Goal: Task Accomplishment & Management: Use online tool/utility

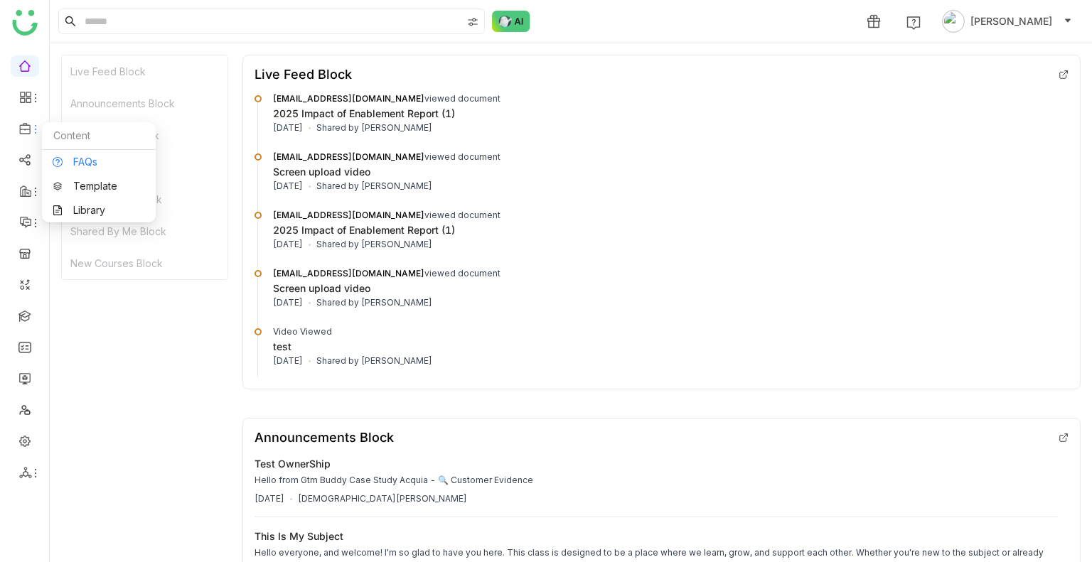
click at [68, 158] on link "FAQs" at bounding box center [99, 162] width 92 height 10
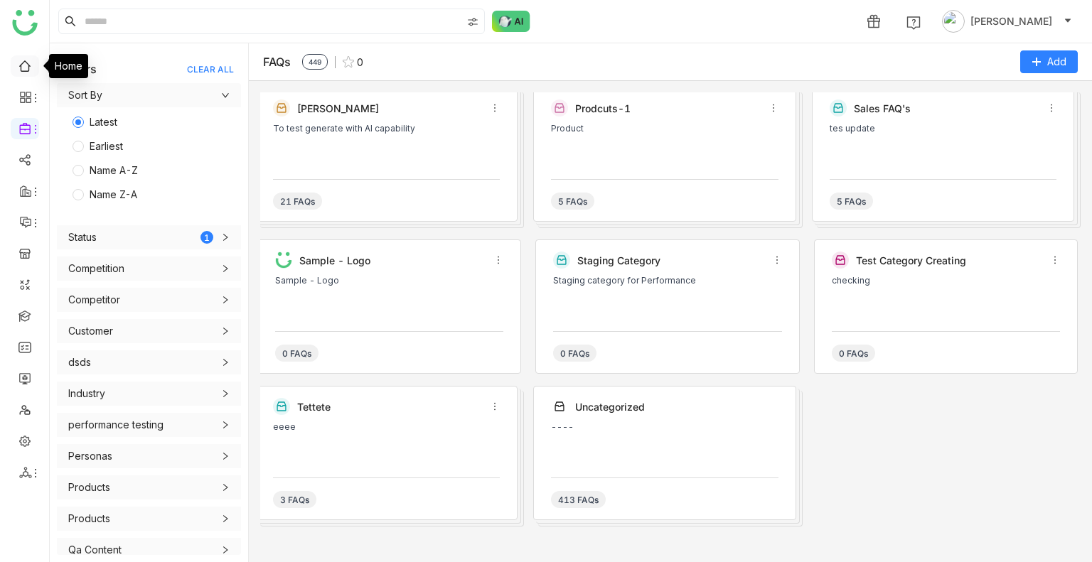
click at [26, 64] on link at bounding box center [24, 65] width 13 height 12
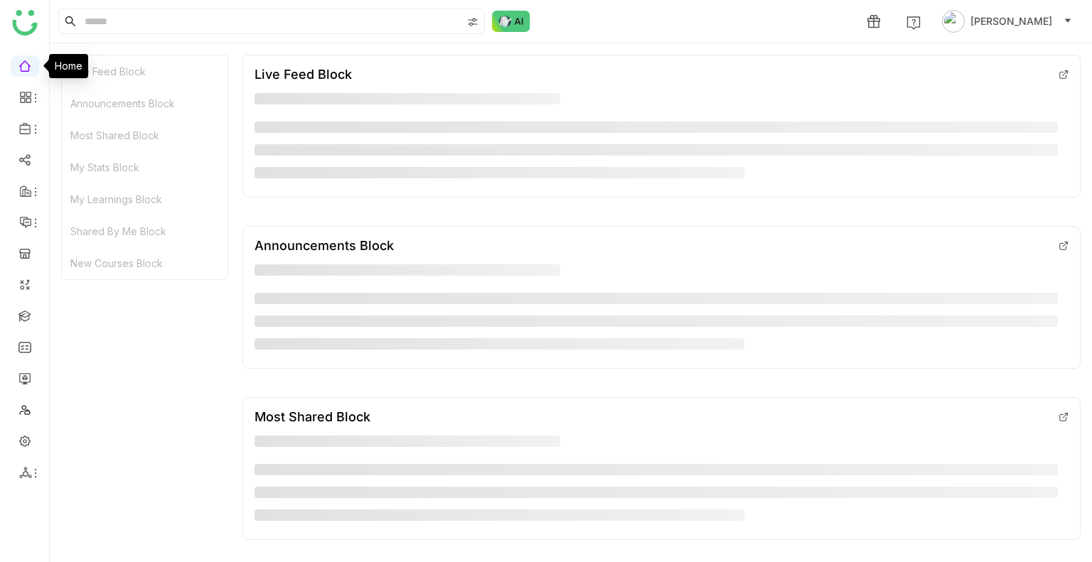
click at [26, 64] on link at bounding box center [24, 65] width 13 height 12
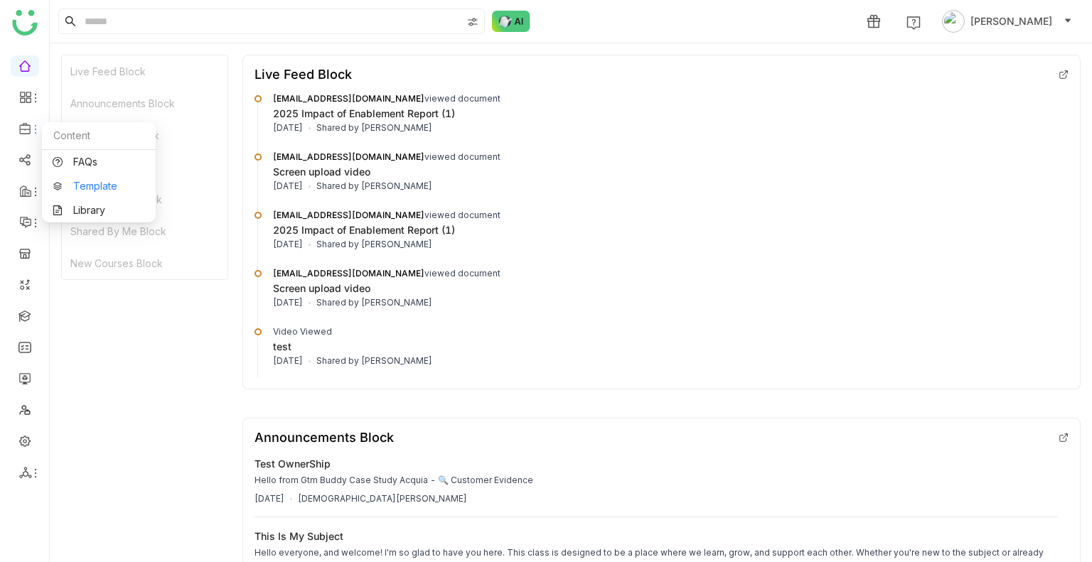
click at [74, 190] on link "Template" at bounding box center [99, 186] width 92 height 10
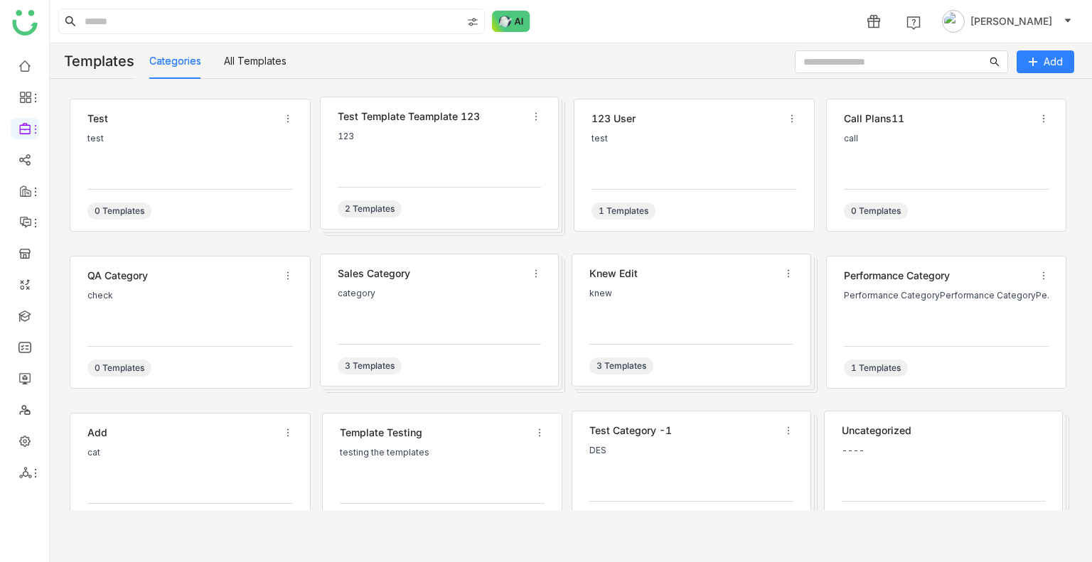
click at [352, 161] on div "123" at bounding box center [440, 153] width 204 height 43
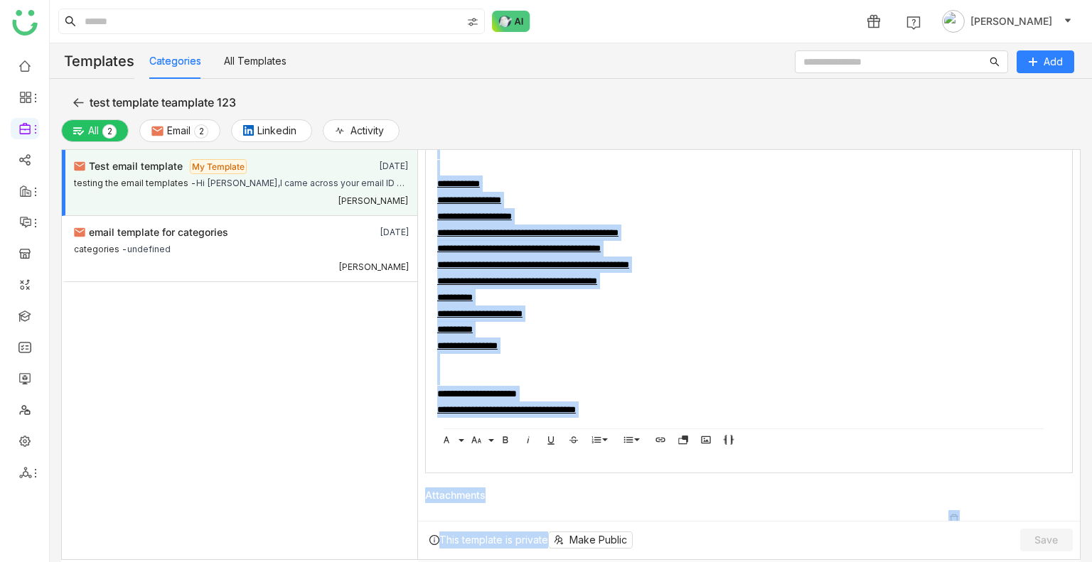
scroll to position [355, 0]
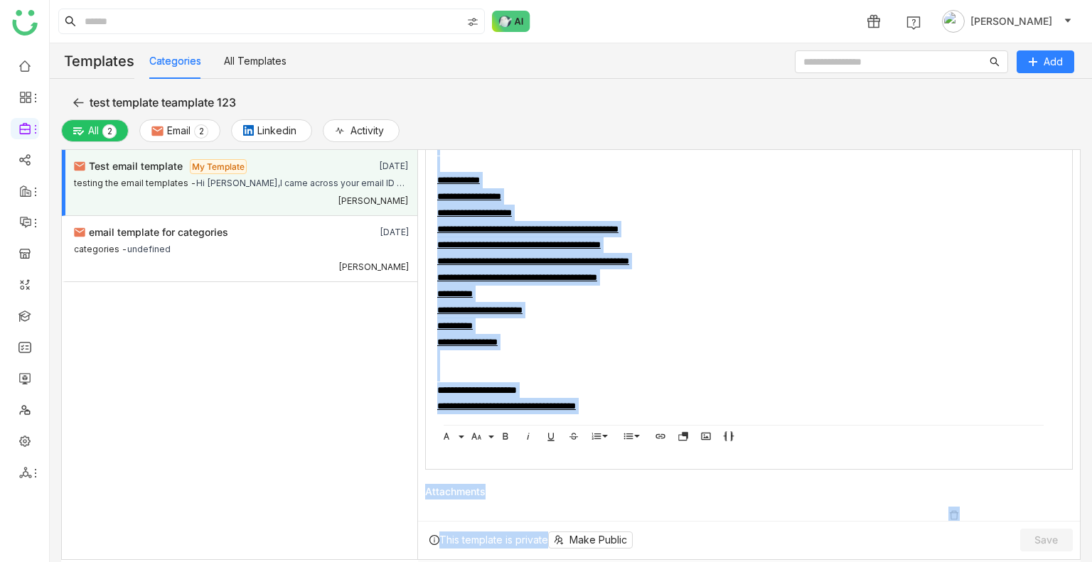
click at [740, 338] on div "**********" at bounding box center [748, 261] width 623 height 178
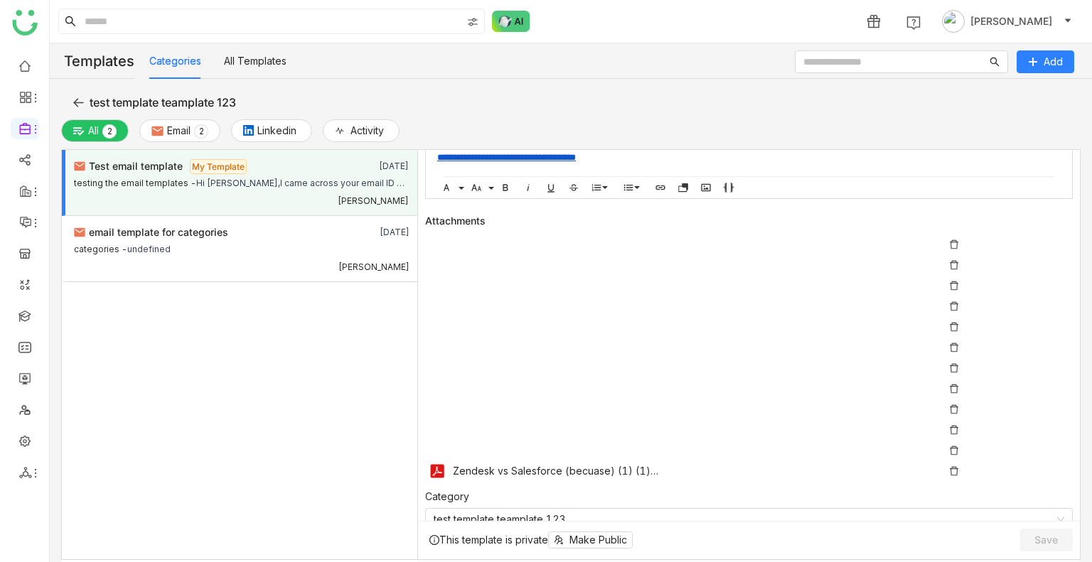
scroll to position [624, 0]
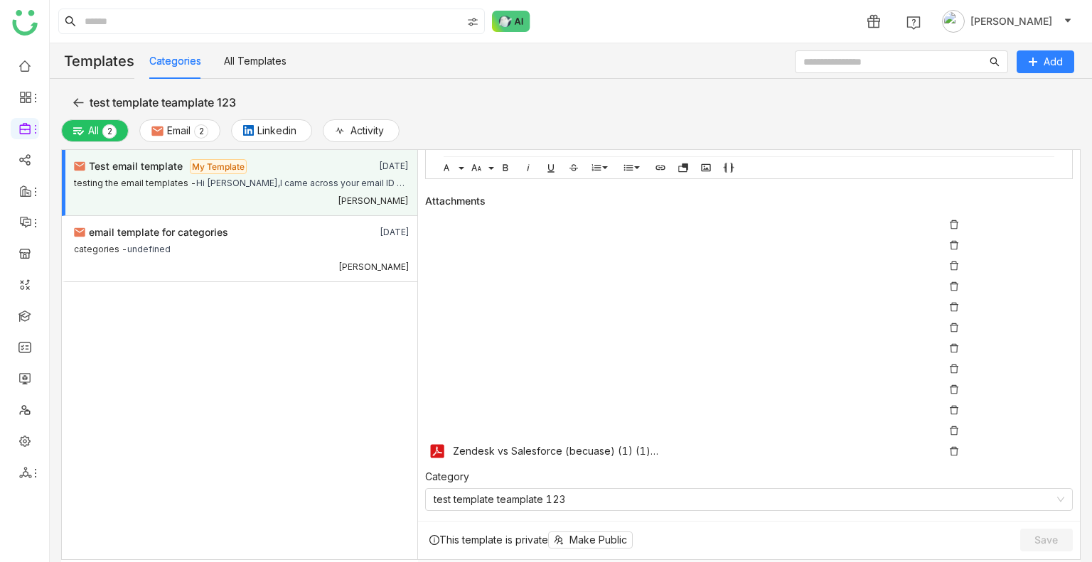
click at [73, 100] on icon at bounding box center [78, 102] width 11 height 11
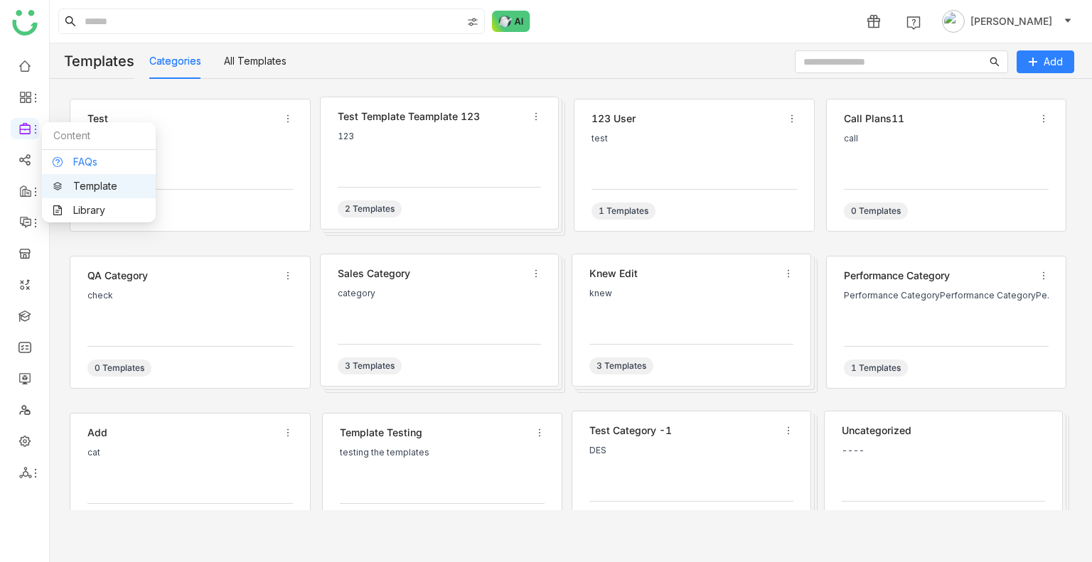
click at [110, 165] on link "FAQs" at bounding box center [99, 162] width 92 height 10
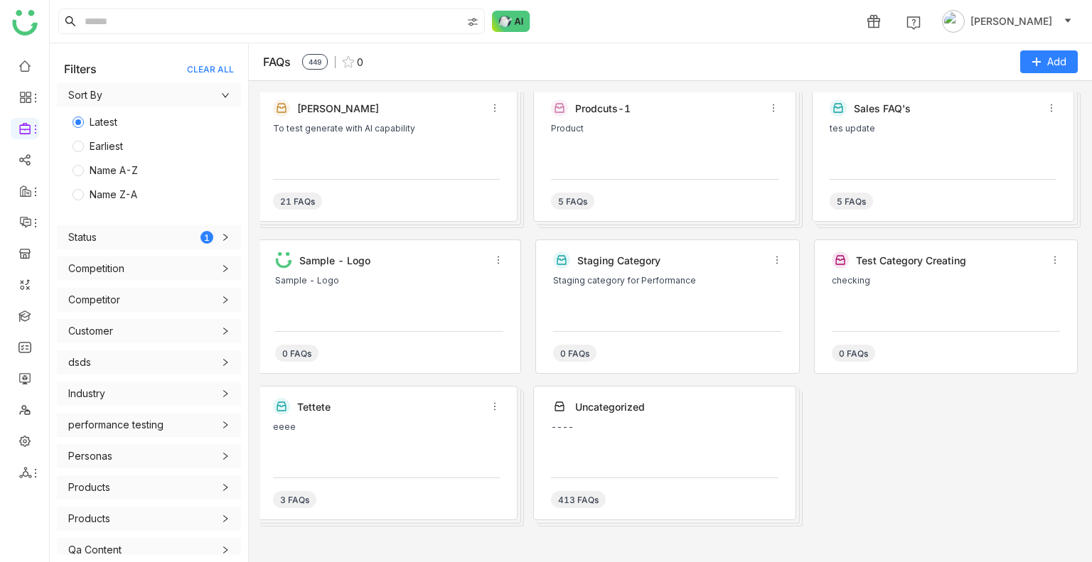
click at [645, 159] on div "Product" at bounding box center [664, 145] width 227 height 43
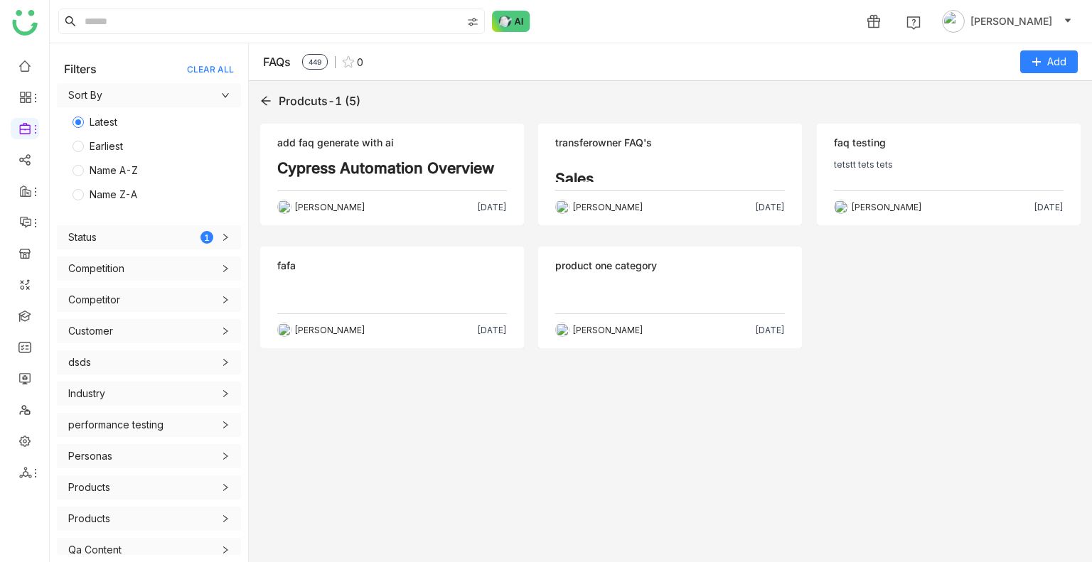
click at [335, 177] on h2 "Cypress Automation Overview" at bounding box center [392, 171] width 230 height 24
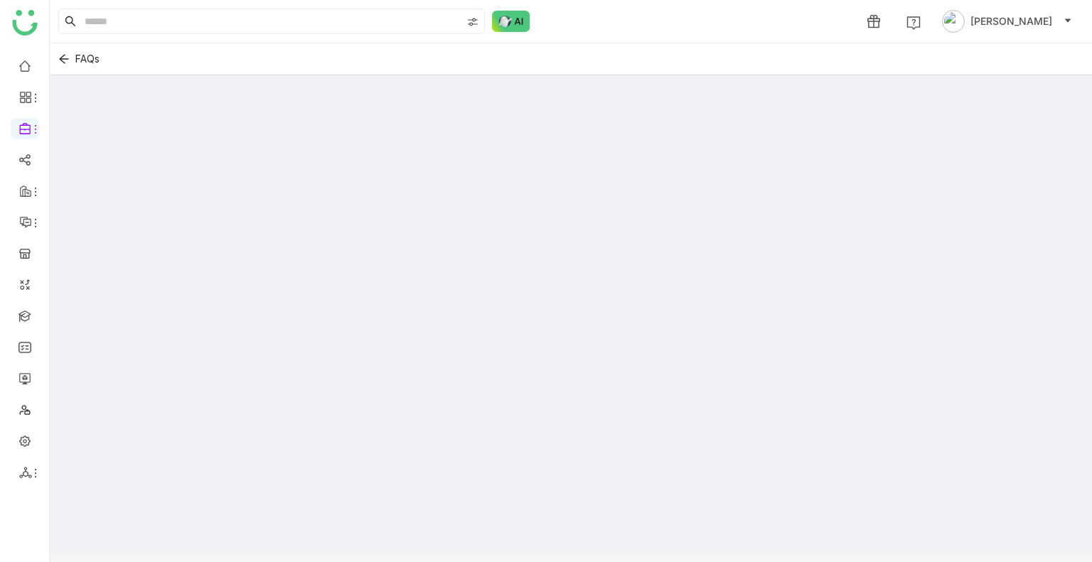
click at [335, 177] on div at bounding box center [571, 330] width 1042 height 510
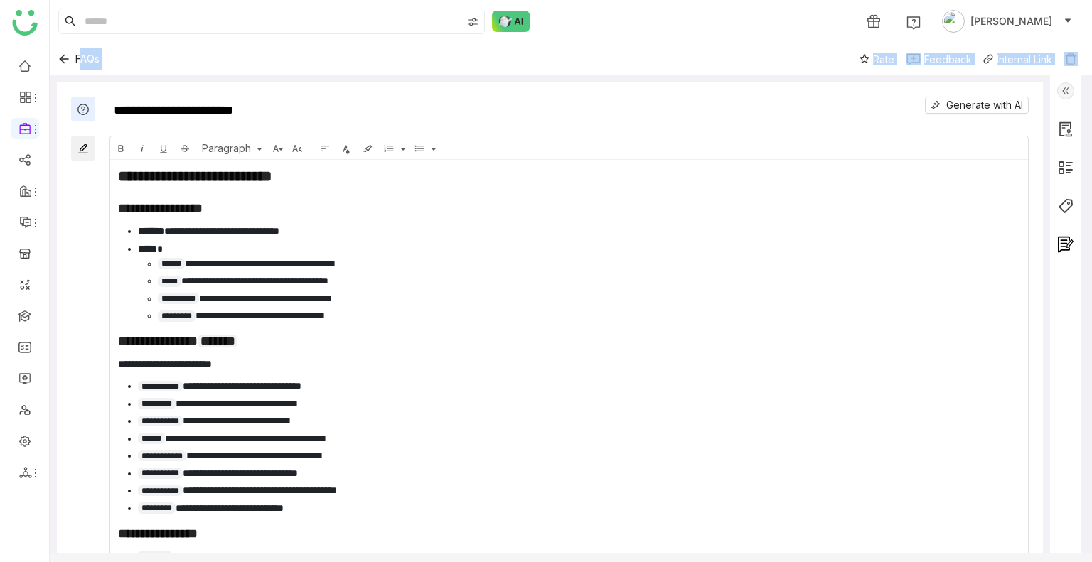
click at [1066, 95] on img at bounding box center [1065, 90] width 17 height 17
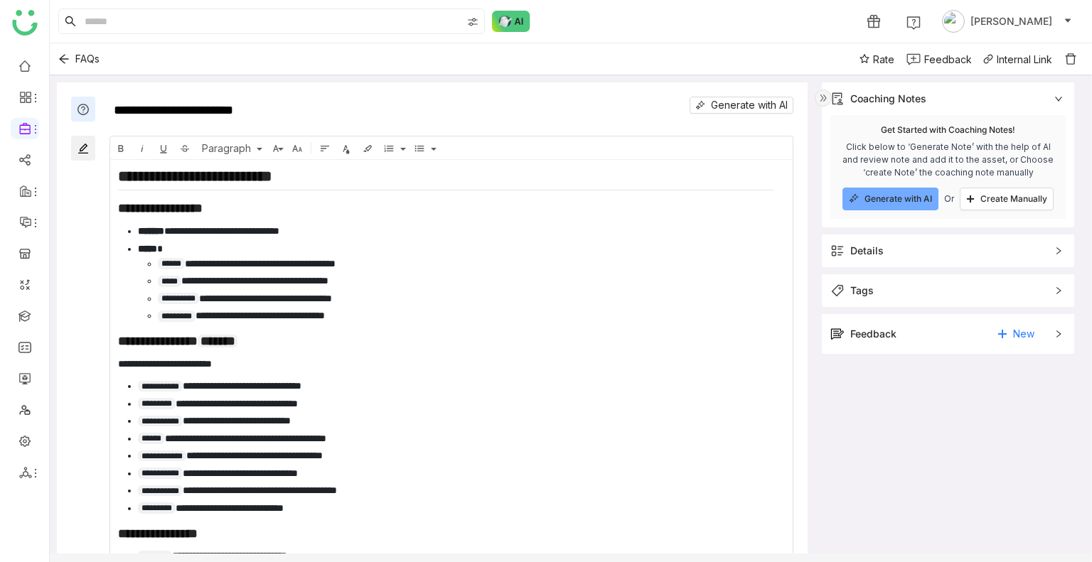
click at [914, 287] on span "Tags" at bounding box center [937, 291] width 215 height 16
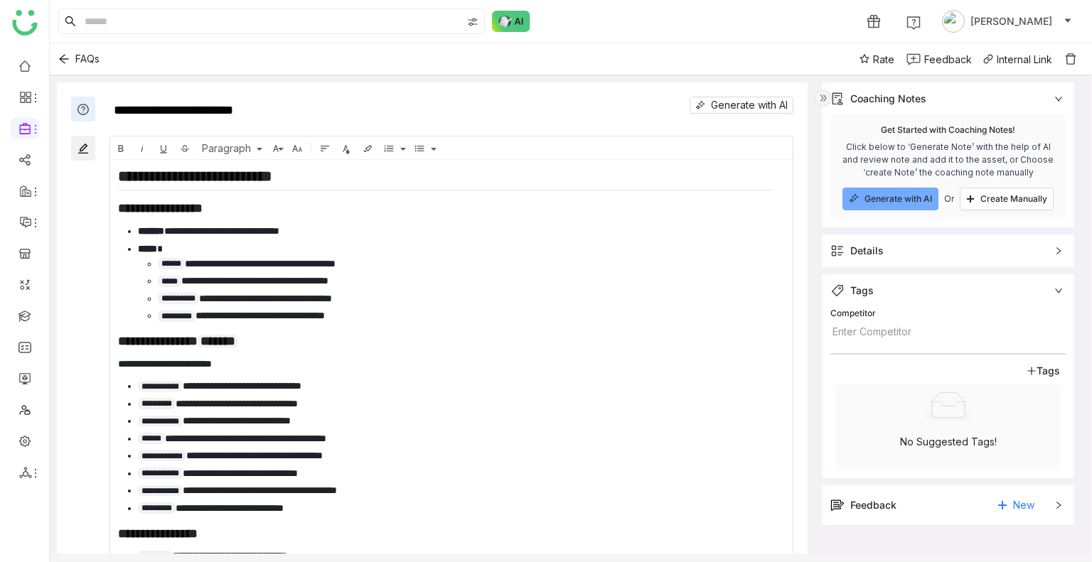
click at [915, 516] on div "Feedback New" at bounding box center [948, 506] width 252 height 40
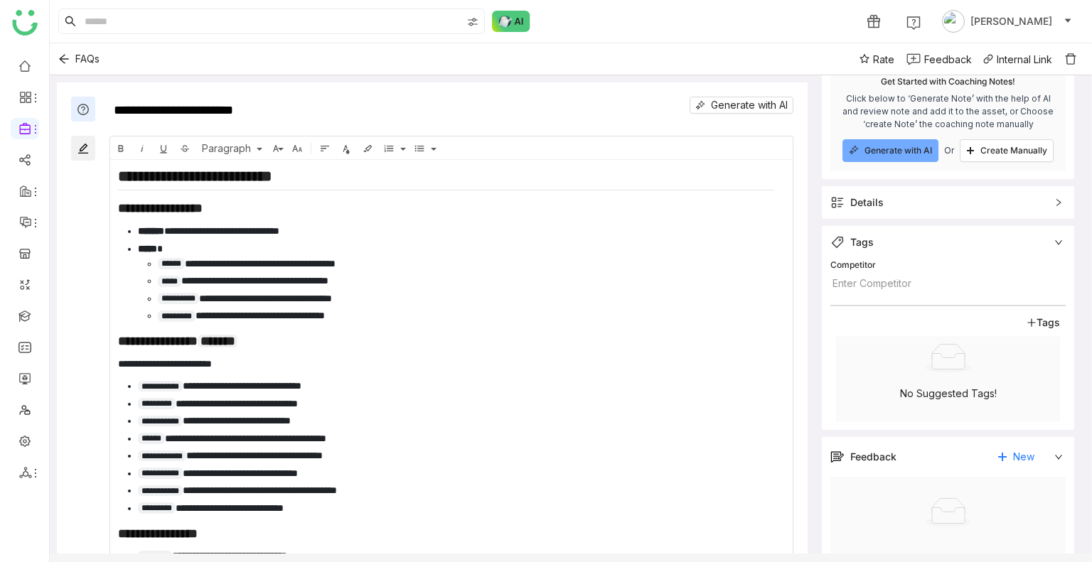
scroll to position [101, 0]
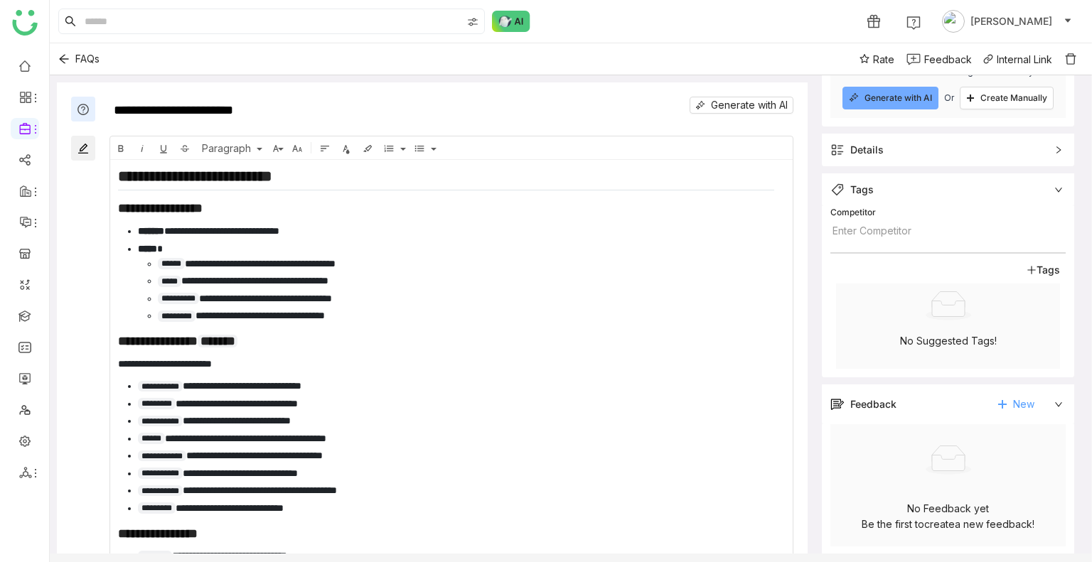
click at [1020, 402] on span "New" at bounding box center [1023, 404] width 21 height 21
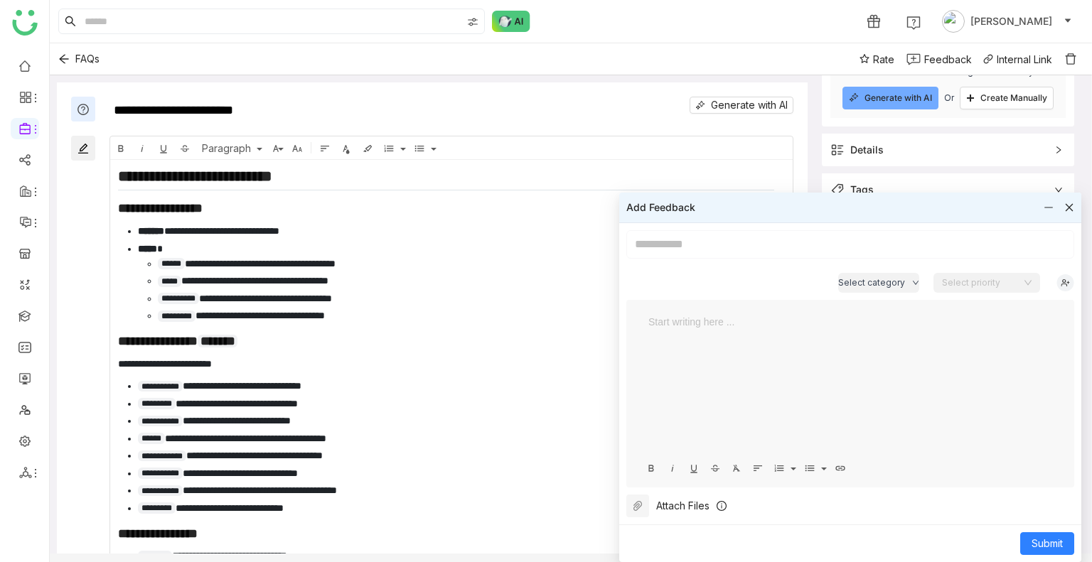
click at [685, 240] on input at bounding box center [850, 244] width 448 height 28
type input "****"
click at [1037, 545] on span "Submit" at bounding box center [1047, 544] width 31 height 16
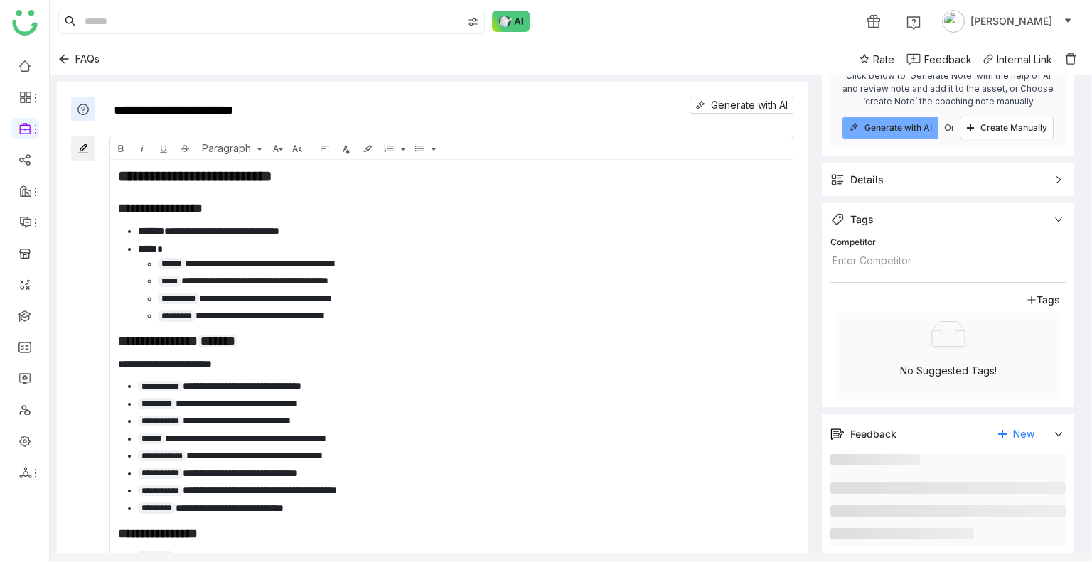
scroll to position [53, 0]
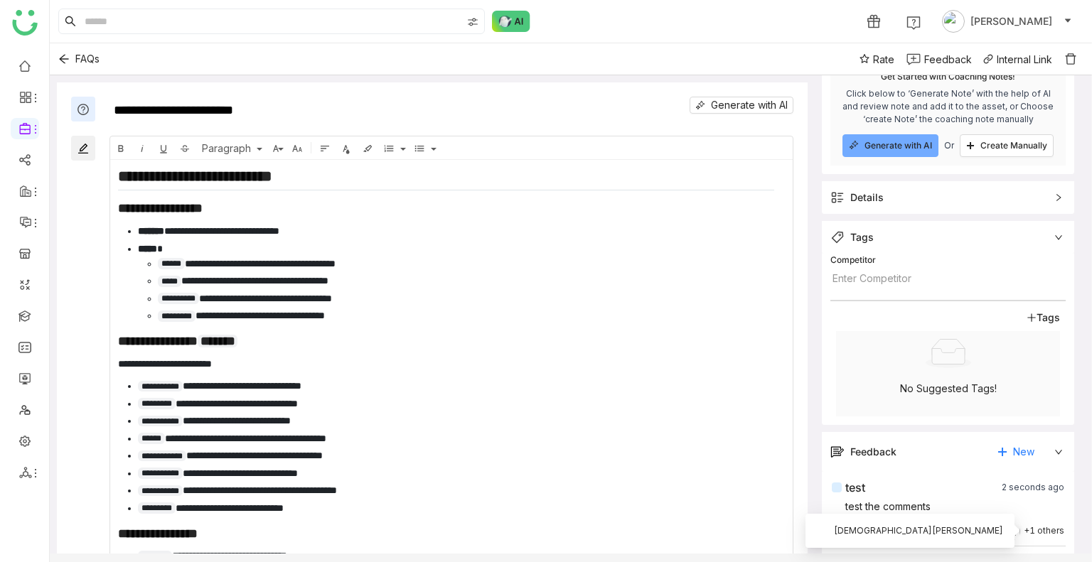
click at [1029, 534] on div "+1 others" at bounding box center [1044, 532] width 41 height 14
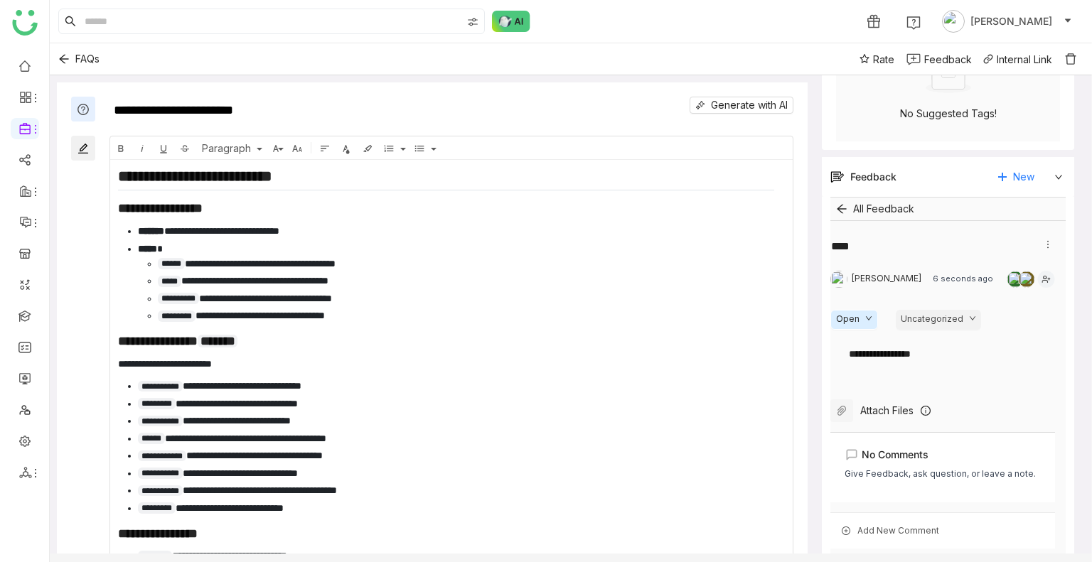
scroll to position [346, 0]
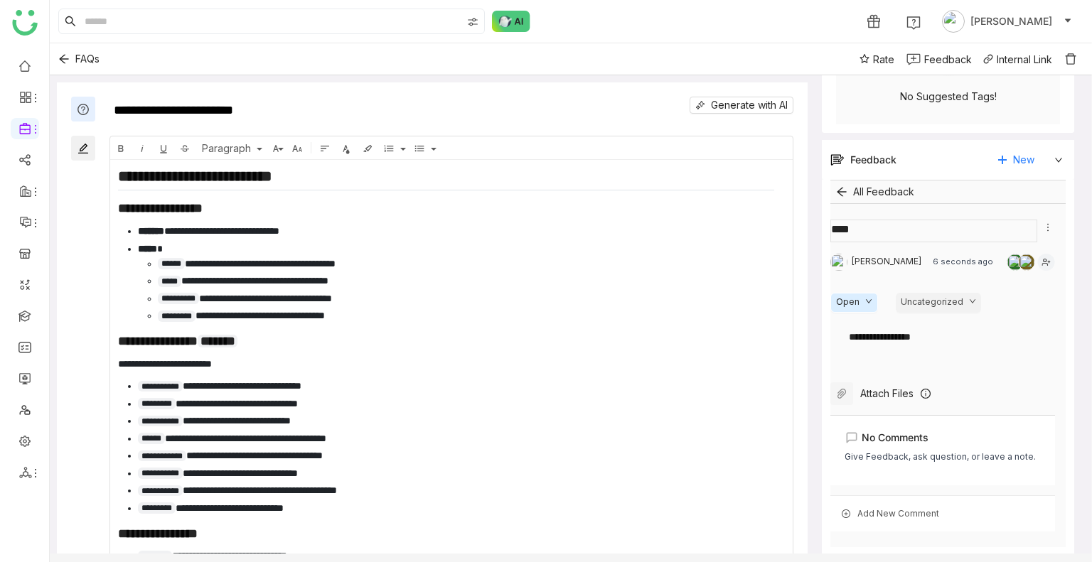
click at [874, 232] on textarea at bounding box center [933, 231] width 207 height 23
click at [1045, 230] on icon at bounding box center [1048, 228] width 10 height 10
click at [943, 323] on div "**********" at bounding box center [941, 336] width 197 height 27
click at [950, 339] on div "**********" at bounding box center [942, 337] width 186 height 16
click at [901, 452] on div "Give Feedback, ask question, or leave a note." at bounding box center [940, 457] width 191 height 14
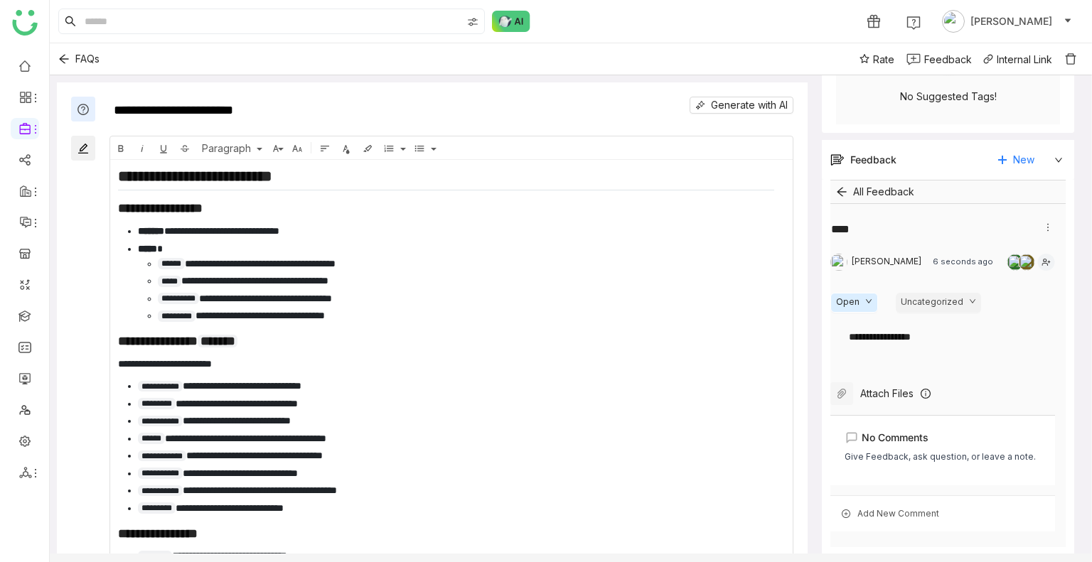
click at [875, 518] on div "Add New Comment" at bounding box center [942, 514] width 225 height 37
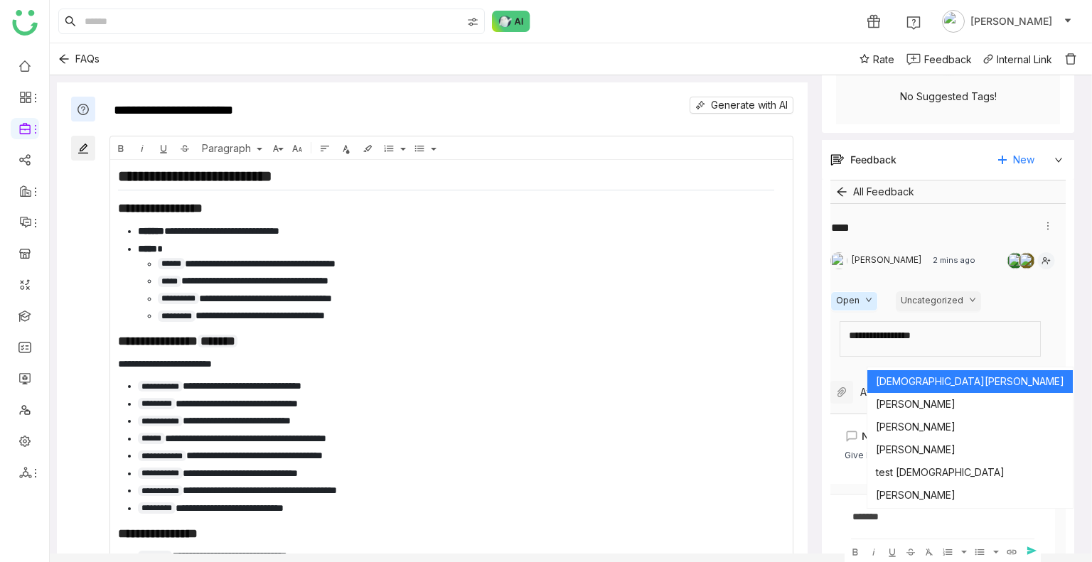
click at [970, 340] on div "**********" at bounding box center [942, 336] width 186 height 16
click at [1000, 391] on div "Attach Files" at bounding box center [942, 392] width 225 height 23
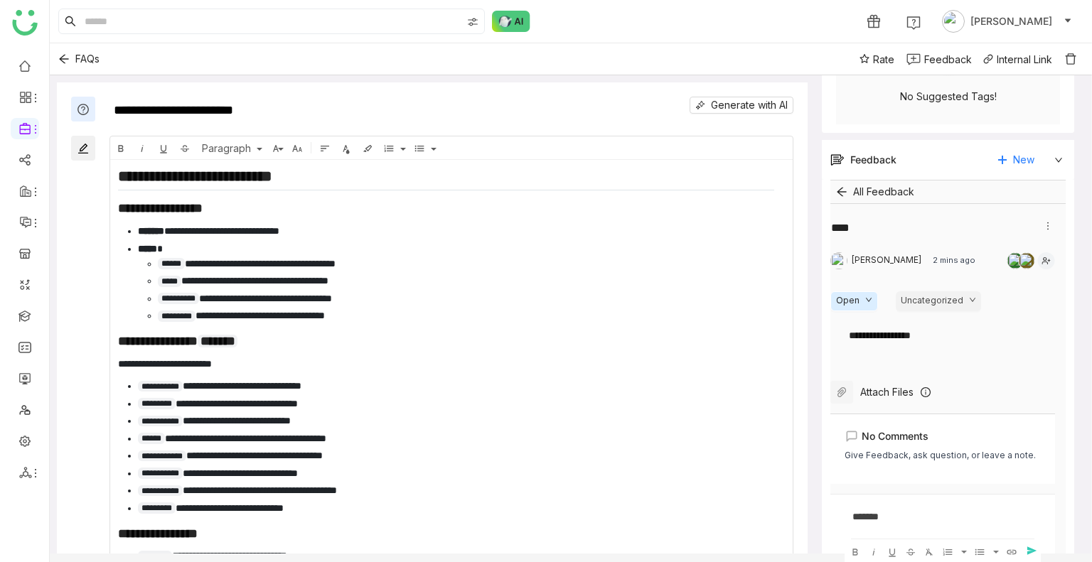
click at [899, 519] on div "*******" at bounding box center [942, 517] width 181 height 16
click at [919, 514] on link "**********" at bounding box center [894, 517] width 54 height 10
click at [921, 513] on link "**********" at bounding box center [894, 517] width 54 height 10
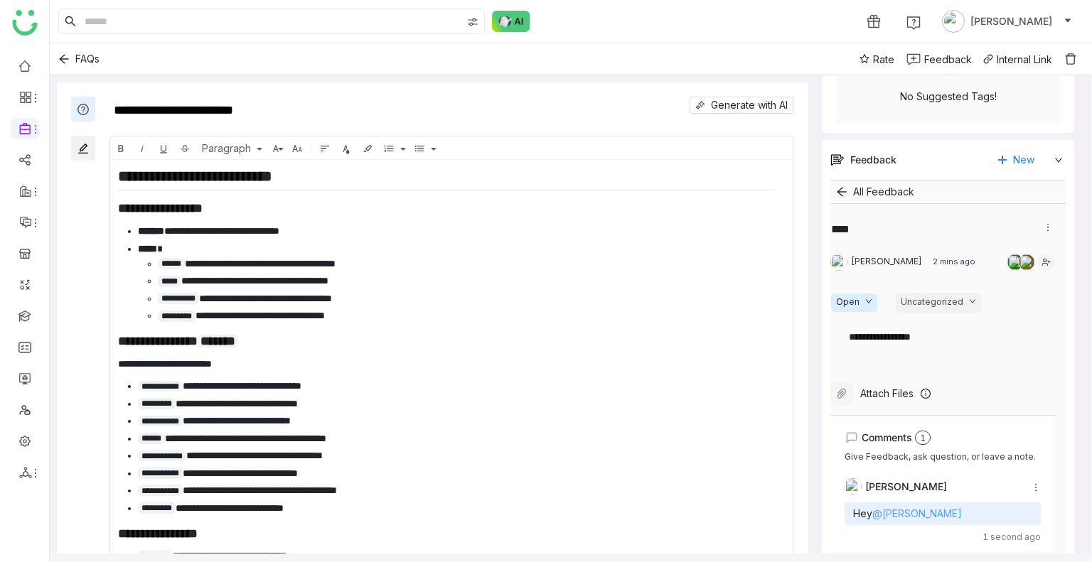
click at [919, 512] on link "@Vishnu Vardhan" at bounding box center [917, 514] width 90 height 12
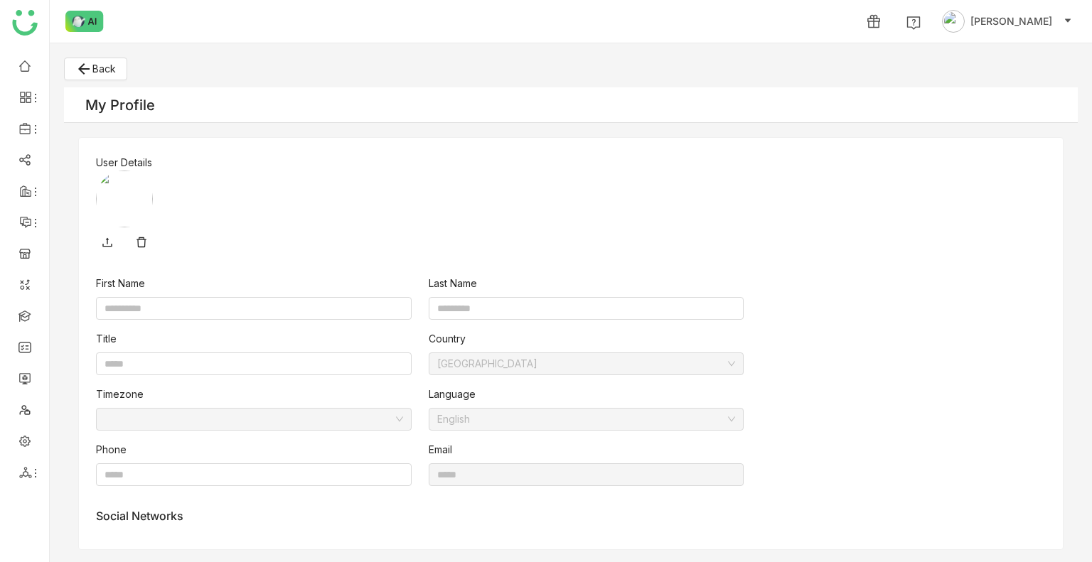
type input "******"
type input "*******"
type input "**********"
click at [82, 68] on icon "arrow_back" at bounding box center [83, 68] width 17 height 17
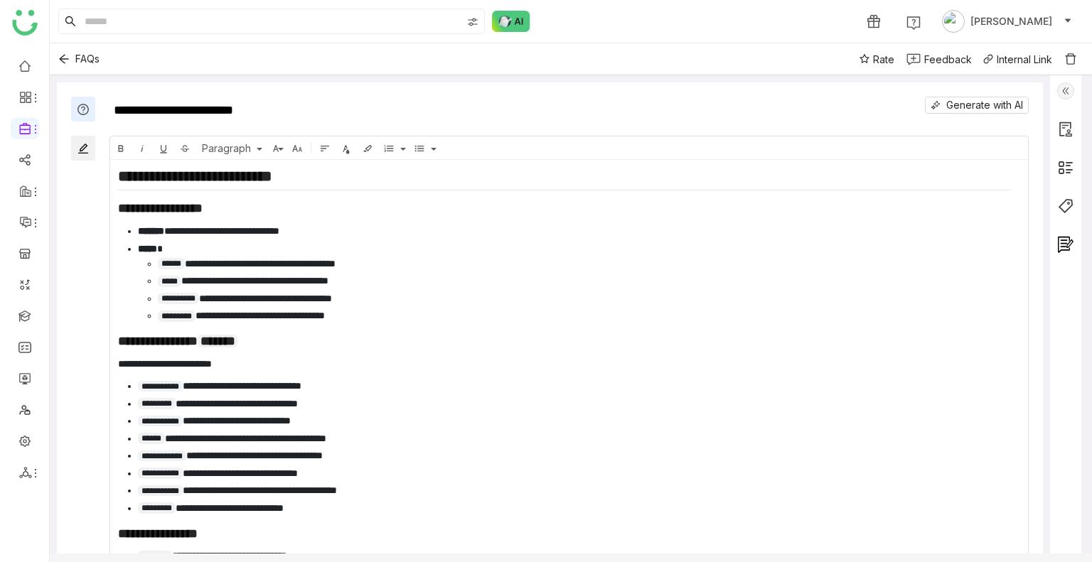
click at [1066, 97] on img at bounding box center [1065, 90] width 17 height 17
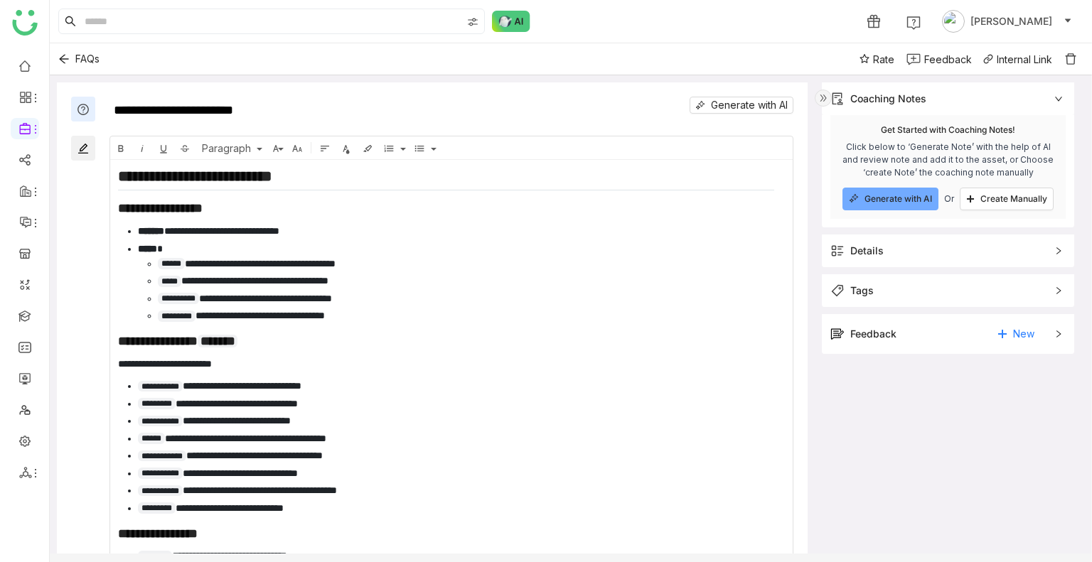
click at [881, 332] on div "Feedback" at bounding box center [873, 334] width 46 height 16
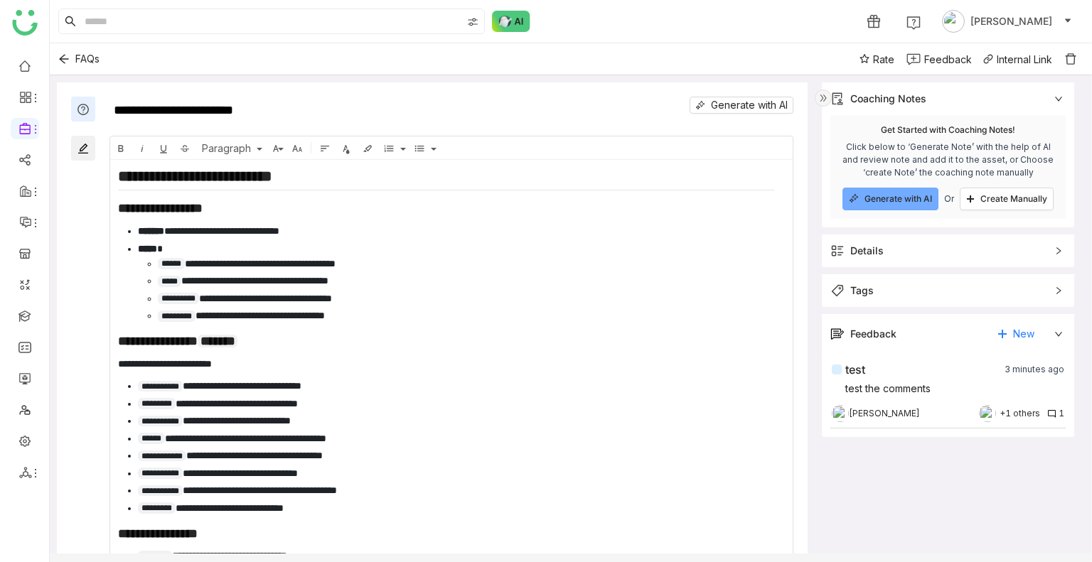
click at [1052, 409] on img at bounding box center [1051, 413] width 9 height 9
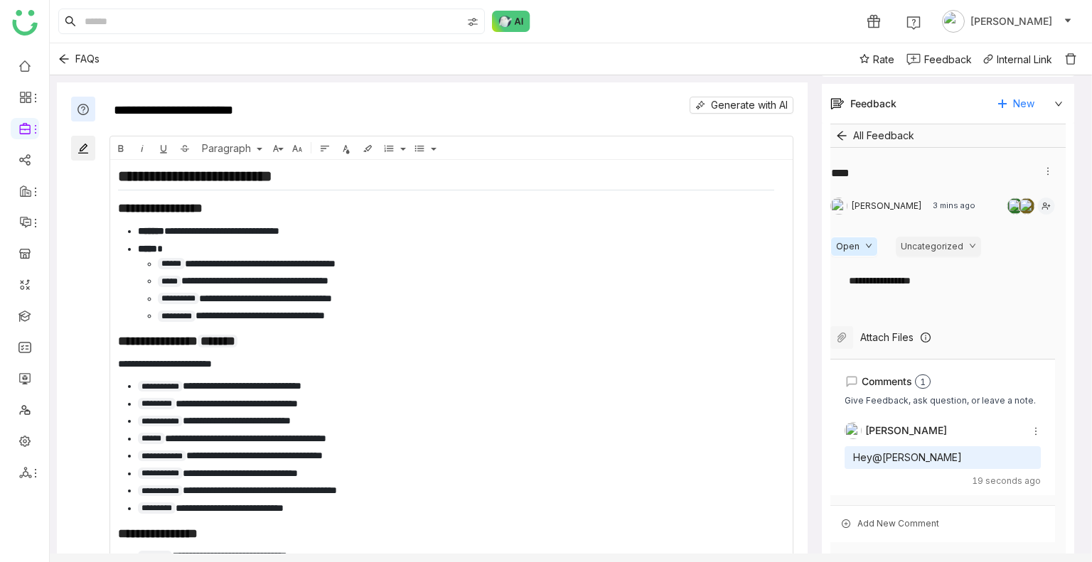
scroll to position [241, 0]
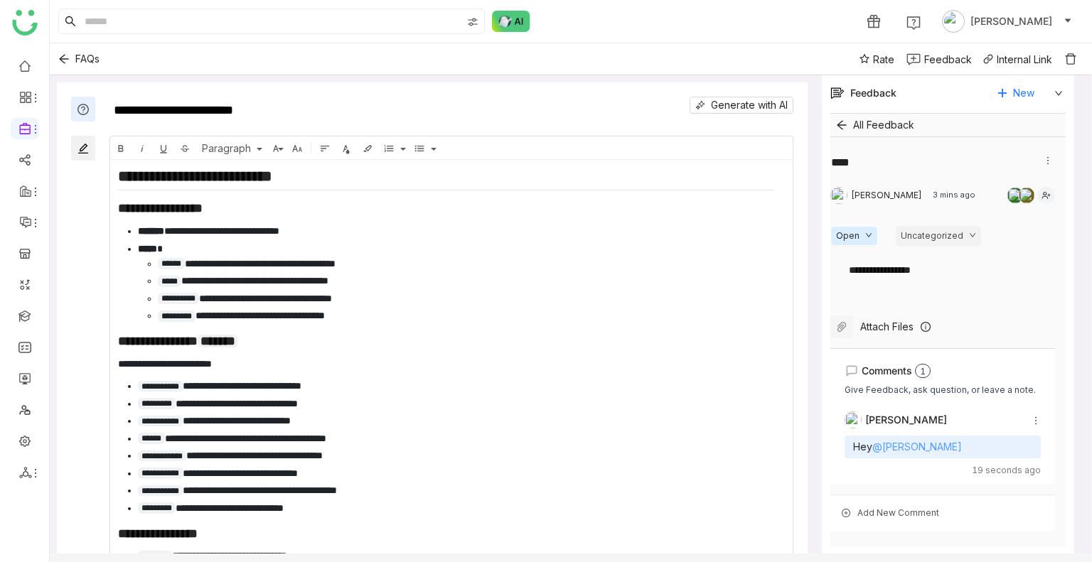
click at [917, 449] on link "@[PERSON_NAME]" at bounding box center [917, 447] width 90 height 12
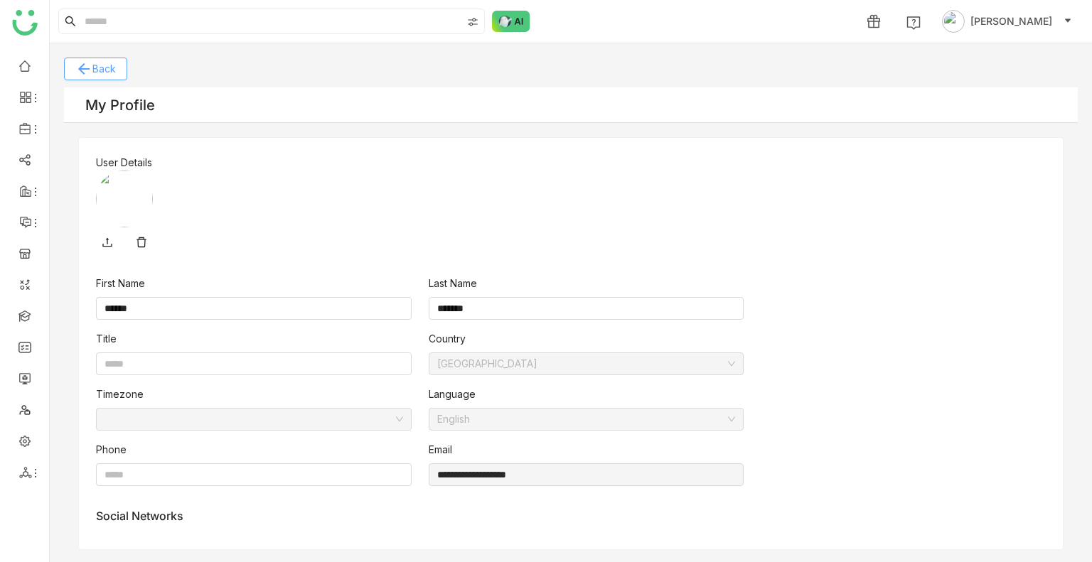
click at [68, 78] on button "arrow_back Back" at bounding box center [95, 69] width 63 height 23
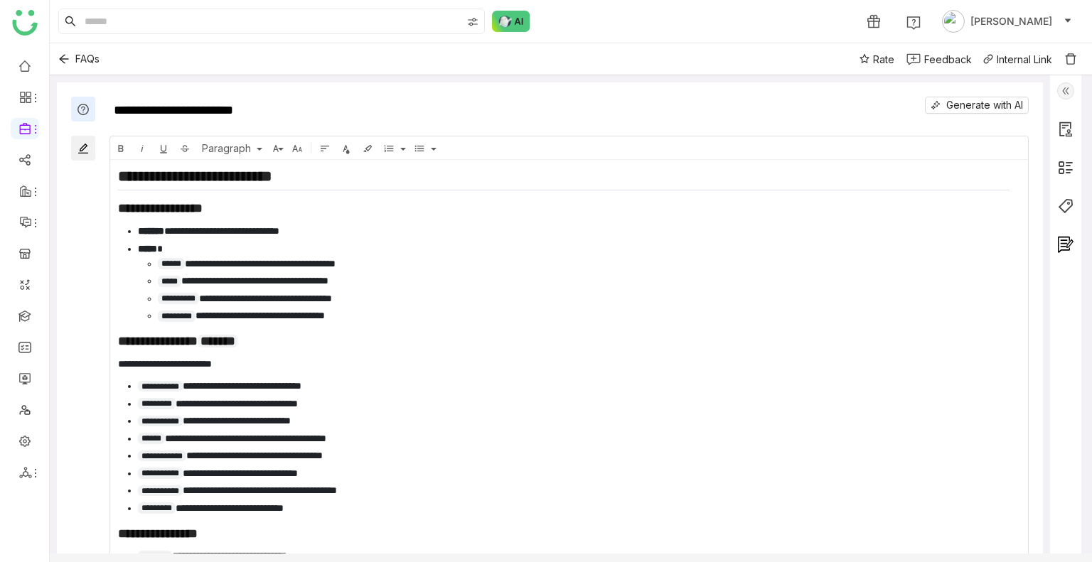
click at [1060, 97] on img at bounding box center [1065, 90] width 17 height 17
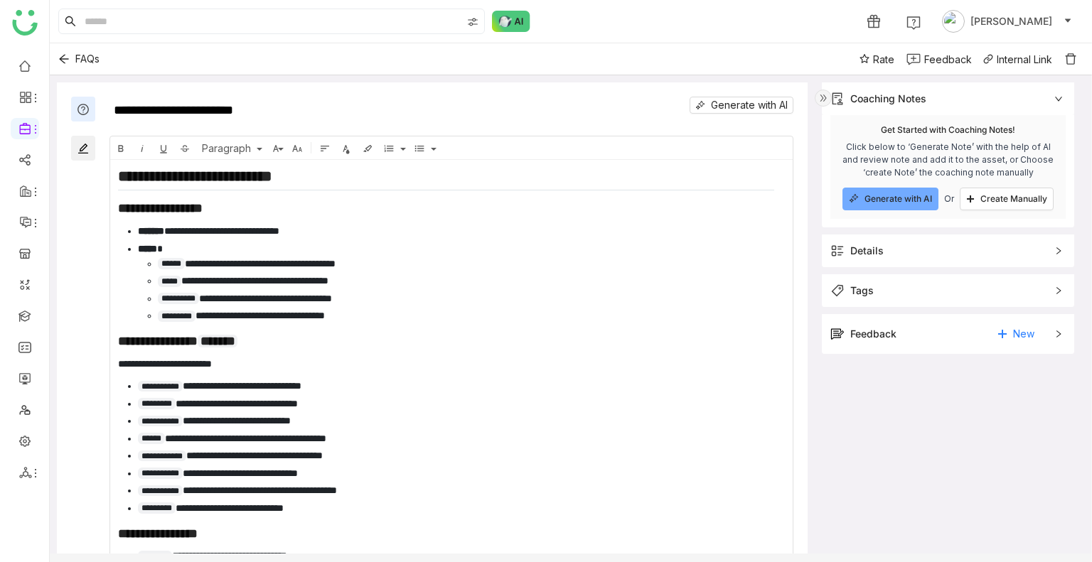
click at [926, 329] on div "Feedback New" at bounding box center [937, 334] width 215 height 23
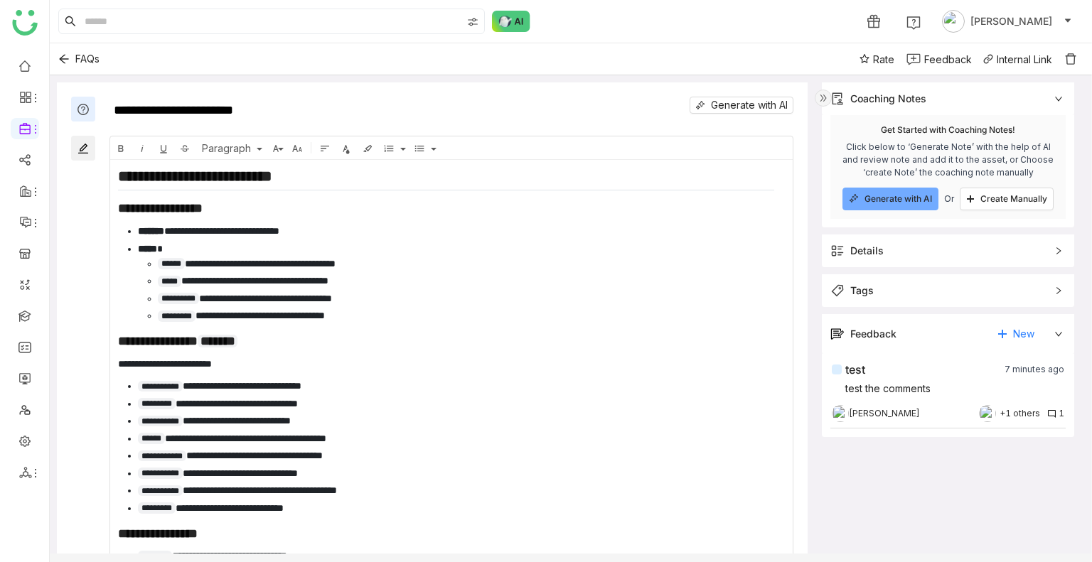
click at [1049, 413] on img at bounding box center [1051, 413] width 9 height 9
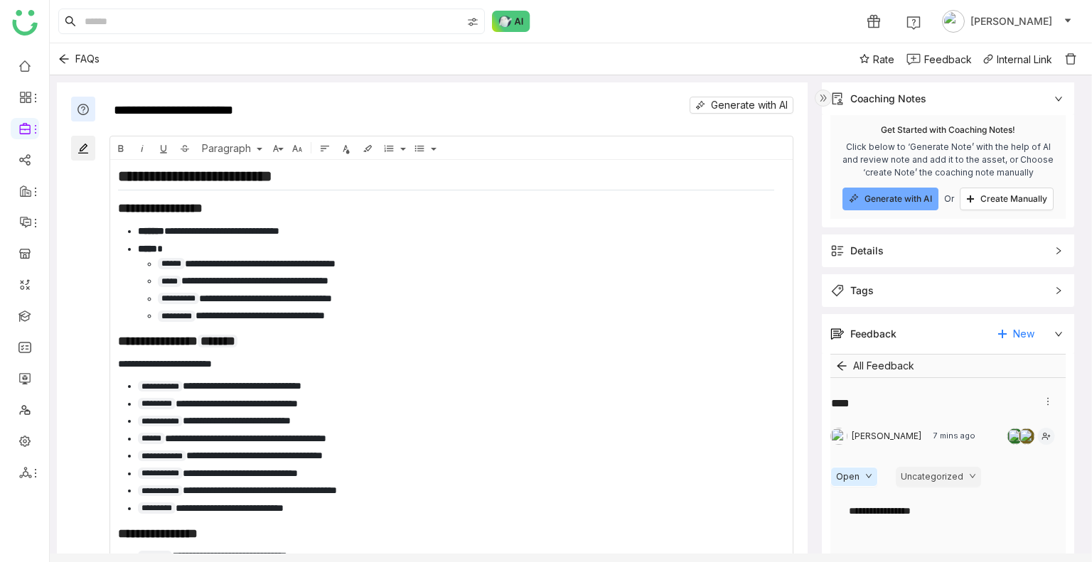
click at [958, 473] on button "Uncategorized" at bounding box center [938, 477] width 85 height 20
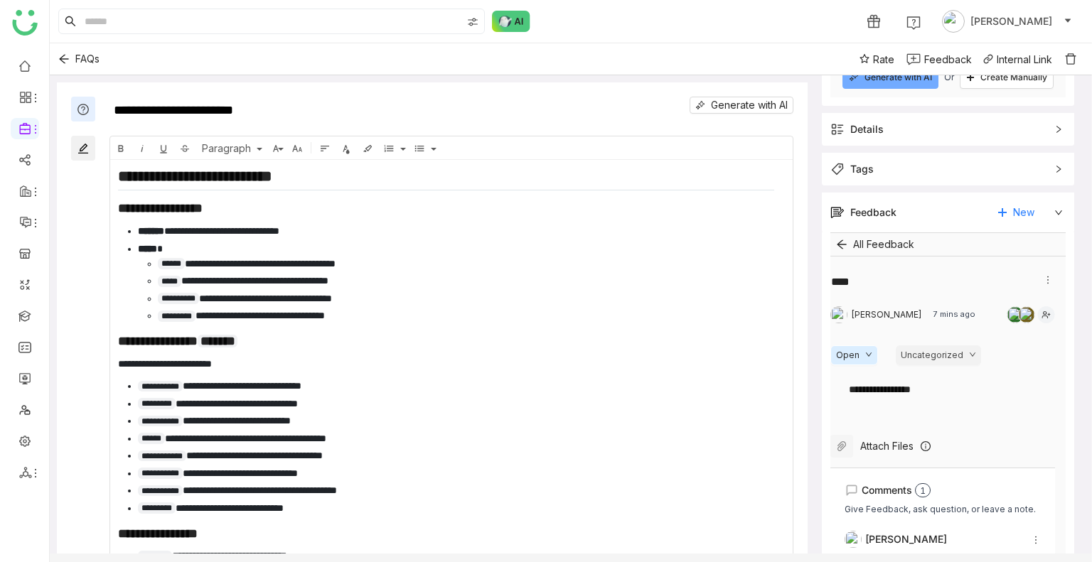
scroll to position [241, 0]
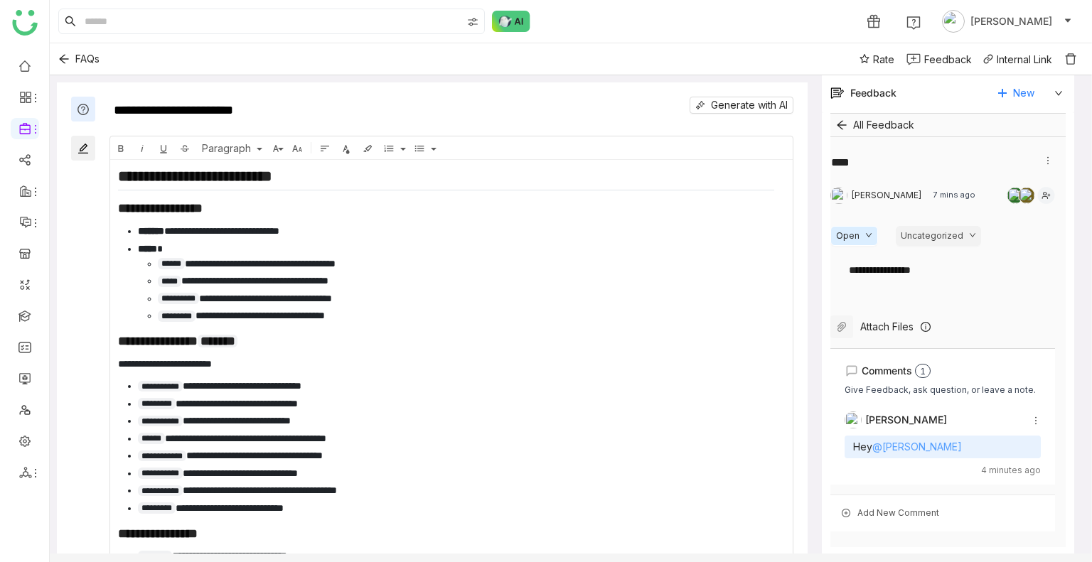
click at [928, 449] on link "@Vishnu Vardhan" at bounding box center [917, 447] width 90 height 12
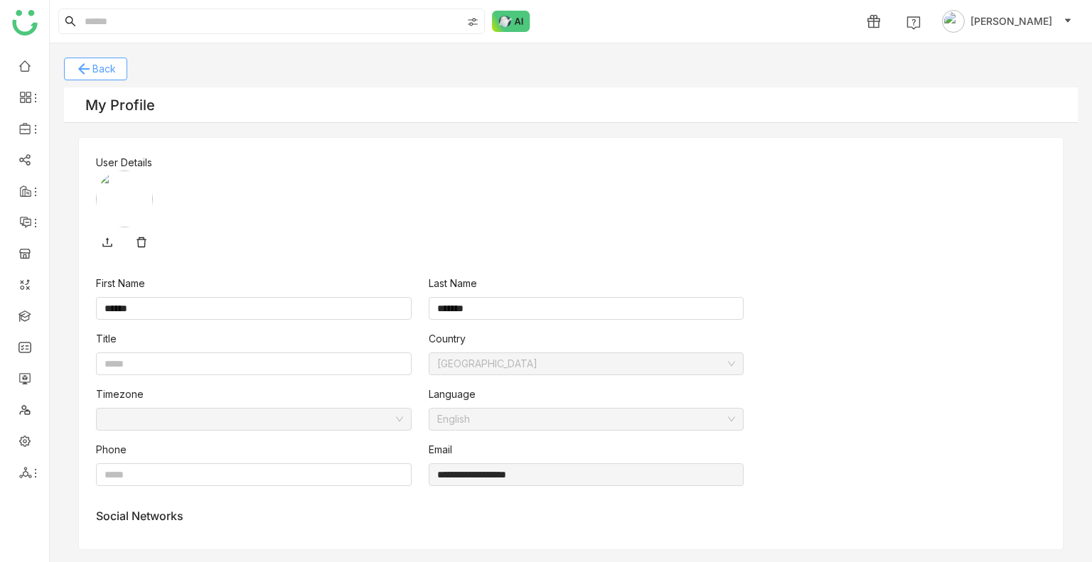
click at [88, 65] on icon "arrow_back" at bounding box center [83, 68] width 17 height 17
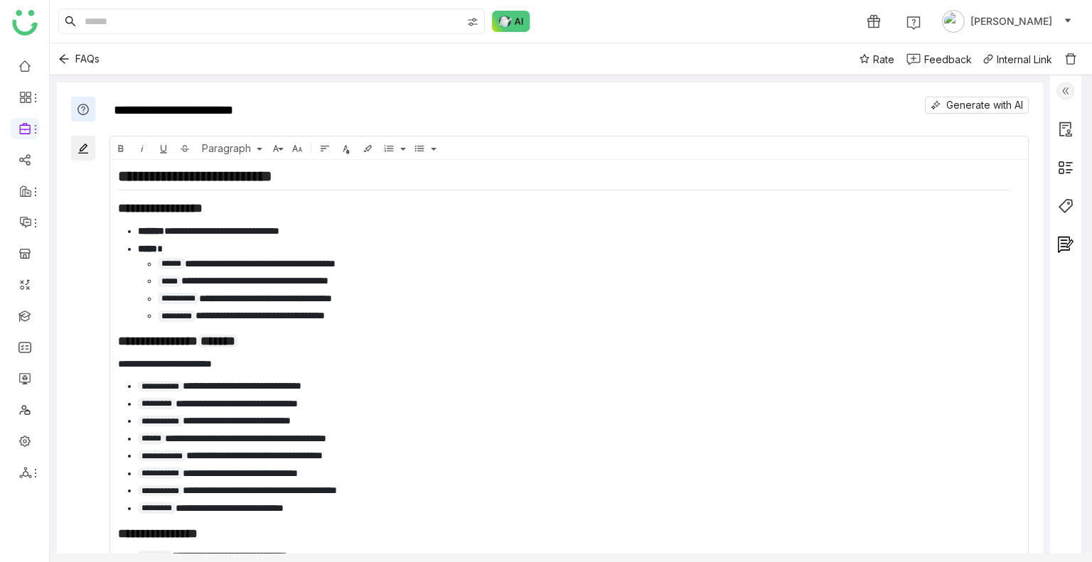
click at [1061, 90] on img at bounding box center [1065, 90] width 17 height 17
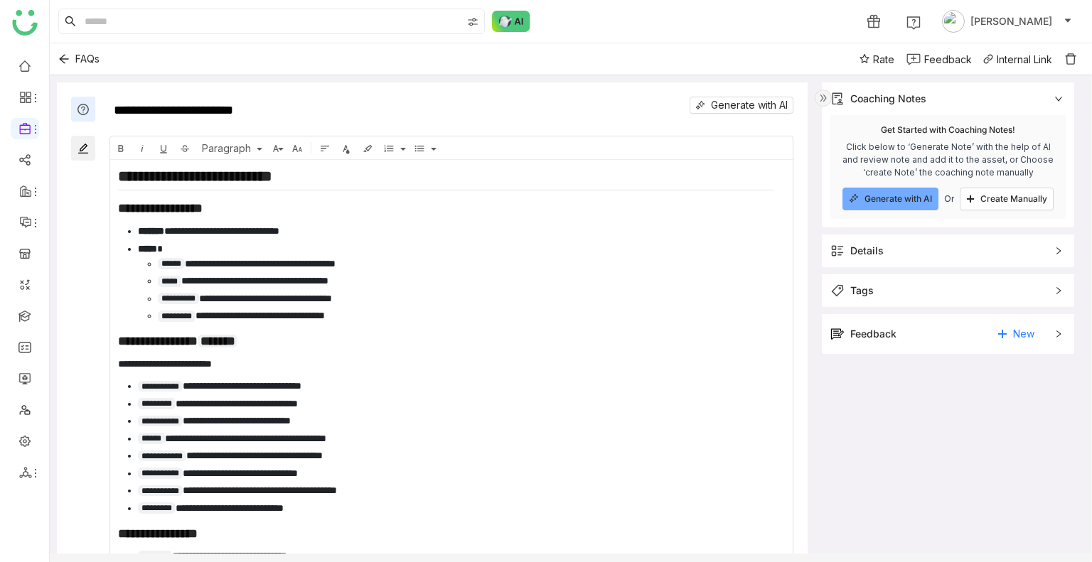
click at [896, 333] on div "Feedback New" at bounding box center [937, 334] width 215 height 23
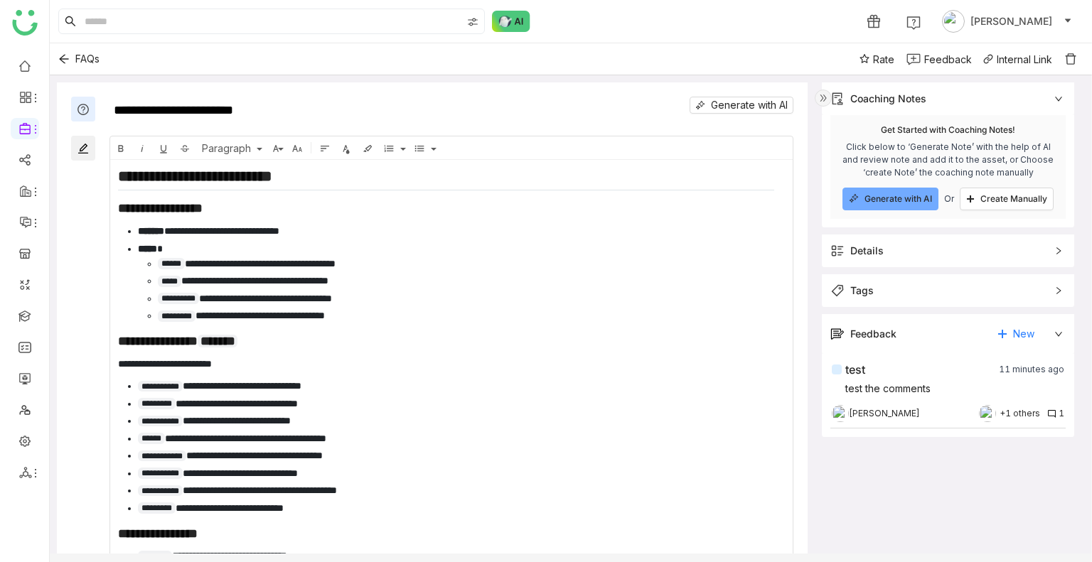
click at [1027, 411] on div "+1 others" at bounding box center [1020, 414] width 41 height 14
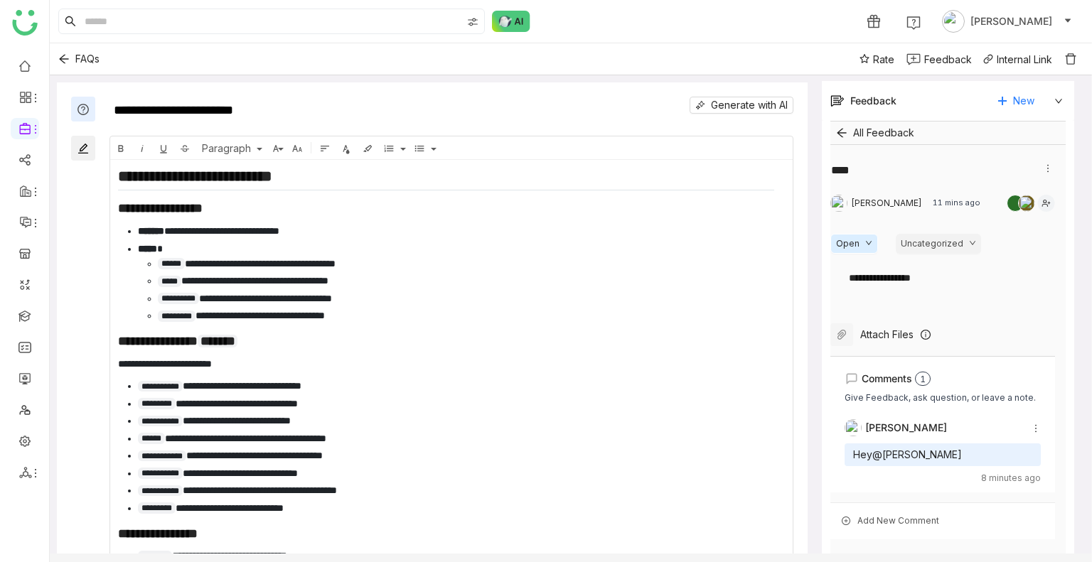
scroll to position [241, 0]
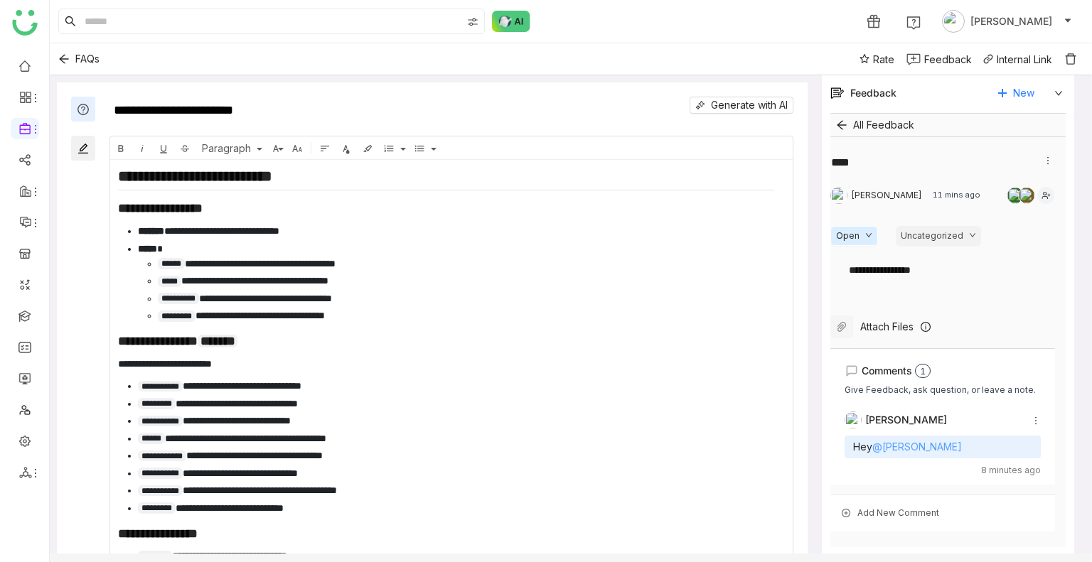
click at [909, 446] on link "@[PERSON_NAME]" at bounding box center [917, 447] width 90 height 12
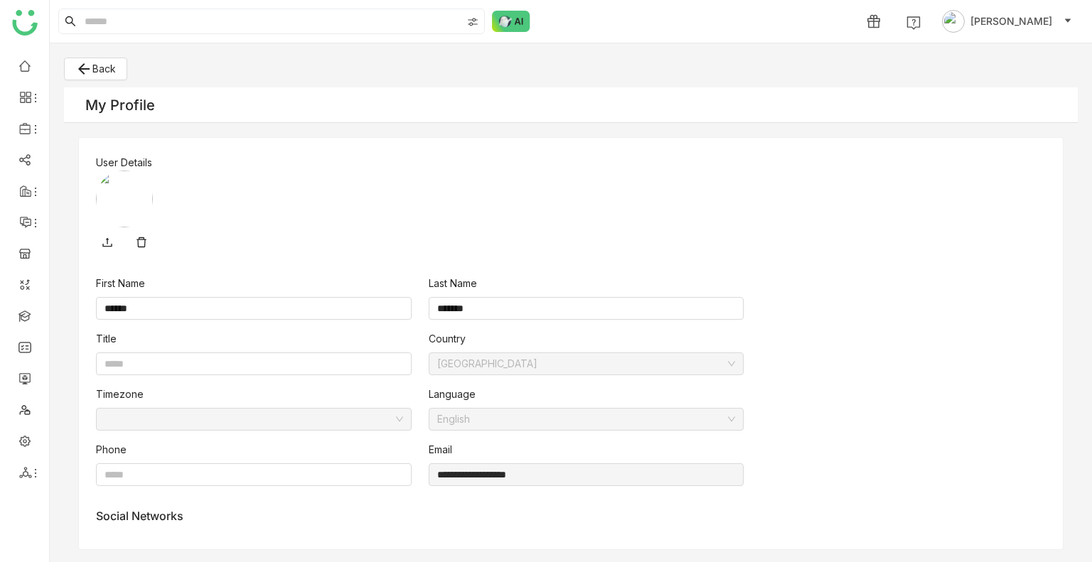
click at [111, 105] on div "My Profile" at bounding box center [120, 105] width 70 height 17
click at [114, 104] on div "My Profile" at bounding box center [120, 105] width 70 height 17
click at [80, 99] on div "My Profile" at bounding box center [571, 105] width 1014 height 36
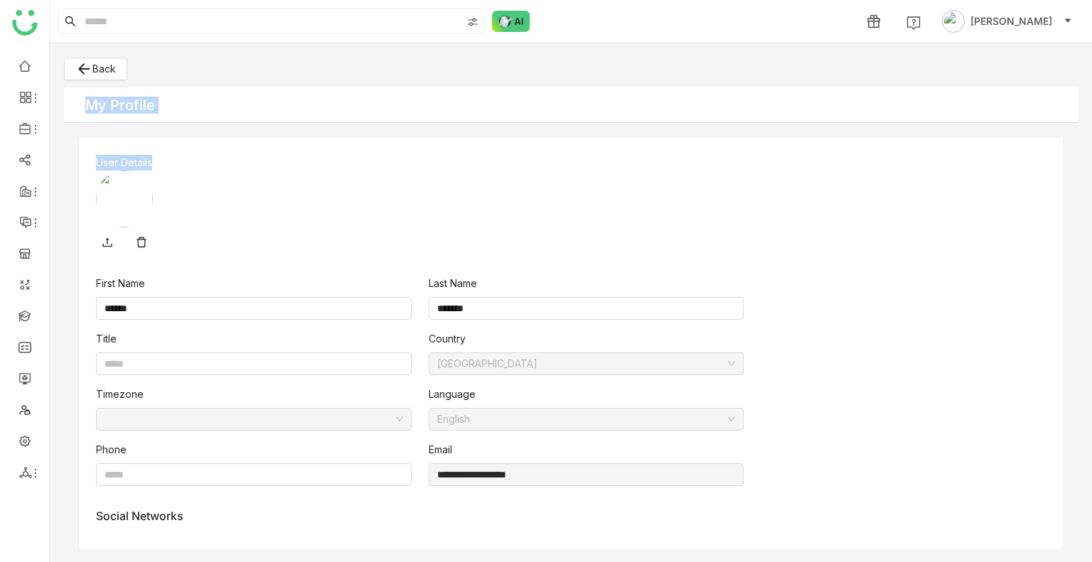
drag, startPoint x: 80, startPoint y: 99, endPoint x: 177, endPoint y: 116, distance: 98.2
click at [216, 122] on div "My Profile" at bounding box center [571, 105] width 1014 height 36
click at [185, 109] on div "My Profile" at bounding box center [571, 105] width 1014 height 36
click at [87, 65] on icon "arrow_back" at bounding box center [83, 68] width 17 height 17
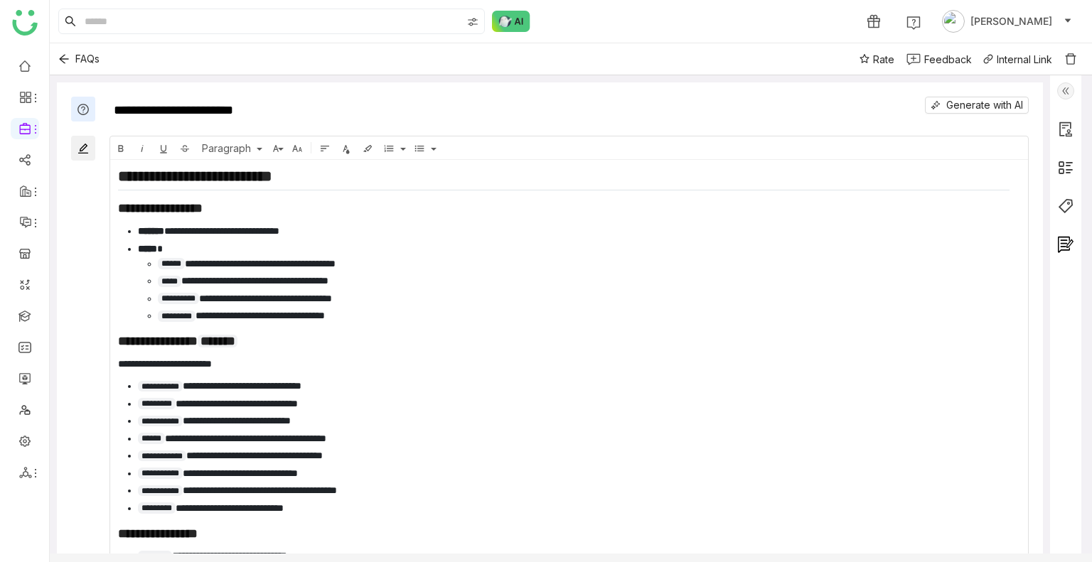
click at [1061, 90] on img at bounding box center [1065, 90] width 17 height 17
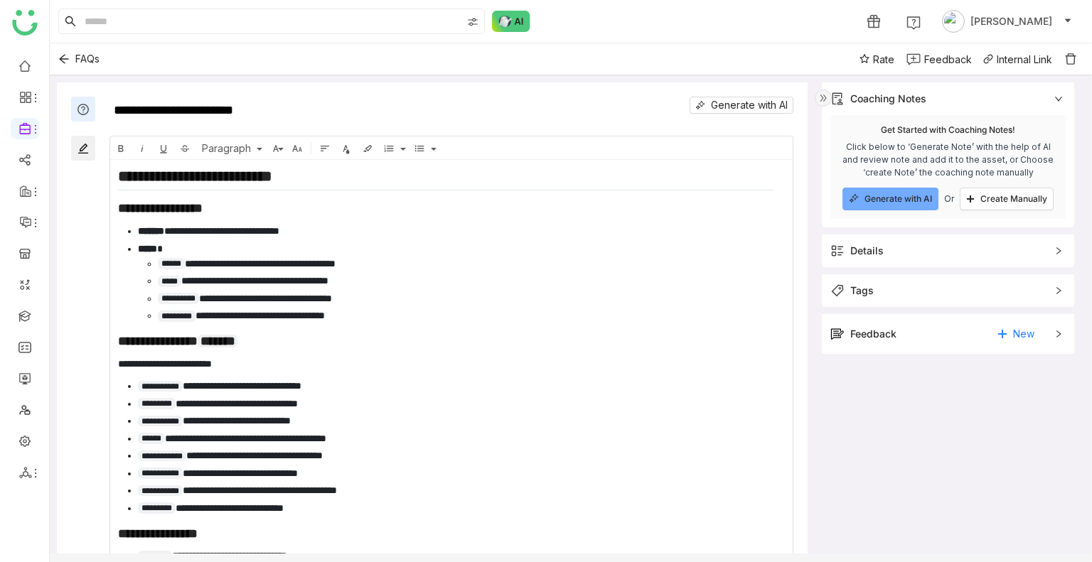
click at [919, 333] on div "Feedback New" at bounding box center [937, 334] width 215 height 23
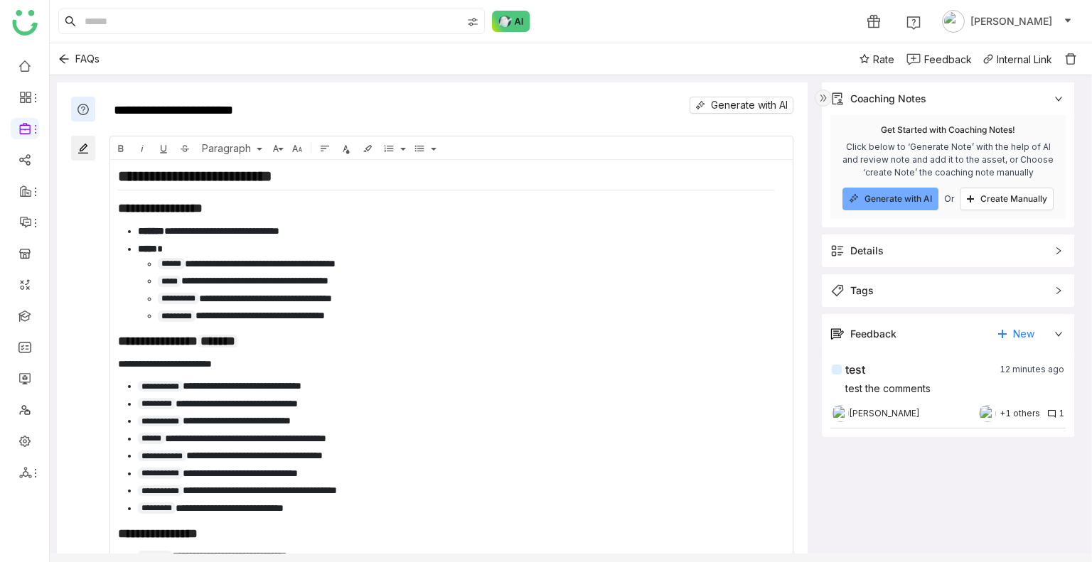
click at [1052, 415] on img at bounding box center [1051, 413] width 9 height 9
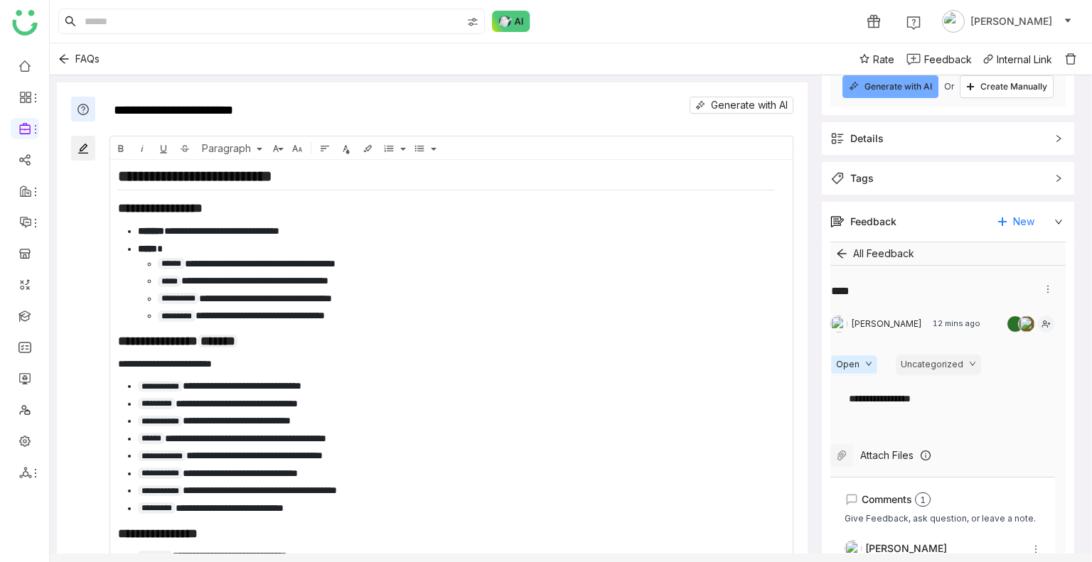
scroll to position [241, 0]
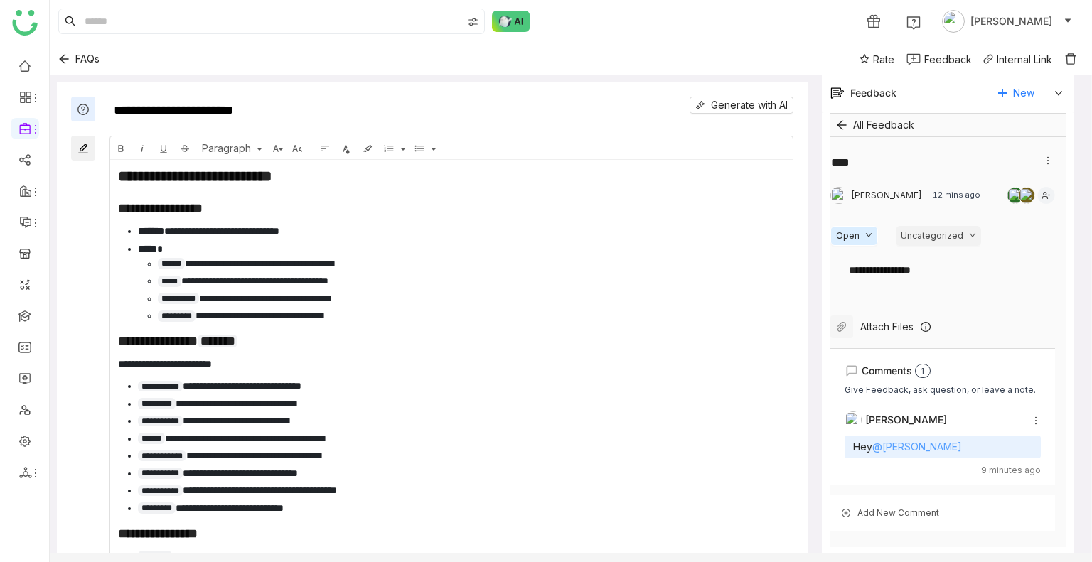
click at [914, 446] on link "@Vishnu Vardhan" at bounding box center [917, 447] width 90 height 12
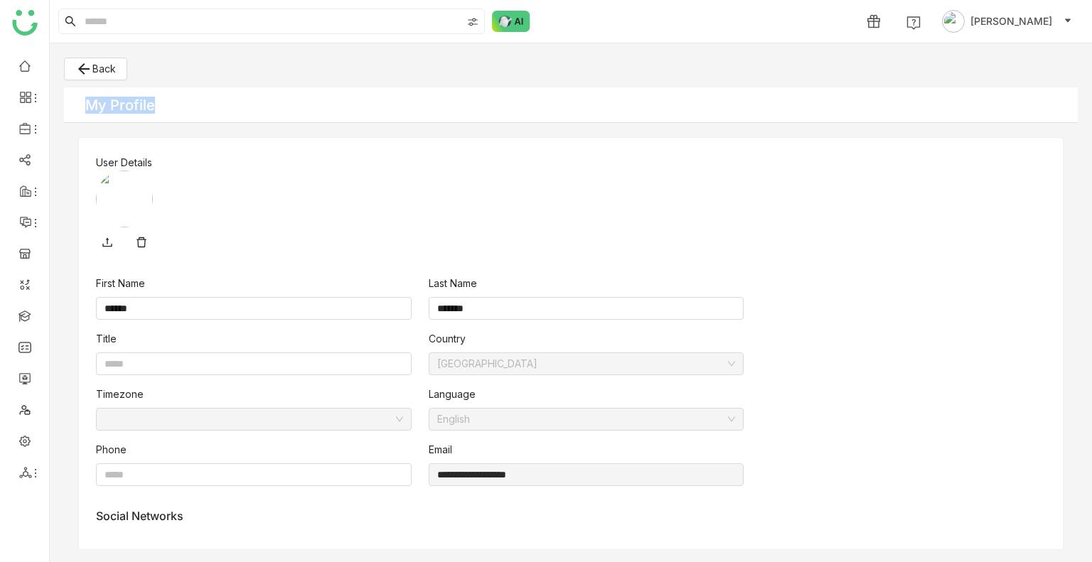
drag, startPoint x: 89, startPoint y: 107, endPoint x: 173, endPoint y: 112, distance: 84.7
click at [173, 112] on div "My Profile" at bounding box center [571, 105] width 1014 height 36
click at [110, 209] on img at bounding box center [124, 199] width 57 height 57
click at [110, 208] on img at bounding box center [124, 199] width 57 height 57
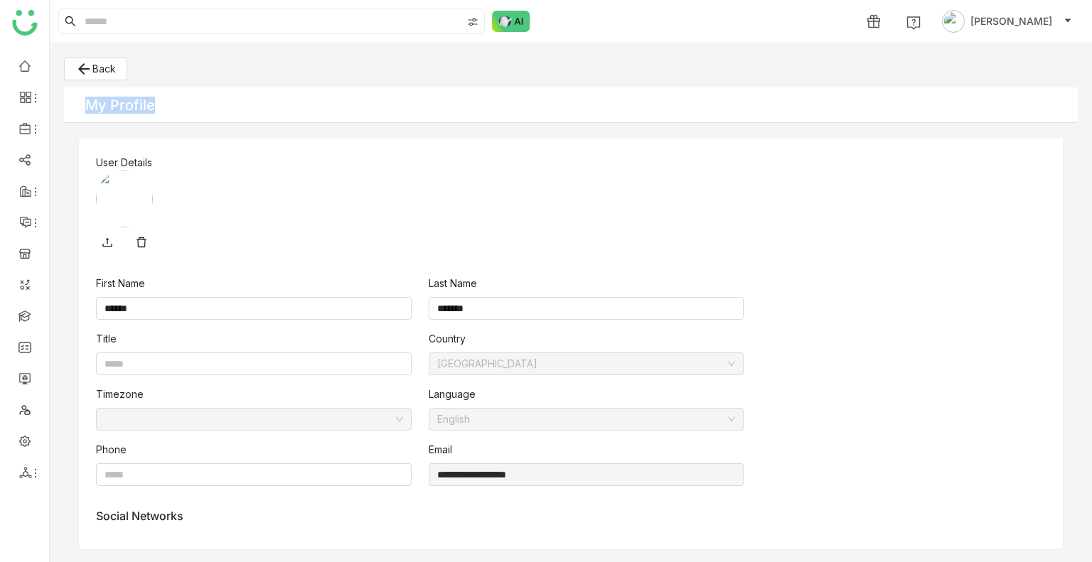
click at [110, 208] on img at bounding box center [124, 199] width 57 height 57
click at [112, 208] on img at bounding box center [124, 199] width 57 height 57
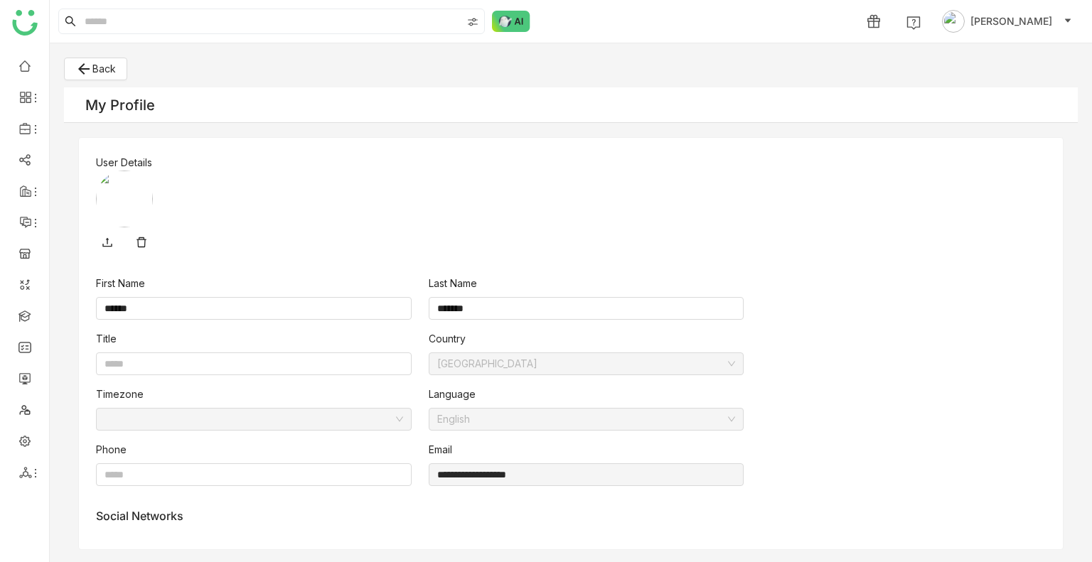
click at [106, 164] on div "User Details" at bounding box center [571, 163] width 950 height 16
drag, startPoint x: 106, startPoint y: 164, endPoint x: 117, endPoint y: 202, distance: 39.4
click at [117, 202] on div "**********" at bounding box center [571, 344] width 984 height 412
click at [534, 209] on div at bounding box center [571, 199] width 950 height 57
click at [442, 179] on div at bounding box center [571, 199] width 950 height 57
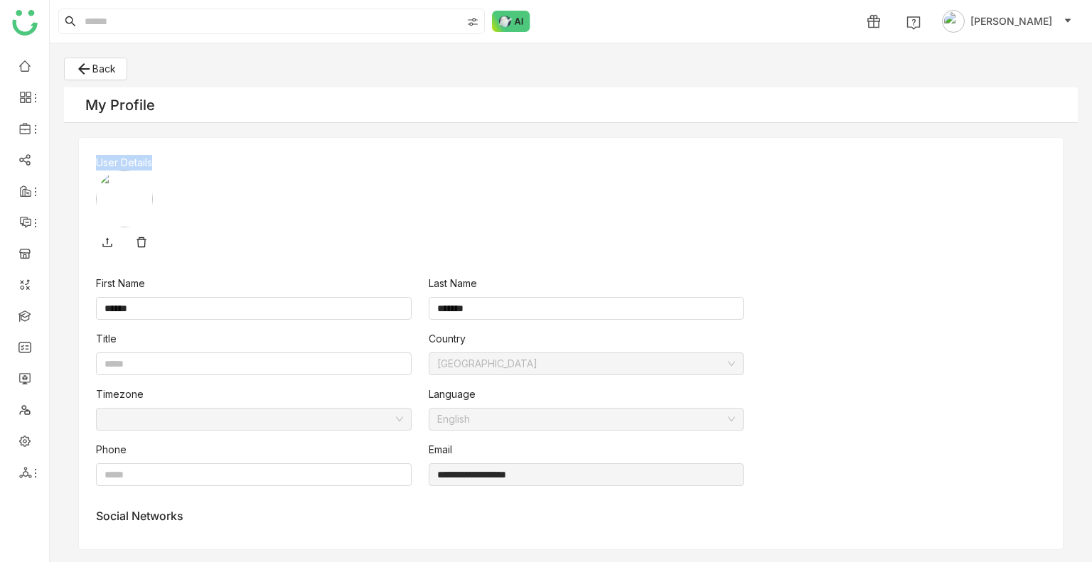
click at [437, 178] on div at bounding box center [571, 199] width 950 height 57
click at [249, 56] on gtmb-personal-details "**********" at bounding box center [571, 302] width 1042 height 519
click at [218, 306] on input "******" at bounding box center [254, 308] width 316 height 23
click at [173, 306] on input "******" at bounding box center [254, 308] width 316 height 23
click at [173, 304] on input "******" at bounding box center [254, 308] width 316 height 23
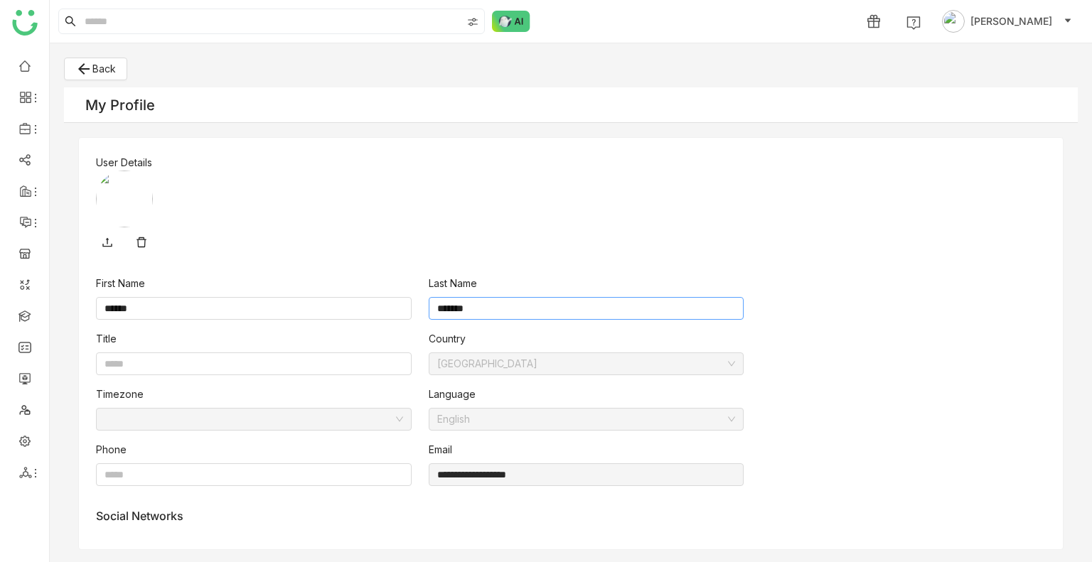
click at [478, 313] on input "*******" at bounding box center [587, 308] width 316 height 23
click at [483, 302] on input "*******" at bounding box center [587, 308] width 316 height 23
click at [481, 308] on input "*******" at bounding box center [587, 308] width 316 height 23
click at [481, 309] on input "*******" at bounding box center [587, 308] width 316 height 23
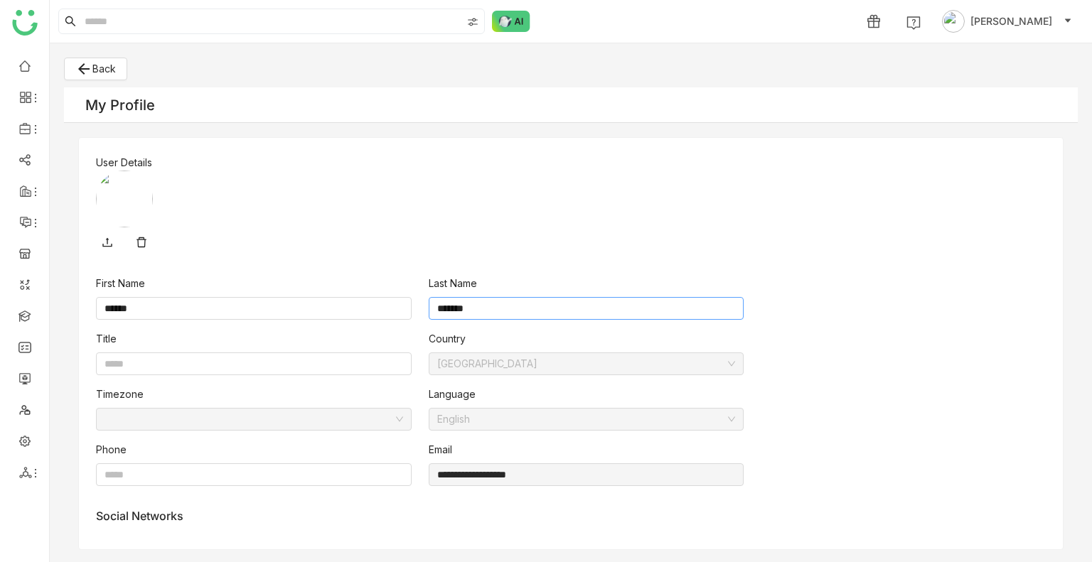
click at [481, 309] on input "*******" at bounding box center [587, 308] width 316 height 23
click at [480, 309] on input "*******" at bounding box center [587, 308] width 316 height 23
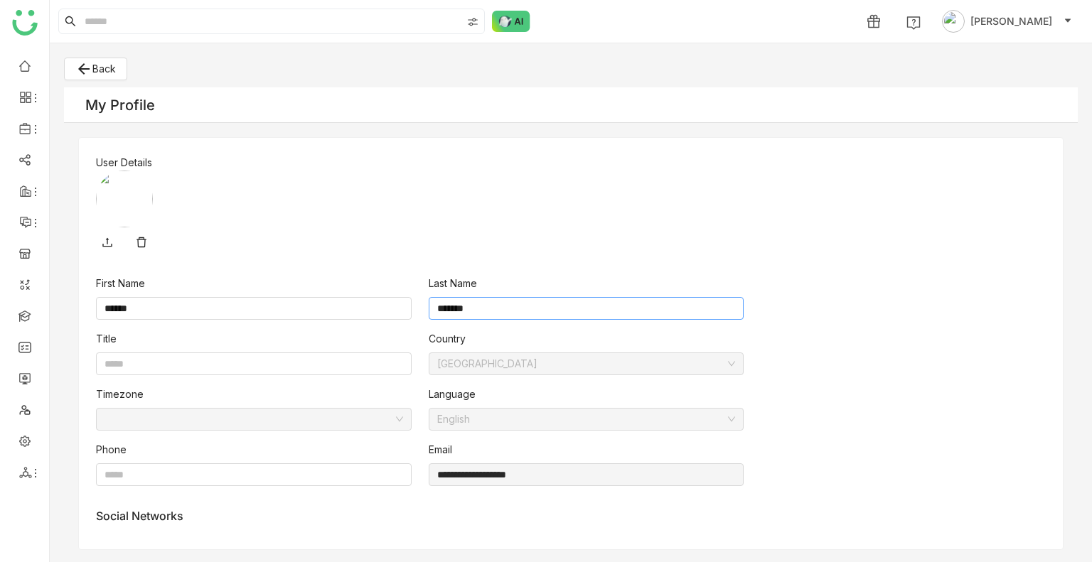
click at [480, 309] on input "*******" at bounding box center [587, 308] width 316 height 23
click at [114, 105] on div "My Profile" at bounding box center [120, 105] width 70 height 17
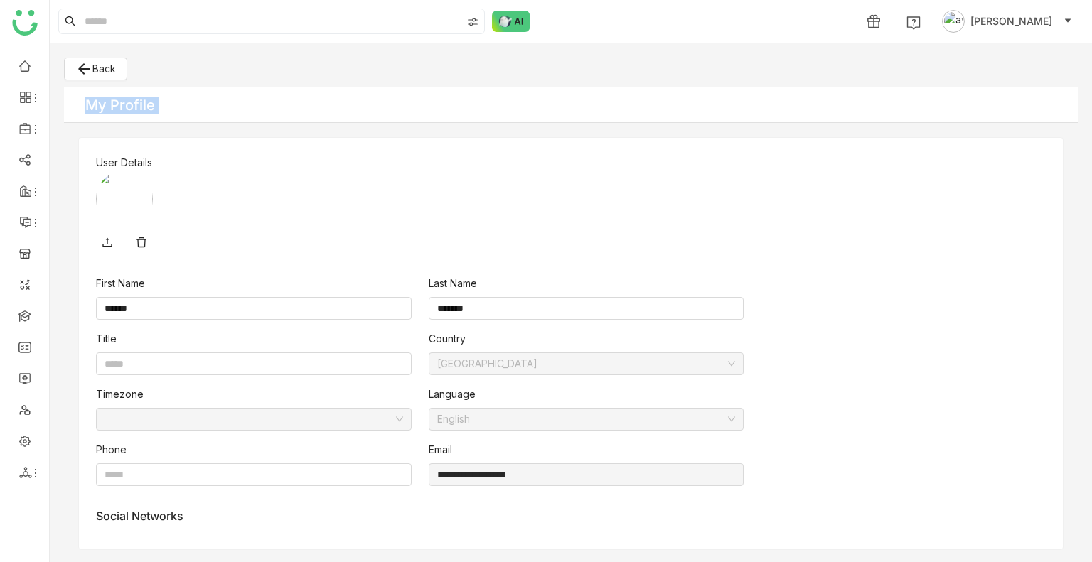
click at [1016, 14] on span "[PERSON_NAME]" at bounding box center [1011, 22] width 82 height 16
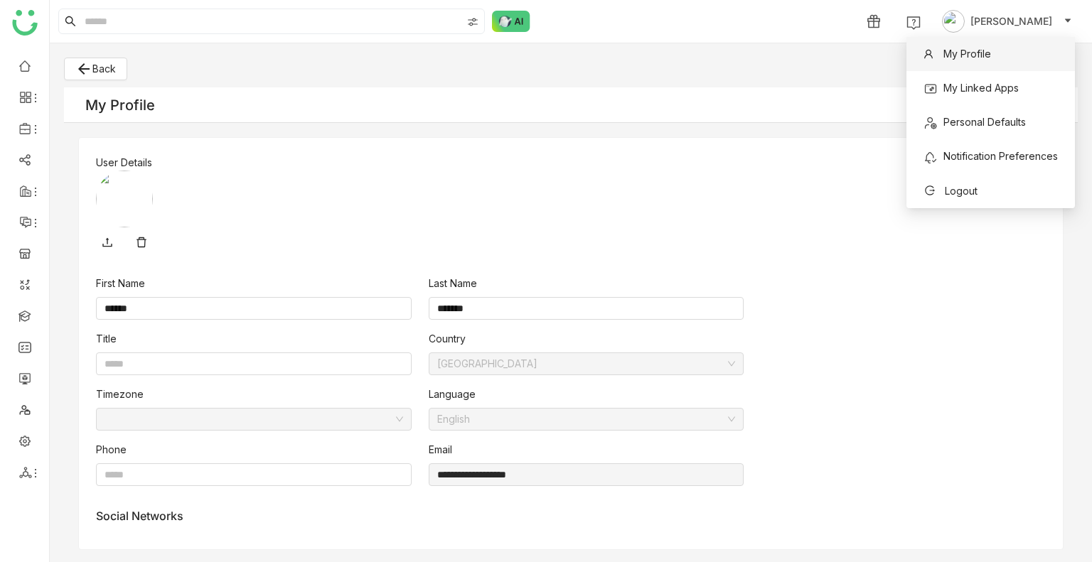
click at [966, 55] on span "My Profile" at bounding box center [967, 54] width 48 height 12
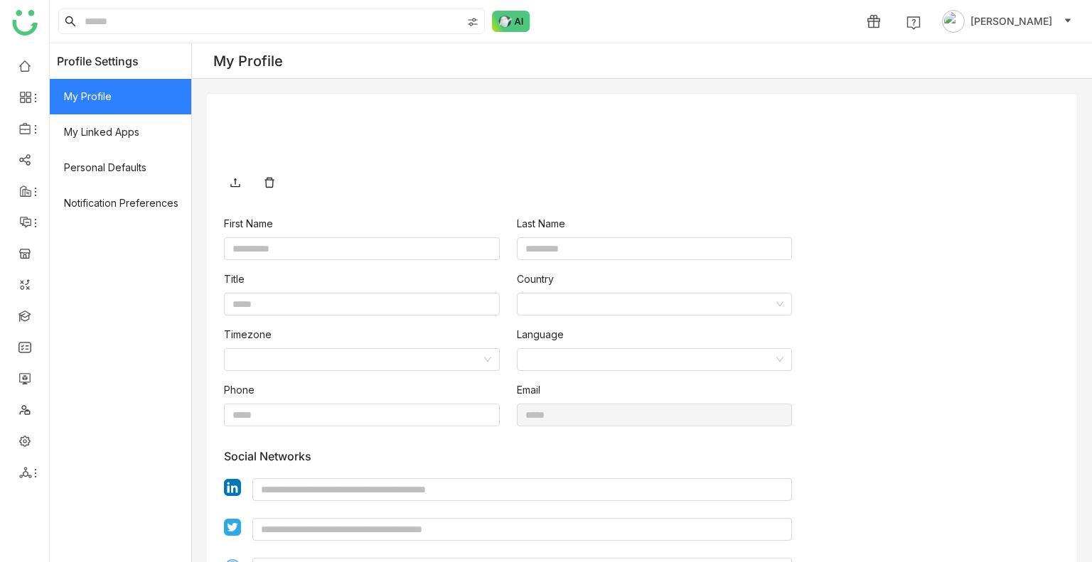
type input "****"
type input "*****"
type input "**********"
click at [241, 180] on link at bounding box center [235, 182] width 23 height 23
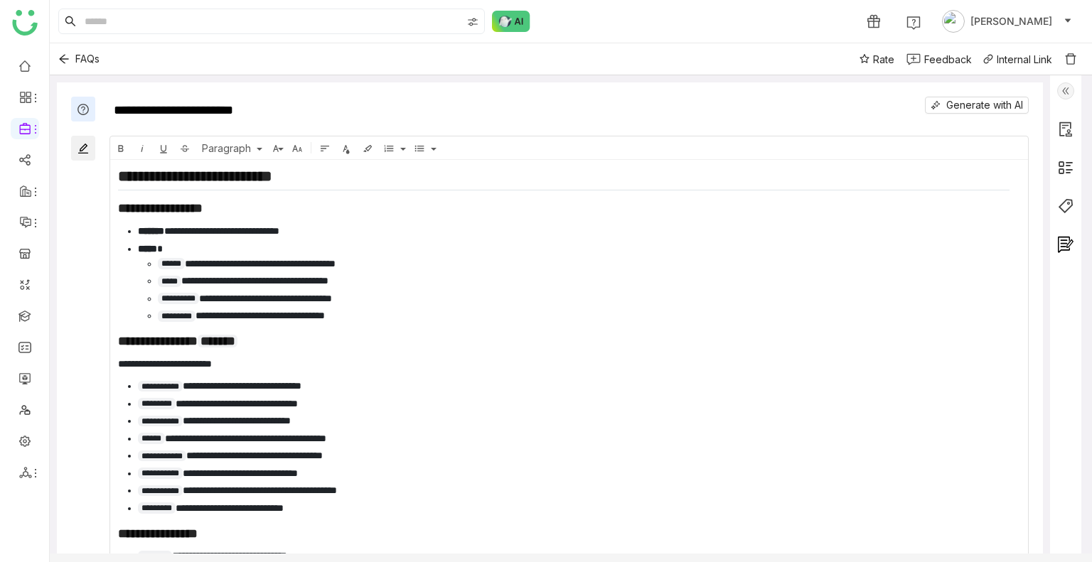
click at [1069, 87] on img at bounding box center [1065, 90] width 17 height 17
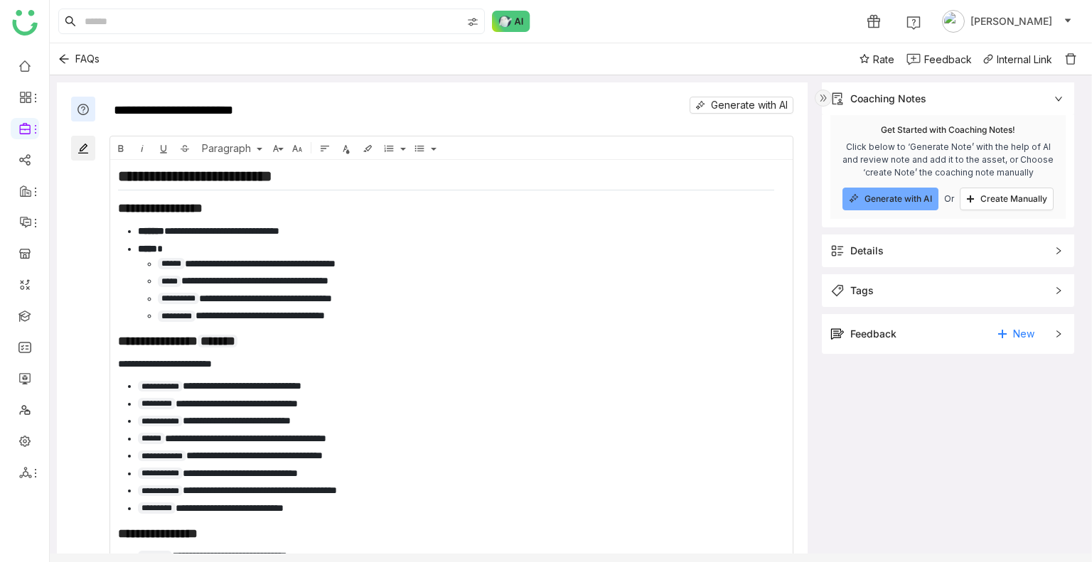
click at [856, 328] on div "Feedback" at bounding box center [873, 334] width 46 height 16
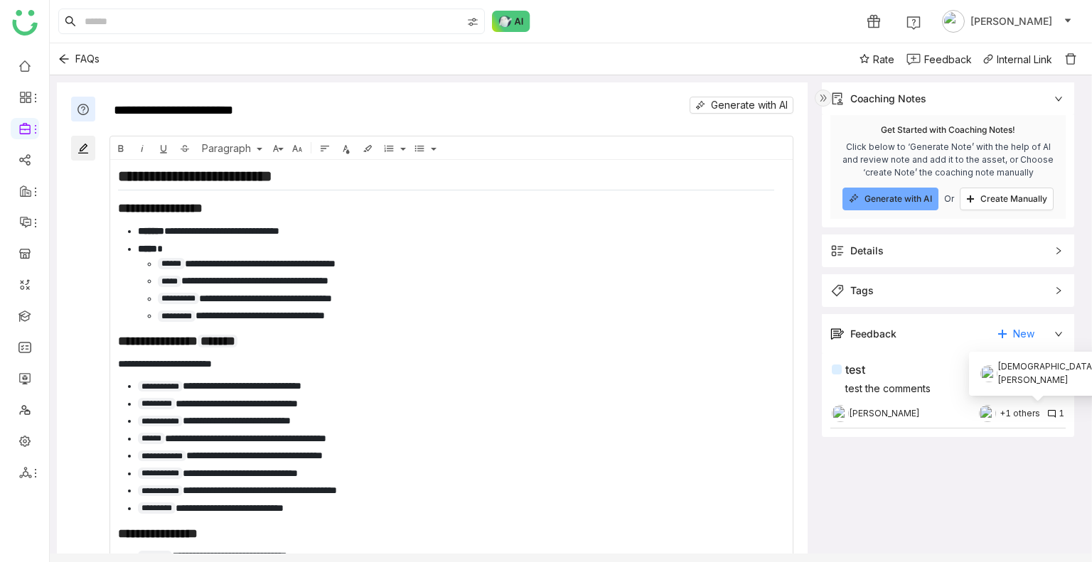
click at [1021, 412] on div "+1 others" at bounding box center [1020, 414] width 41 height 14
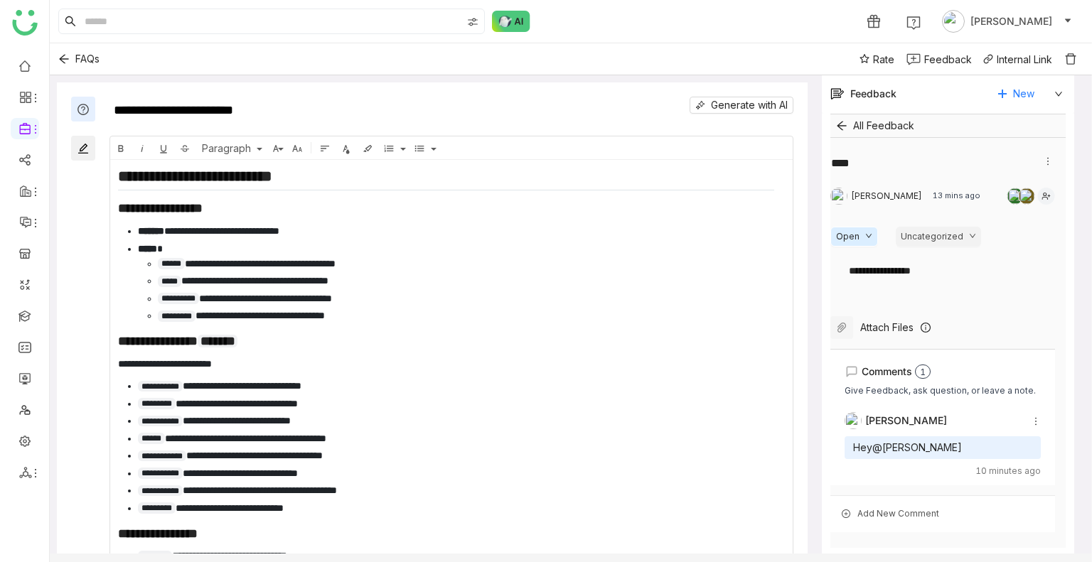
scroll to position [241, 0]
click at [886, 516] on div "Add New Comment" at bounding box center [942, 513] width 225 height 37
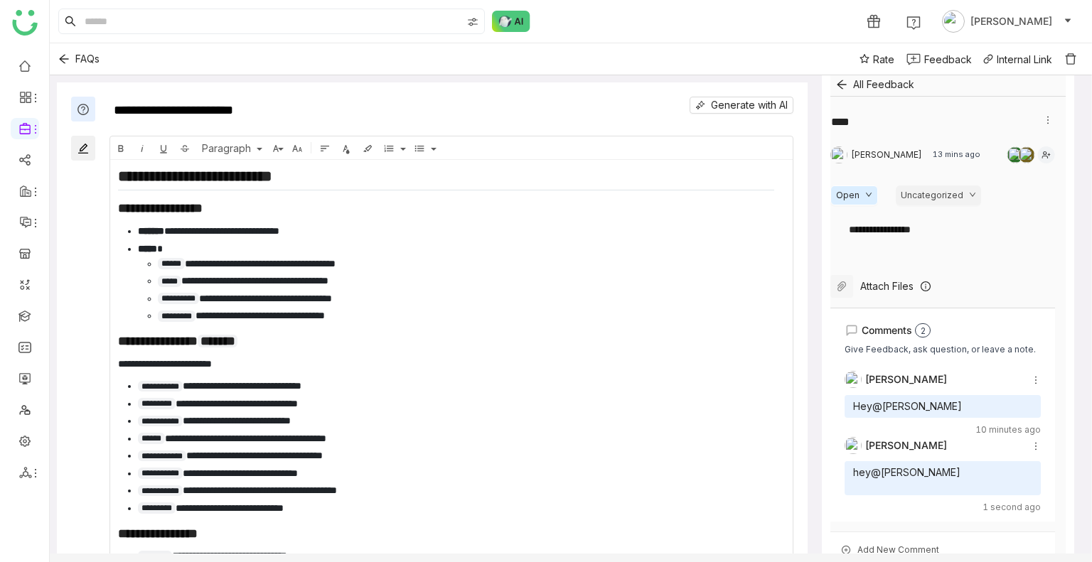
scroll to position [318, 0]
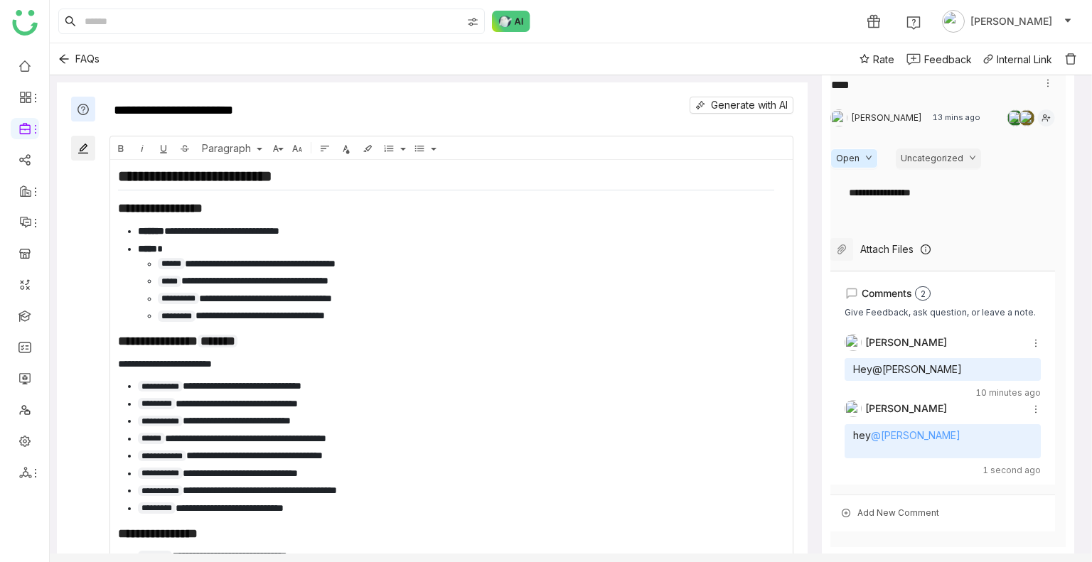
click at [894, 434] on link "@Sravani Jatoth" at bounding box center [916, 435] width 90 height 12
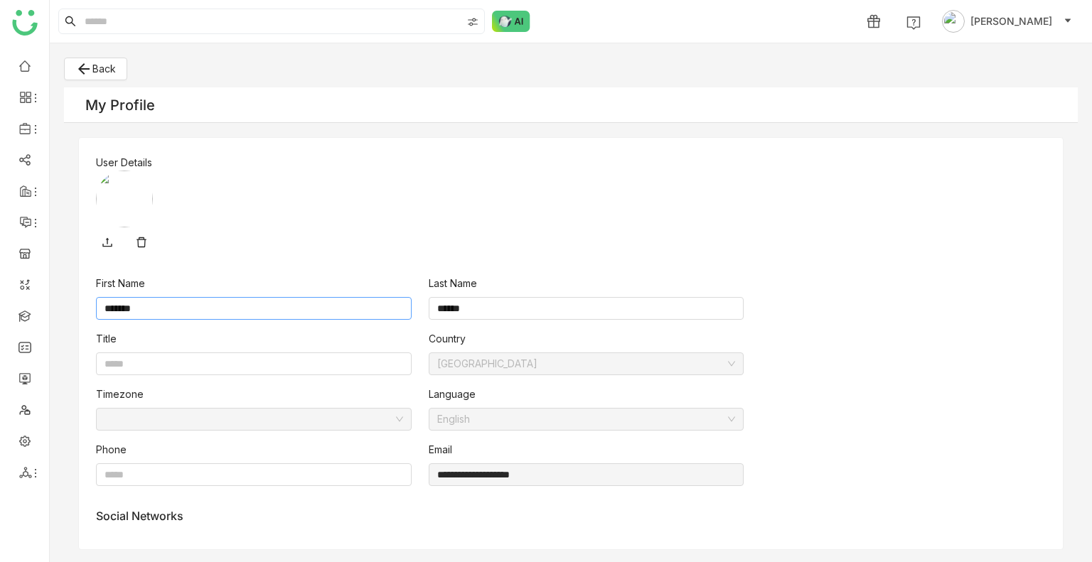
click at [138, 302] on input "*******" at bounding box center [254, 308] width 316 height 23
click at [139, 302] on input "*******" at bounding box center [254, 308] width 316 height 23
click at [141, 302] on input "*******" at bounding box center [254, 308] width 316 height 23
click at [142, 302] on input "*******" at bounding box center [254, 308] width 316 height 23
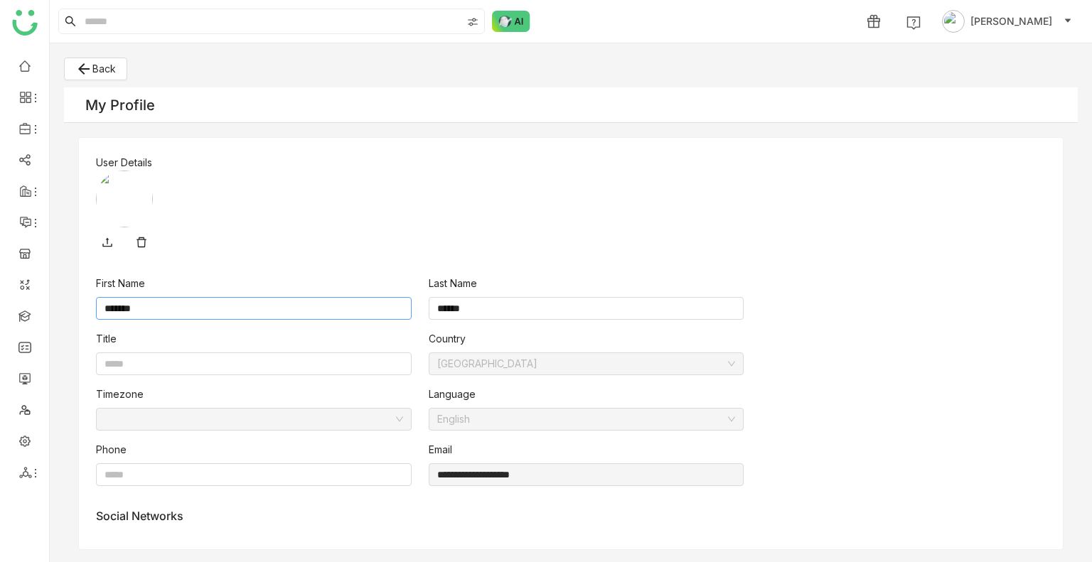
click at [227, 310] on input "*******" at bounding box center [254, 308] width 316 height 23
click at [522, 298] on input "******" at bounding box center [587, 308] width 316 height 23
click at [115, 100] on div "My Profile" at bounding box center [571, 105] width 1014 height 36
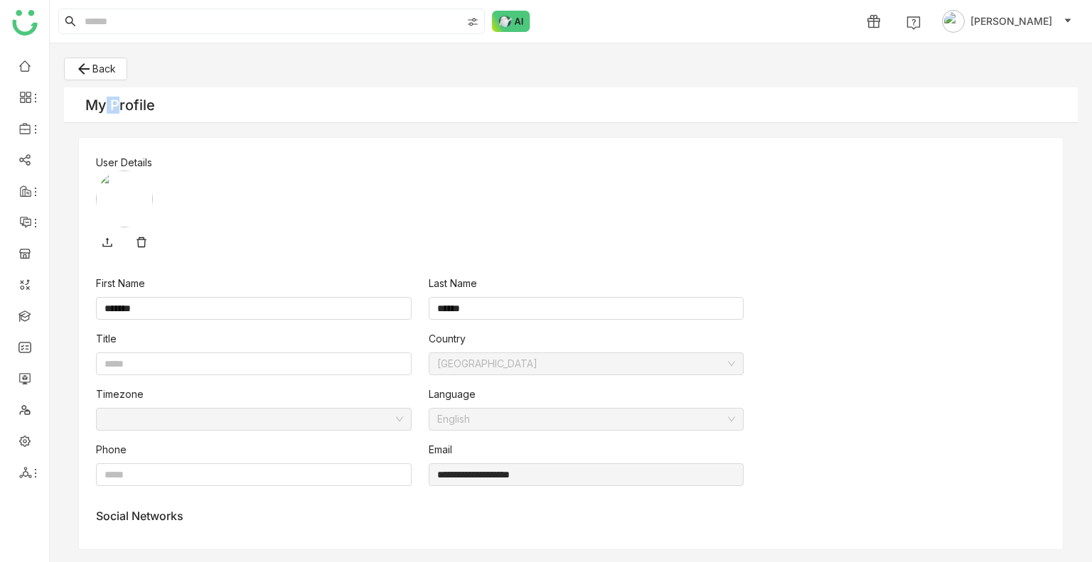
click at [121, 105] on div "My Profile" at bounding box center [120, 105] width 70 height 17
click at [142, 105] on div "My Profile" at bounding box center [120, 105] width 70 height 17
click at [148, 105] on div "My Profile" at bounding box center [120, 105] width 70 height 17
click at [151, 105] on div "My Profile" at bounding box center [120, 105] width 70 height 17
click at [153, 105] on div "My Profile" at bounding box center [120, 105] width 70 height 17
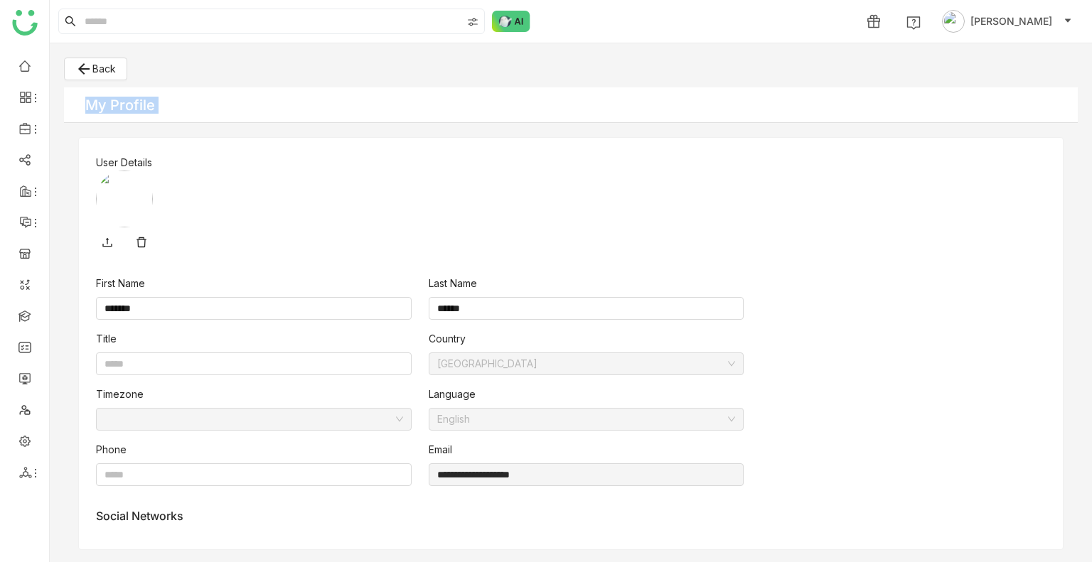
click at [154, 105] on div "My Profile" at bounding box center [120, 105] width 70 height 17
click at [125, 198] on img at bounding box center [124, 199] width 57 height 57
click at [127, 198] on img at bounding box center [124, 199] width 57 height 57
click at [129, 196] on img at bounding box center [124, 199] width 57 height 57
click at [83, 68] on icon "arrow_back" at bounding box center [83, 68] width 17 height 17
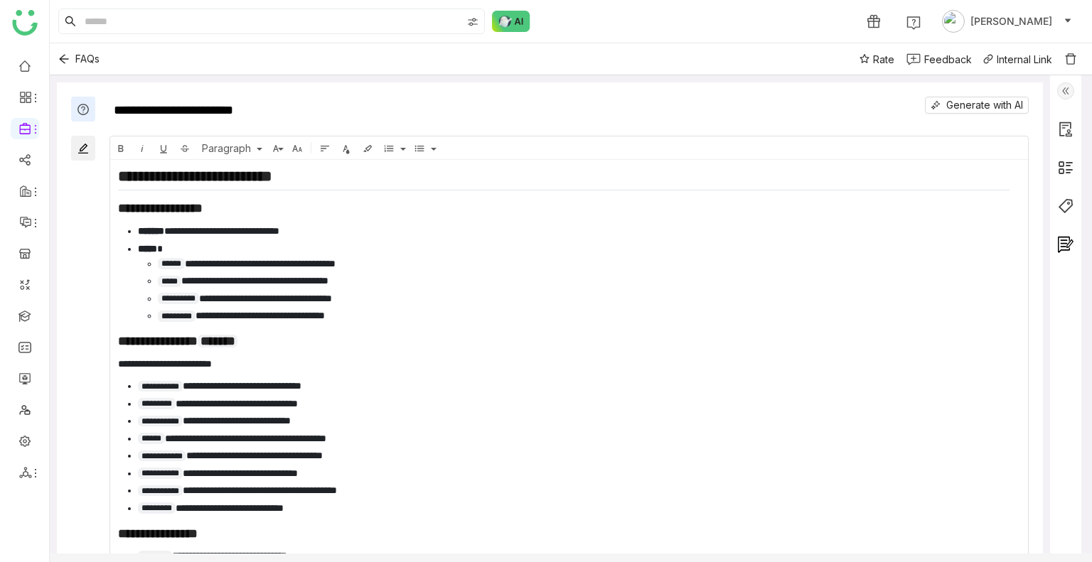
click at [1067, 92] on img at bounding box center [1065, 90] width 17 height 17
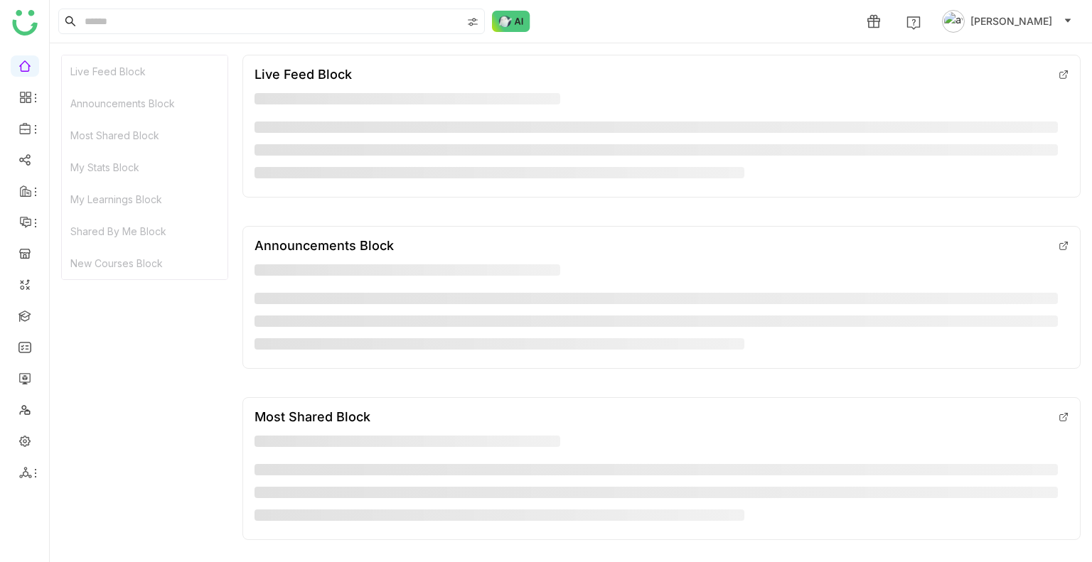
click at [1024, 26] on span "[PERSON_NAME]" at bounding box center [1011, 22] width 82 height 16
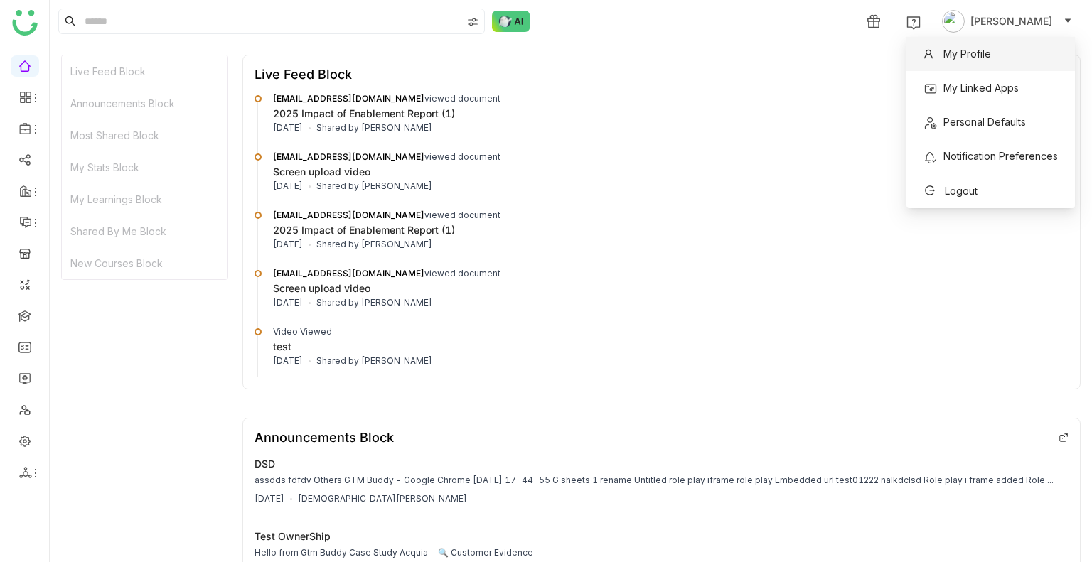
click at [945, 56] on span "My Profile" at bounding box center [967, 54] width 48 height 12
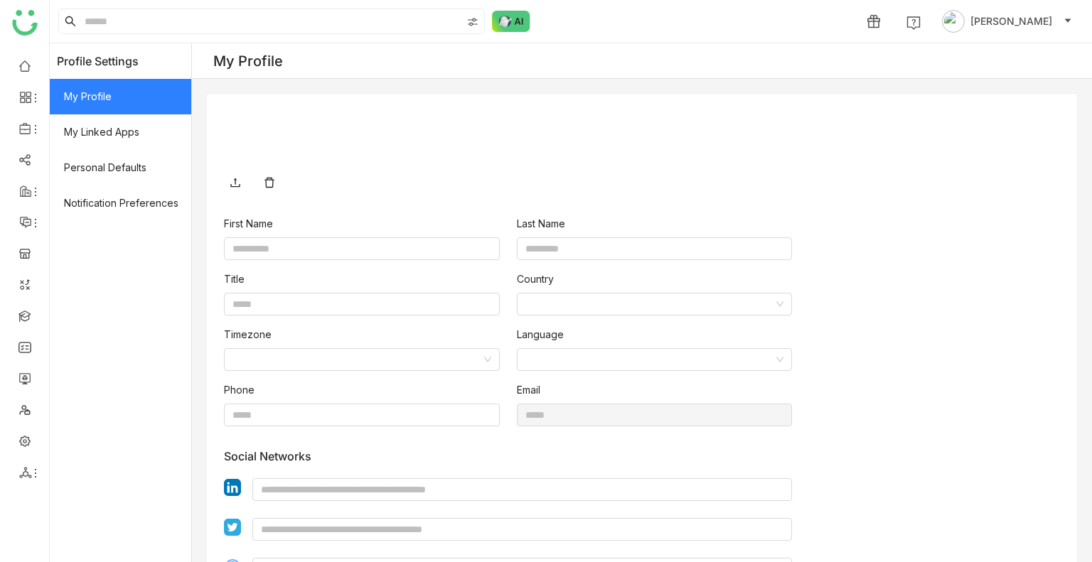
type input "****"
type input "*****"
type input "**********"
click at [233, 182] on icon at bounding box center [235, 182] width 11 height 11
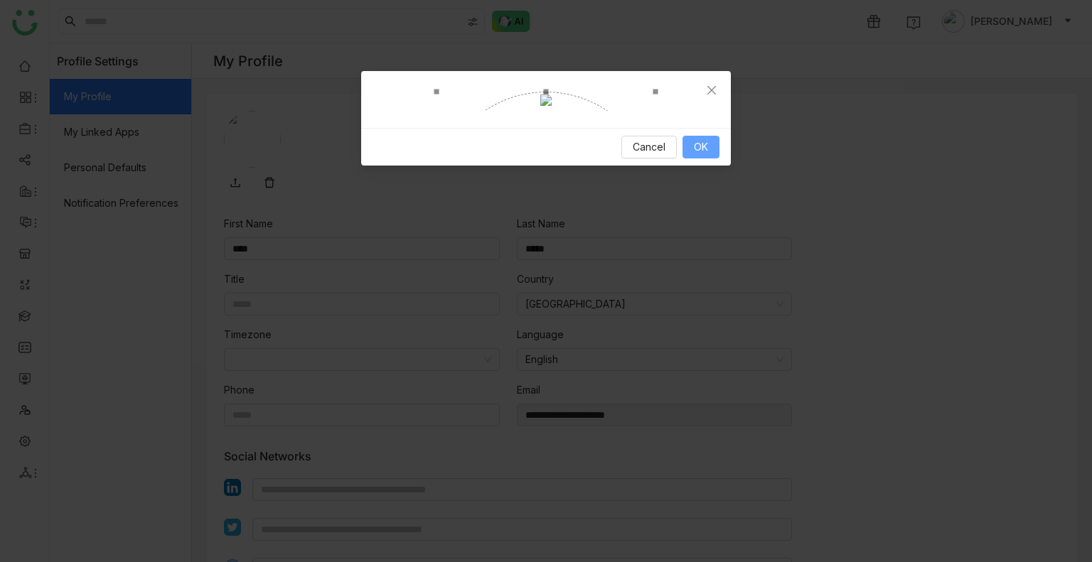
click at [705, 155] on span "OK" at bounding box center [701, 147] width 14 height 16
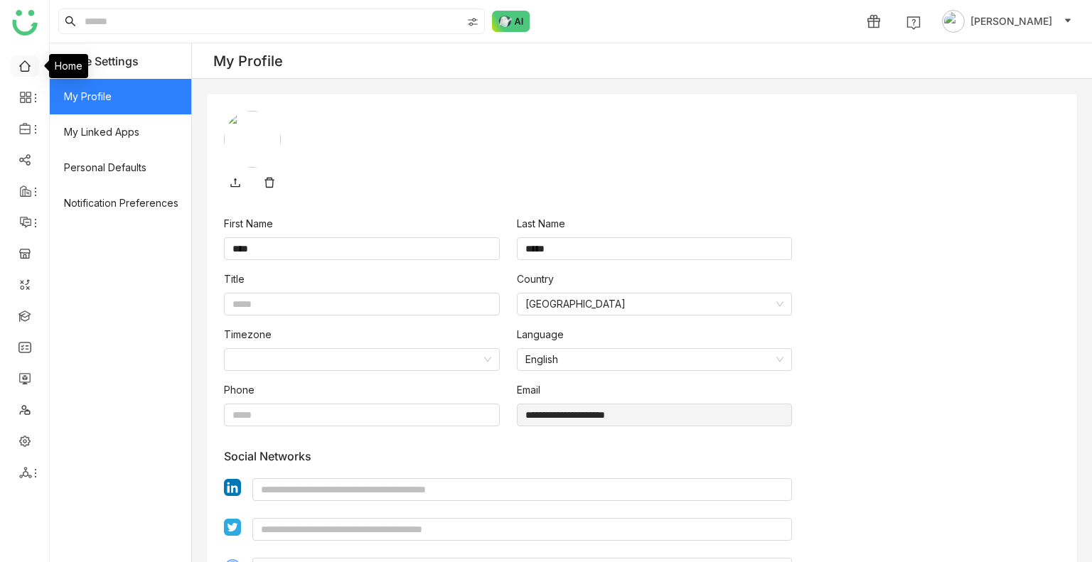
click at [28, 71] on link at bounding box center [24, 65] width 13 height 12
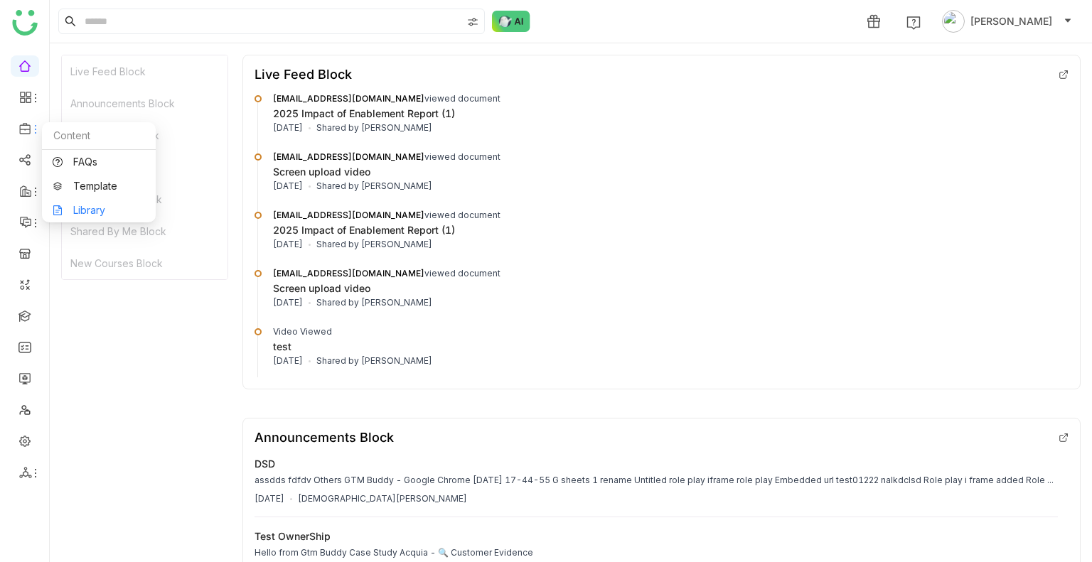
click at [79, 213] on link "Library" at bounding box center [99, 210] width 92 height 10
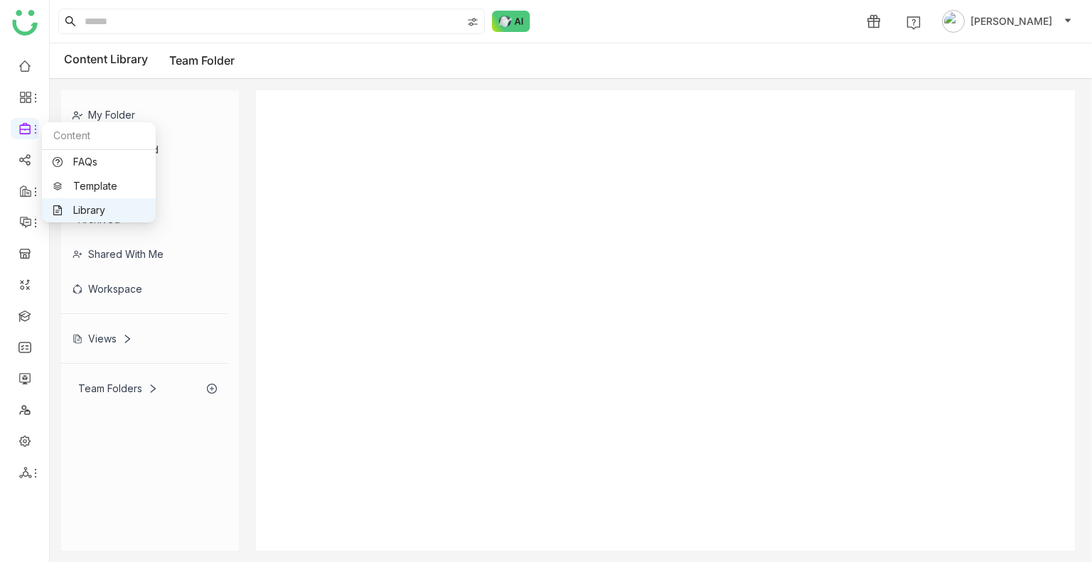
click at [60, 208] on link "Library" at bounding box center [99, 210] width 92 height 10
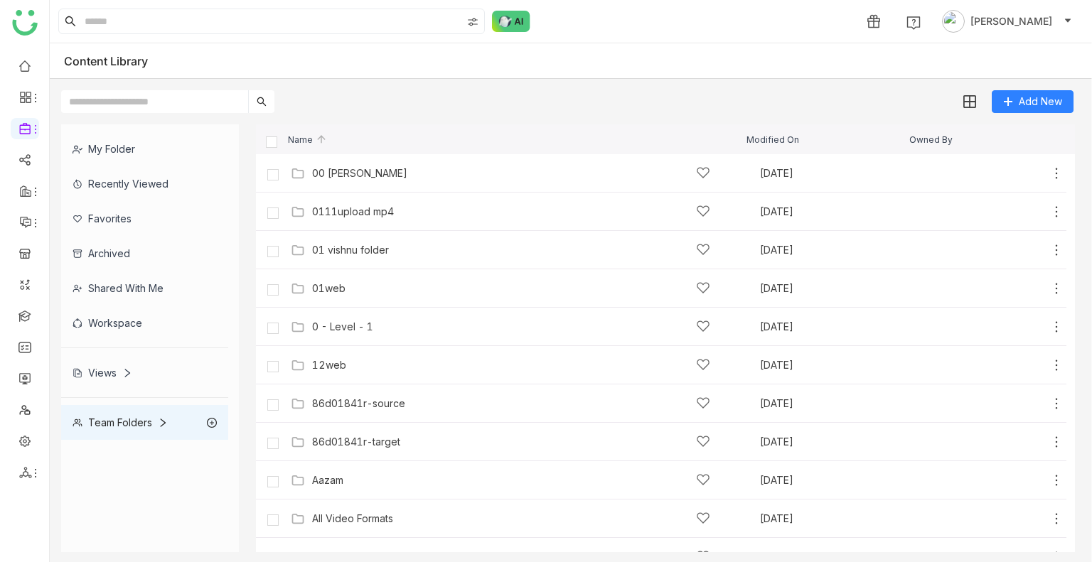
click at [125, 316] on div "Workspace" at bounding box center [144, 323] width 167 height 35
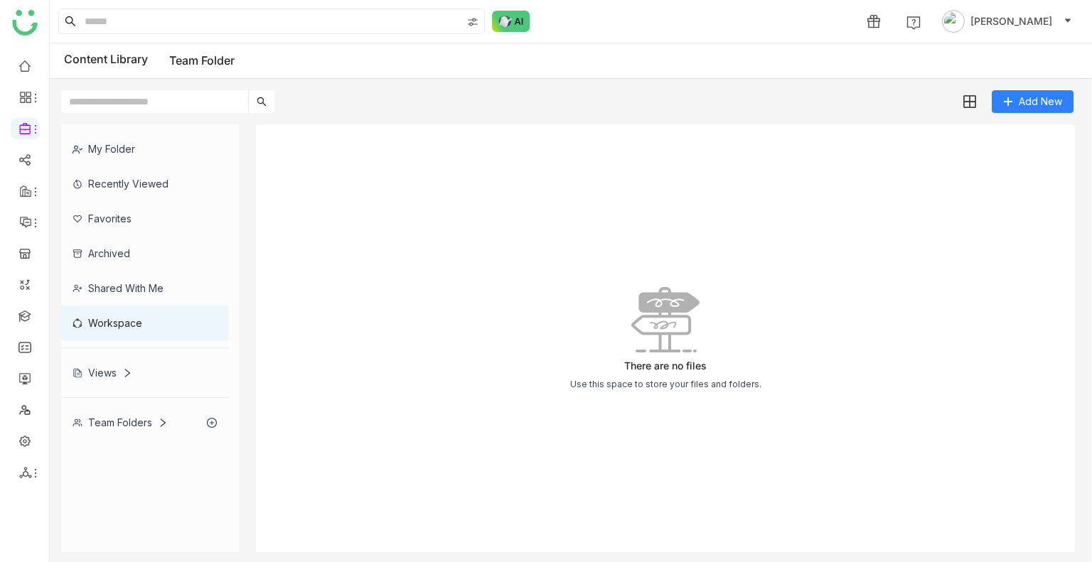
click at [125, 316] on div "Workspace" at bounding box center [144, 323] width 167 height 35
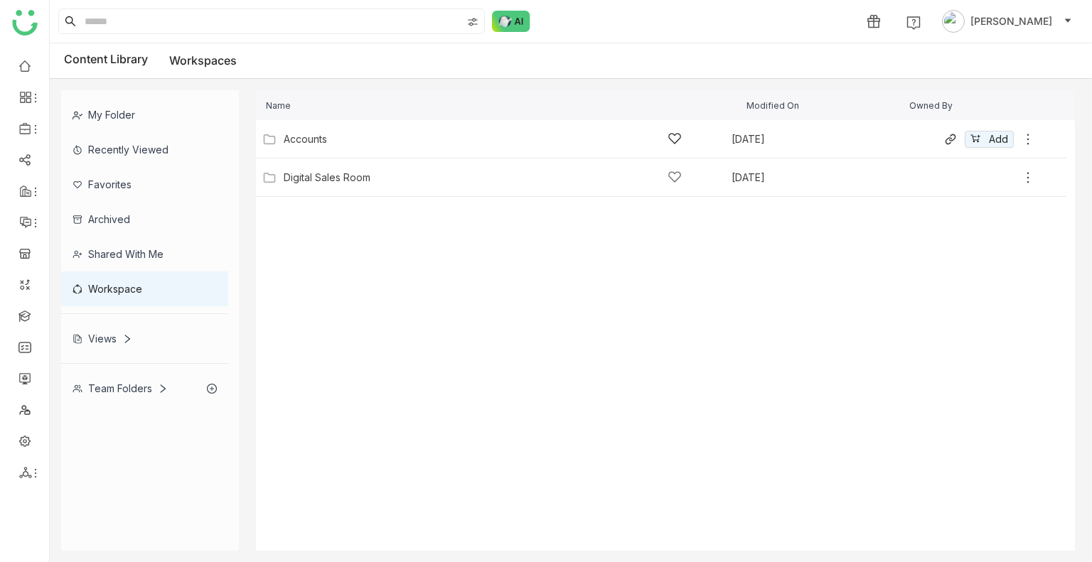
click at [364, 144] on div "Accounts" at bounding box center [483, 139] width 398 height 15
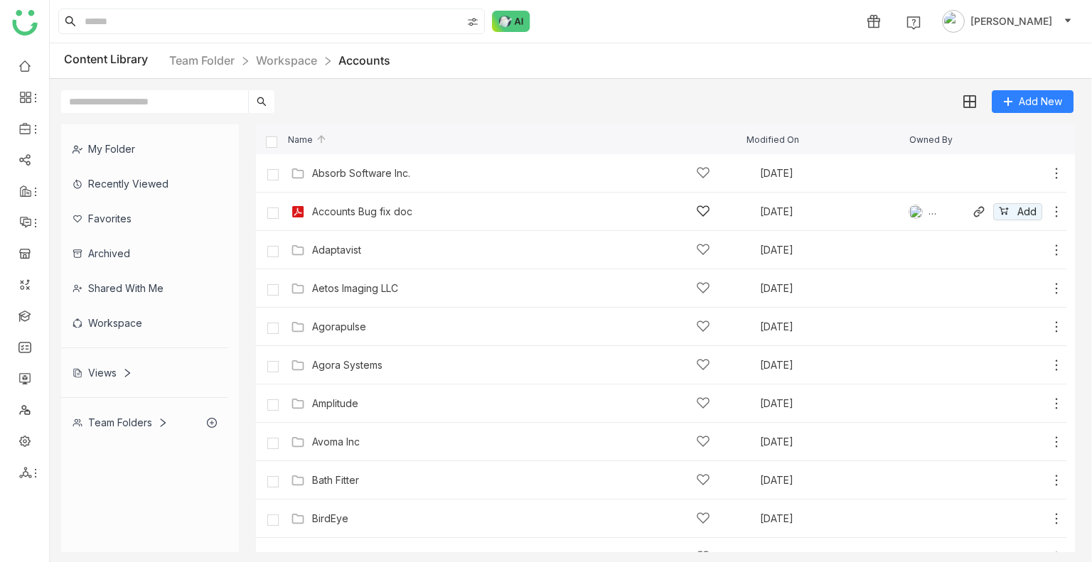
click at [382, 198] on div "Accounts Bug fix doc Oct 1, 2025 Sravani Jatoth Add" at bounding box center [661, 212] width 810 height 38
click at [383, 208] on div "Accounts Bug fix doc" at bounding box center [362, 211] width 100 height 11
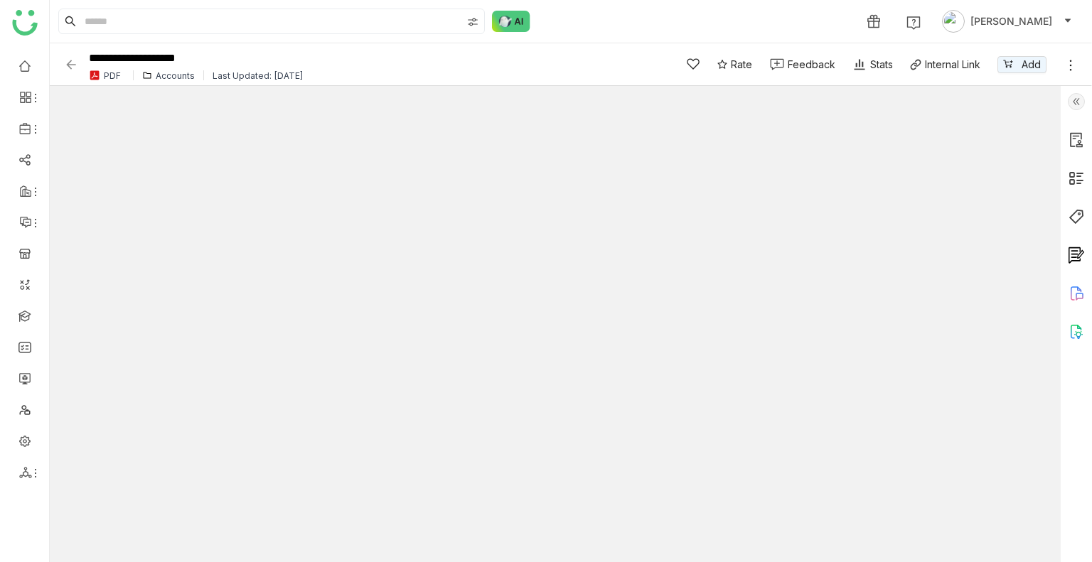
click at [73, 58] on img at bounding box center [71, 65] width 14 height 14
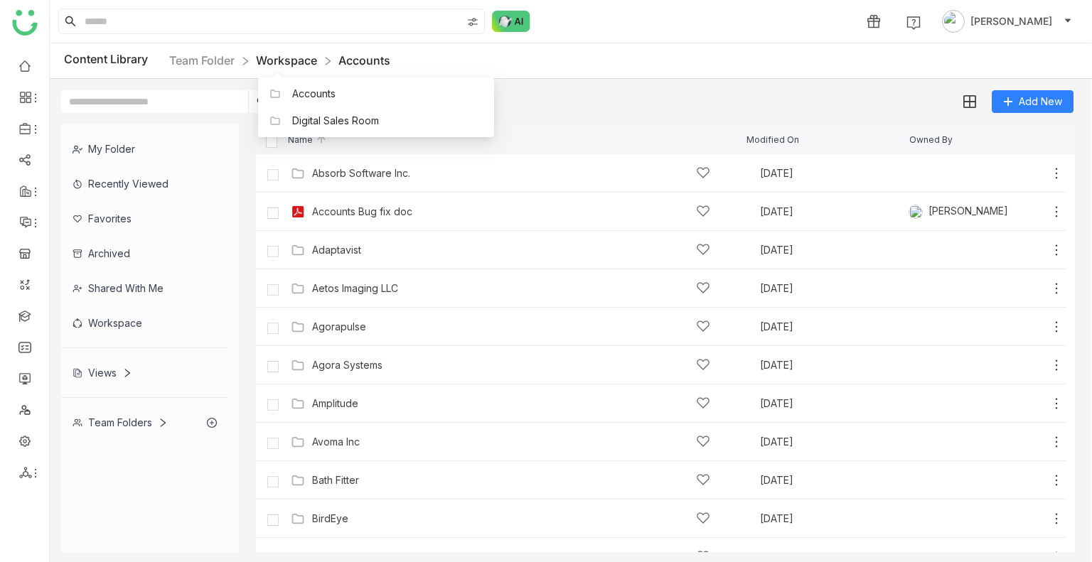
click at [287, 62] on link "Workspace" at bounding box center [286, 60] width 61 height 14
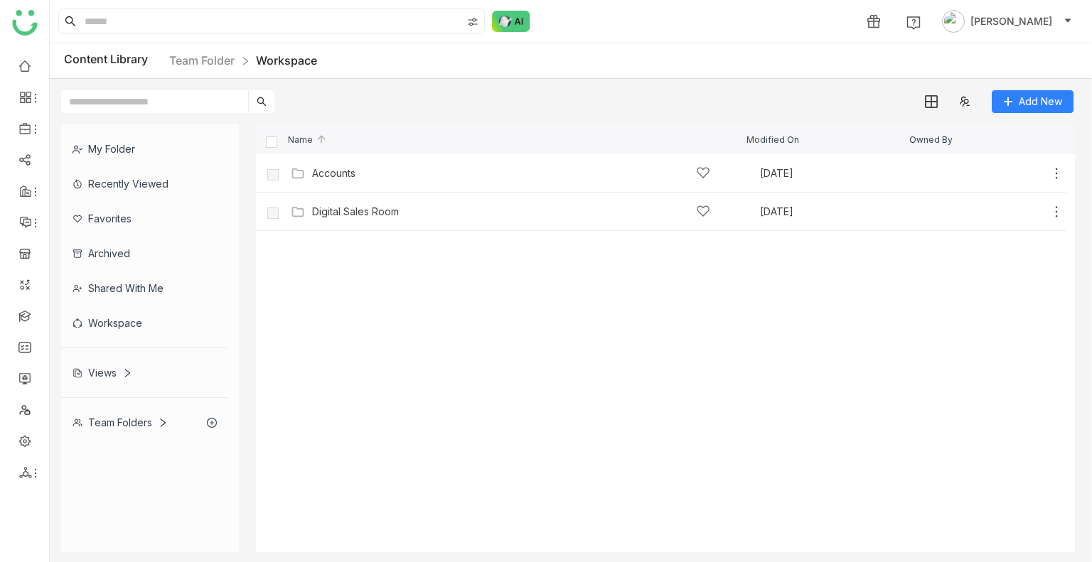
click at [316, 204] on div "Digital Sales Room" at bounding box center [511, 211] width 398 height 15
click at [316, 204] on gtmb-list-view "Name Modified On Owned By Accounts Aug 16, 2025 Add Digital Sales Room Oct 6, 2…" at bounding box center [665, 338] width 819 height 428
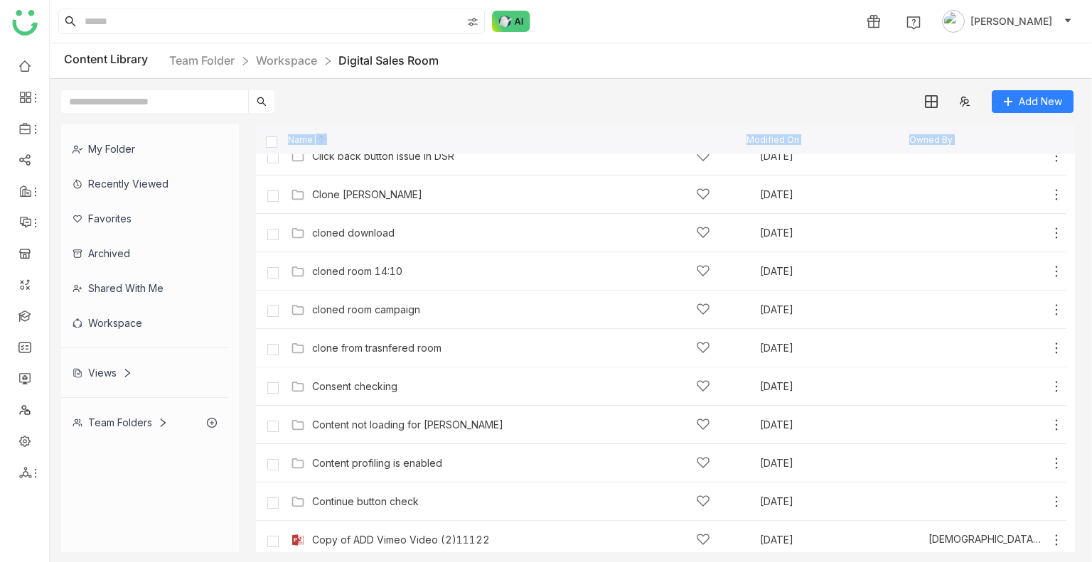
scroll to position [1991, 0]
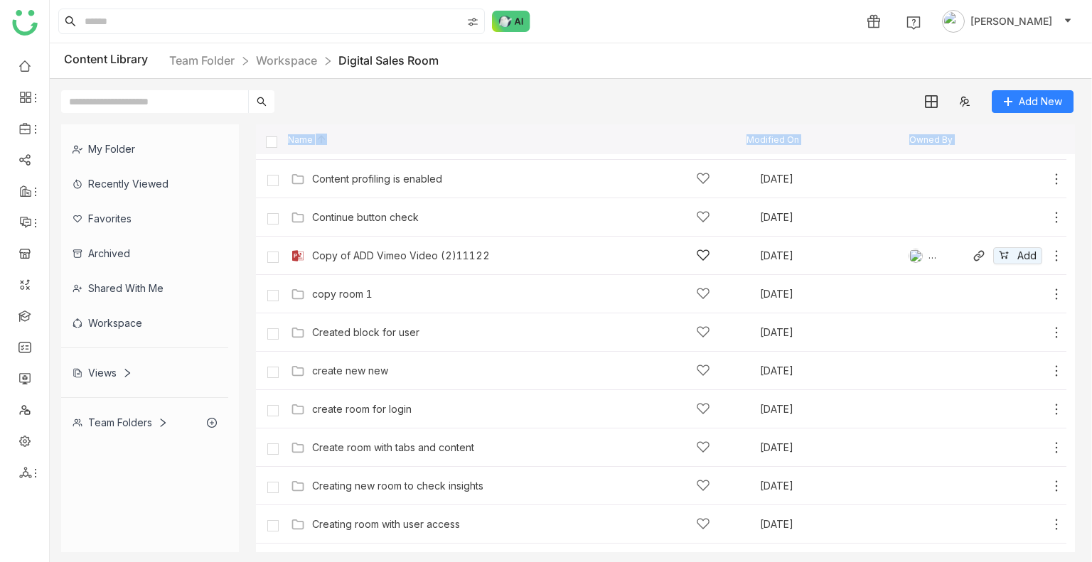
click at [358, 257] on div "Copy of ADD Vimeo Video (2)11122" at bounding box center [401, 255] width 178 height 11
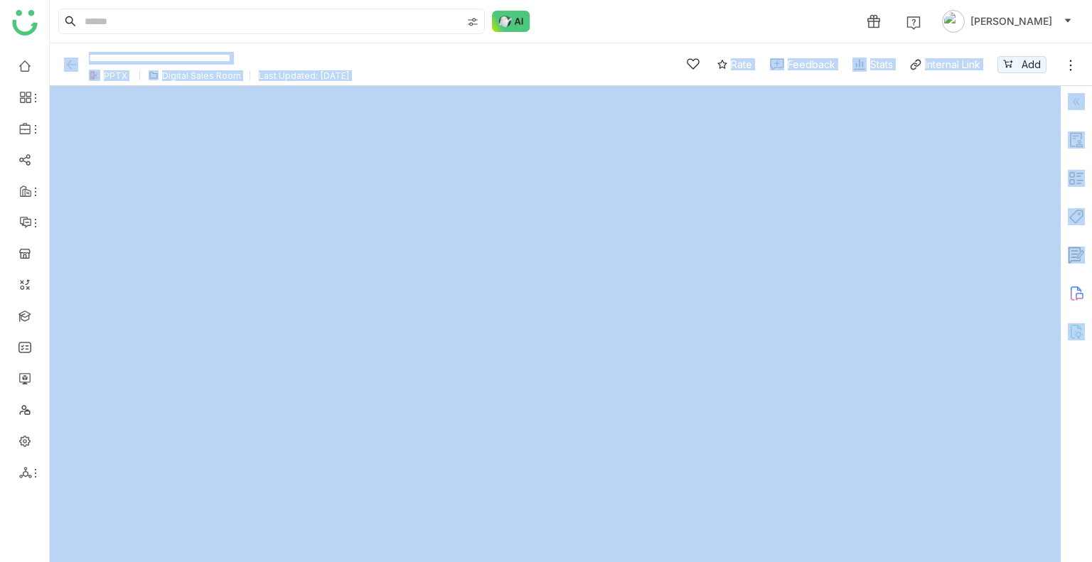
click at [71, 63] on img at bounding box center [71, 65] width 14 height 14
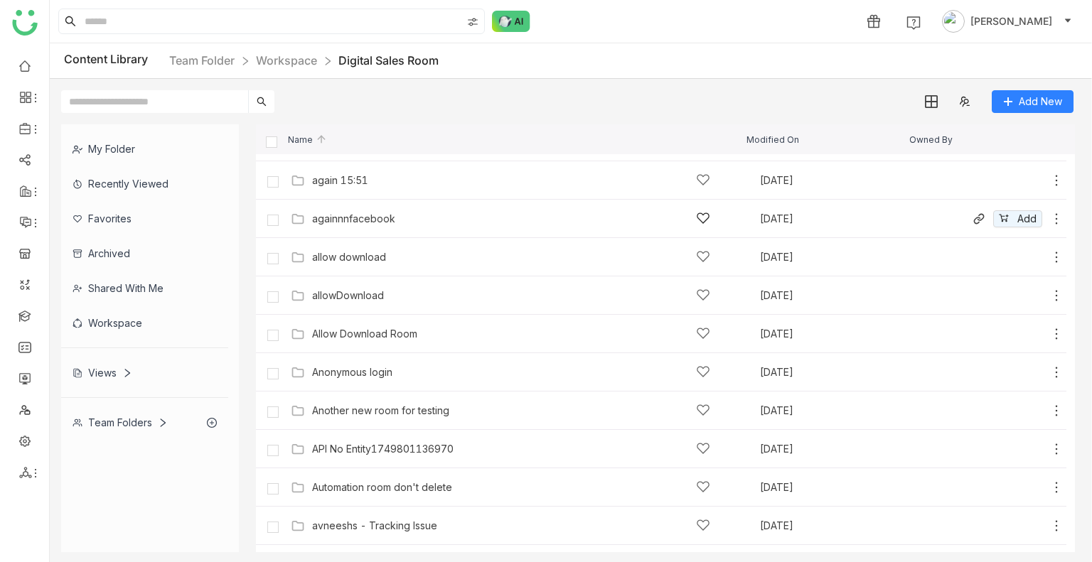
scroll to position [213, 0]
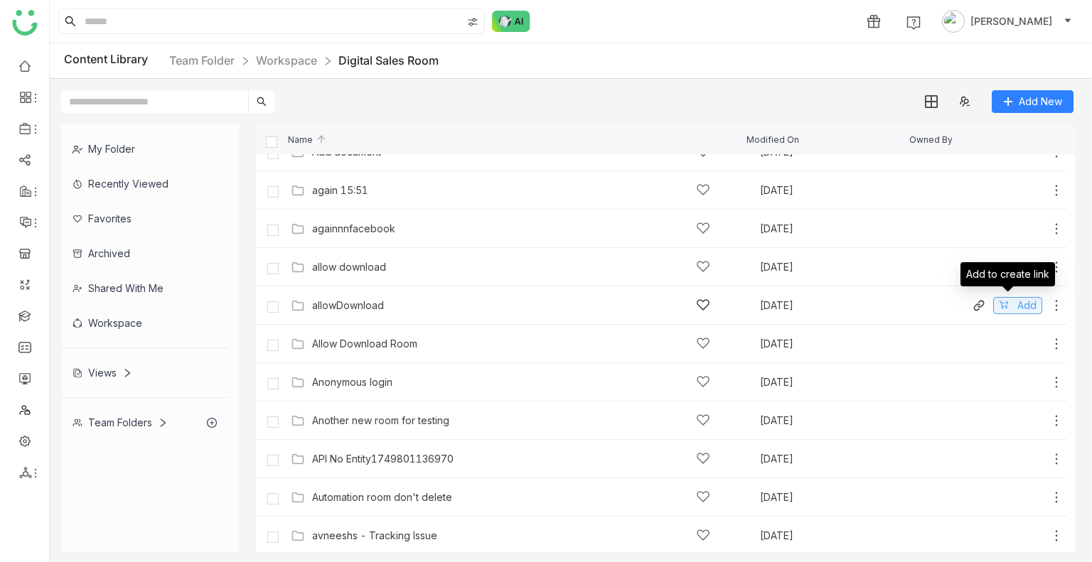
click at [1017, 309] on span "Add" at bounding box center [1026, 306] width 19 height 16
click at [375, 206] on div "again 15:51 Sep 11, 2025 Add" at bounding box center [661, 190] width 810 height 38
click at [373, 203] on div "again 15:51 Sep 11, 2025 Add" at bounding box center [661, 190] width 810 height 38
click at [373, 200] on div "again 15:51 Sep 11, 2025 Add" at bounding box center [661, 190] width 810 height 38
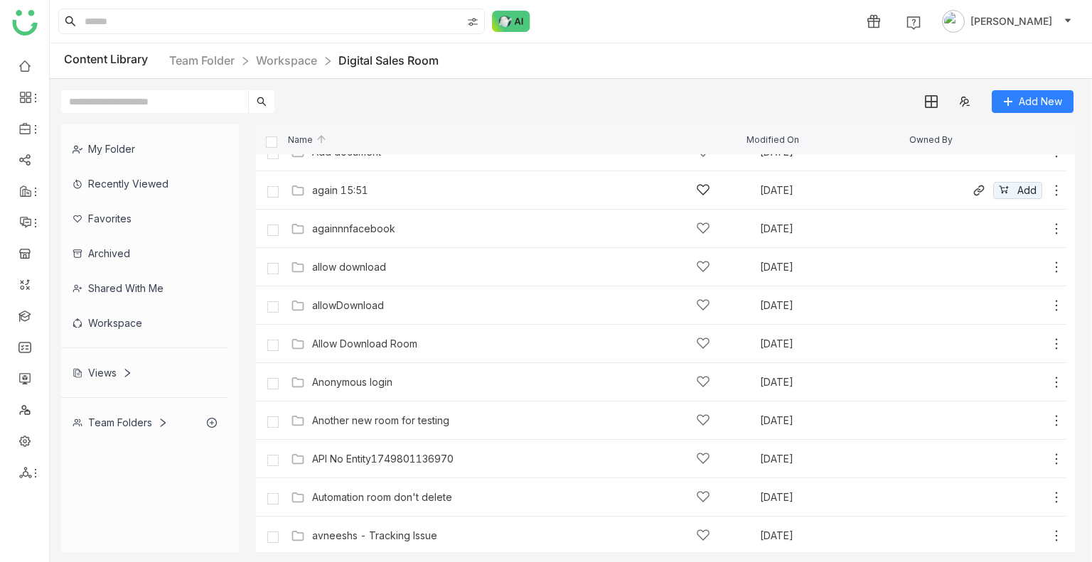
click at [375, 190] on div "again 15:51" at bounding box center [511, 190] width 398 height 15
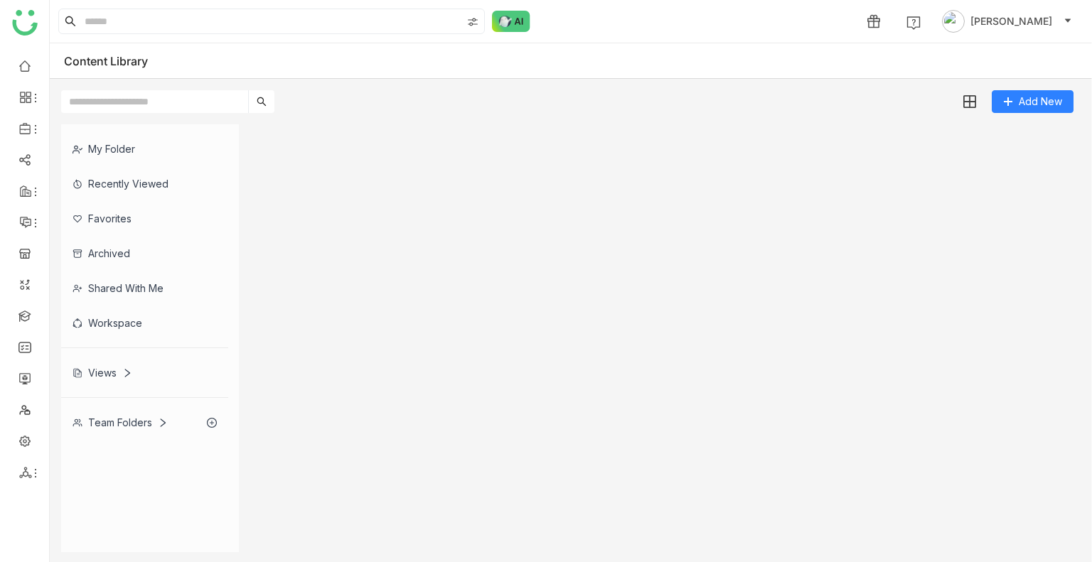
click at [375, 190] on gtmb-list-view at bounding box center [665, 338] width 819 height 428
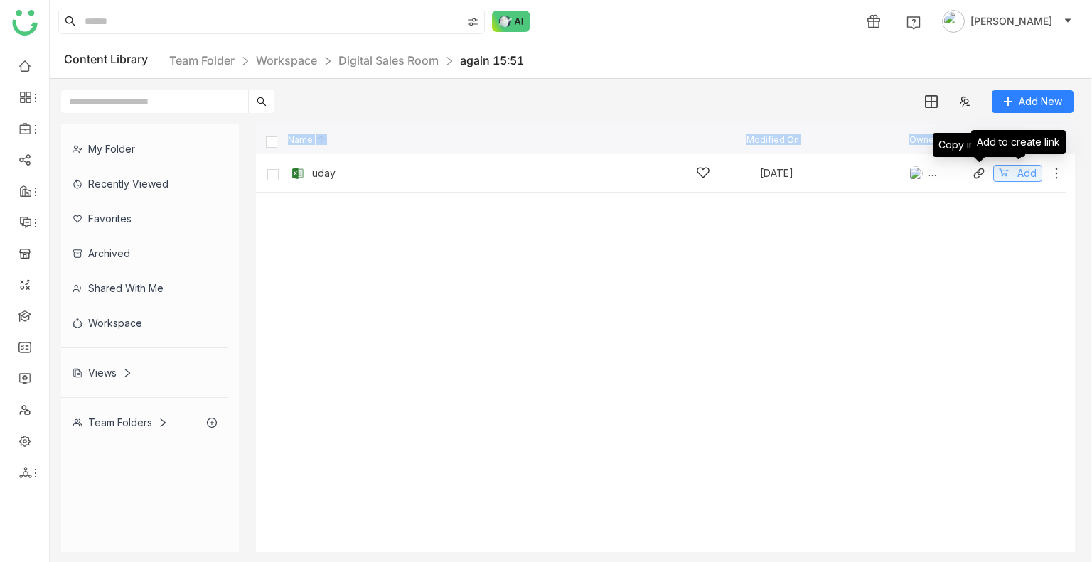
click at [1010, 173] on button "Add" at bounding box center [1017, 173] width 49 height 17
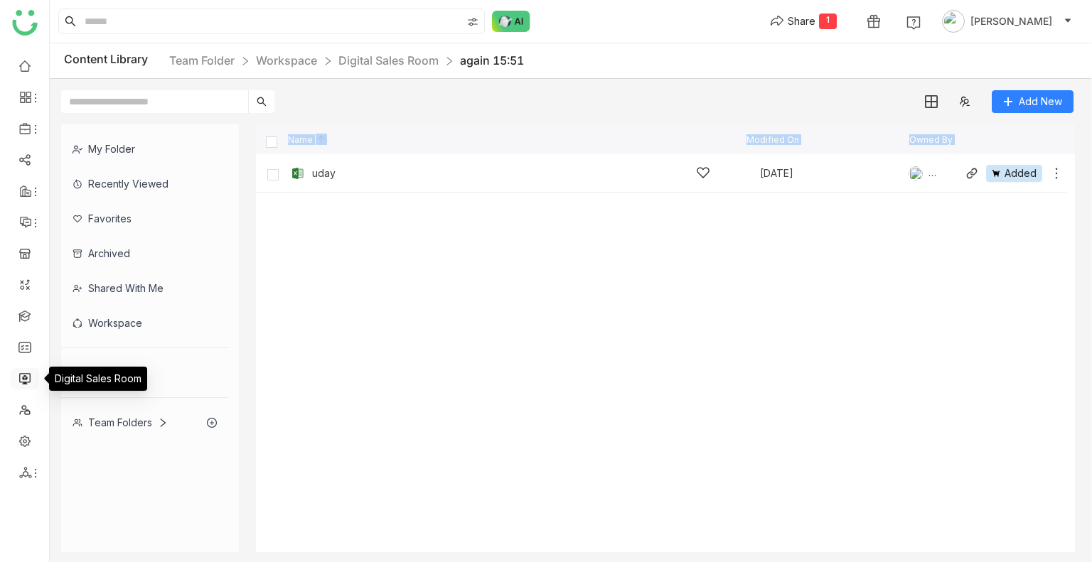
click at [20, 372] on link at bounding box center [24, 378] width 13 height 12
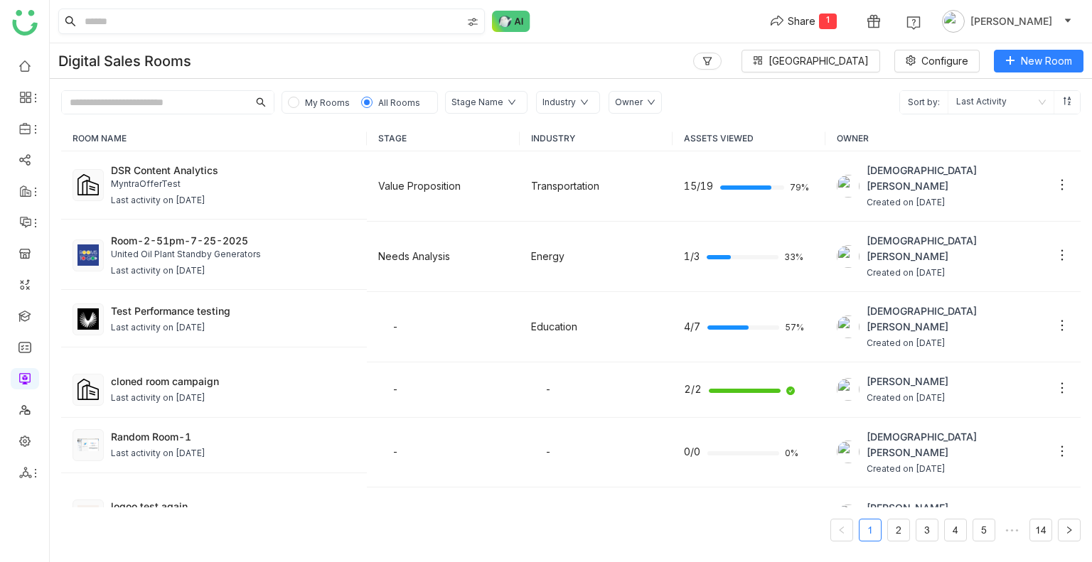
click at [313, 21] on input at bounding box center [272, 21] width 380 height 24
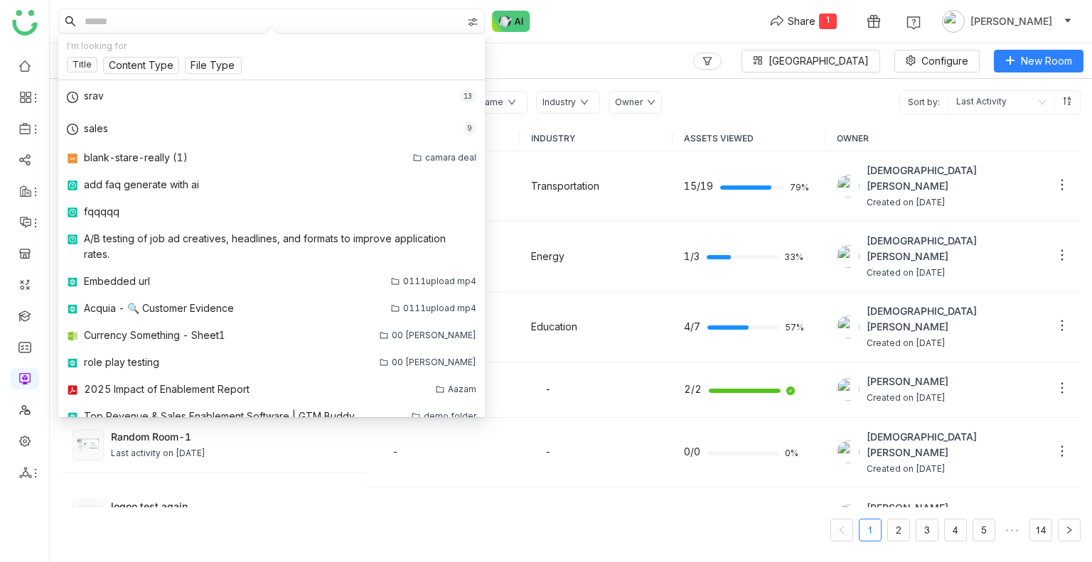
click at [664, 62] on div "Digital Sales Rooms Block Library Configure New Room" at bounding box center [571, 61] width 1042 height 36
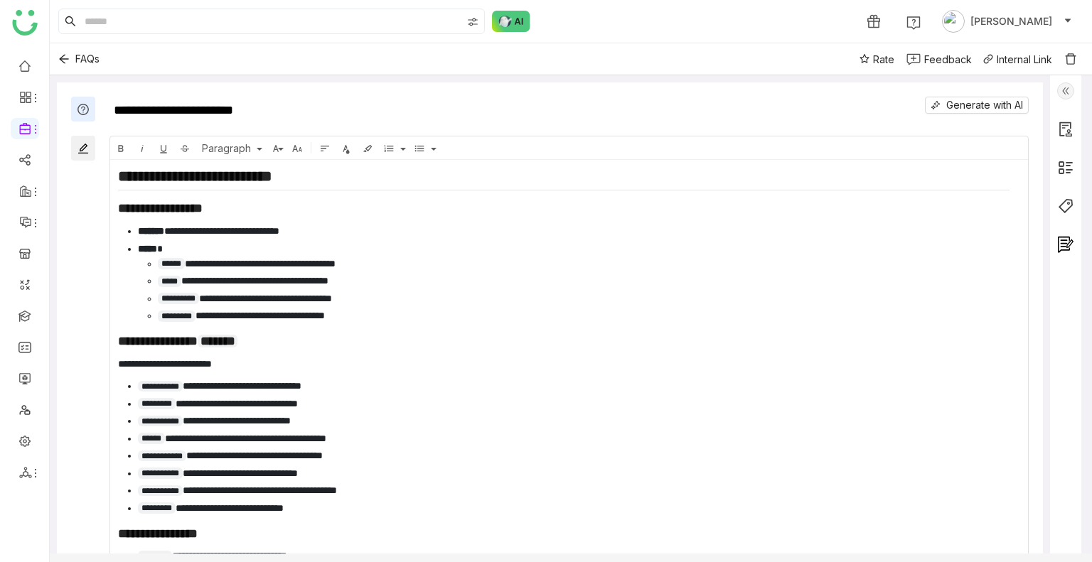
click at [1069, 93] on img at bounding box center [1065, 90] width 17 height 17
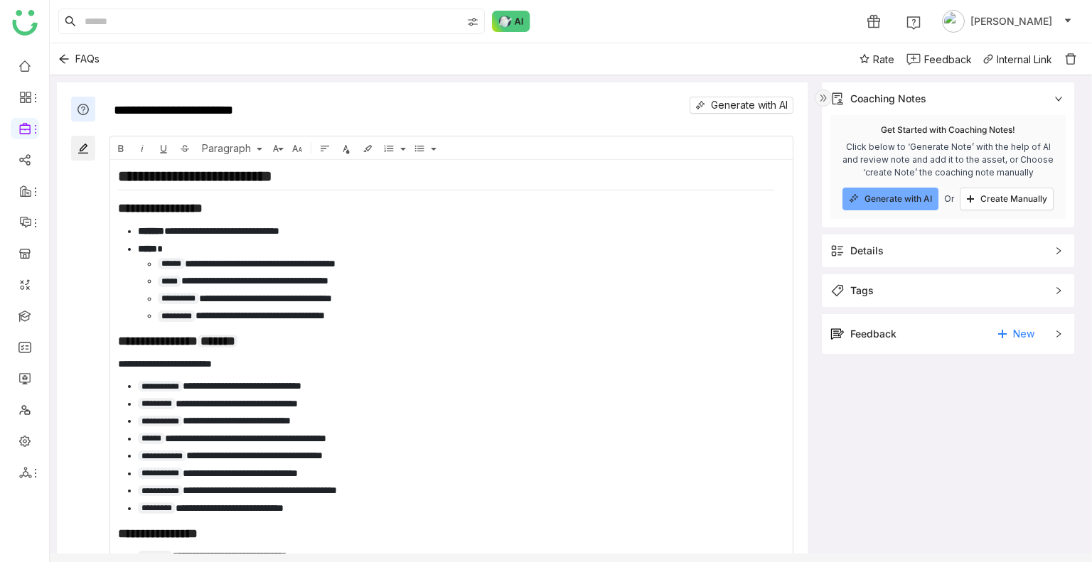
click at [899, 323] on div "Feedback New" at bounding box center [937, 334] width 215 height 23
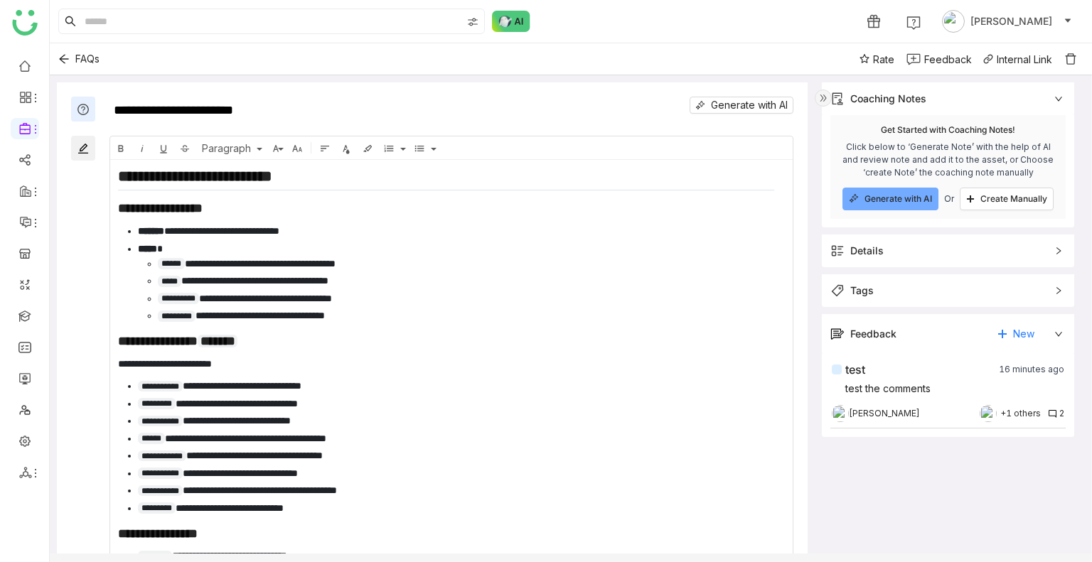
click at [989, 406] on img at bounding box center [988, 413] width 17 height 17
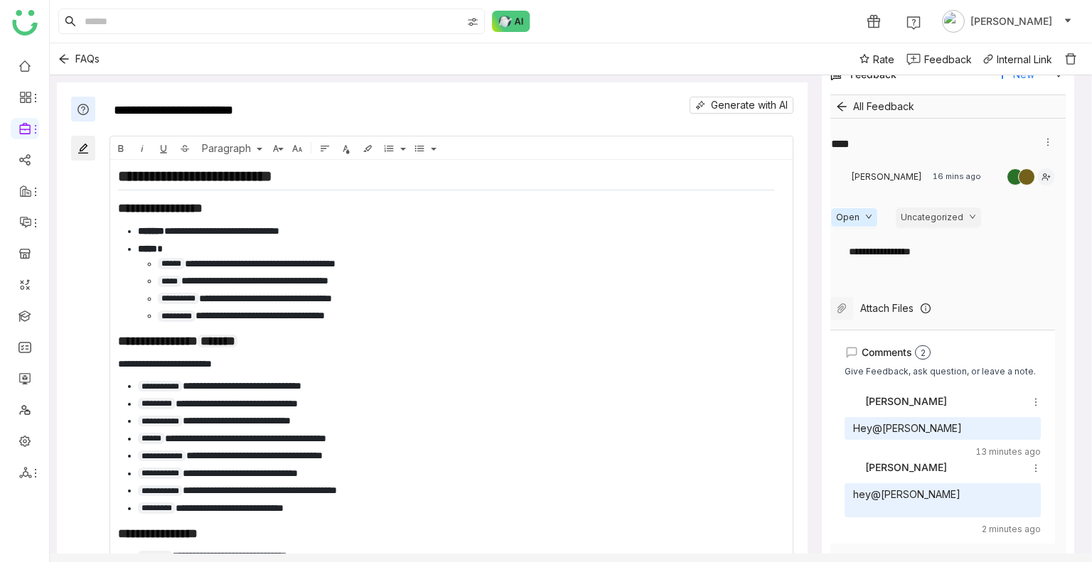
scroll to position [284, 0]
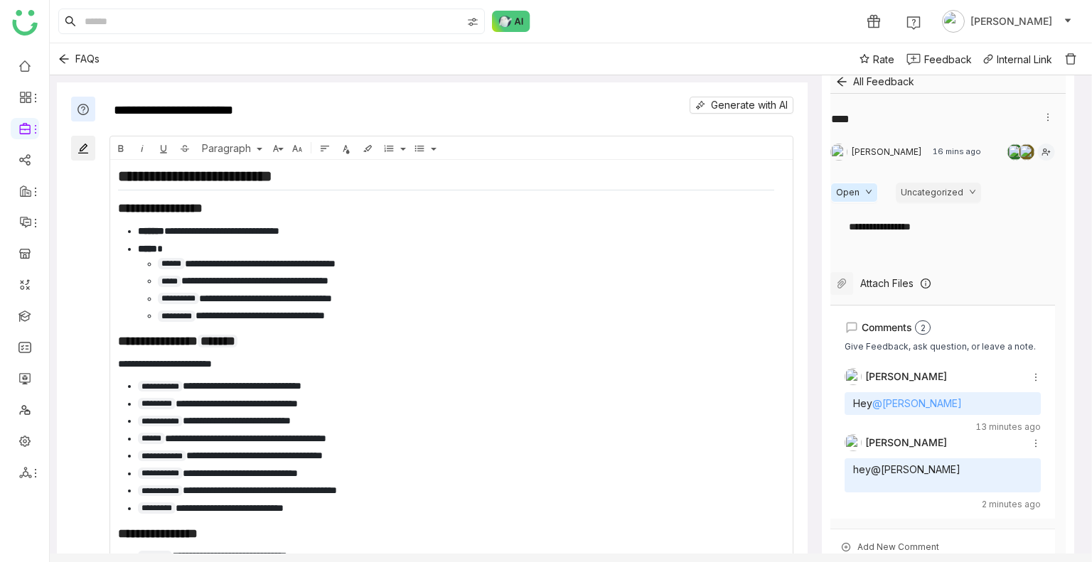
click at [908, 400] on link "@[PERSON_NAME]" at bounding box center [917, 403] width 90 height 12
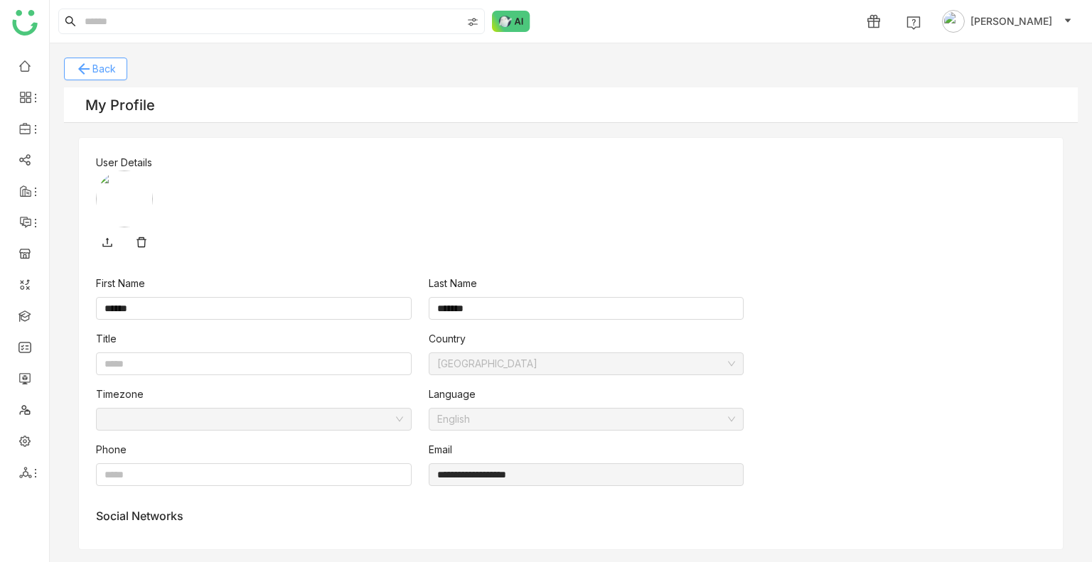
click at [84, 65] on icon "arrow_back" at bounding box center [83, 68] width 17 height 17
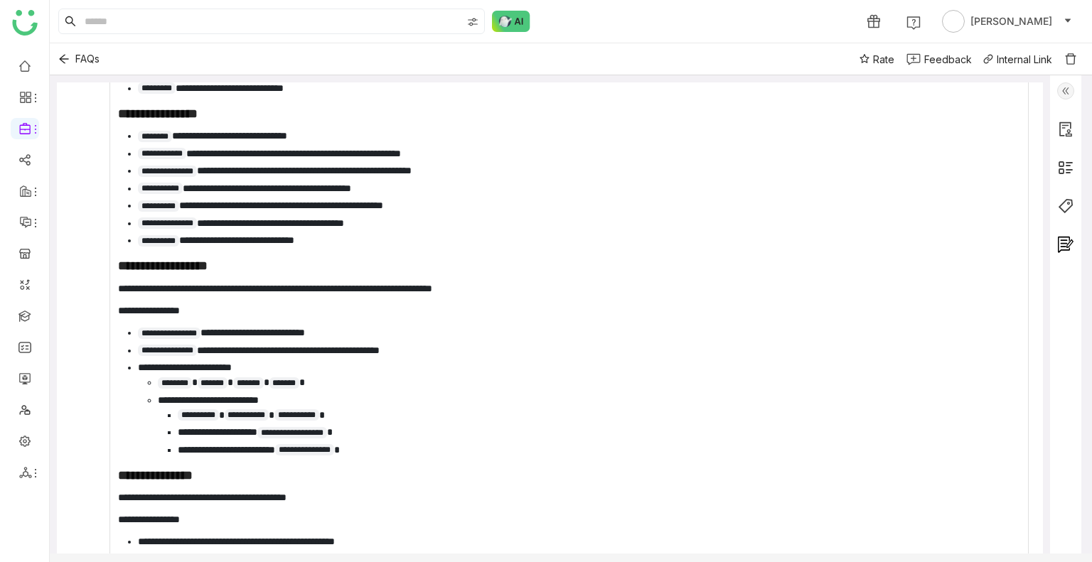
scroll to position [498, 0]
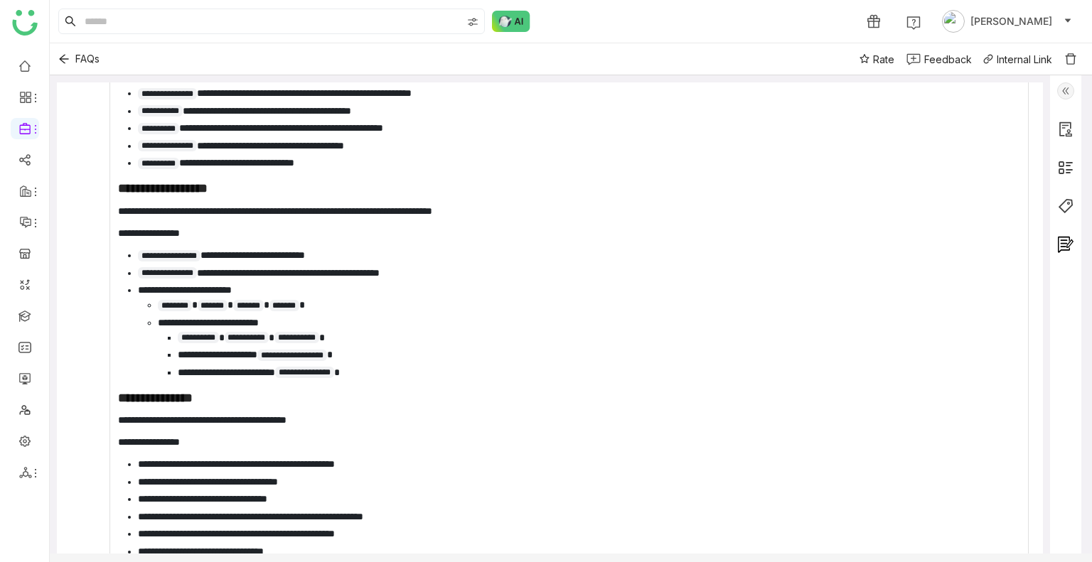
click at [1070, 234] on div at bounding box center [1065, 321] width 31 height 493
click at [1068, 246] on img at bounding box center [1065, 244] width 17 height 17
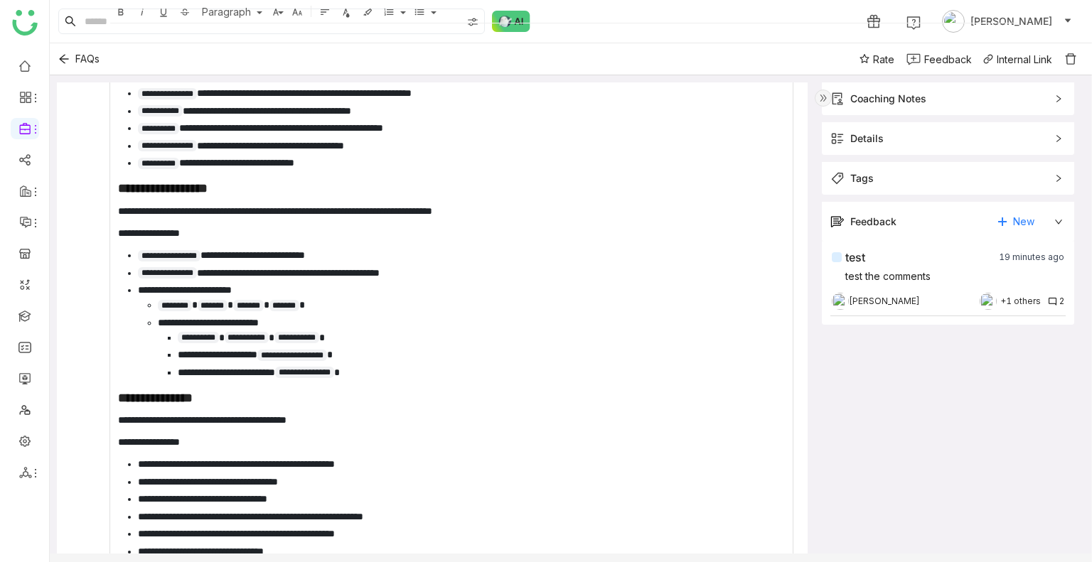
click at [954, 302] on div "Uday Bhanu +1 others 2" at bounding box center [948, 301] width 232 height 14
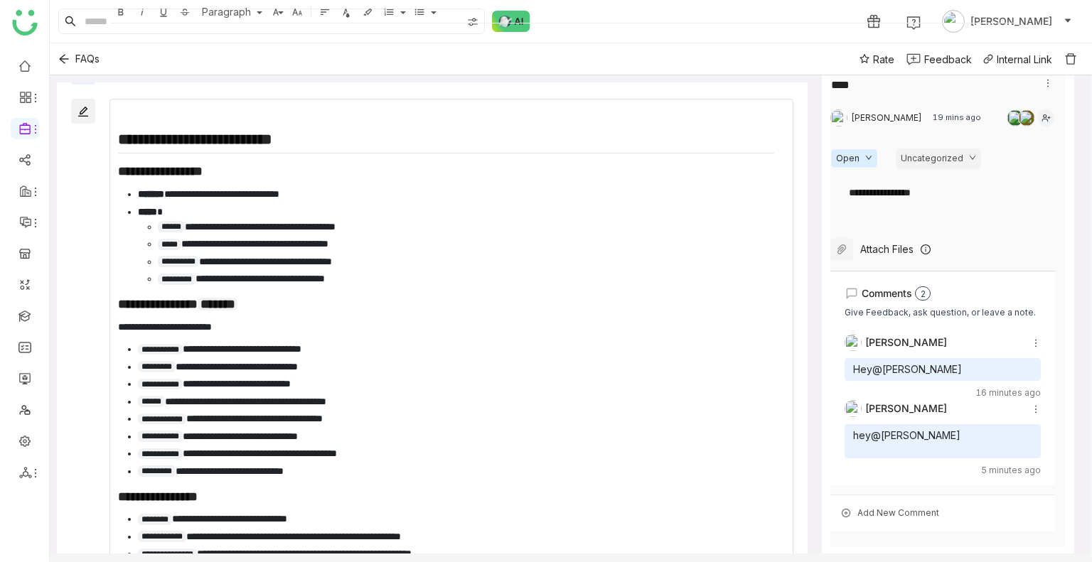
scroll to position [0, 0]
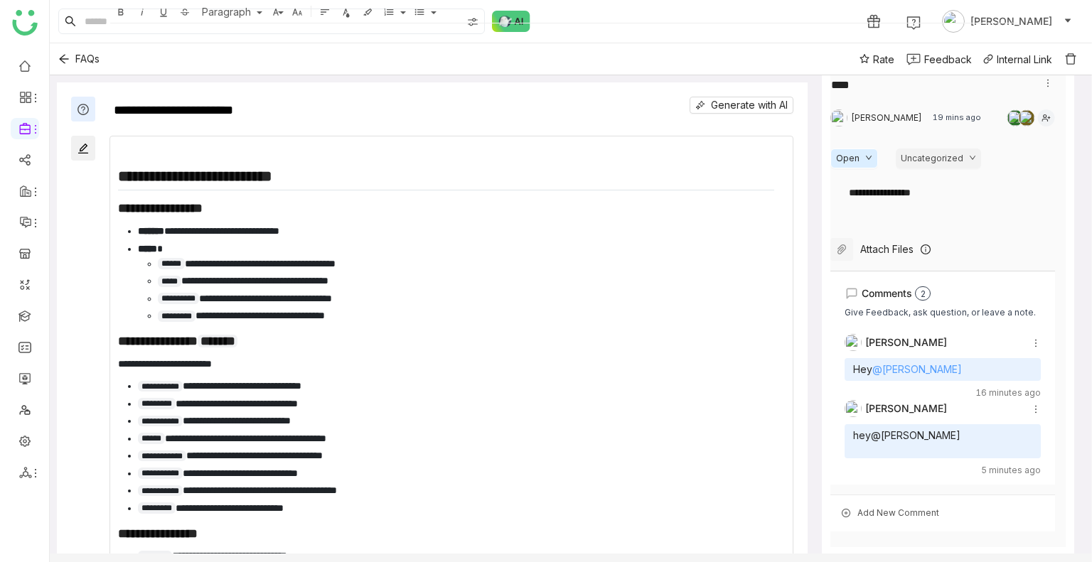
click at [913, 363] on link "@Vishnu Vardhan" at bounding box center [917, 369] width 90 height 12
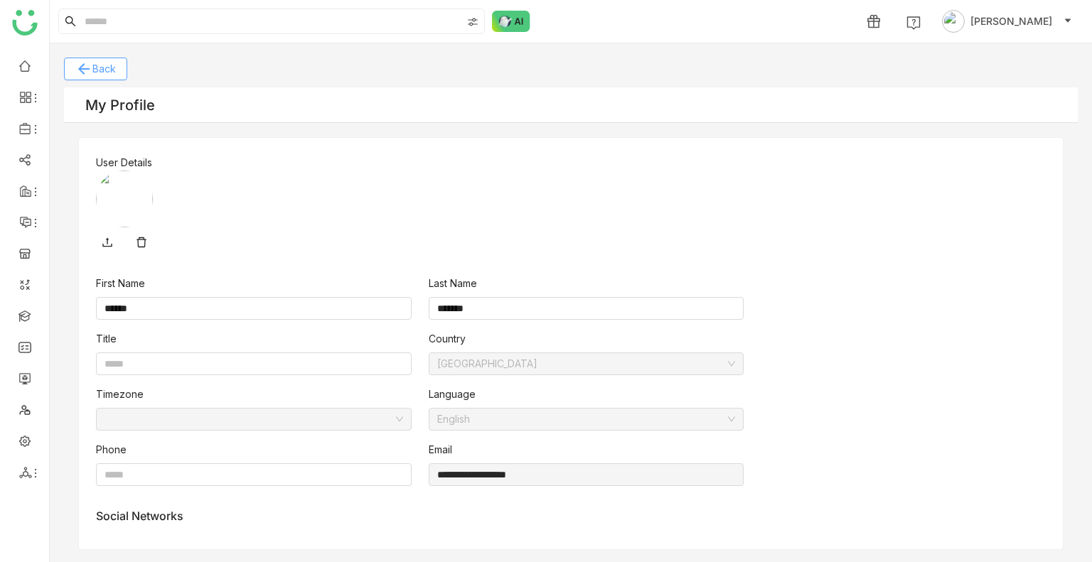
click at [109, 68] on span "Back" at bounding box center [103, 69] width 23 height 16
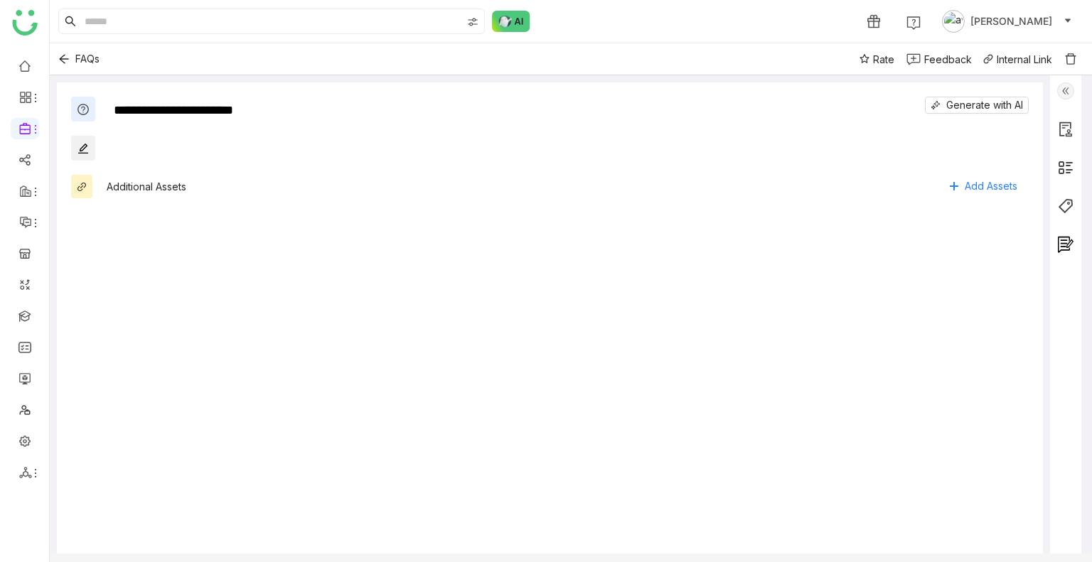
click at [1024, 20] on span "[PERSON_NAME]" at bounding box center [1011, 22] width 82 height 16
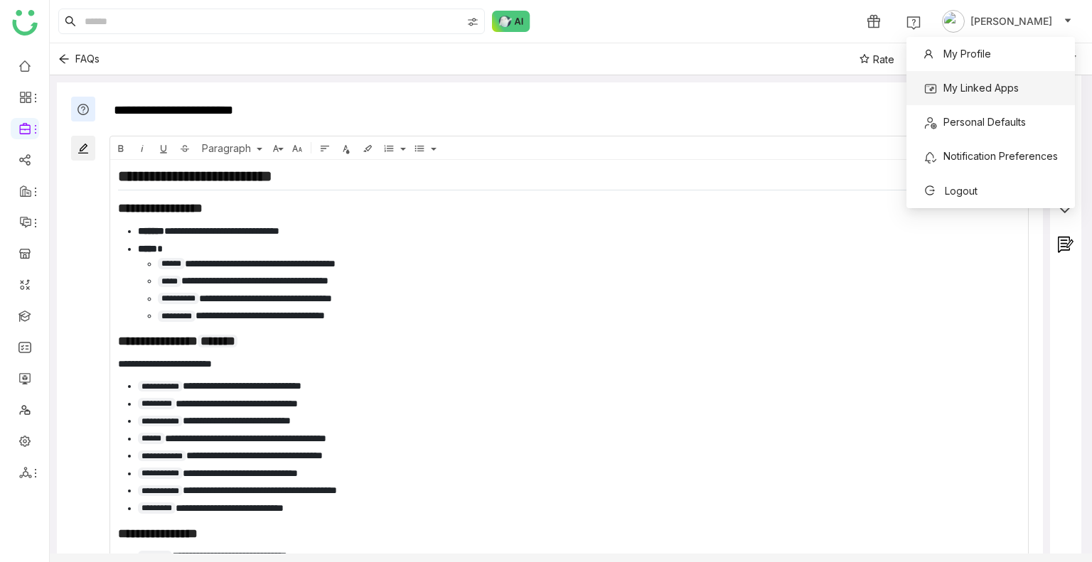
click at [1056, 85] on li "My Linked Apps" at bounding box center [990, 88] width 168 height 34
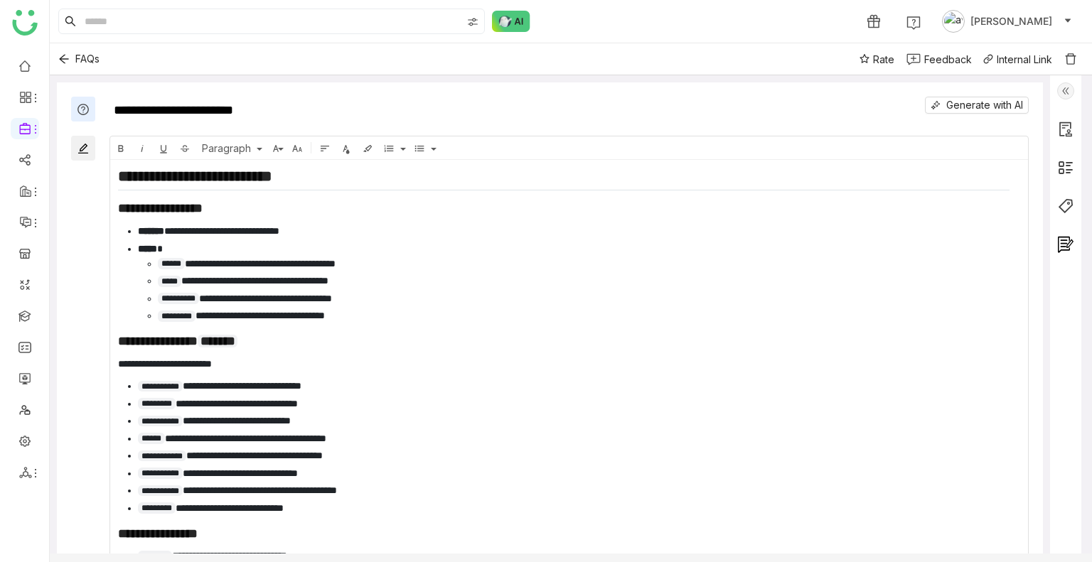
click at [1037, 28] on span "[PERSON_NAME]" at bounding box center [1011, 22] width 82 height 16
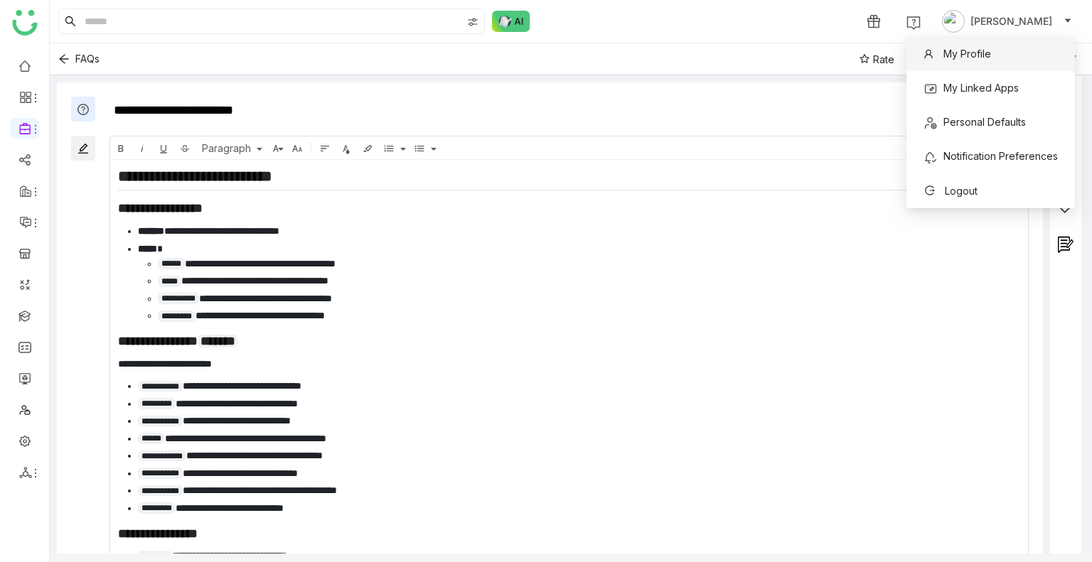
click at [1044, 53] on li "My Profile" at bounding box center [990, 54] width 168 height 34
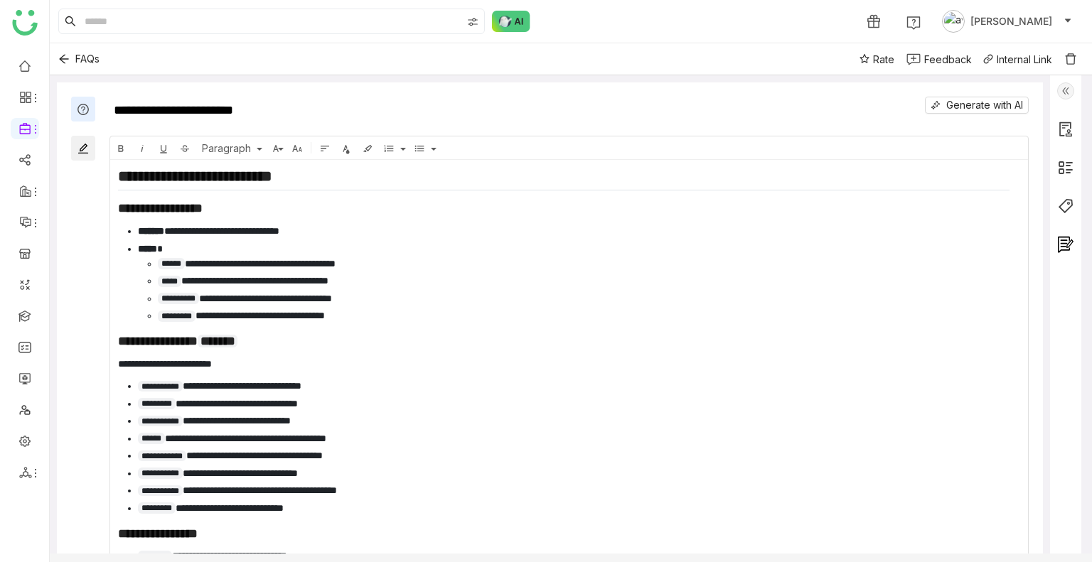
click at [1039, 25] on span "[PERSON_NAME]" at bounding box center [1011, 22] width 82 height 16
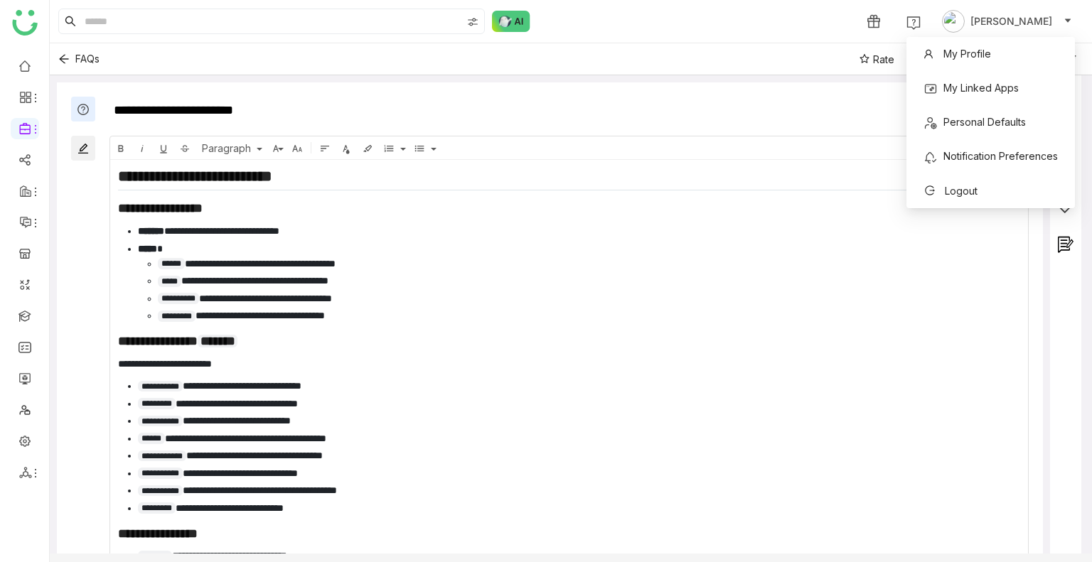
click at [1086, 36] on div "1 Uday Bhanu" at bounding box center [571, 21] width 1042 height 43
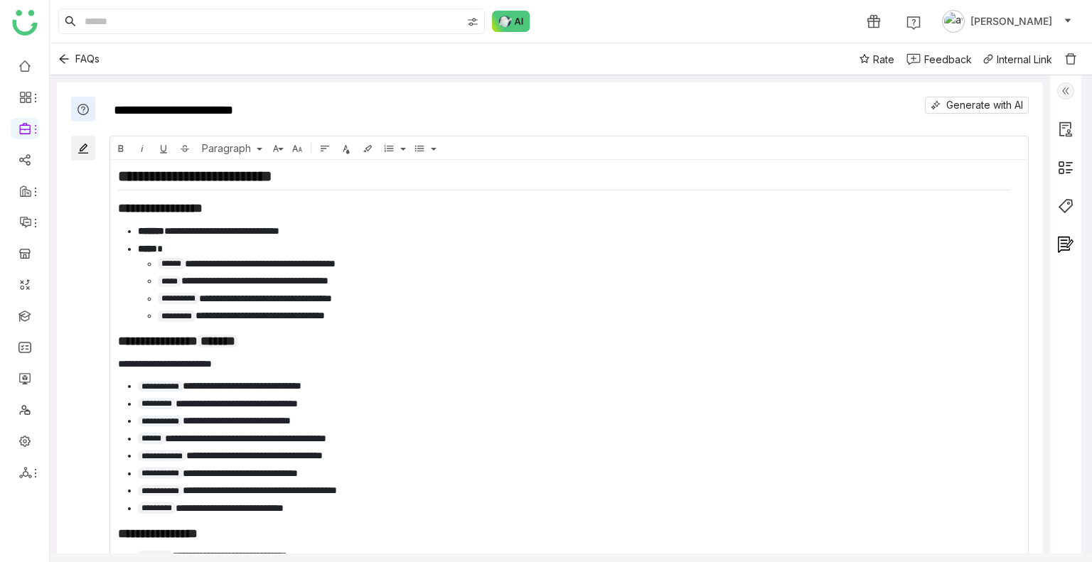
click at [1037, 27] on span "[PERSON_NAME]" at bounding box center [1011, 22] width 82 height 16
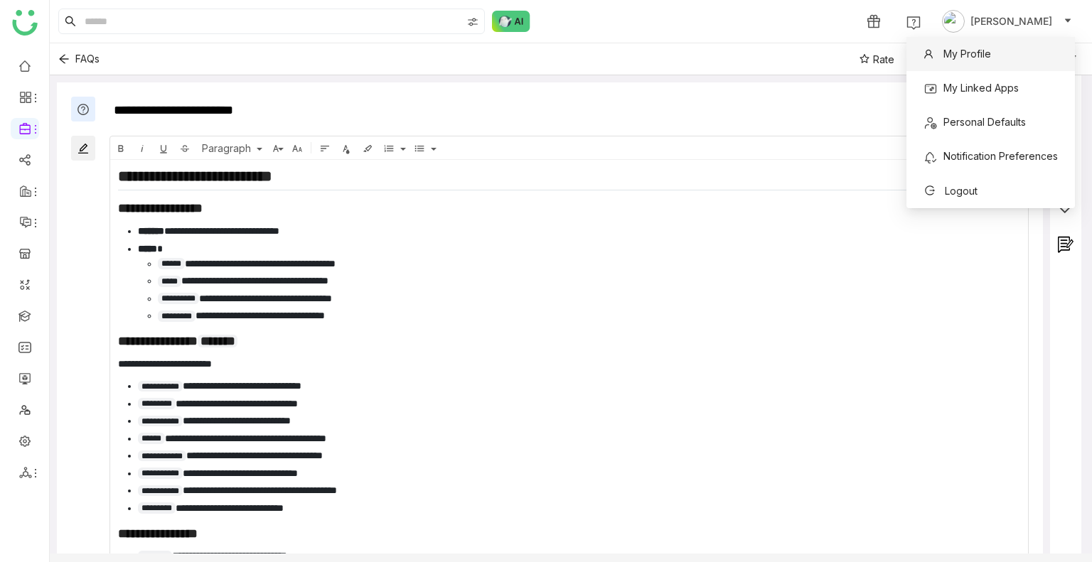
click at [1039, 57] on li "My Profile" at bounding box center [990, 54] width 168 height 34
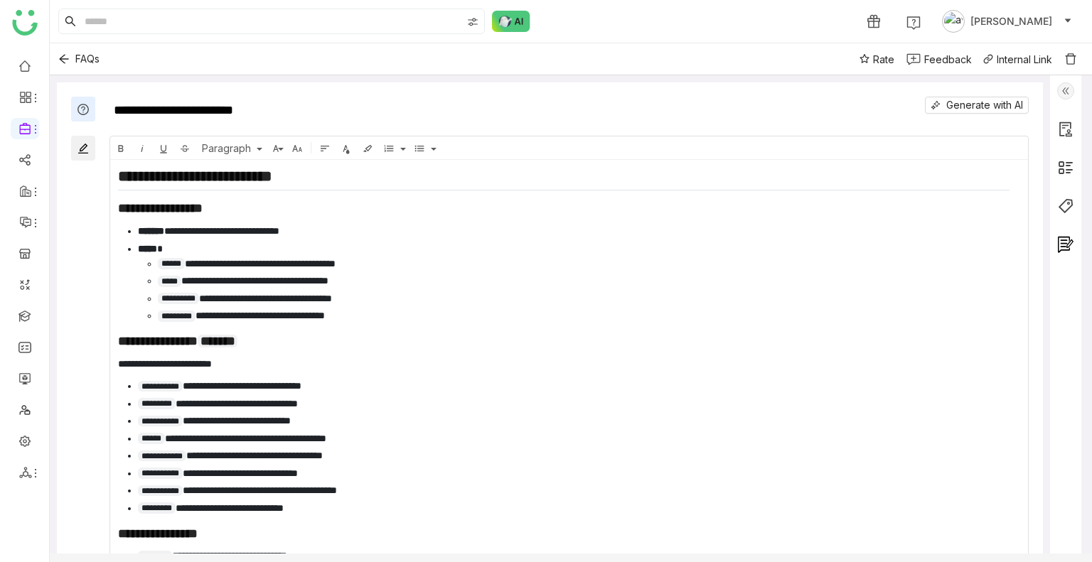
click at [1055, 25] on button "[PERSON_NAME]" at bounding box center [1007, 21] width 136 height 23
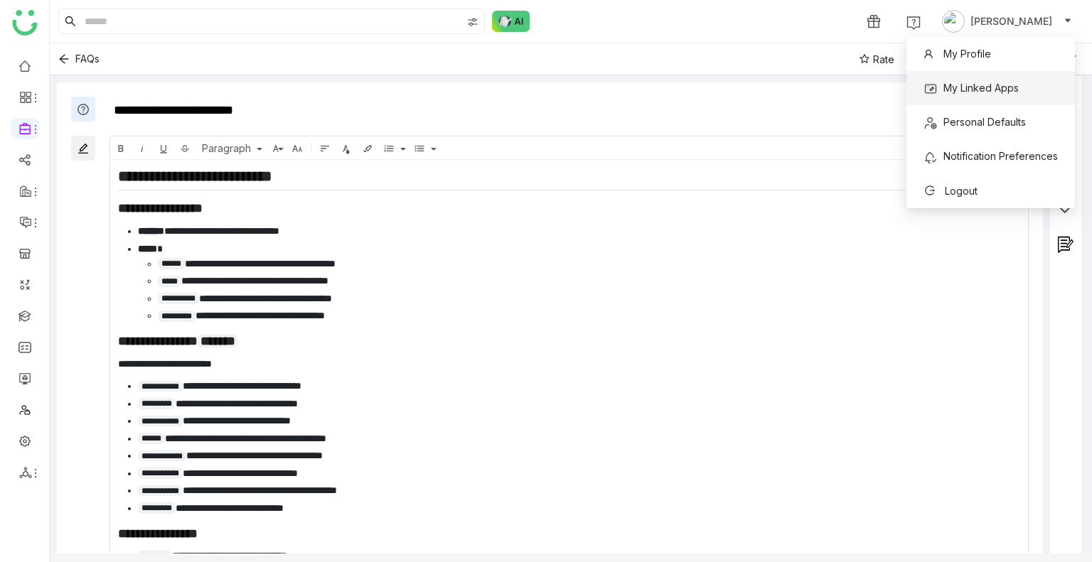
click at [1048, 88] on li "My Linked Apps" at bounding box center [990, 88] width 168 height 34
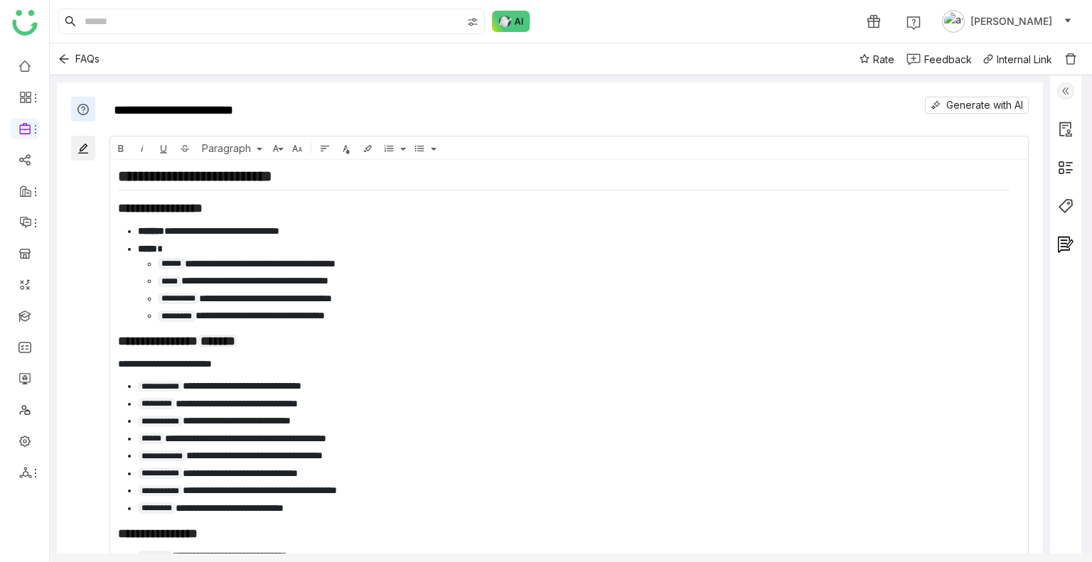
click at [1033, 24] on span "[PERSON_NAME]" at bounding box center [1011, 22] width 82 height 16
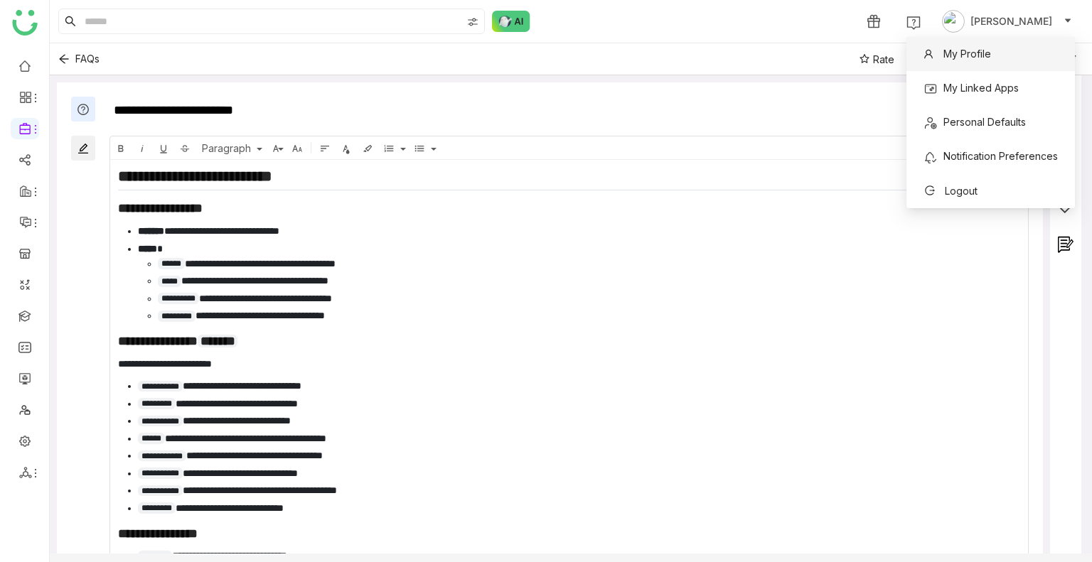
click at [960, 58] on span "My Profile" at bounding box center [967, 54] width 48 height 12
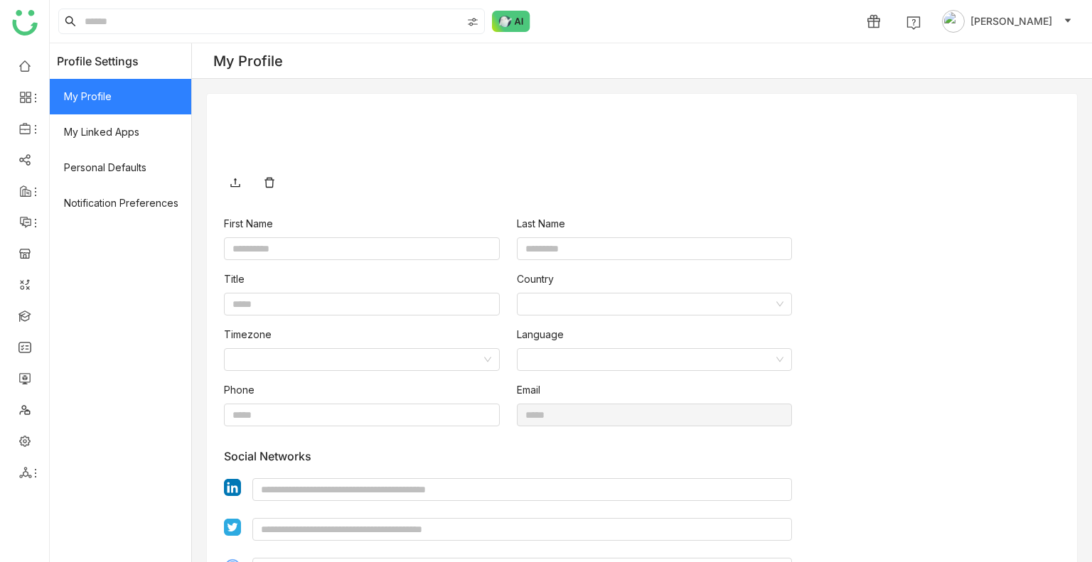
type input "****"
type input "*****"
type input "**********"
click at [1017, 22] on span "[PERSON_NAME]" at bounding box center [1011, 22] width 82 height 16
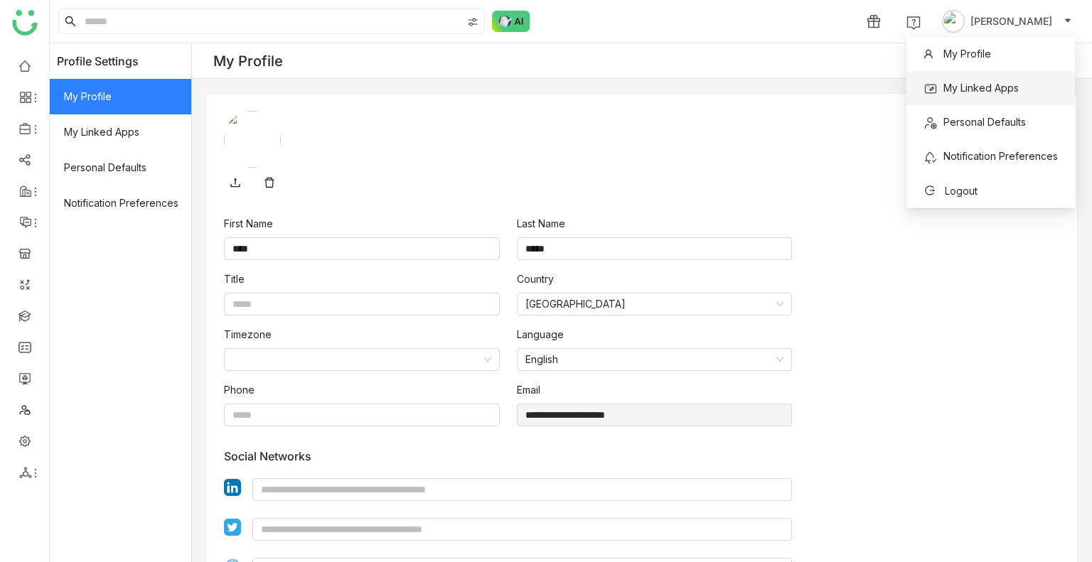
click at [1044, 88] on li "My Linked Apps" at bounding box center [990, 88] width 168 height 34
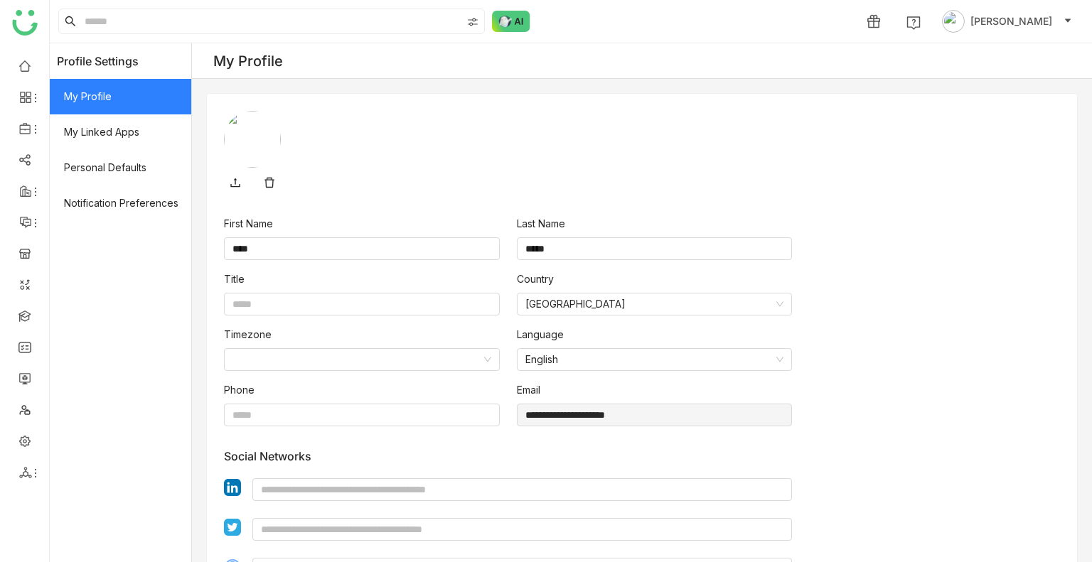
click at [1044, 89] on div "**********" at bounding box center [642, 337] width 900 height 589
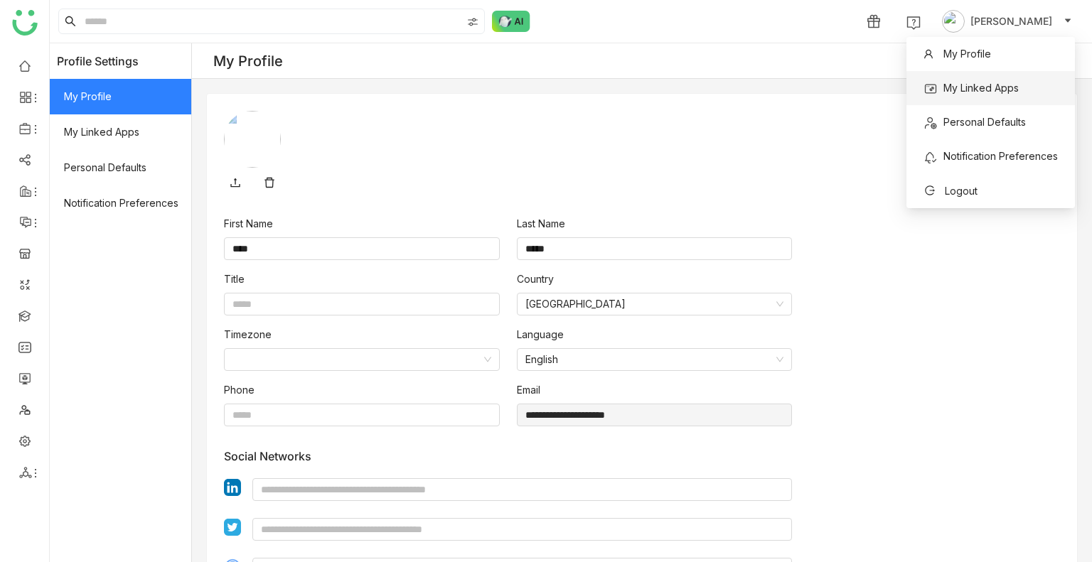
click at [1044, 89] on div "**********" at bounding box center [642, 337] width 900 height 589
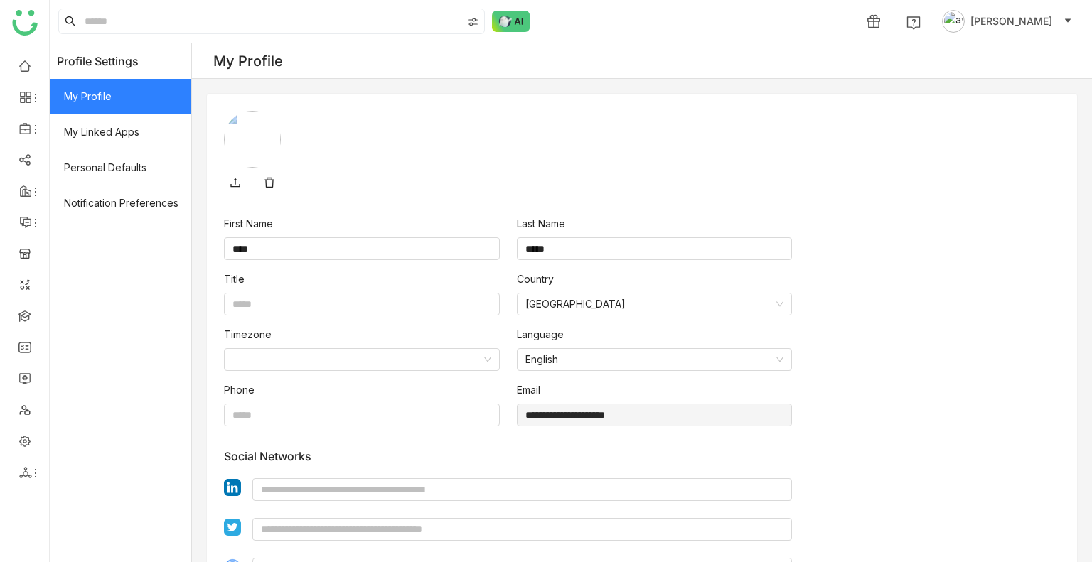
click at [1036, 22] on span "[PERSON_NAME]" at bounding box center [1011, 22] width 82 height 16
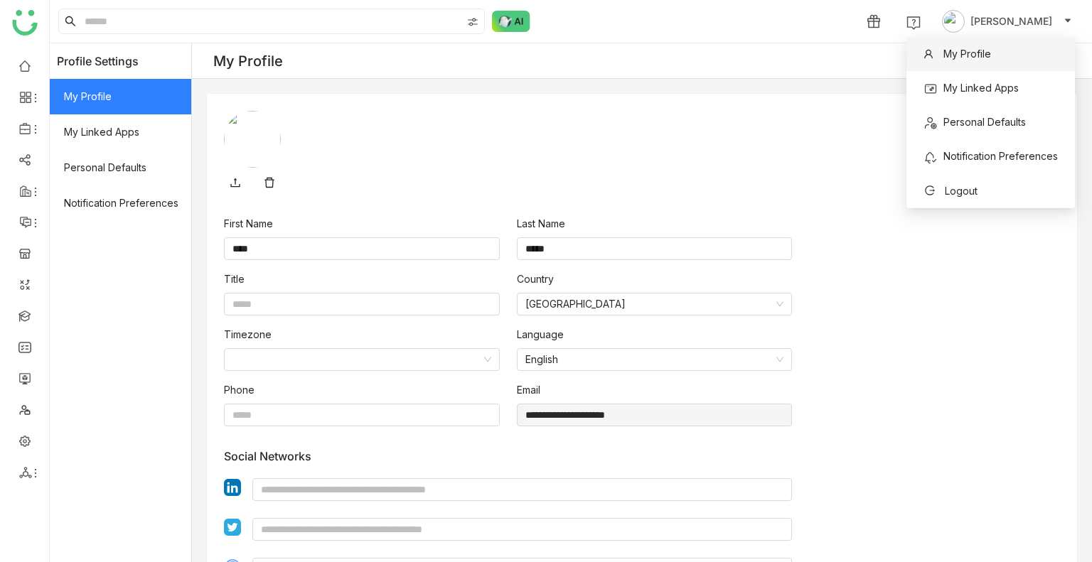
drag, startPoint x: 966, startPoint y: 87, endPoint x: 950, endPoint y: 62, distance: 30.4
click at [965, 87] on span "My Linked Apps" at bounding box center [980, 88] width 75 height 12
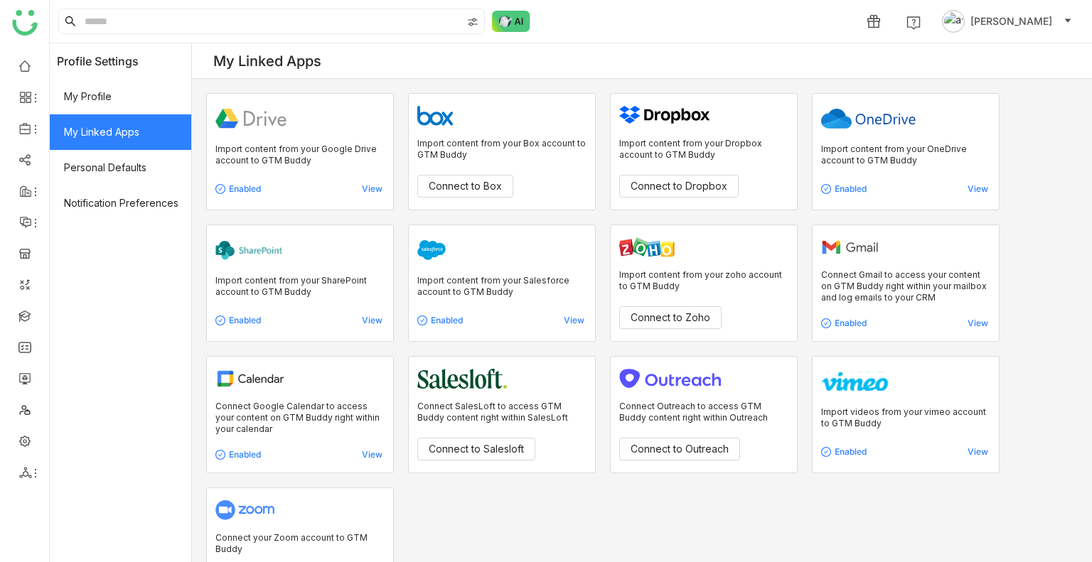
click at [1044, 16] on span "[PERSON_NAME]" at bounding box center [1011, 22] width 82 height 16
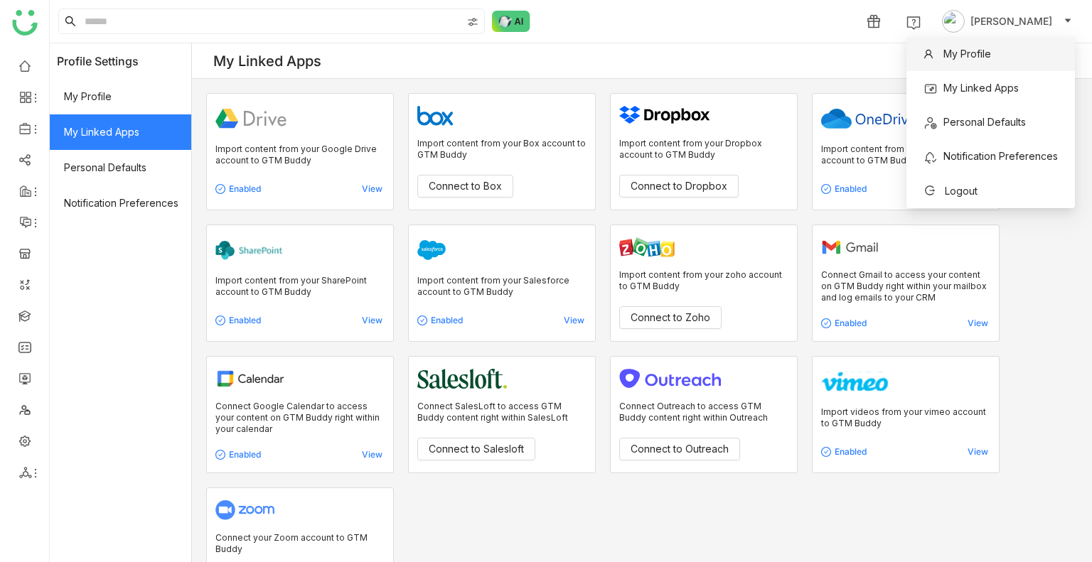
click at [1026, 57] on li "My Profile" at bounding box center [990, 54] width 168 height 34
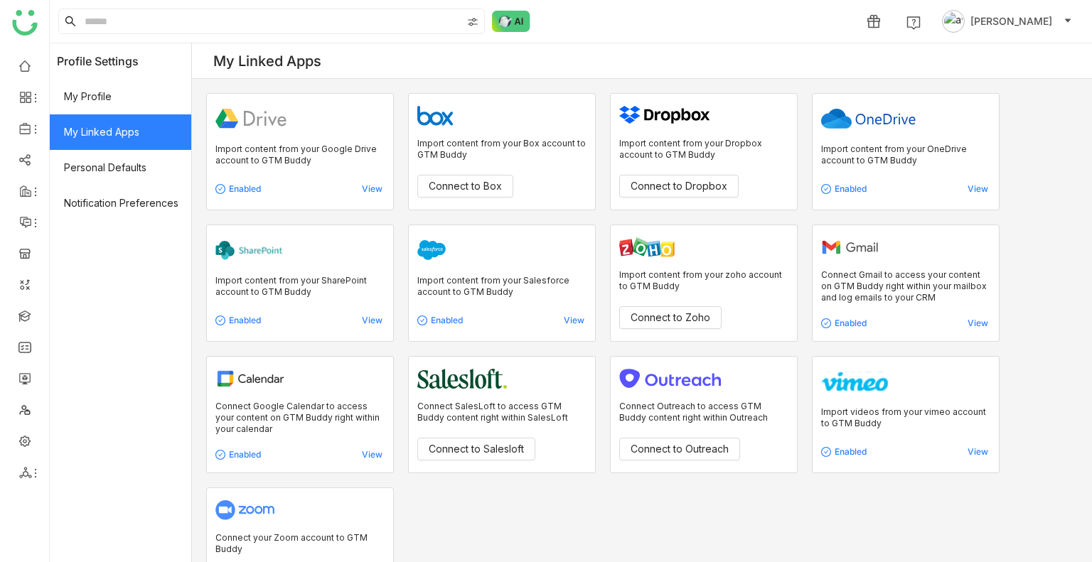
click at [1028, 21] on span "[PERSON_NAME]" at bounding box center [1011, 22] width 82 height 16
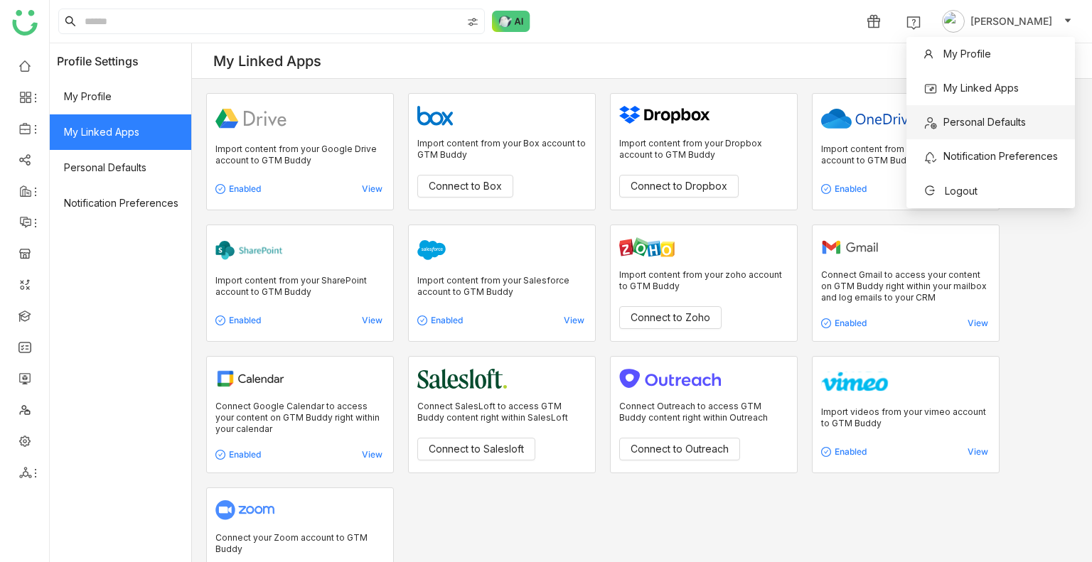
click at [1028, 129] on span "Personal Defaults" at bounding box center [974, 122] width 119 height 23
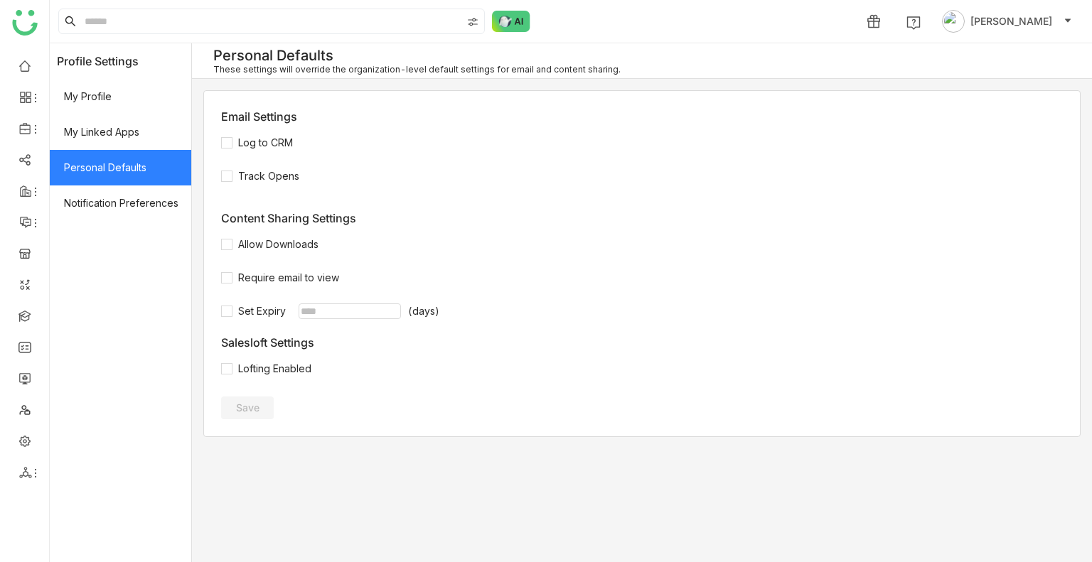
click at [1027, 128] on div "Email Settings Log to CRM Track Opens Content Sharing Settings Allow Downloads …" at bounding box center [642, 264] width 876 height 346
click at [1043, 25] on span "[PERSON_NAME]" at bounding box center [1011, 22] width 82 height 16
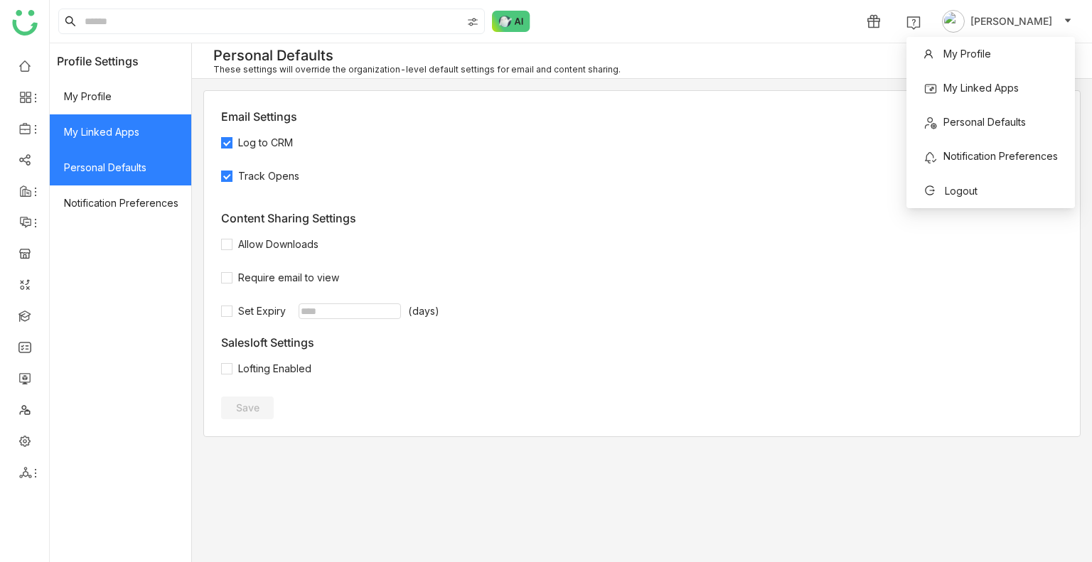
click at [171, 134] on span "My Linked Apps" at bounding box center [120, 132] width 141 height 36
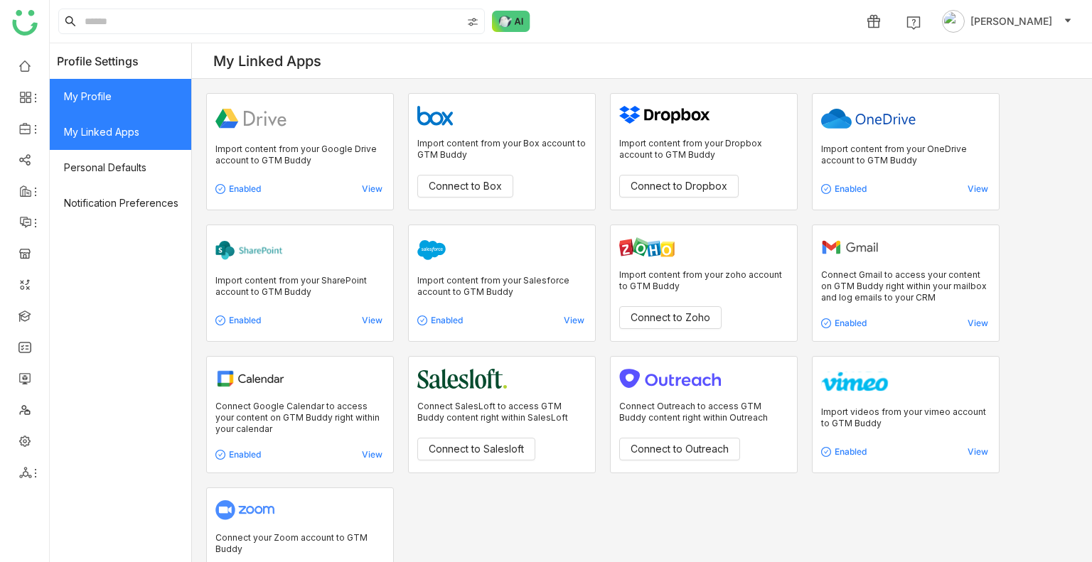
click at [161, 90] on span "My Profile" at bounding box center [120, 97] width 141 height 36
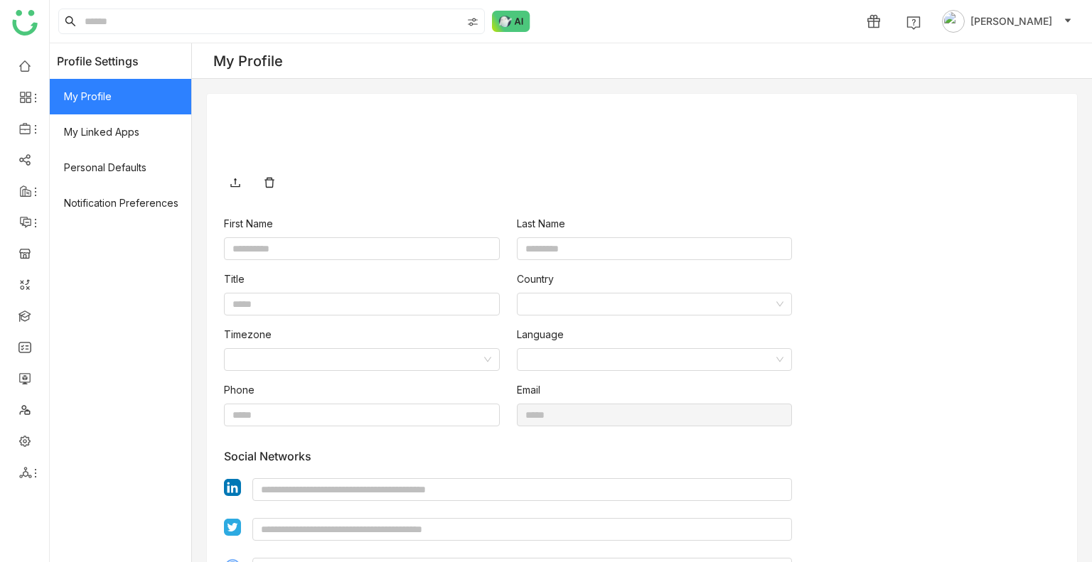
type input "****"
type input "*****"
type input "**********"
click at [31, 66] on link at bounding box center [24, 65] width 13 height 12
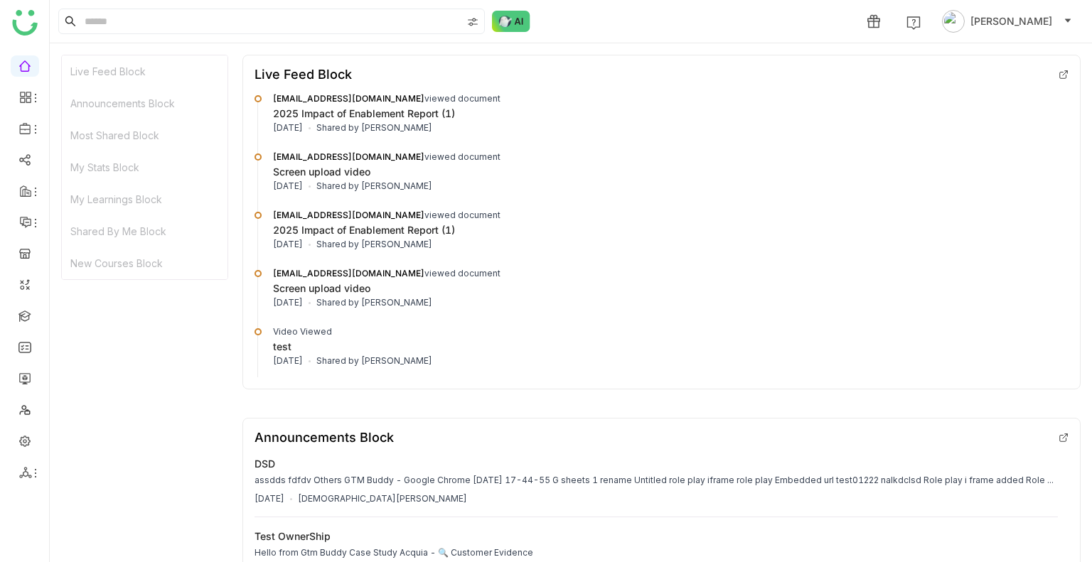
click at [213, 102] on div "Announcements Block" at bounding box center [145, 103] width 166 height 32
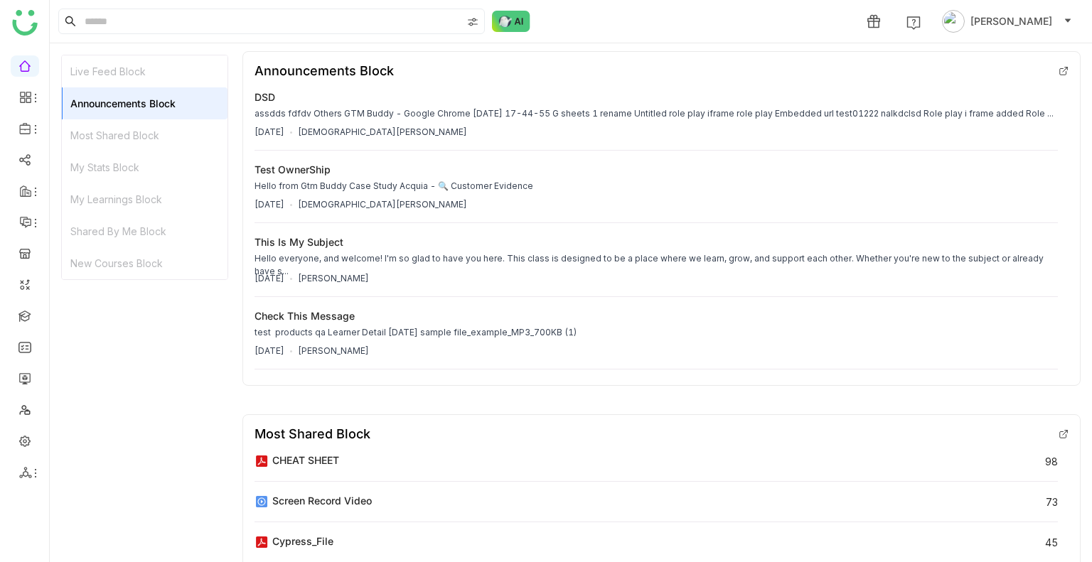
scroll to position [375, 0]
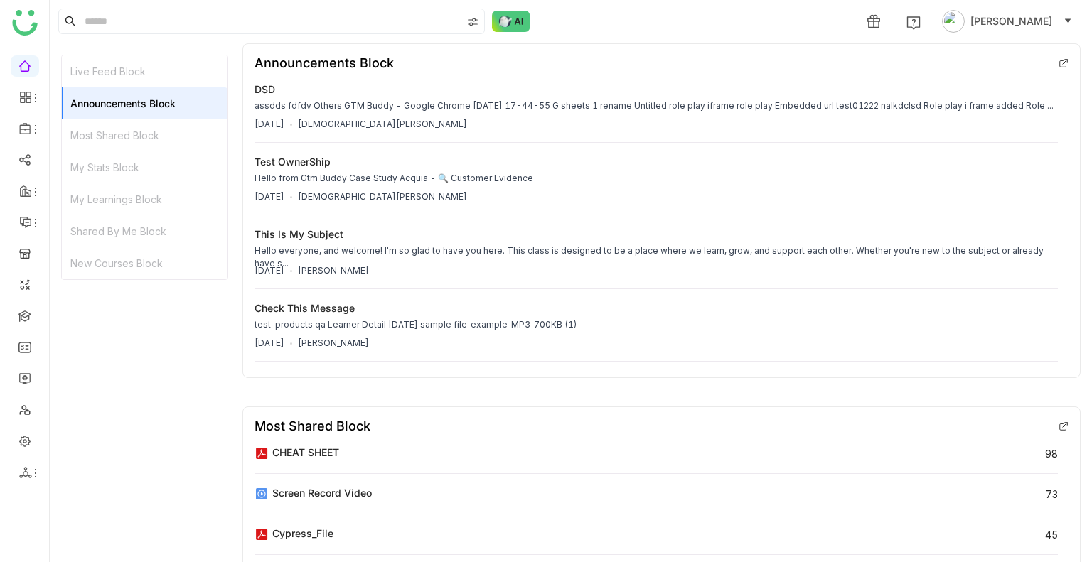
drag, startPoint x: 216, startPoint y: 139, endPoint x: 216, endPoint y: 129, distance: 9.2
click at [217, 136] on div "Most Shared Block" at bounding box center [145, 135] width 166 height 32
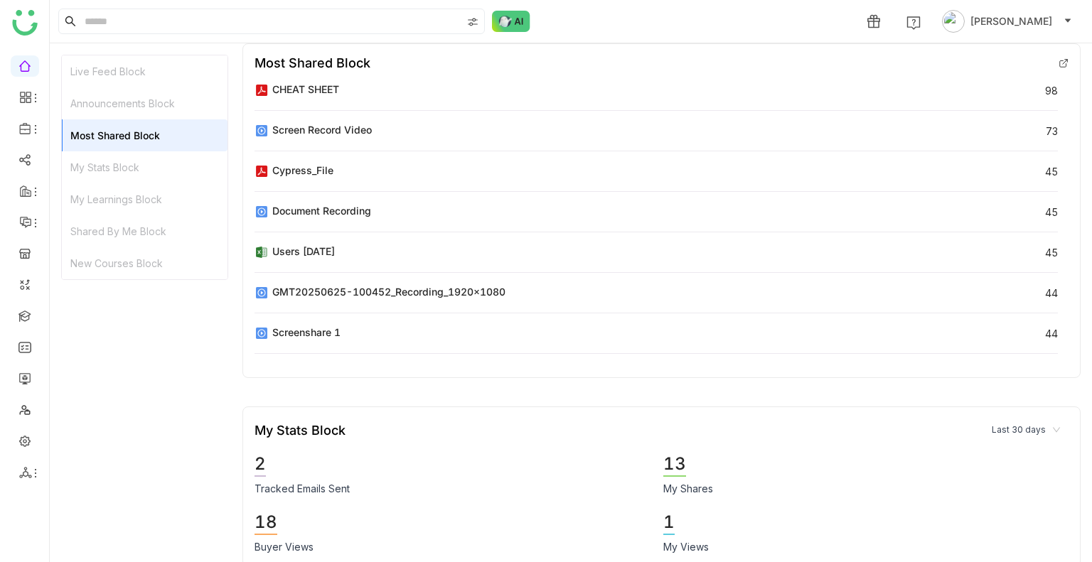
click at [213, 154] on div "My Stats Block" at bounding box center [145, 167] width 166 height 32
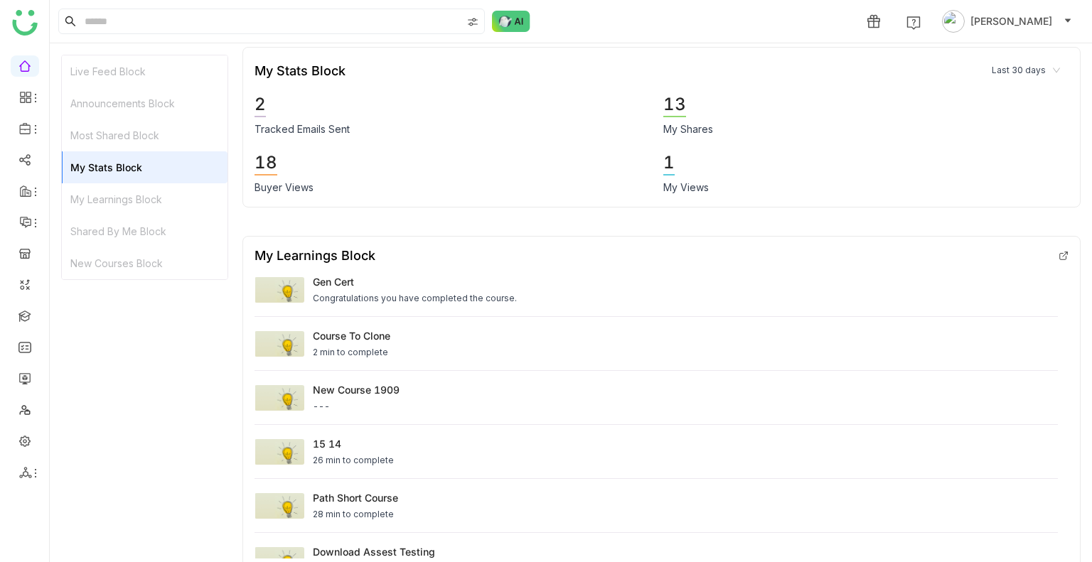
scroll to position [1101, 0]
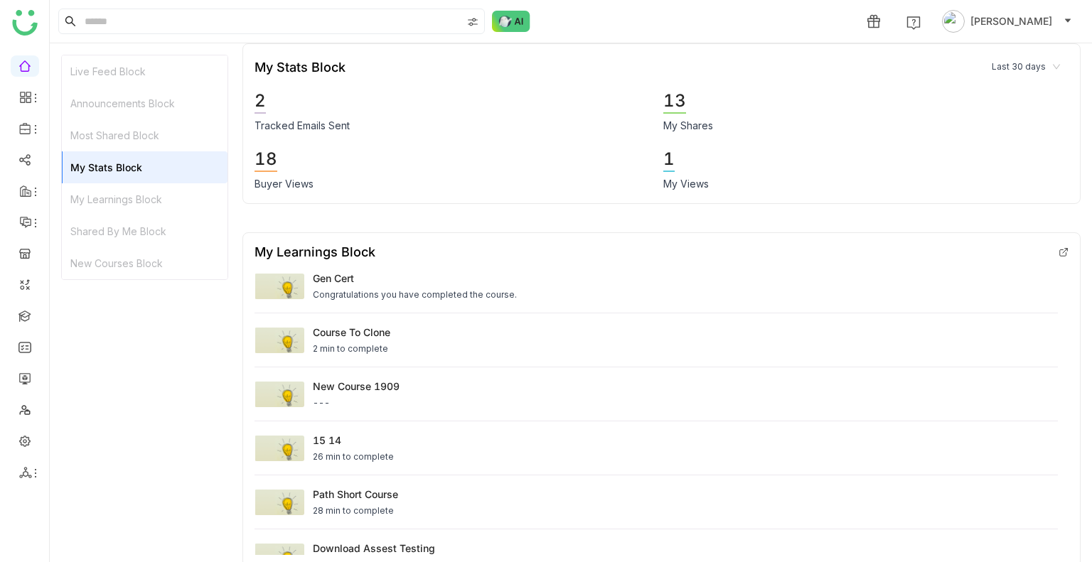
click at [196, 194] on div "My Learnings Block" at bounding box center [145, 199] width 166 height 32
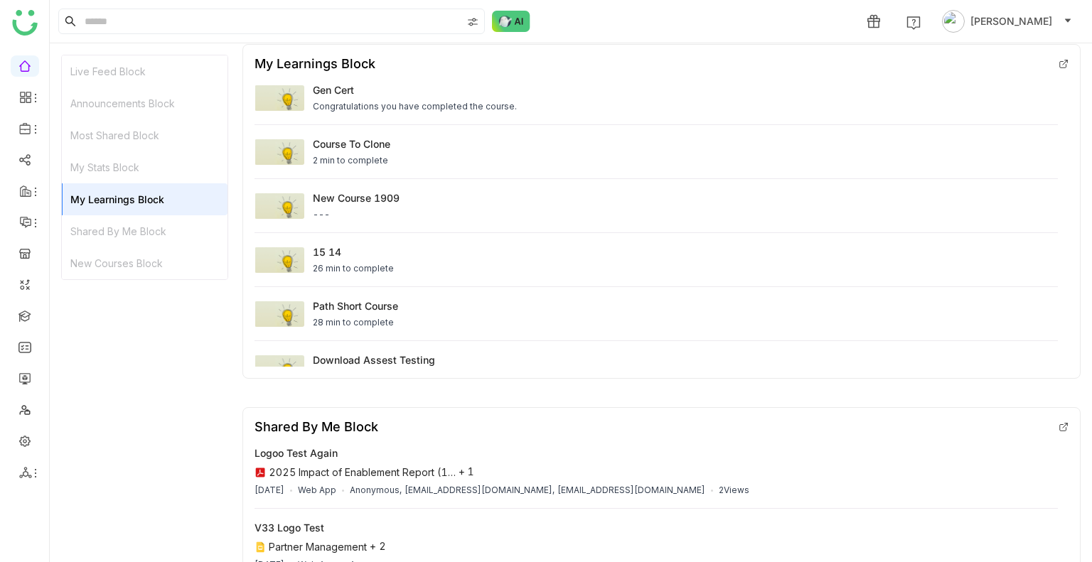
click at [185, 236] on div "Shared By Me Block" at bounding box center [145, 231] width 166 height 32
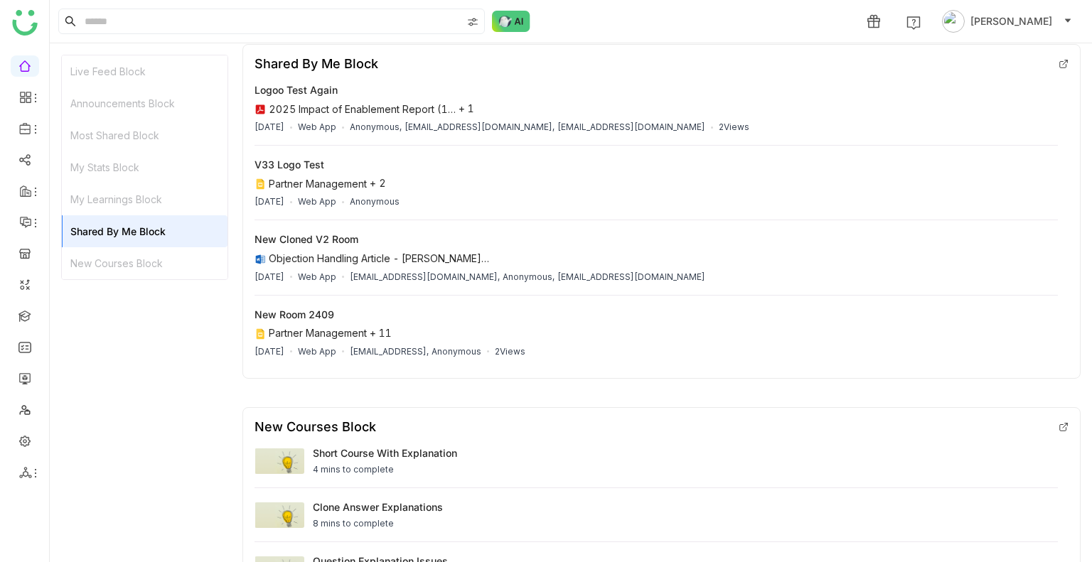
click at [186, 258] on div "New Courses Block" at bounding box center [145, 263] width 166 height 32
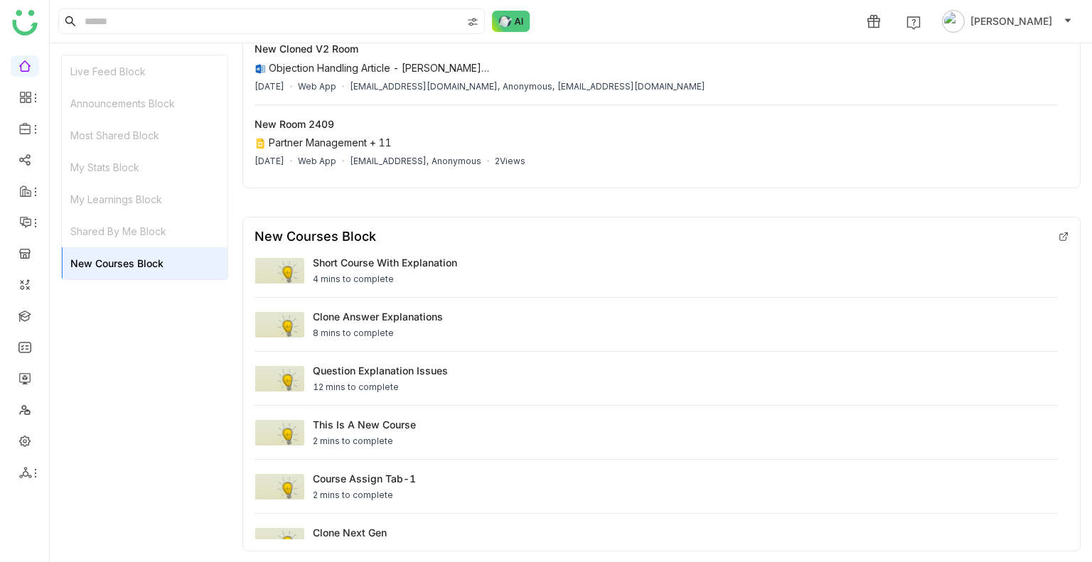
click at [198, 197] on div "My Learnings Block" at bounding box center [145, 199] width 166 height 32
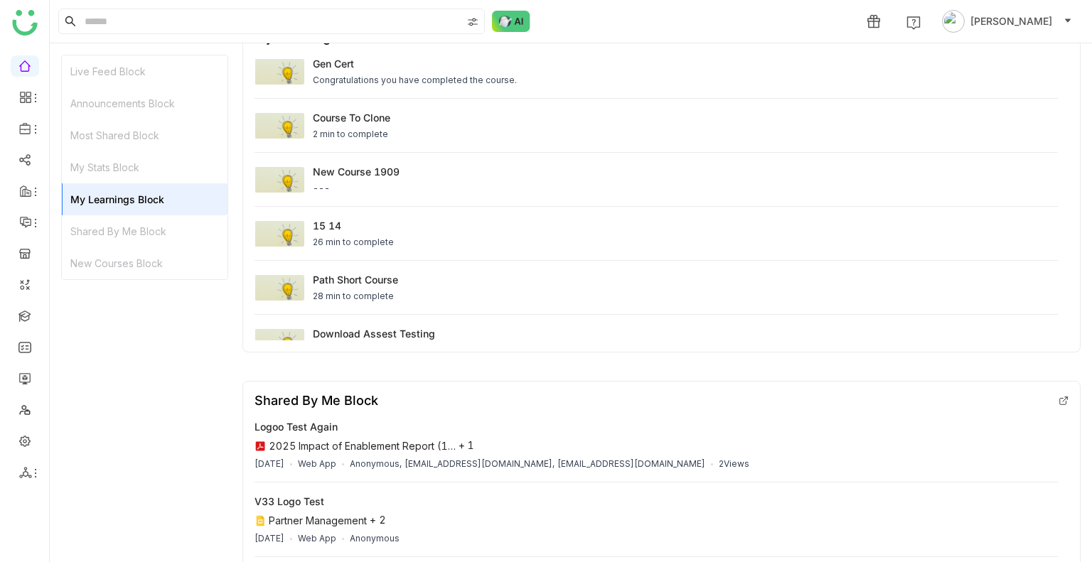
click at [198, 186] on div "My Learnings Block" at bounding box center [145, 199] width 166 height 32
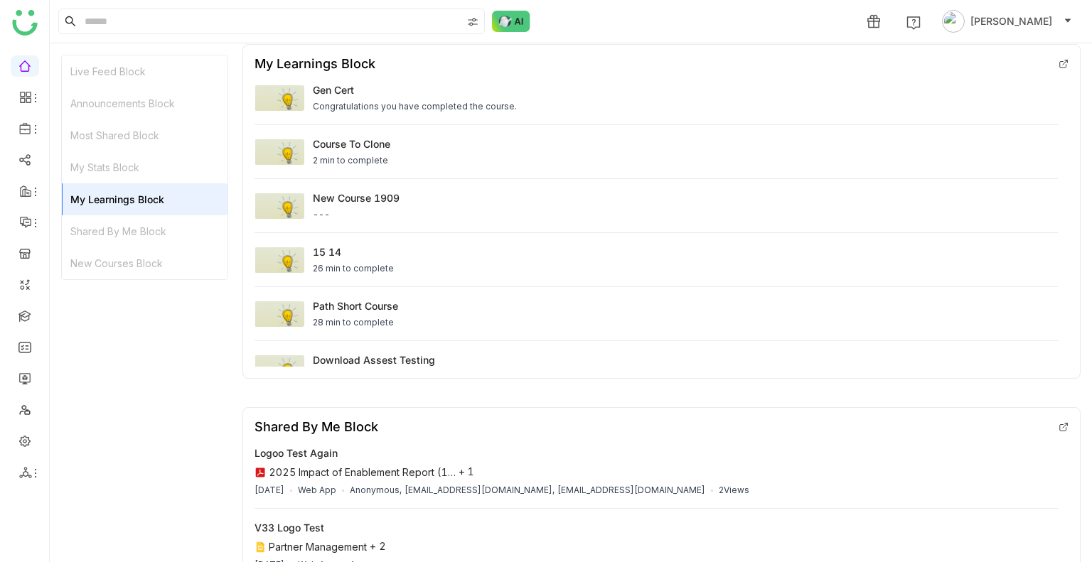
click at [176, 146] on div "Most Shared Block" at bounding box center [145, 135] width 166 height 32
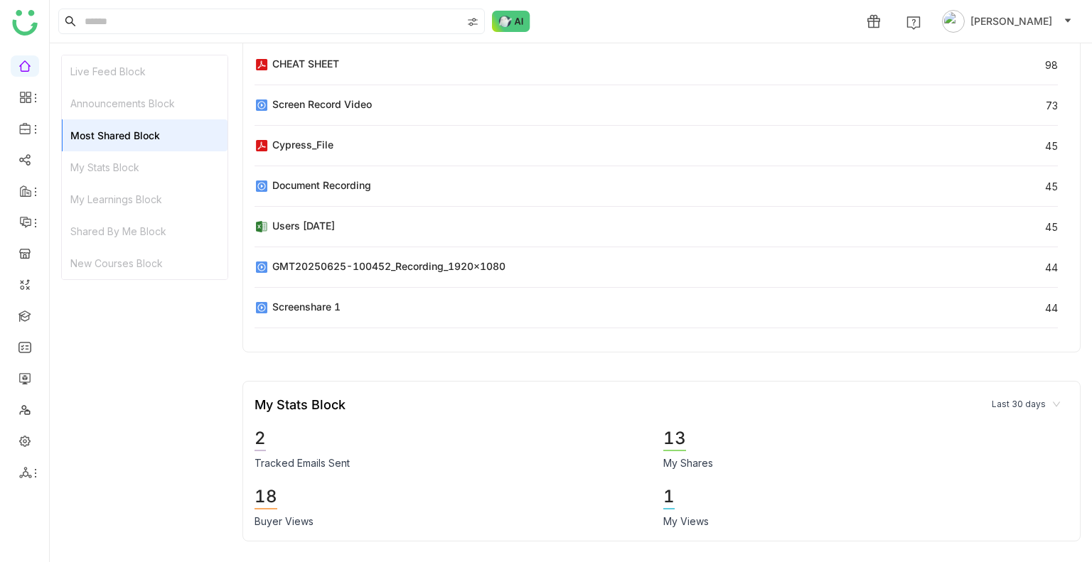
scroll to position [738, 0]
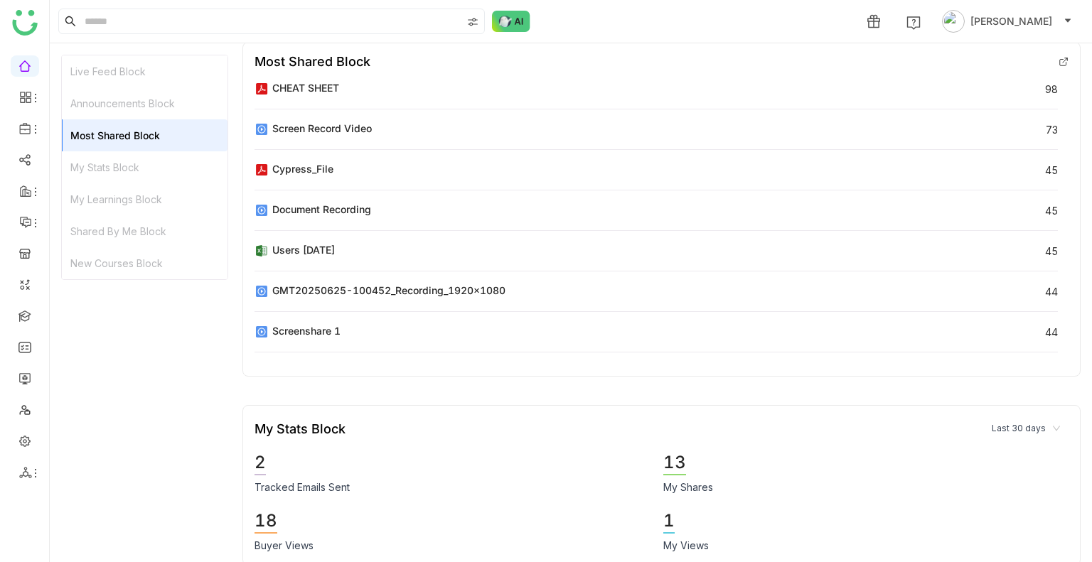
click at [174, 132] on div "Most Shared Block" at bounding box center [145, 135] width 166 height 32
click at [174, 119] on div "Most Shared Block" at bounding box center [145, 135] width 166 height 32
click at [31, 437] on link at bounding box center [24, 440] width 13 height 12
click at [31, 434] on link at bounding box center [24, 440] width 13 height 12
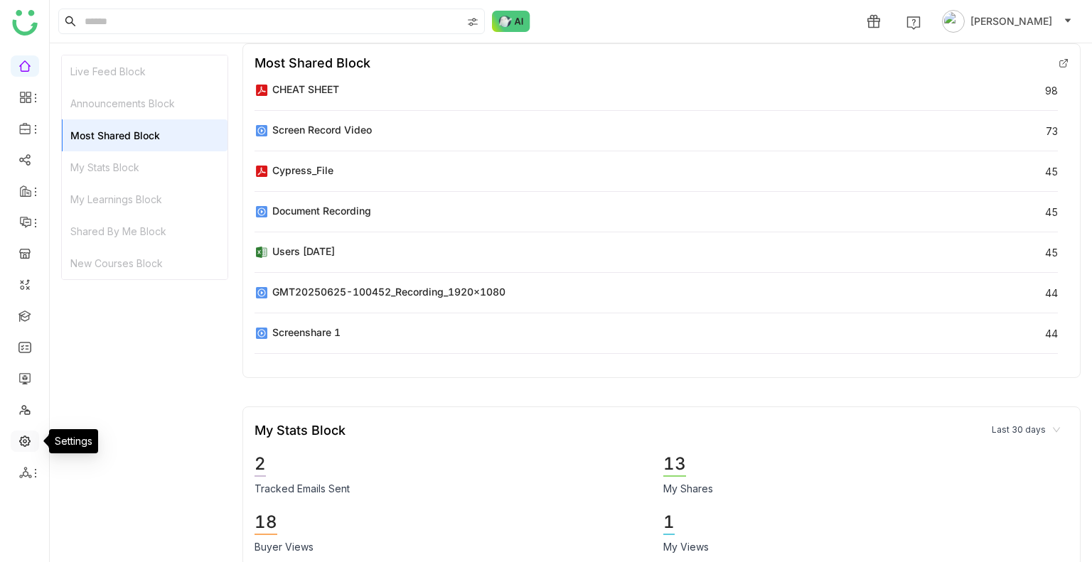
click at [31, 434] on link at bounding box center [24, 440] width 13 height 12
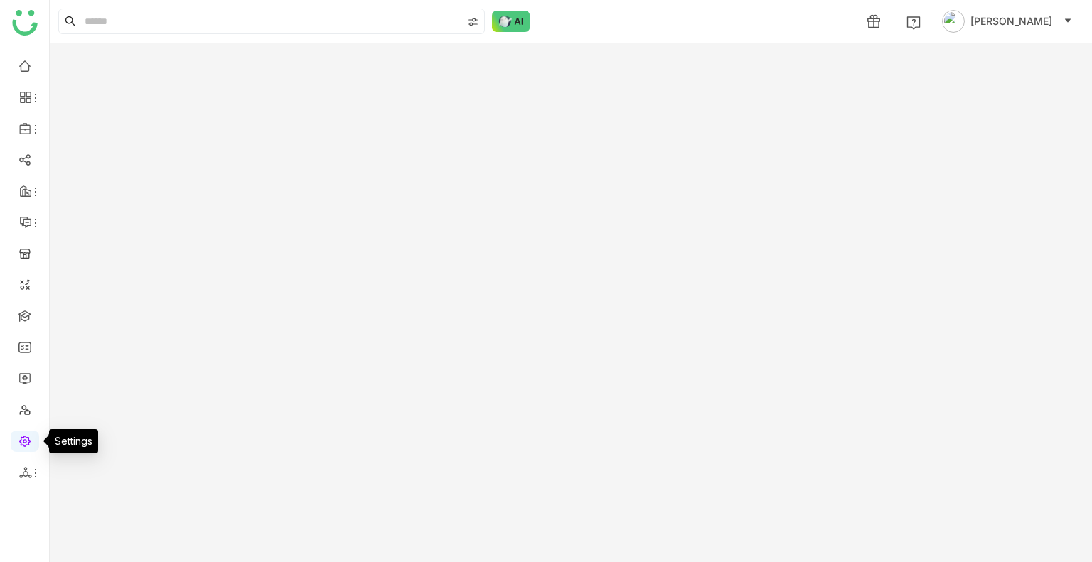
click at [31, 434] on link at bounding box center [24, 440] width 13 height 12
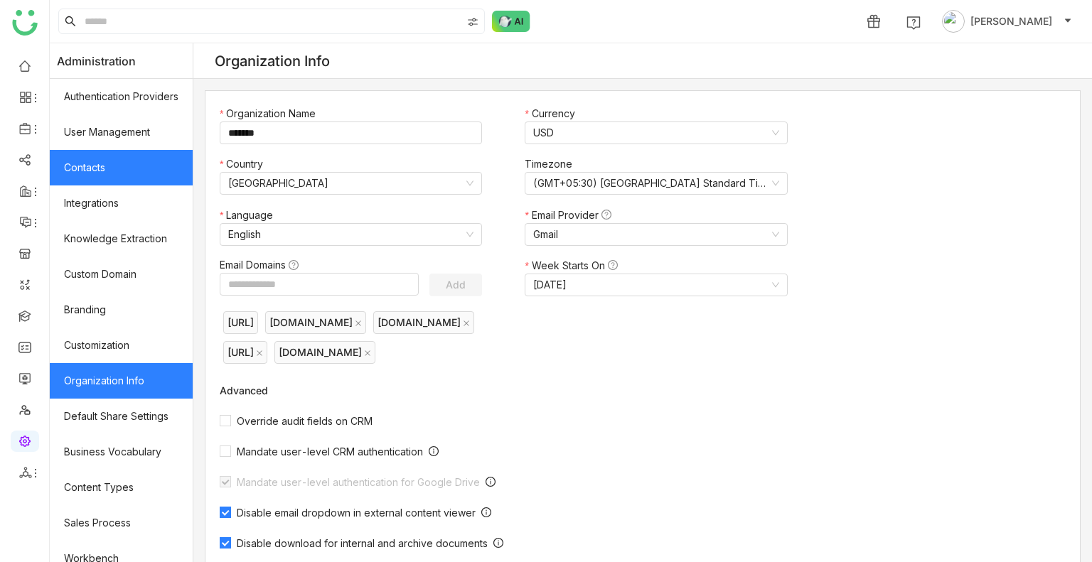
click at [186, 173] on link "Contacts" at bounding box center [121, 168] width 143 height 36
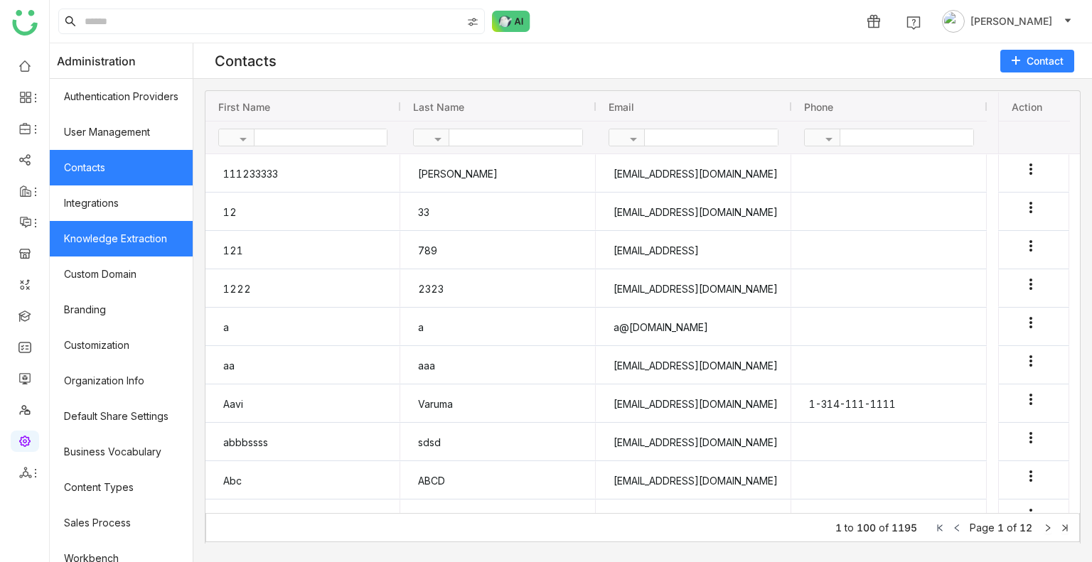
click at [118, 241] on link "Knowledge Extraction" at bounding box center [121, 239] width 143 height 36
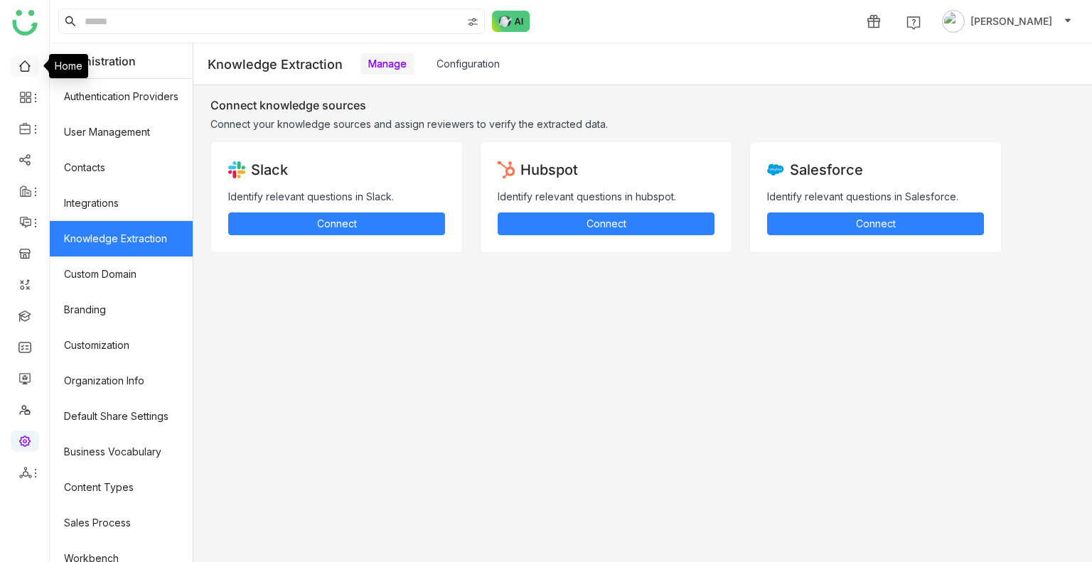
click at [25, 67] on link at bounding box center [24, 65] width 13 height 12
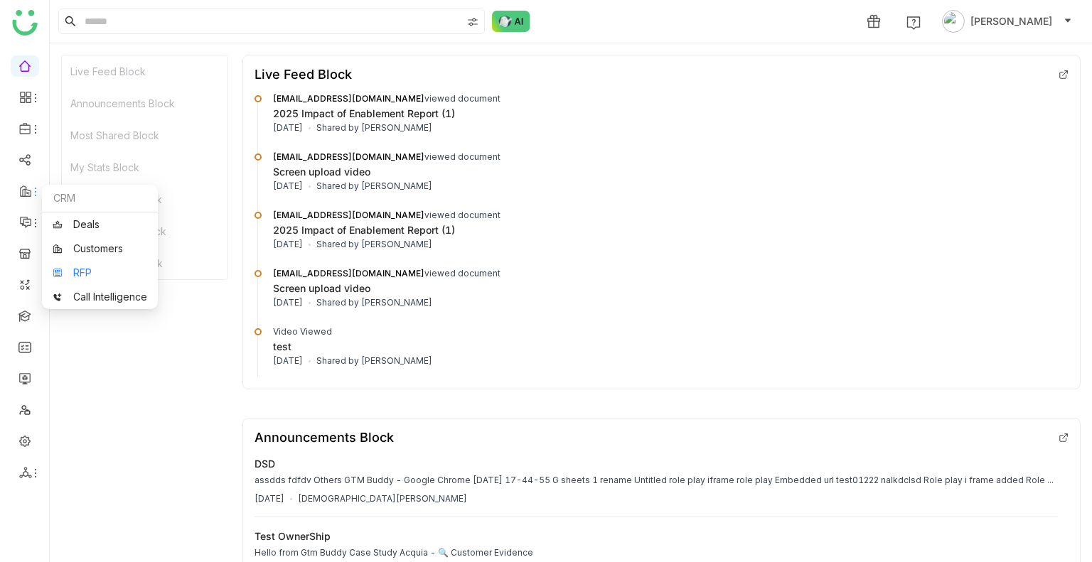
click at [80, 269] on link "RFP" at bounding box center [100, 273] width 95 height 10
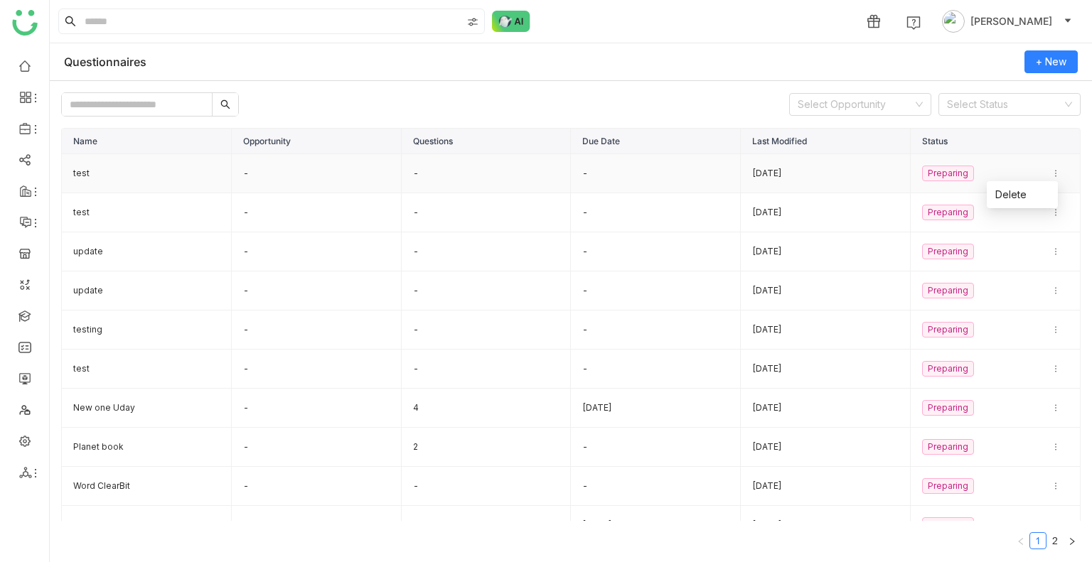
click at [1051, 173] on icon at bounding box center [1055, 173] width 9 height 9
click at [1033, 188] on li "Delete" at bounding box center [1022, 194] width 71 height 27
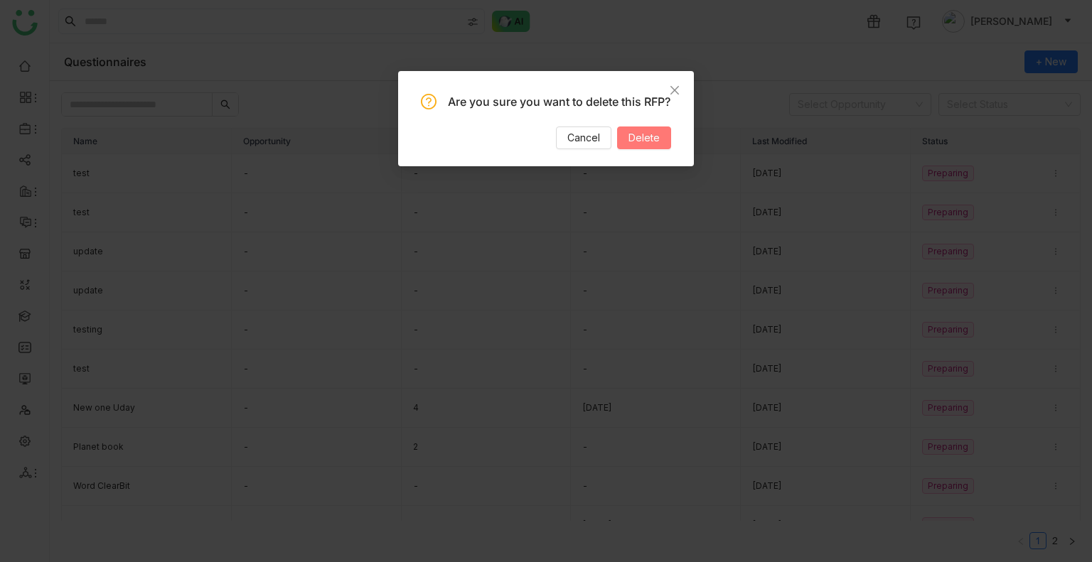
click at [657, 144] on button "Delete" at bounding box center [644, 138] width 54 height 23
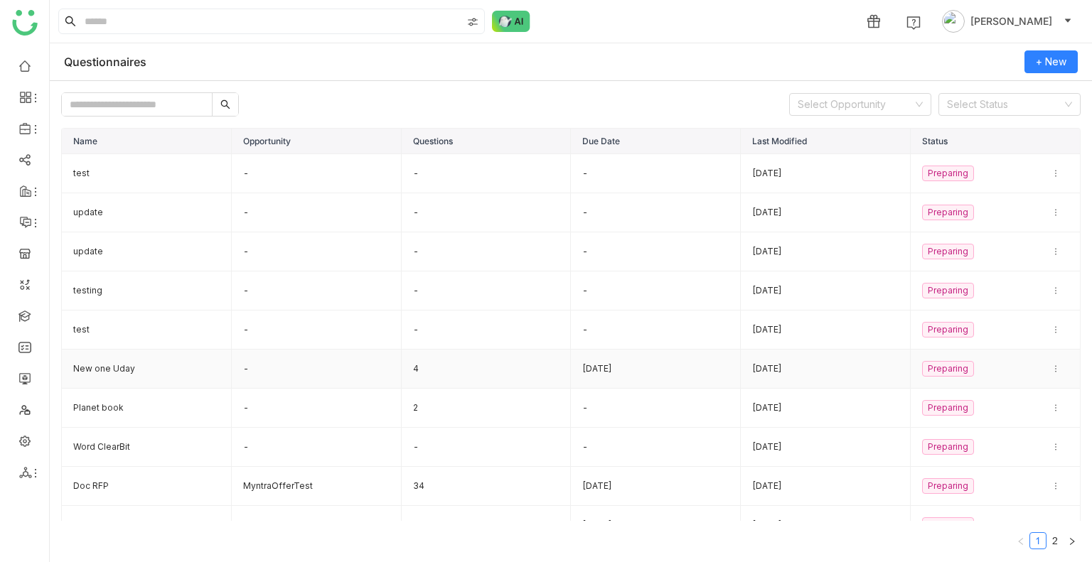
scroll to position [20, 0]
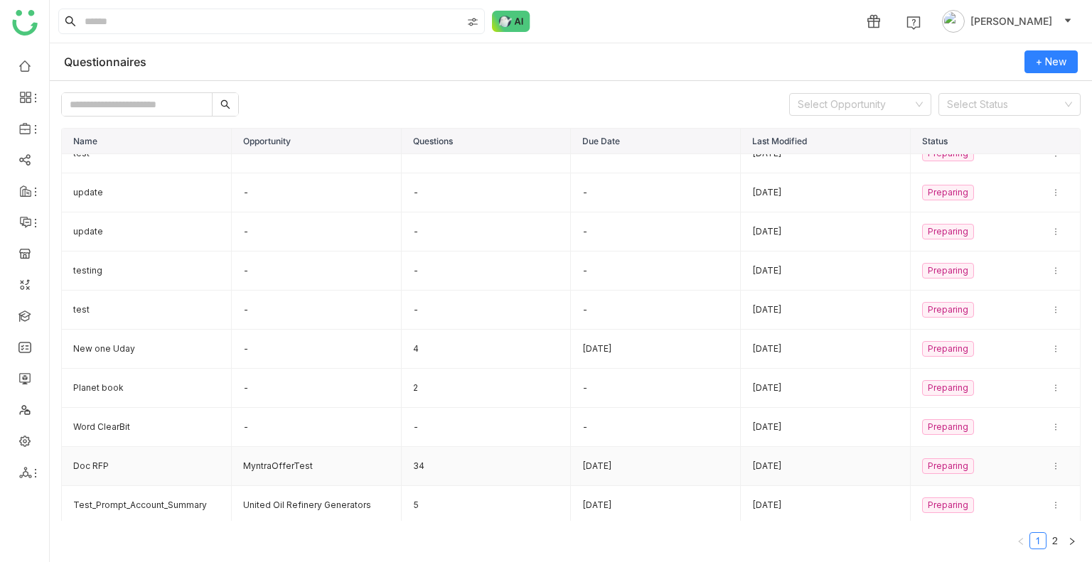
click at [82, 463] on td "Doc RFP" at bounding box center [147, 466] width 170 height 39
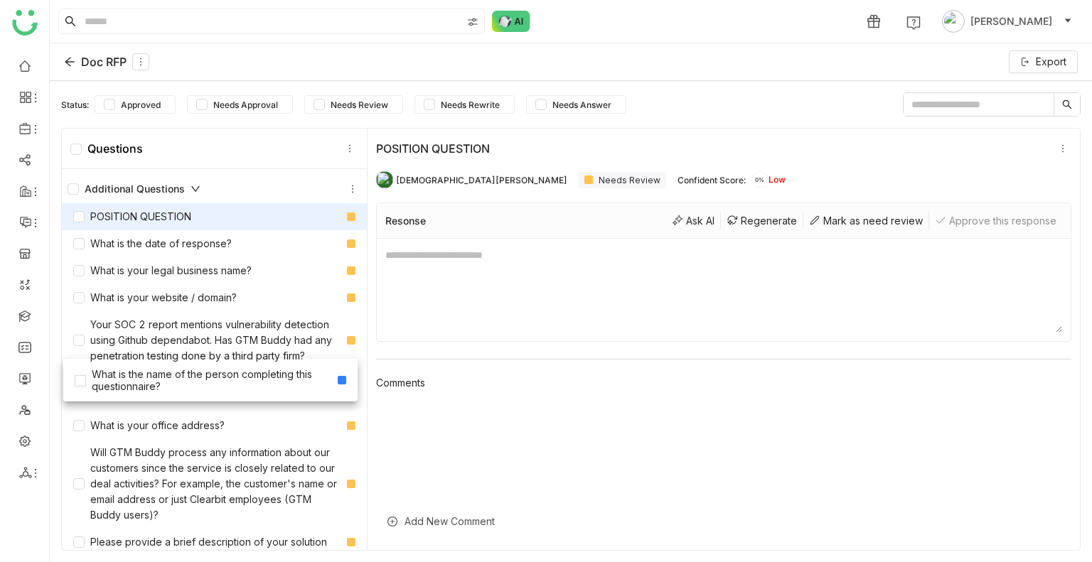
drag, startPoint x: 200, startPoint y: 278, endPoint x: 202, endPoint y: 383, distance: 105.2
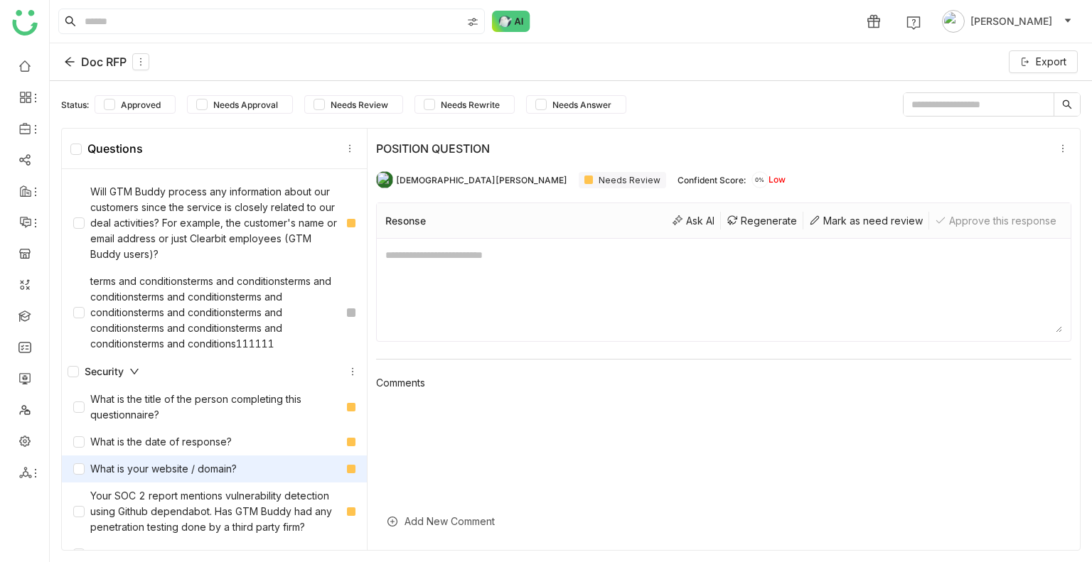
scroll to position [1066, 0]
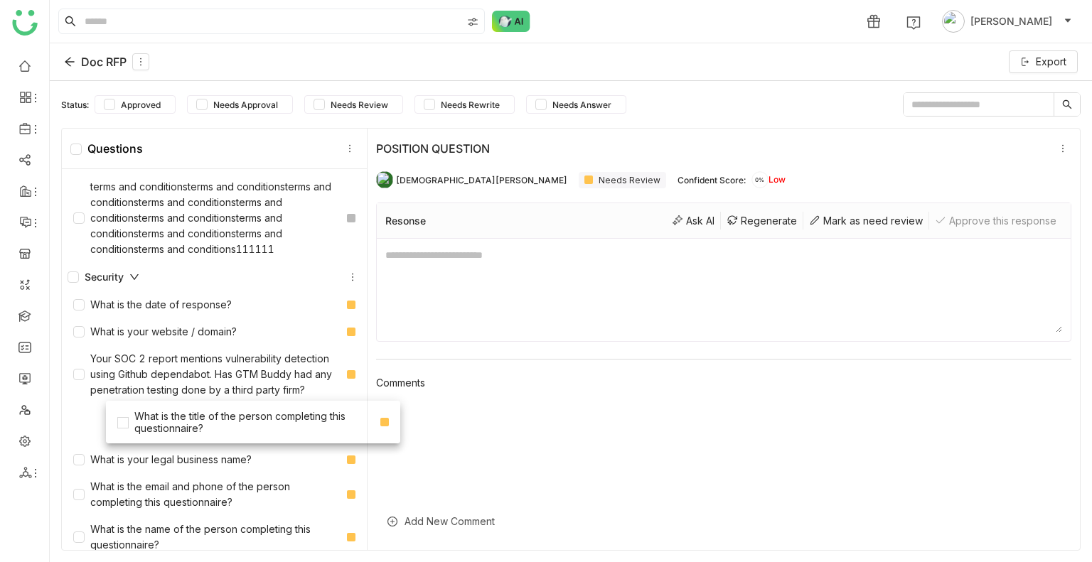
drag, startPoint x: 154, startPoint y: 308, endPoint x: 198, endPoint y: 419, distance: 119.3
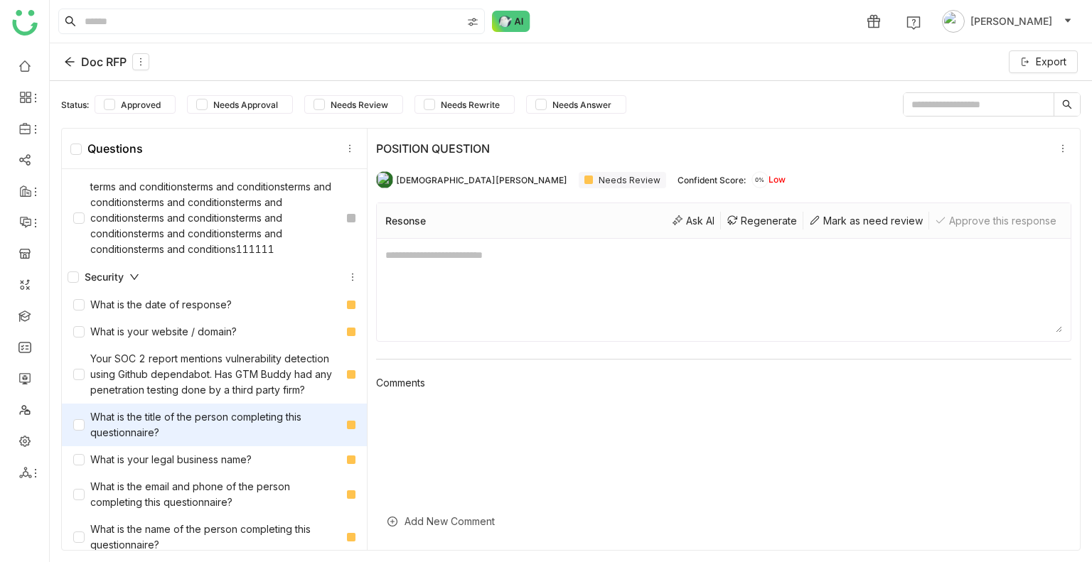
scroll to position [0, 0]
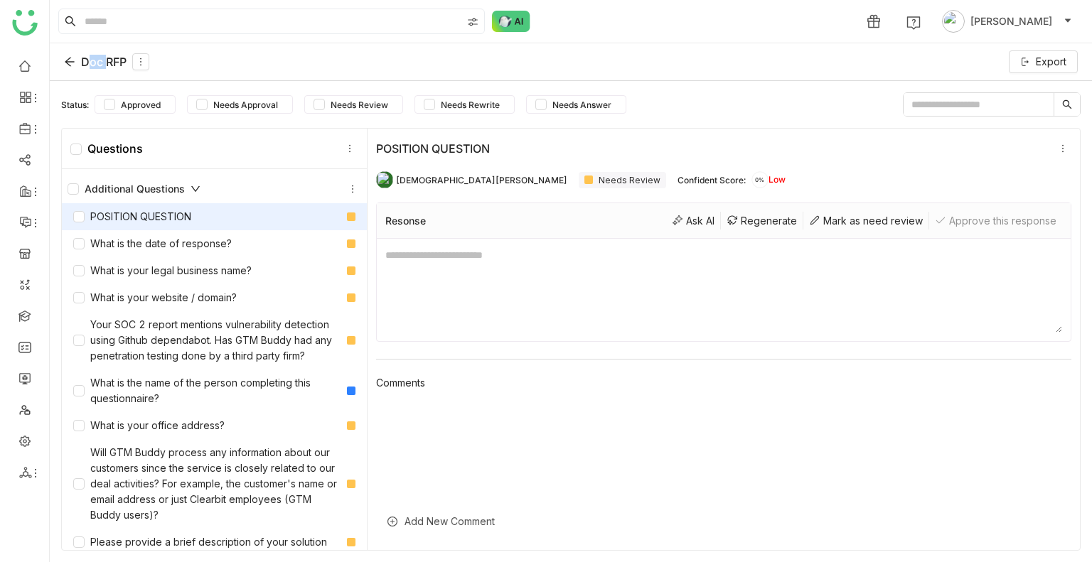
click at [68, 56] on icon at bounding box center [69, 61] width 11 height 11
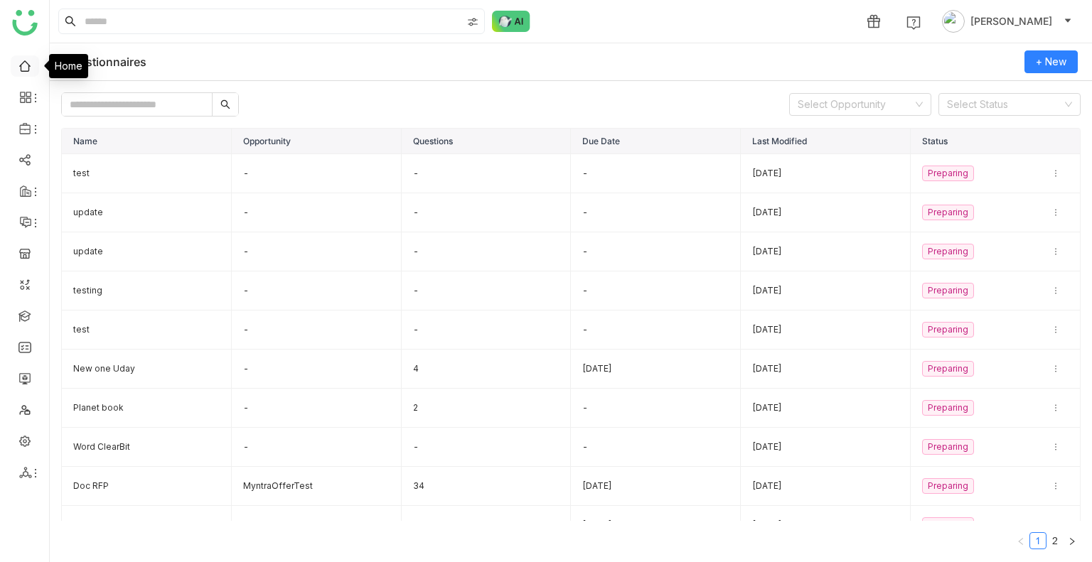
click at [24, 69] on link at bounding box center [24, 65] width 13 height 12
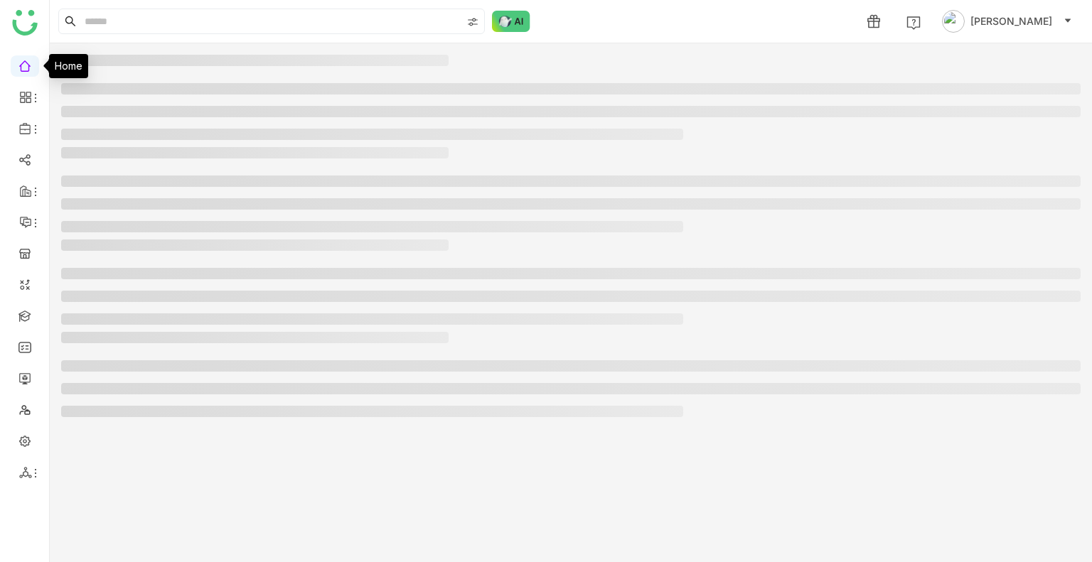
click at [24, 69] on link at bounding box center [24, 65] width 13 height 12
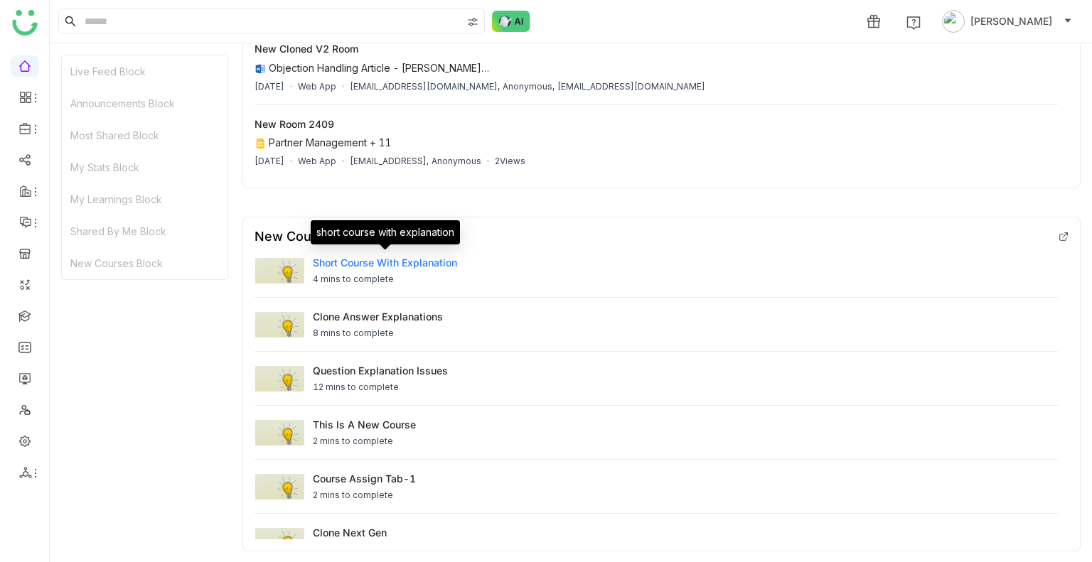
click at [361, 263] on div "short course with explanation" at bounding box center [385, 262] width 144 height 15
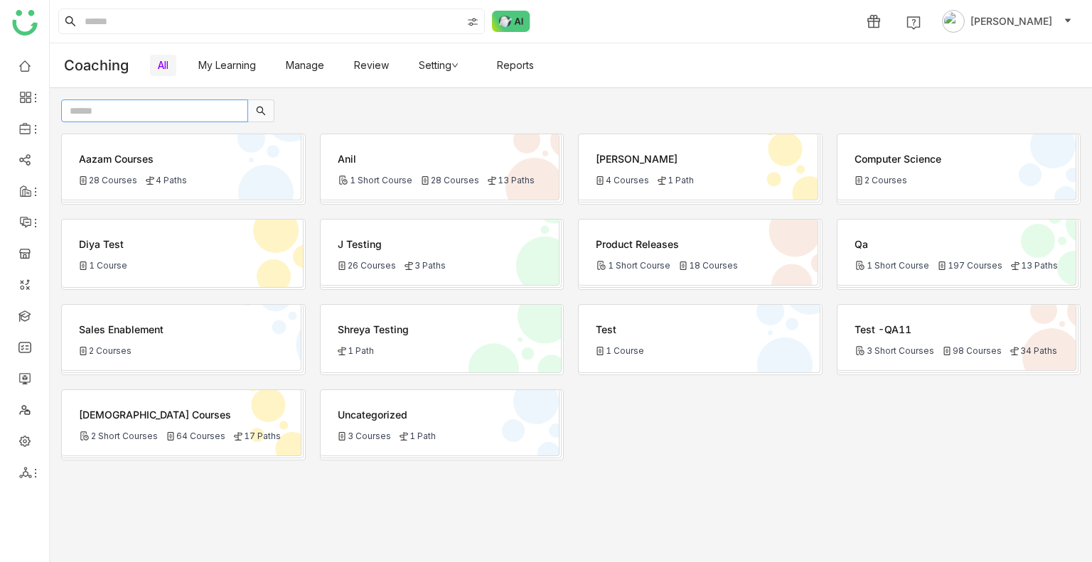
click at [122, 110] on input "text" at bounding box center [154, 111] width 187 height 23
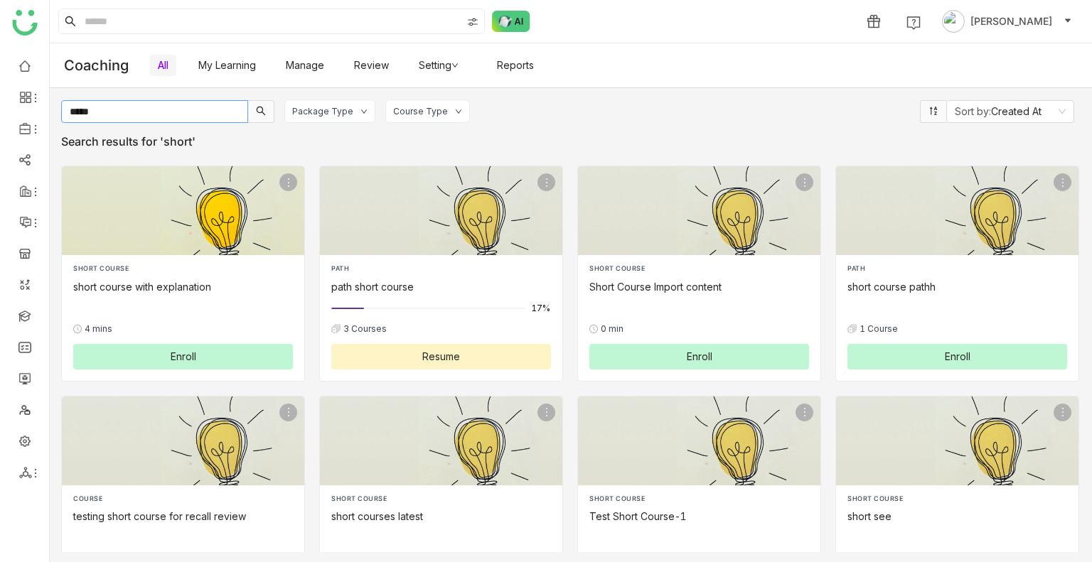
type input "*****"
click at [160, 282] on div "short course with explanation" at bounding box center [183, 286] width 220 height 15
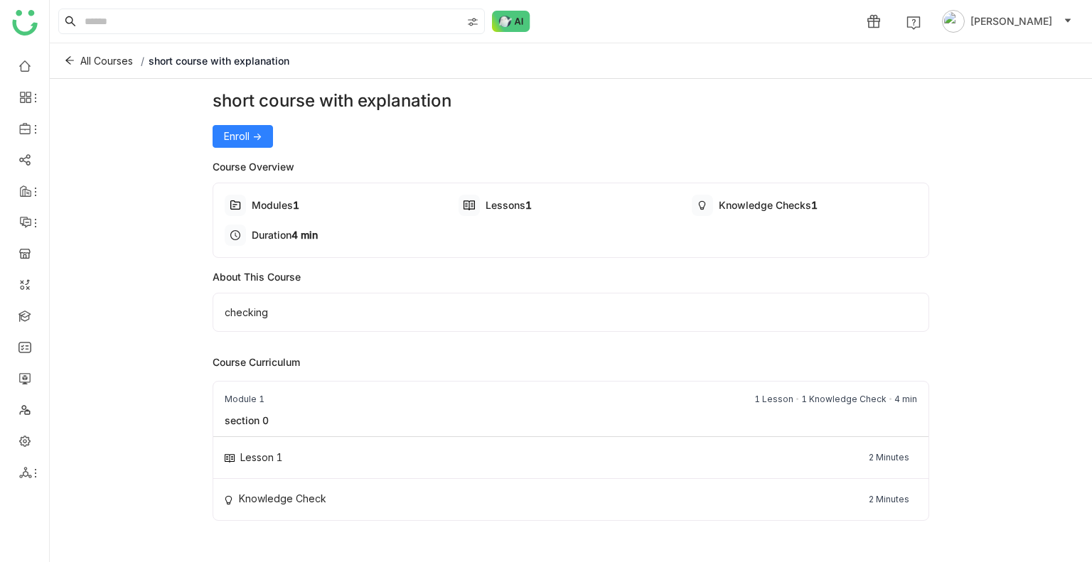
click at [262, 99] on div "short course with explanation" at bounding box center [571, 101] width 717 height 26
copy div "short course with explanation Enroll ->"
click at [101, 63] on span "All Courses" at bounding box center [106, 61] width 53 height 16
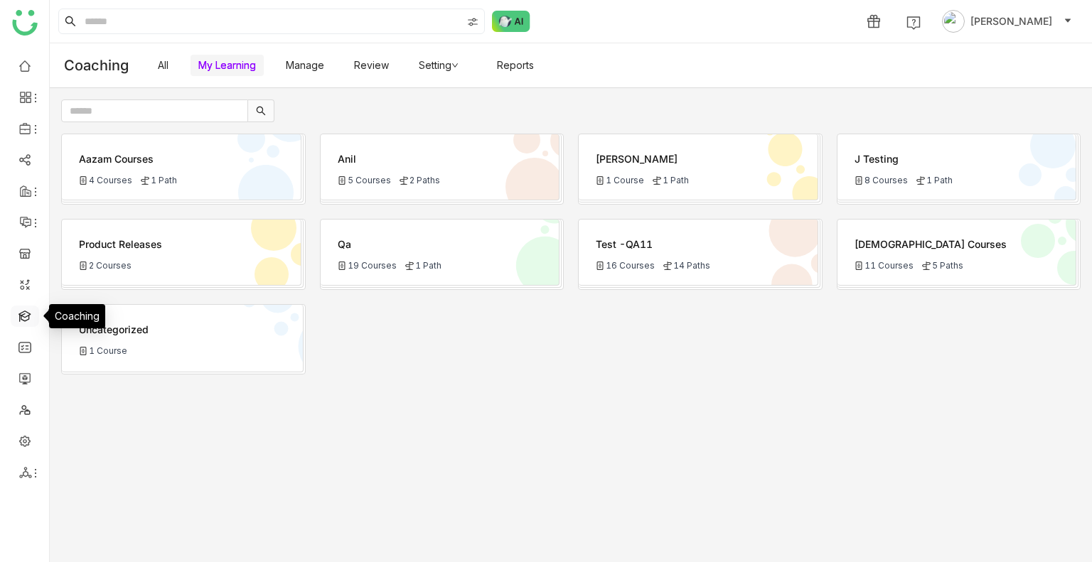
click at [23, 316] on link at bounding box center [24, 315] width 13 height 12
click at [20, 314] on link at bounding box center [24, 315] width 13 height 12
click at [21, 313] on link at bounding box center [24, 315] width 13 height 12
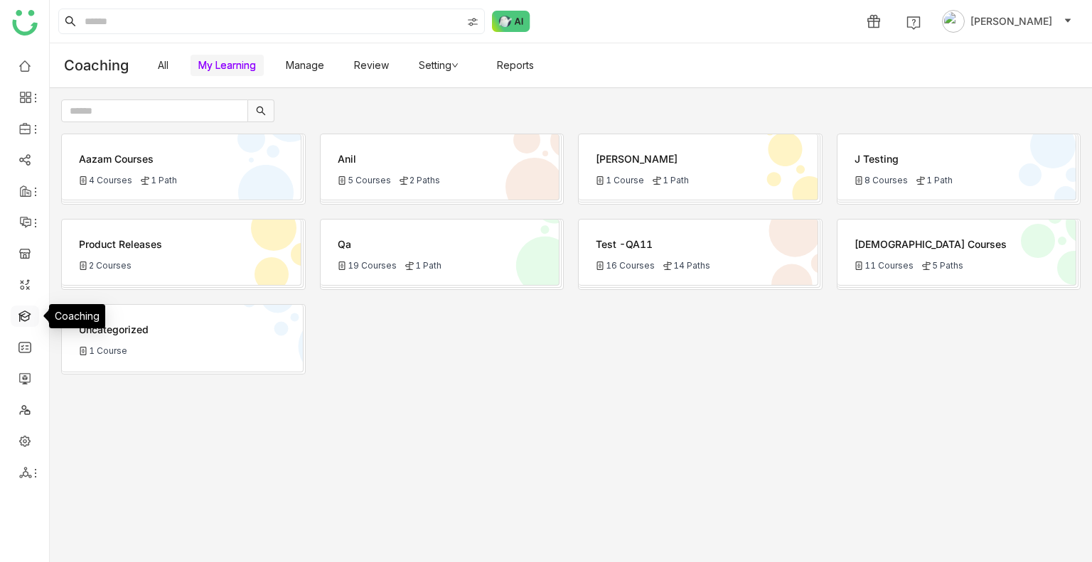
click at [21, 313] on link at bounding box center [24, 315] width 13 height 12
click at [22, 313] on link at bounding box center [24, 315] width 13 height 12
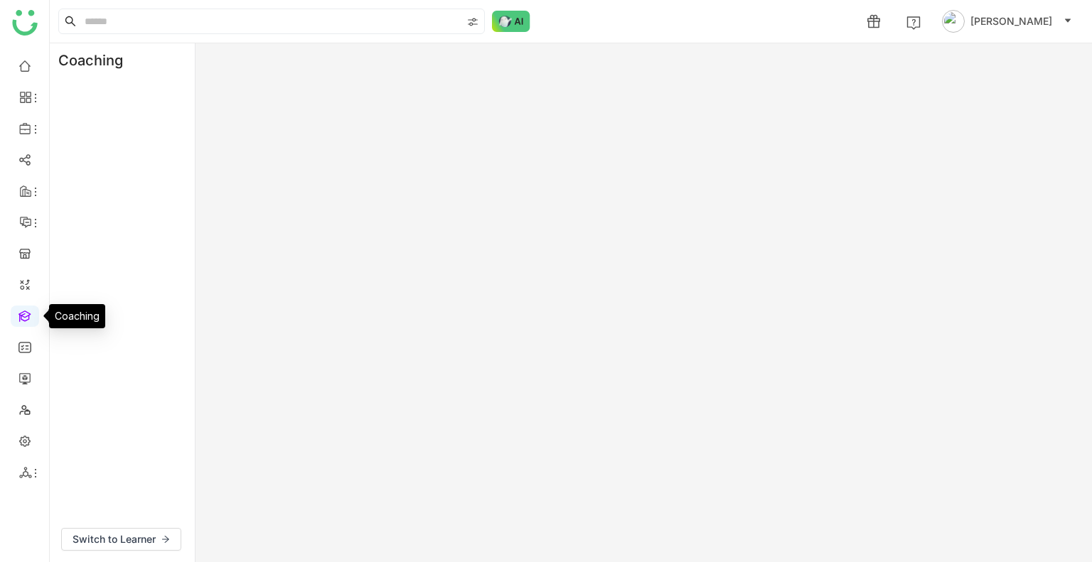
click at [23, 313] on link at bounding box center [24, 315] width 13 height 12
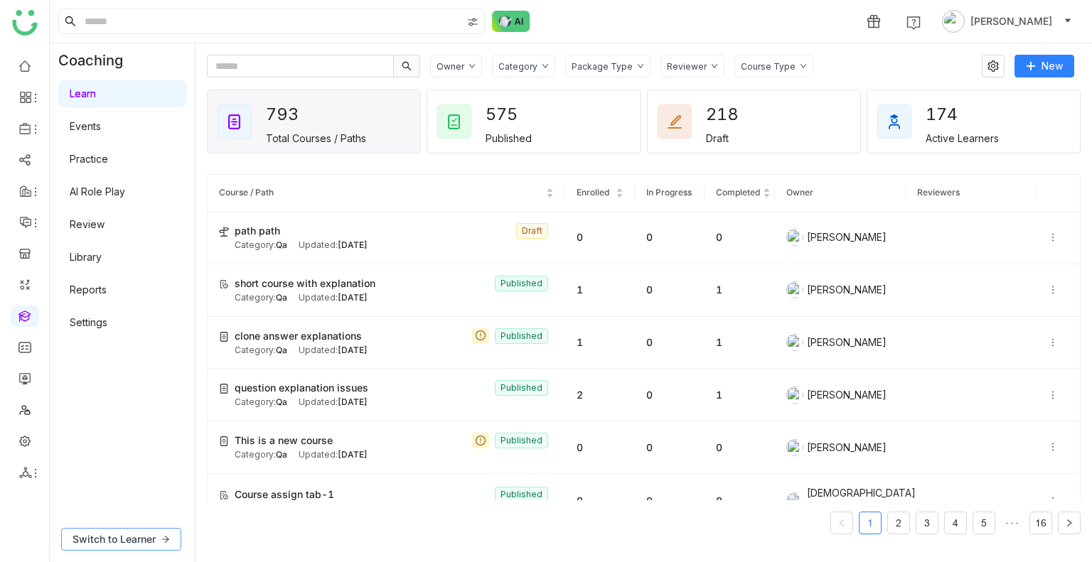
click at [107, 537] on span "Switch to Learner" at bounding box center [114, 540] width 83 height 16
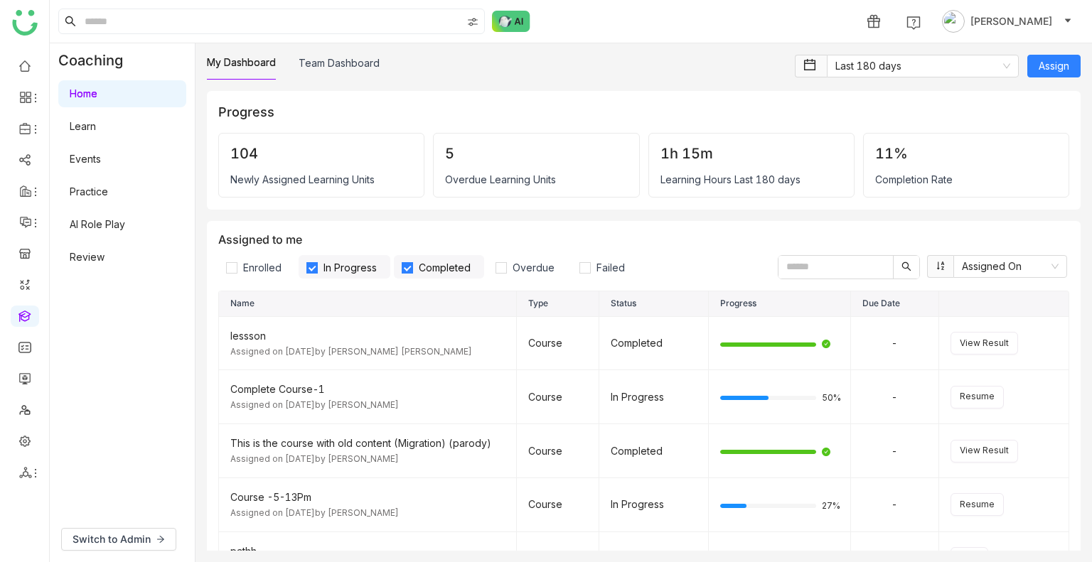
click at [95, 124] on link "Learn" at bounding box center [83, 126] width 26 height 12
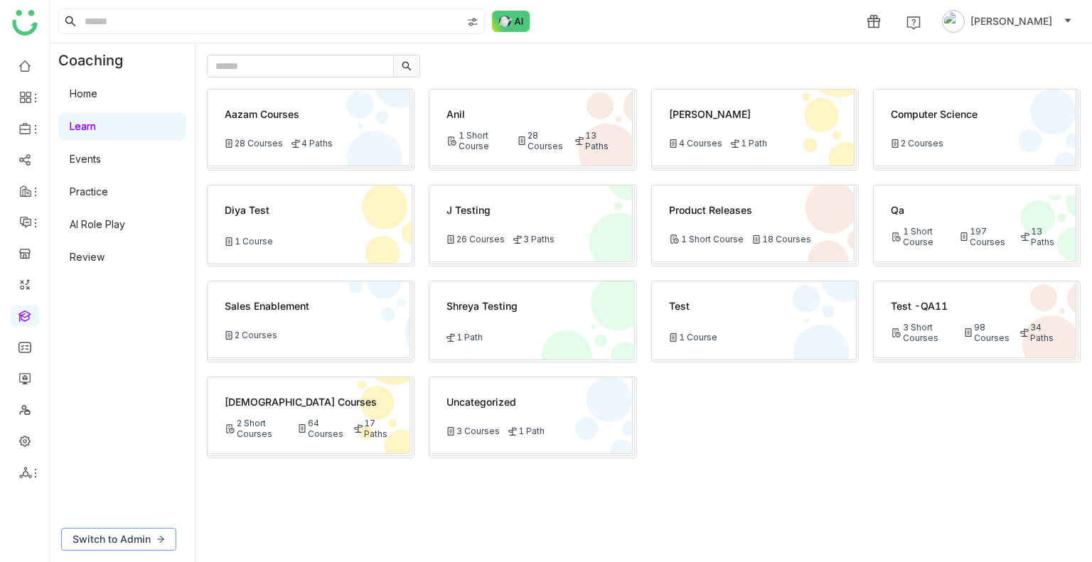
click at [95, 540] on span "Switch to Admin" at bounding box center [112, 540] width 78 height 16
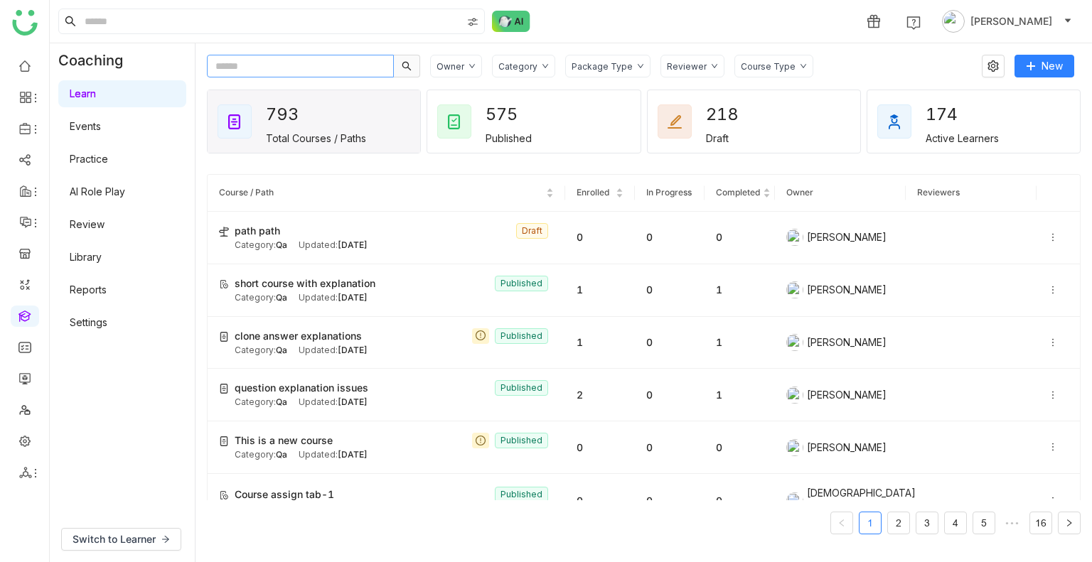
click at [318, 65] on input "text" at bounding box center [300, 66] width 187 height 23
paste input "**********"
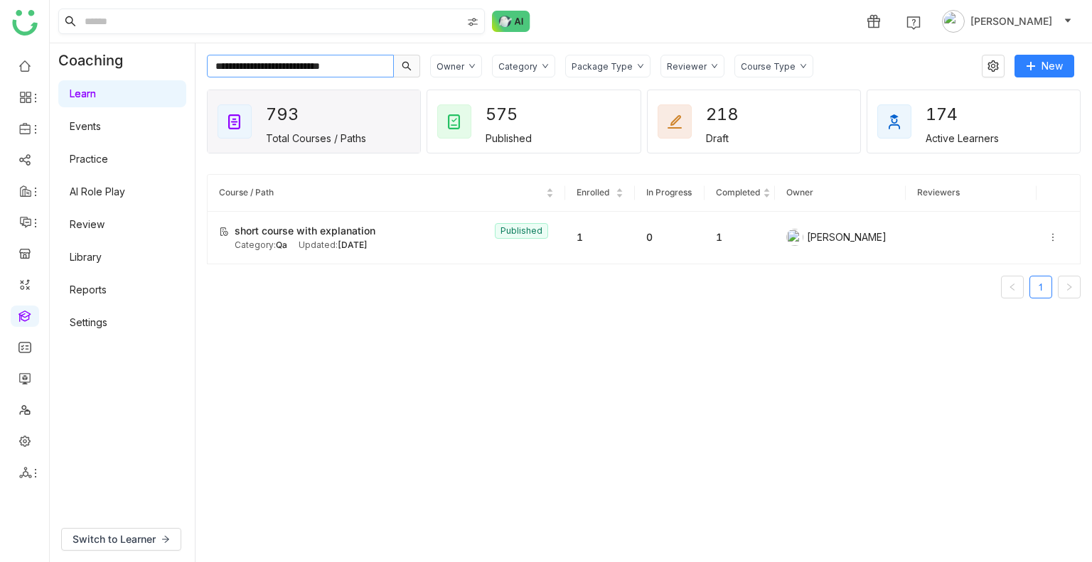
type input "**********"
click at [1027, 65] on icon at bounding box center [1031, 66] width 10 height 10
click at [983, 101] on span "New Course" at bounding box center [999, 95] width 73 height 16
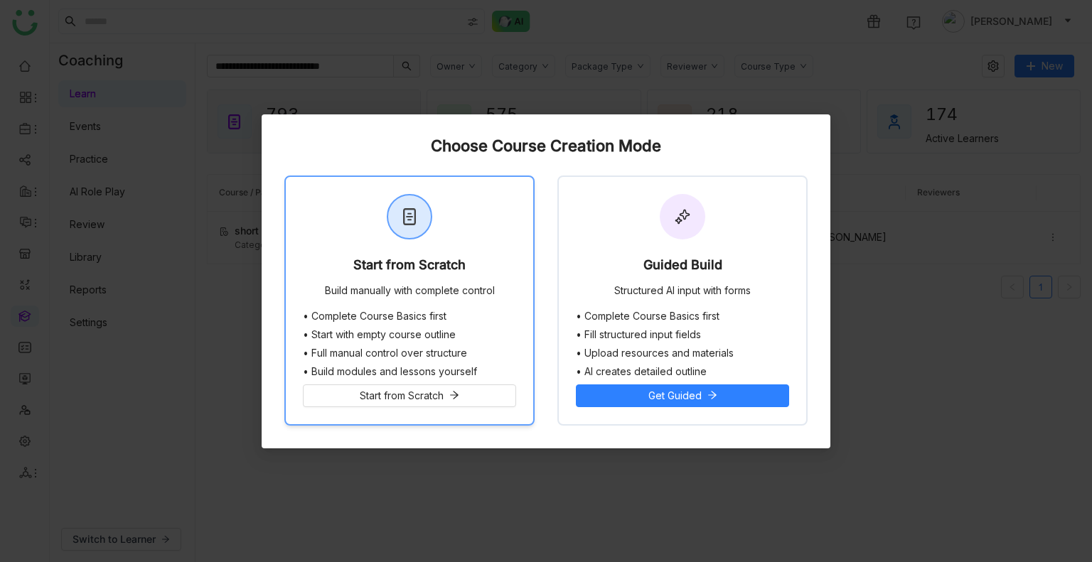
click at [453, 272] on div "Start from Scratch" at bounding box center [409, 268] width 112 height 20
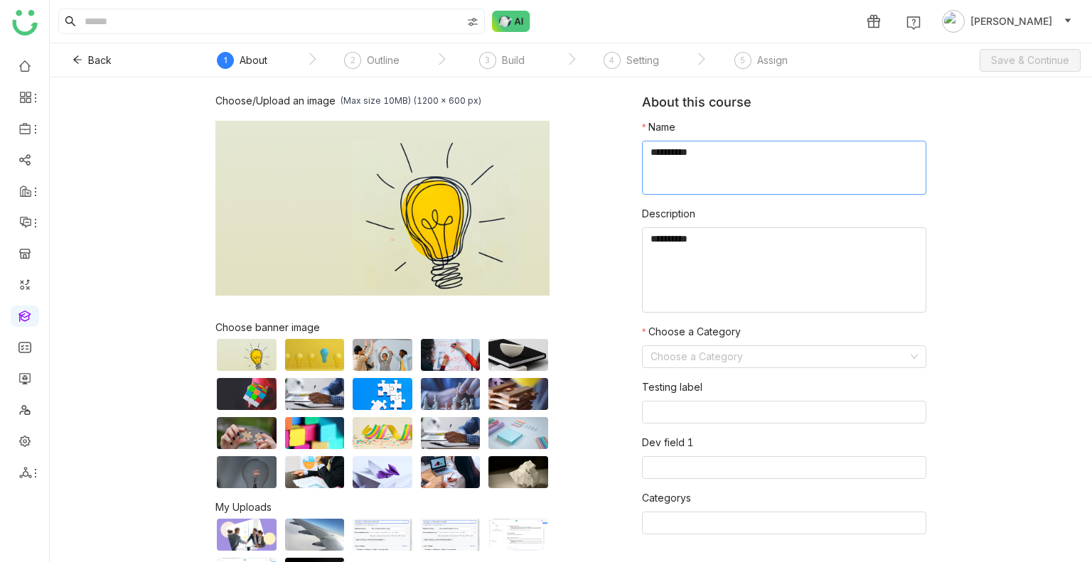
click at [751, 159] on textarea at bounding box center [784, 168] width 284 height 54
type textarea "**********"
click at [812, 347] on input at bounding box center [779, 356] width 257 height 21
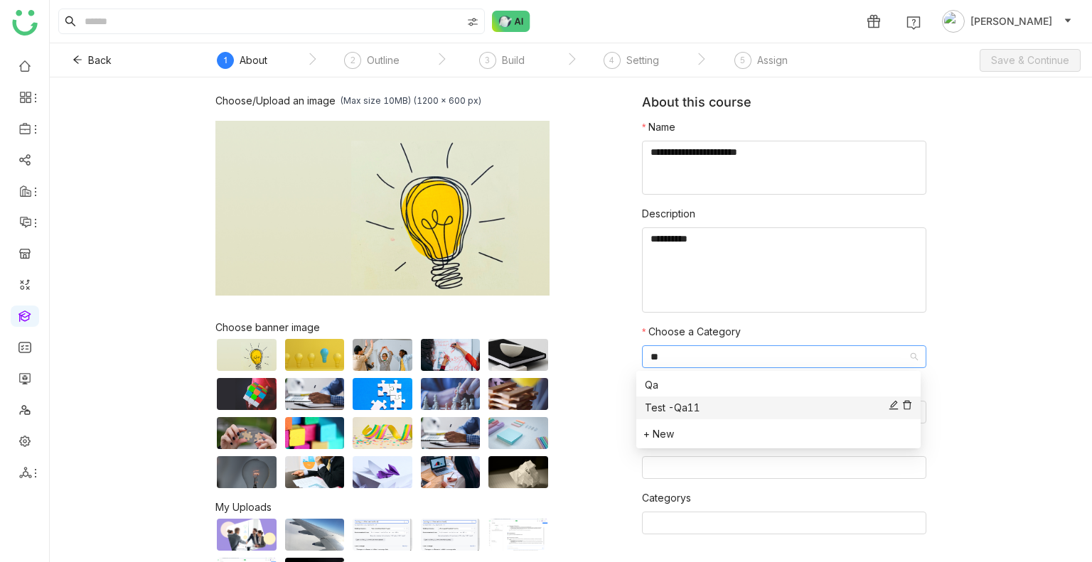
type input "**"
click at [684, 400] on div "Test -Qa11" at bounding box center [778, 408] width 267 height 16
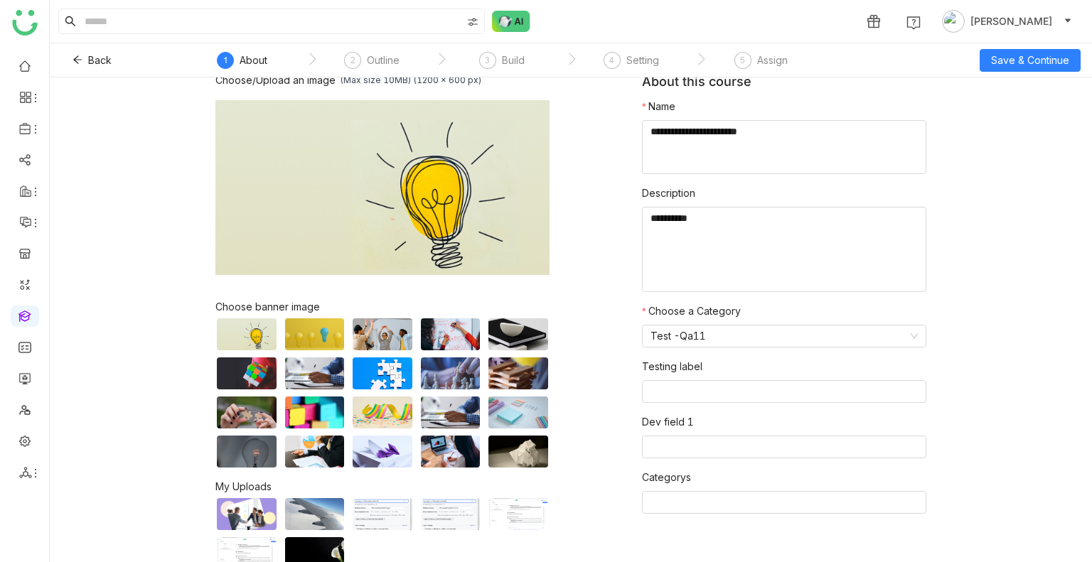
scroll to position [31, 0]
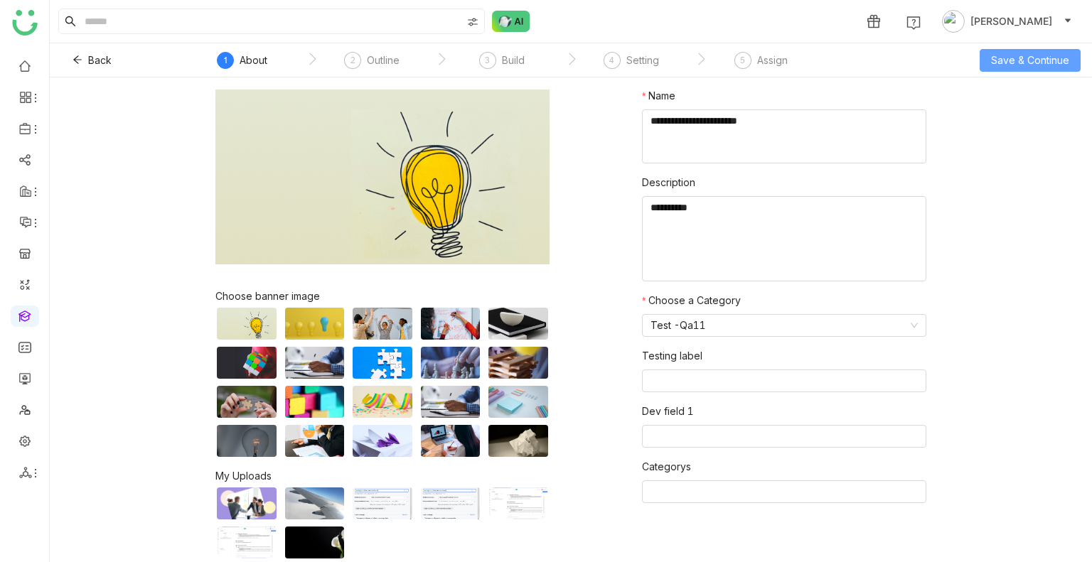
drag, startPoint x: 1023, startPoint y: 35, endPoint x: 1027, endPoint y: 51, distance: 16.7
click at [1024, 36] on div "1 Uday Bhanu" at bounding box center [571, 21] width 1042 height 43
click at [1027, 55] on span "Save & Continue" at bounding box center [1030, 61] width 78 height 16
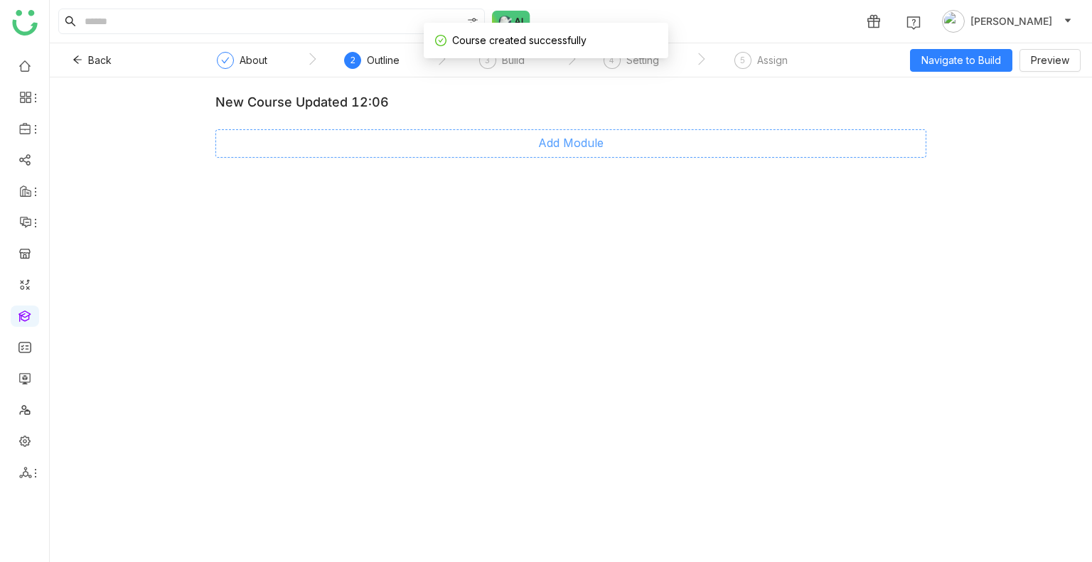
click at [543, 139] on span "Add Module" at bounding box center [570, 143] width 65 height 18
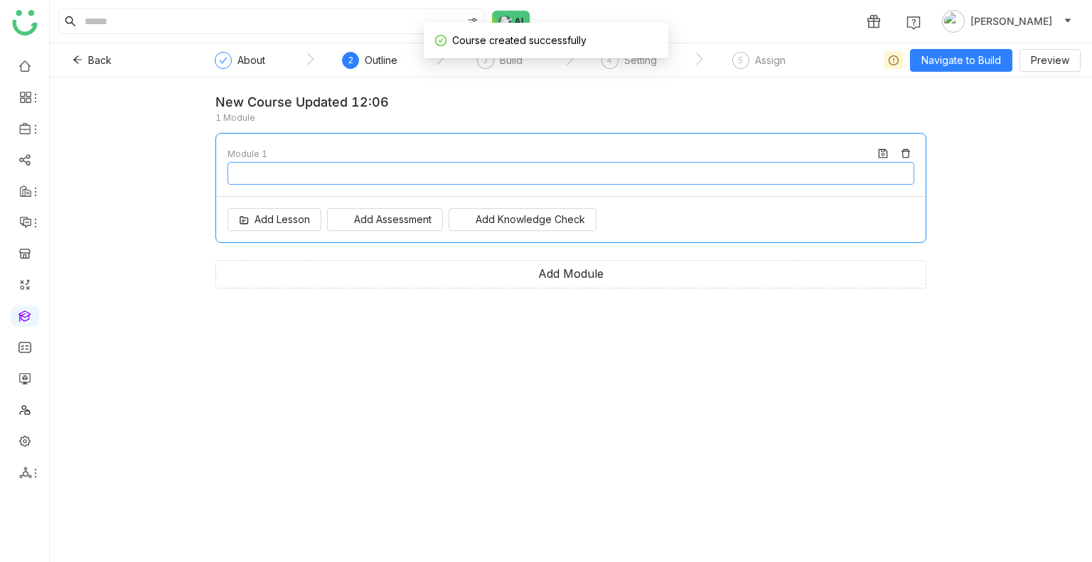
type input "********"
click at [268, 212] on span "Add Lesson" at bounding box center [282, 220] width 55 height 16
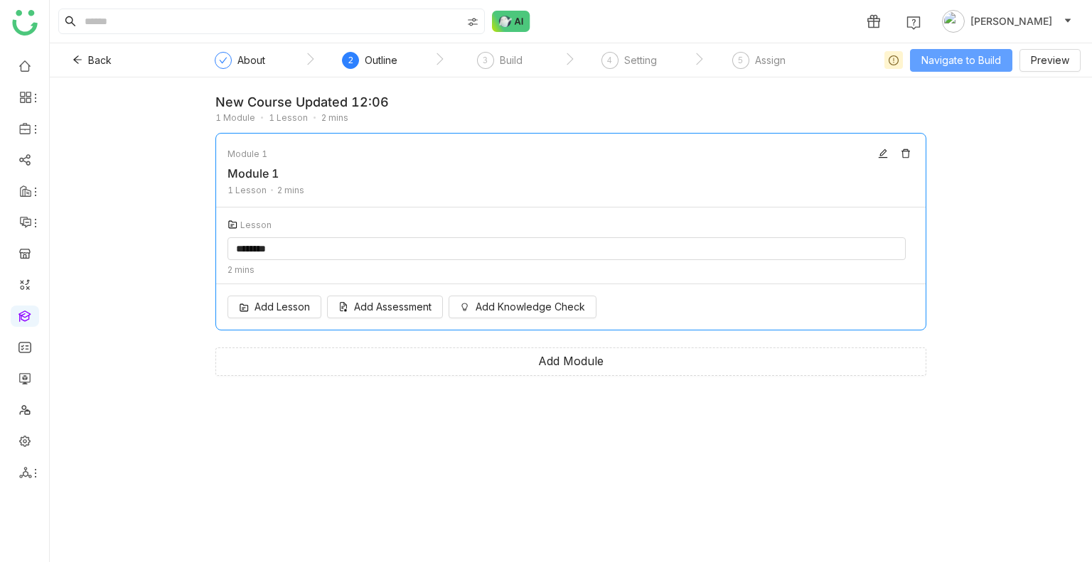
click at [947, 50] on button "Navigate to Build" at bounding box center [961, 60] width 102 height 23
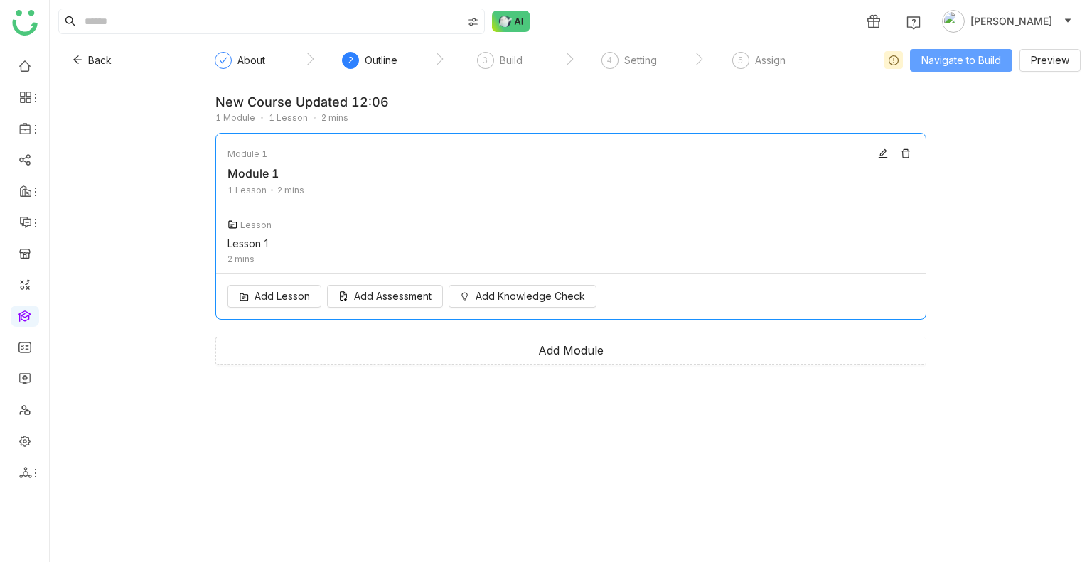
click at [952, 65] on span "Navigate to Build" at bounding box center [961, 61] width 80 height 16
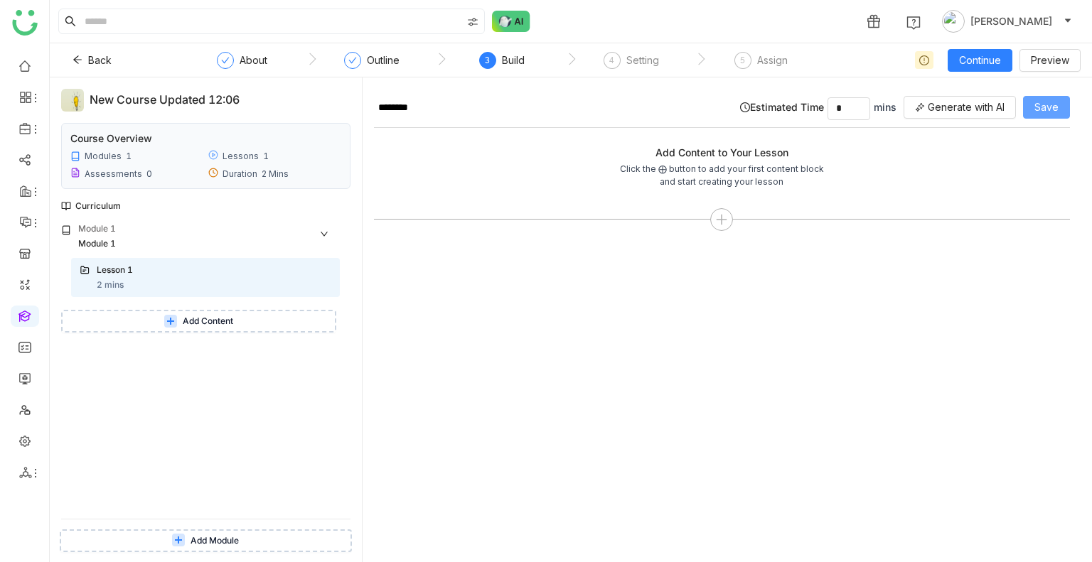
click at [1039, 100] on span "Save" at bounding box center [1046, 108] width 24 height 16
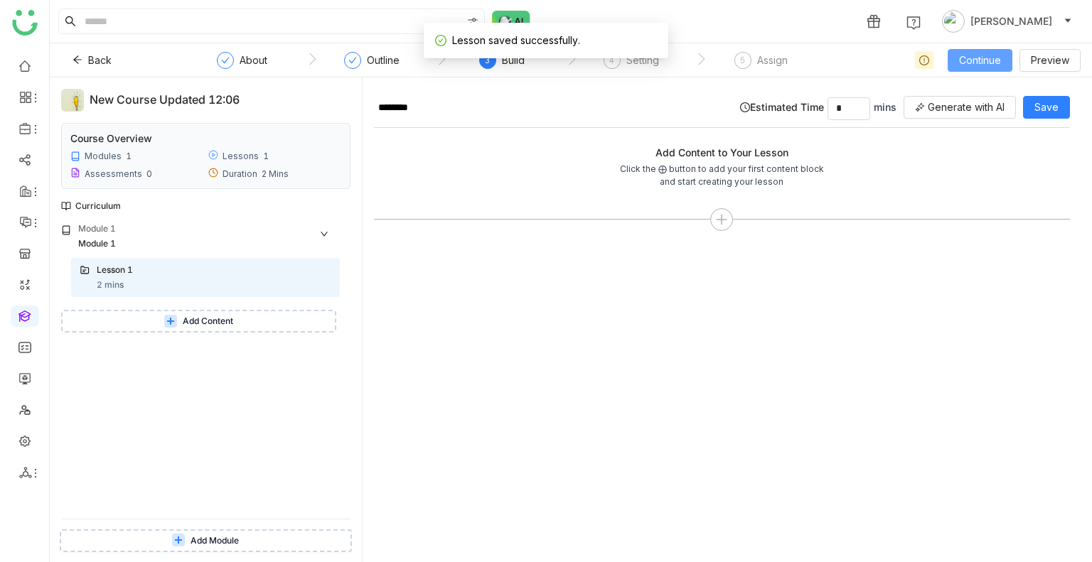
click at [965, 65] on span "Continue" at bounding box center [980, 61] width 42 height 16
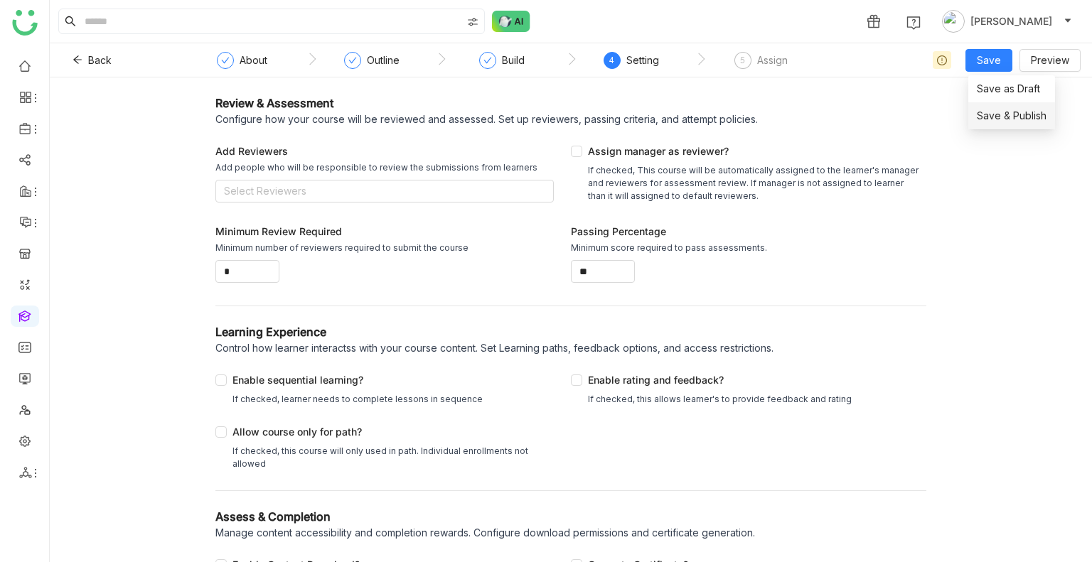
click at [1001, 122] on span "Save & Publish" at bounding box center [1012, 116] width 70 height 16
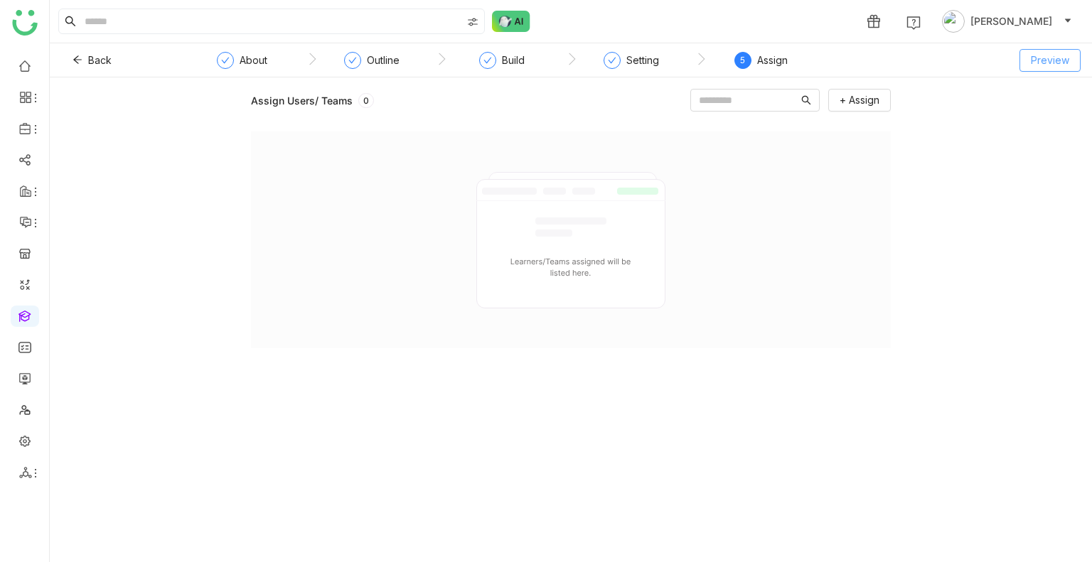
click at [1035, 55] on span "Preview" at bounding box center [1050, 61] width 38 height 16
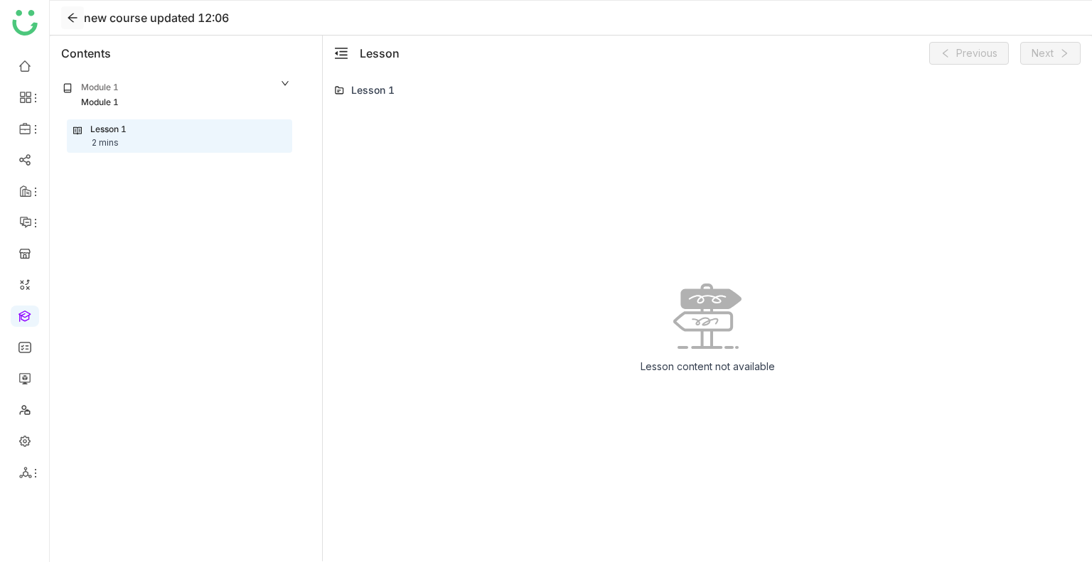
click at [71, 14] on icon at bounding box center [72, 18] width 9 height 9
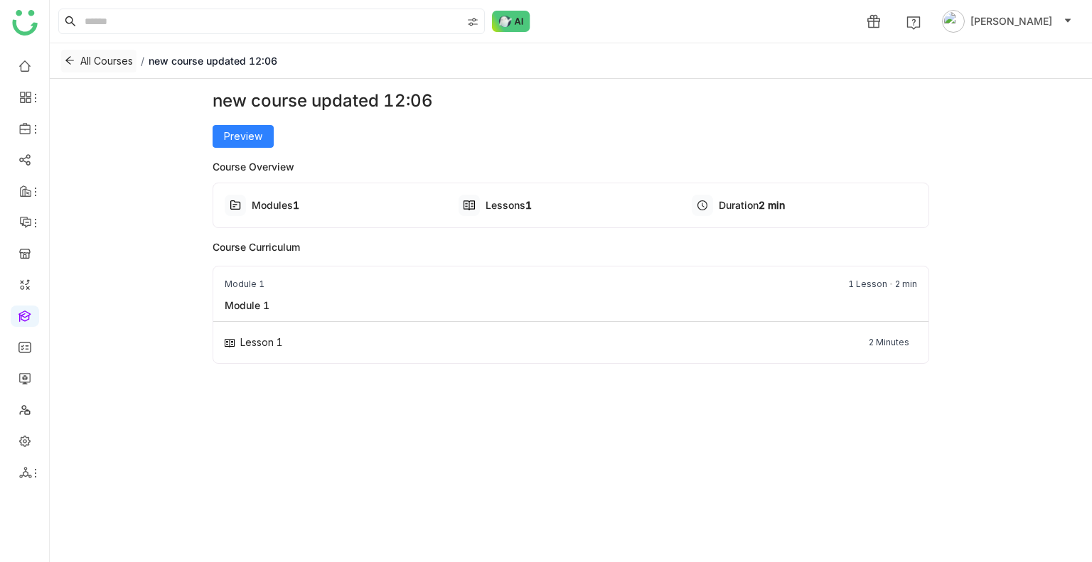
click at [114, 54] on span "All Courses" at bounding box center [106, 61] width 53 height 16
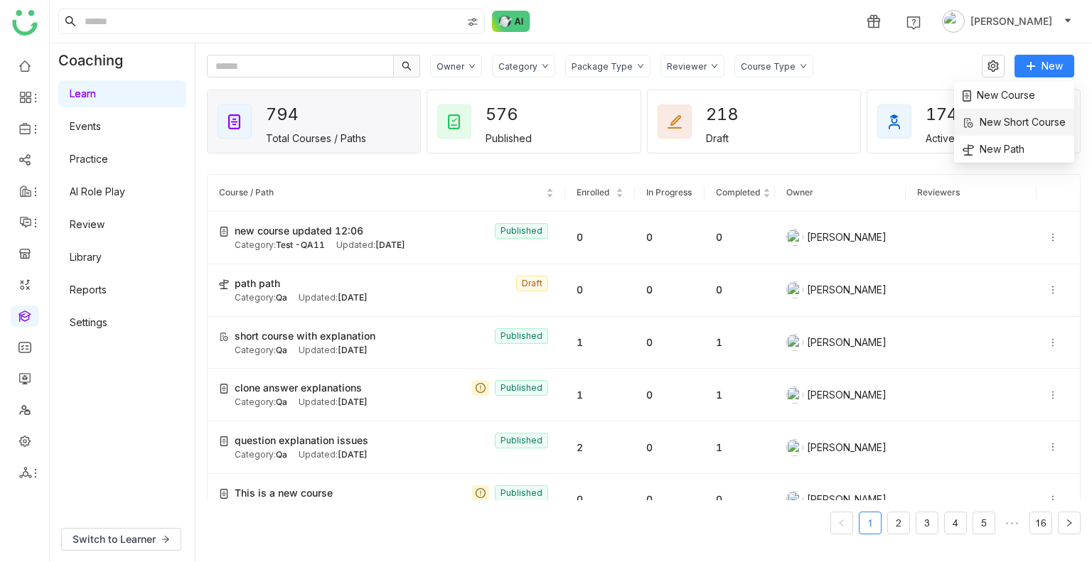
click at [1015, 127] on span "New Short Course" at bounding box center [1014, 122] width 103 height 16
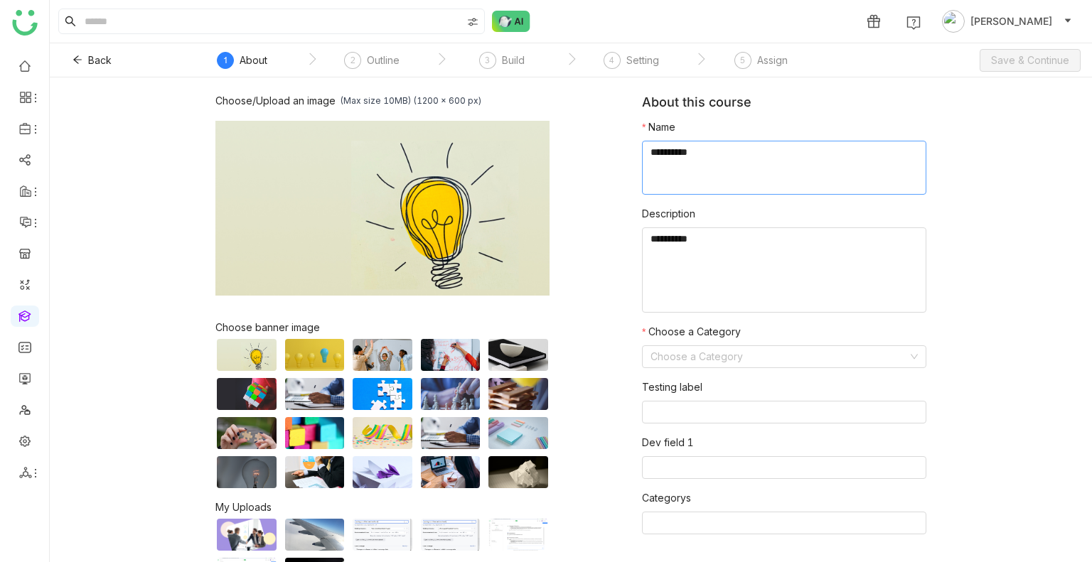
click at [732, 149] on textarea at bounding box center [784, 168] width 284 height 54
type textarea "*****"
click at [100, 60] on span "Back" at bounding box center [99, 61] width 23 height 16
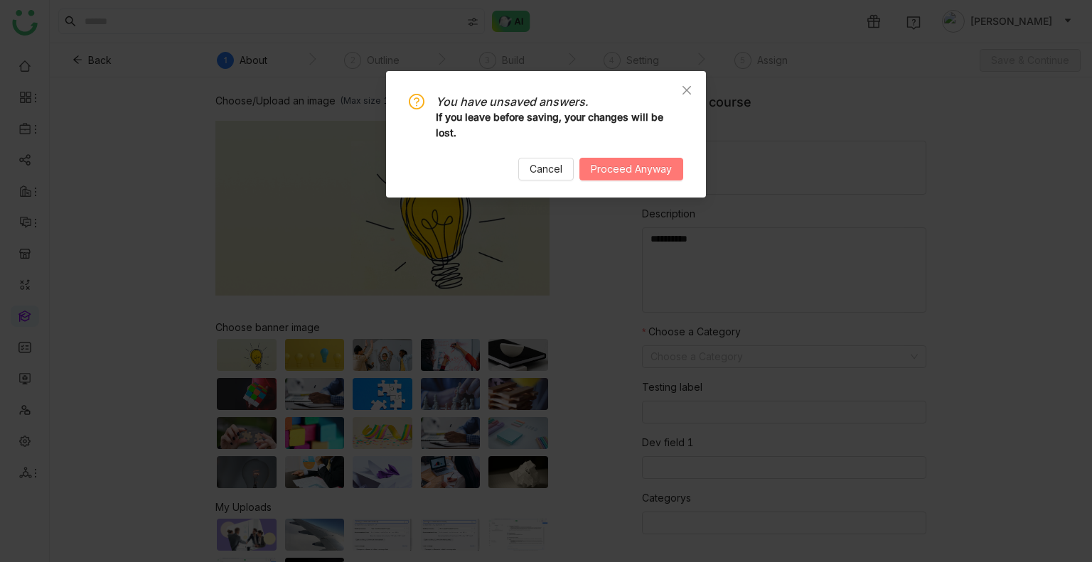
click at [641, 166] on span "Proceed Anyway" at bounding box center [631, 169] width 81 height 16
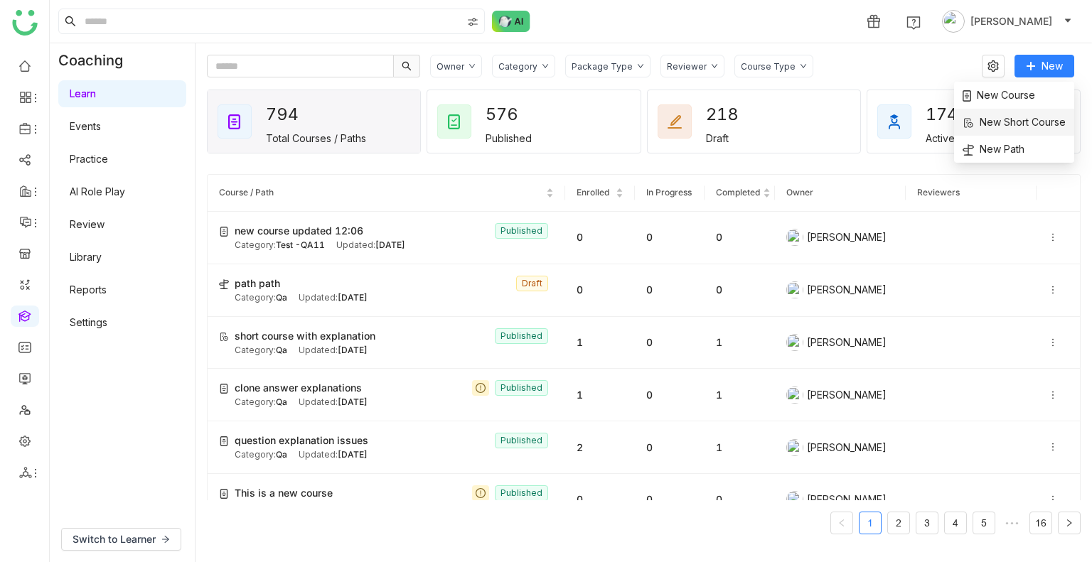
click at [996, 126] on span "New Short Course" at bounding box center [1014, 122] width 103 height 16
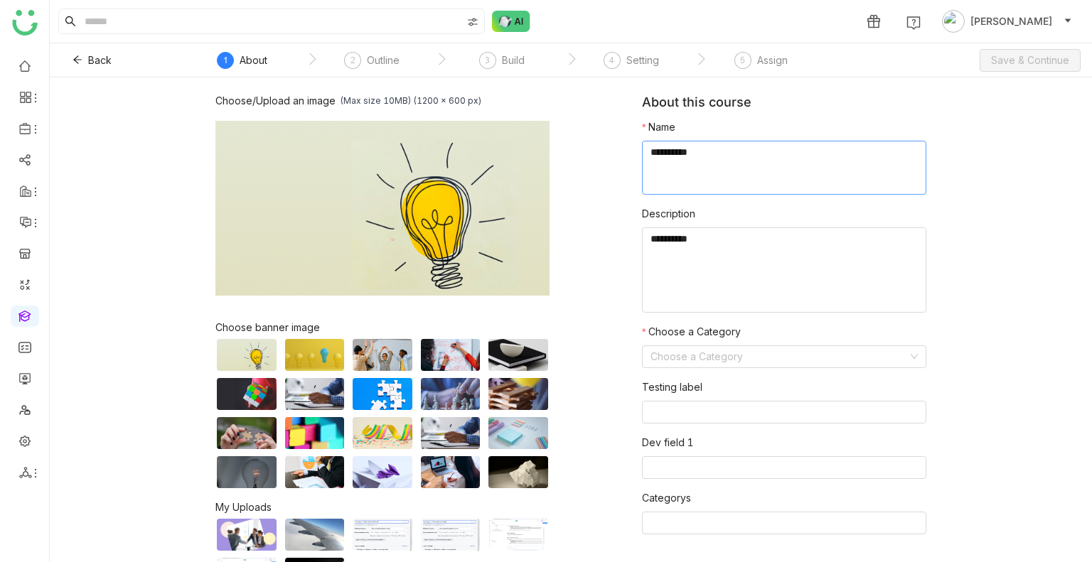
click at [669, 147] on textarea at bounding box center [784, 168] width 284 height 54
type textarea "**********"
click at [773, 345] on nz-form-item "Choose a Category Choose a Category" at bounding box center [784, 346] width 284 height 44
click at [773, 352] on input at bounding box center [779, 356] width 257 height 21
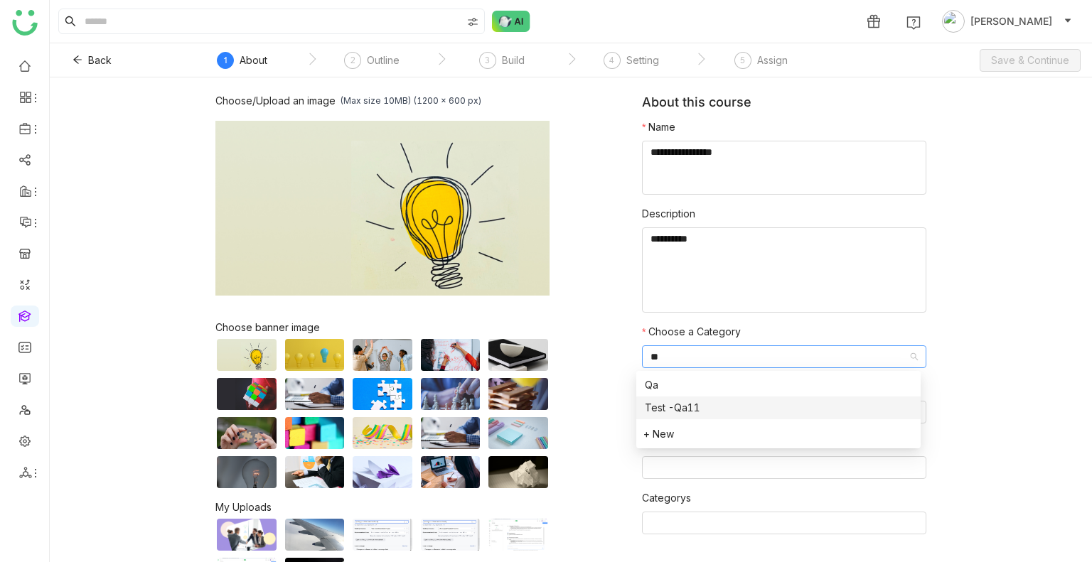
type input "**"
click at [736, 417] on nz-option-item "Test -Qa11" at bounding box center [778, 408] width 284 height 23
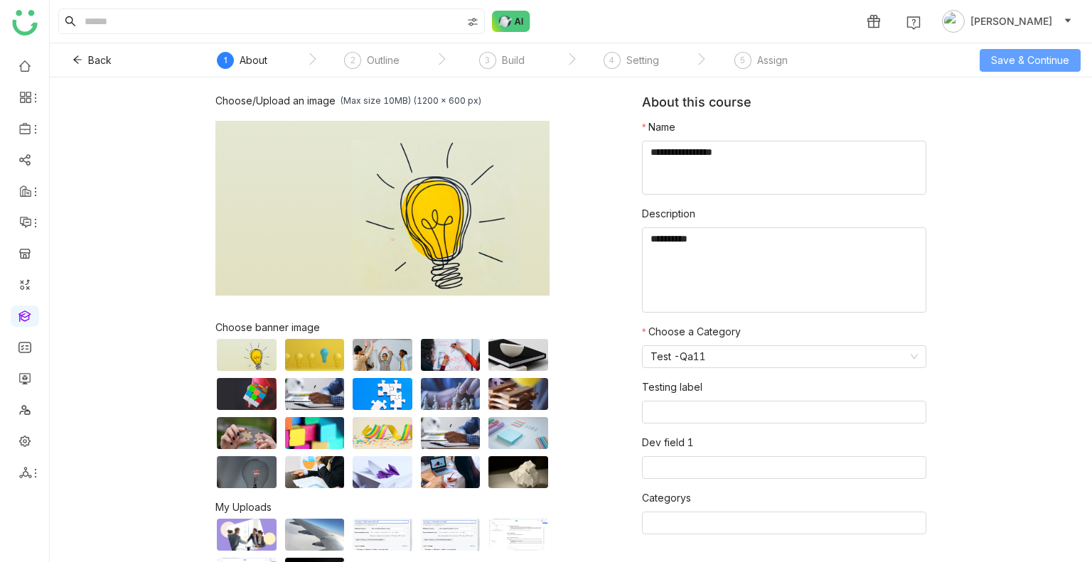
click at [1037, 53] on span "Save & Continue" at bounding box center [1030, 61] width 78 height 16
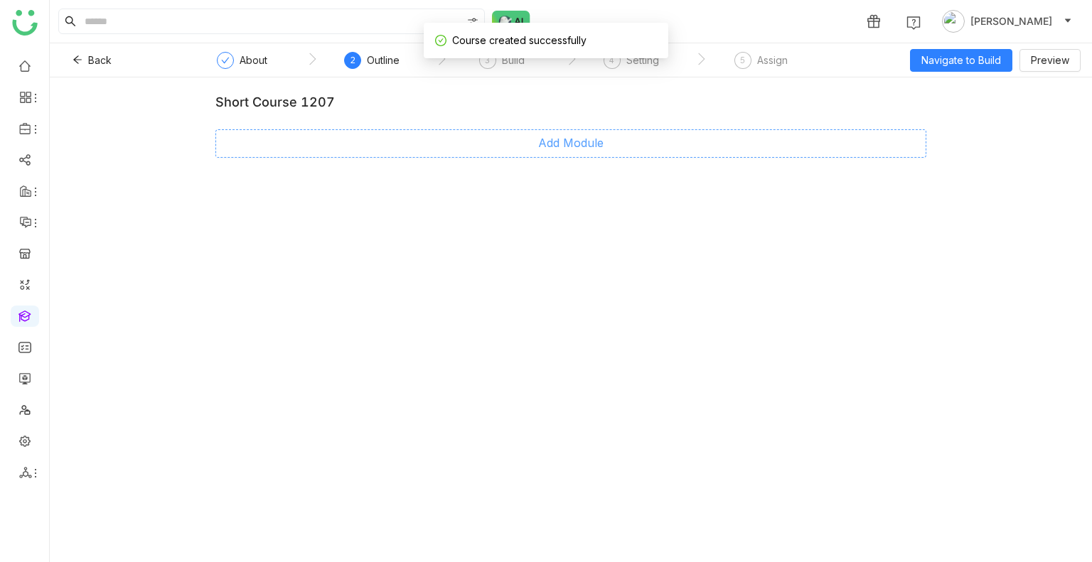
click at [513, 129] on div "short course 1207 Add Module" at bounding box center [570, 132] width 711 height 75
click at [533, 147] on button "Add Module" at bounding box center [570, 143] width 711 height 28
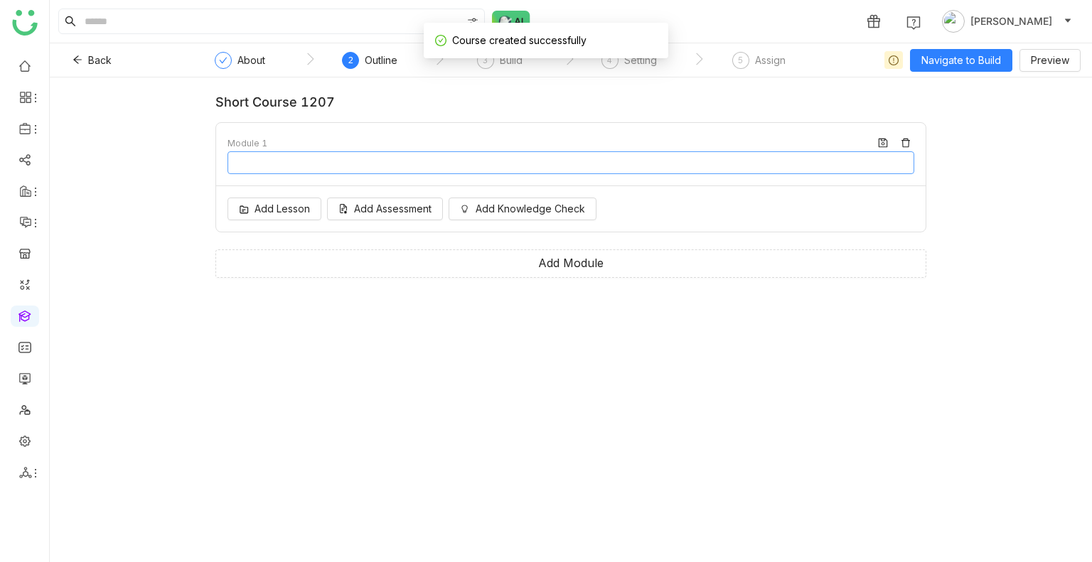
type input "********"
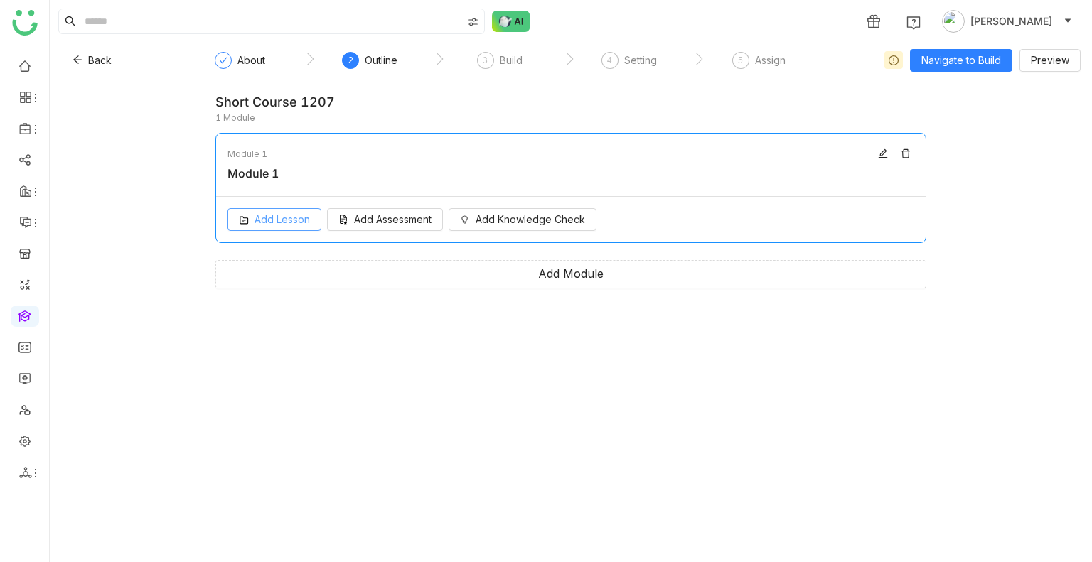
click at [252, 218] on button "Add Lesson" at bounding box center [274, 219] width 94 height 23
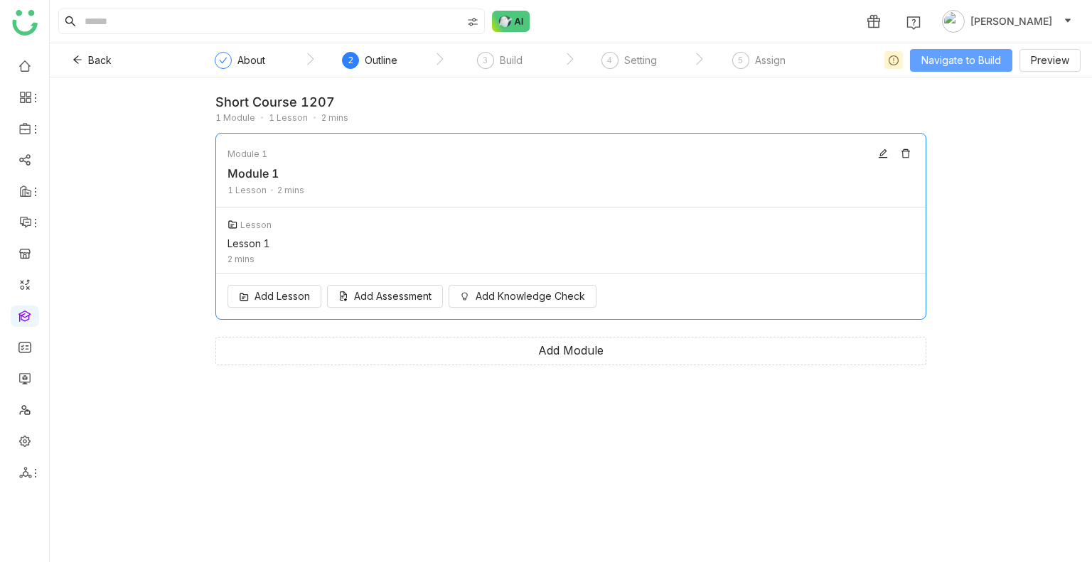
click at [979, 50] on button "Navigate to Build" at bounding box center [961, 60] width 102 height 23
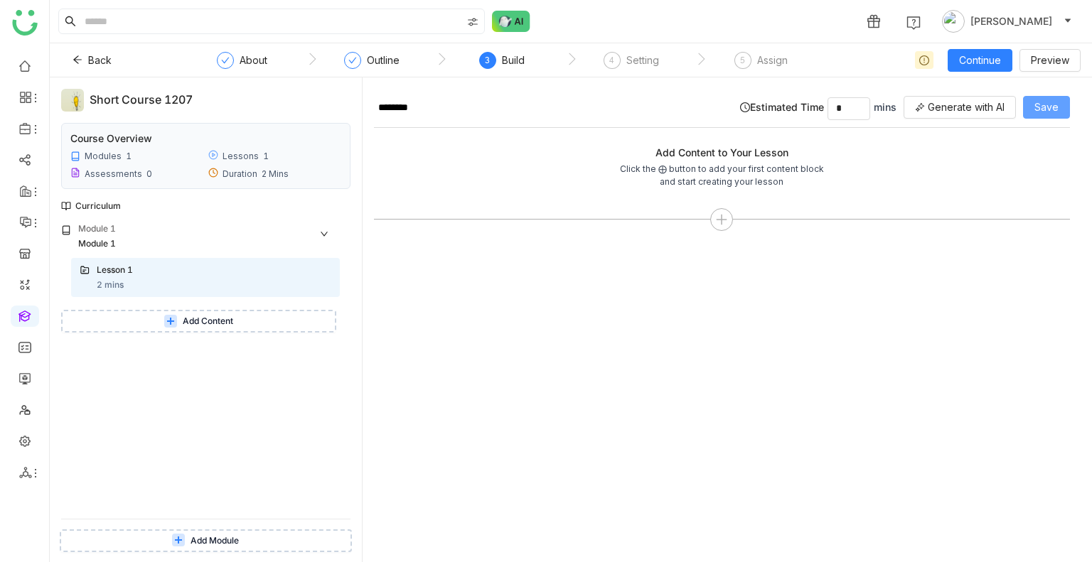
click at [1066, 116] on button "Save" at bounding box center [1046, 107] width 47 height 23
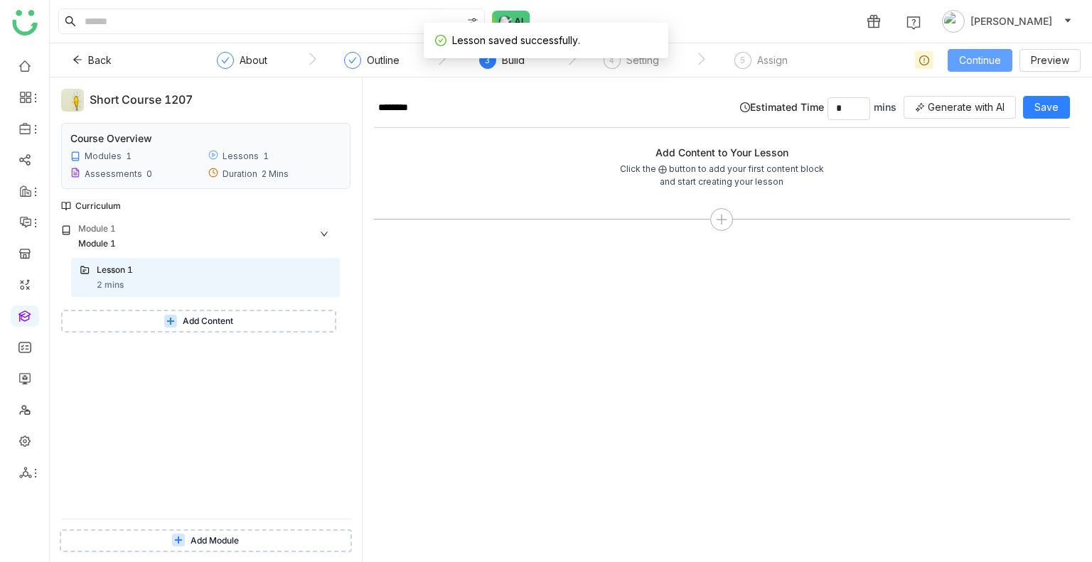
click at [961, 58] on span "Continue" at bounding box center [980, 61] width 42 height 16
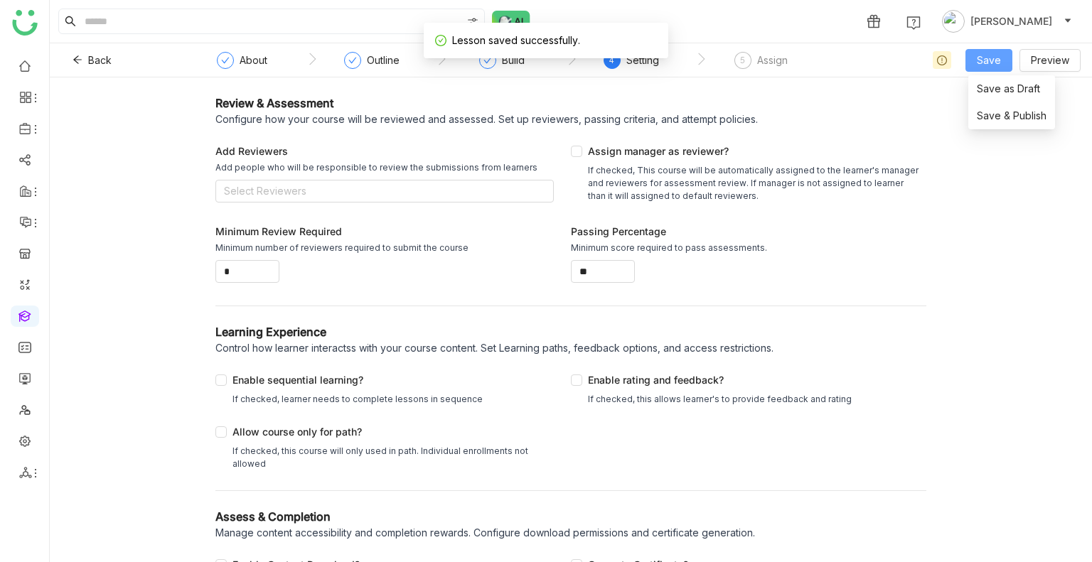
click at [992, 60] on span "Save" at bounding box center [989, 61] width 24 height 16
click at [992, 113] on span "Save & Publish" at bounding box center [1012, 116] width 70 height 16
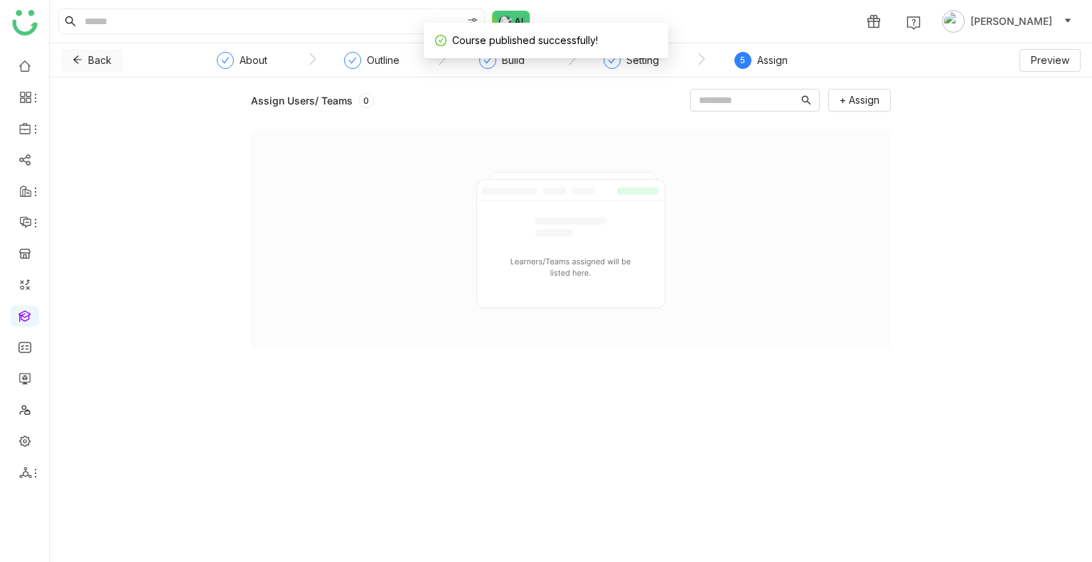
click at [95, 60] on span "Back" at bounding box center [99, 61] width 23 height 16
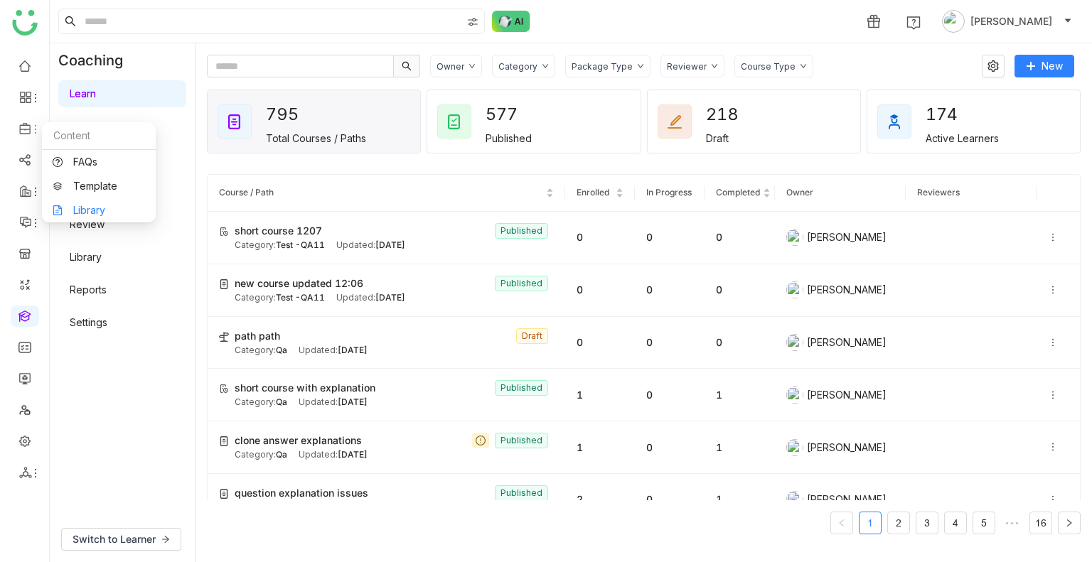
click at [106, 205] on link "Library" at bounding box center [99, 210] width 92 height 10
click at [106, 205] on body "1 Uday Bhanu Coaching Learn Events Practice AI Role Play Review Library Reports…" at bounding box center [546, 281] width 1092 height 562
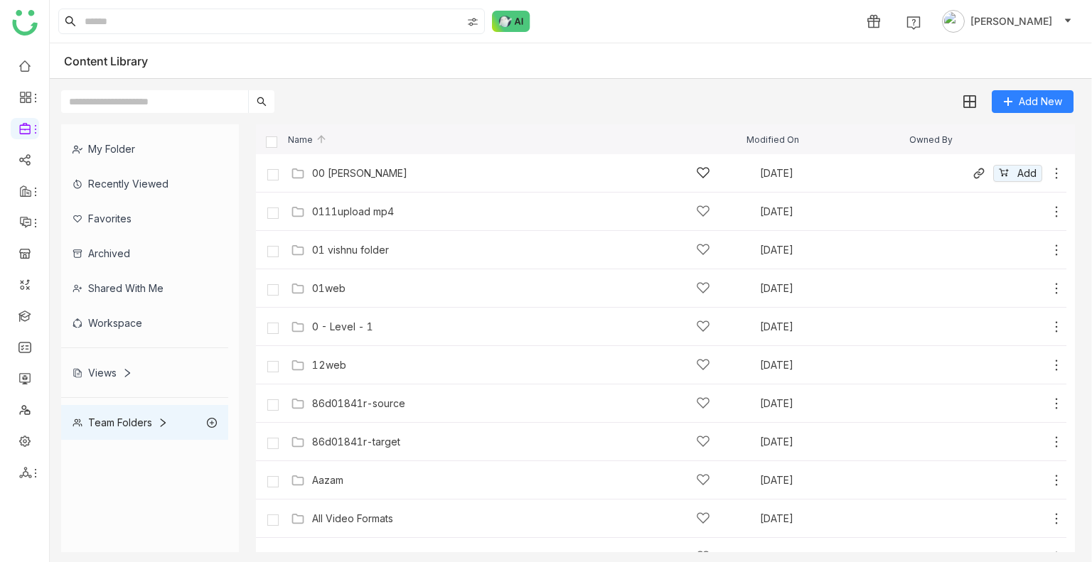
click at [347, 176] on div "00 [PERSON_NAME]" at bounding box center [359, 173] width 95 height 11
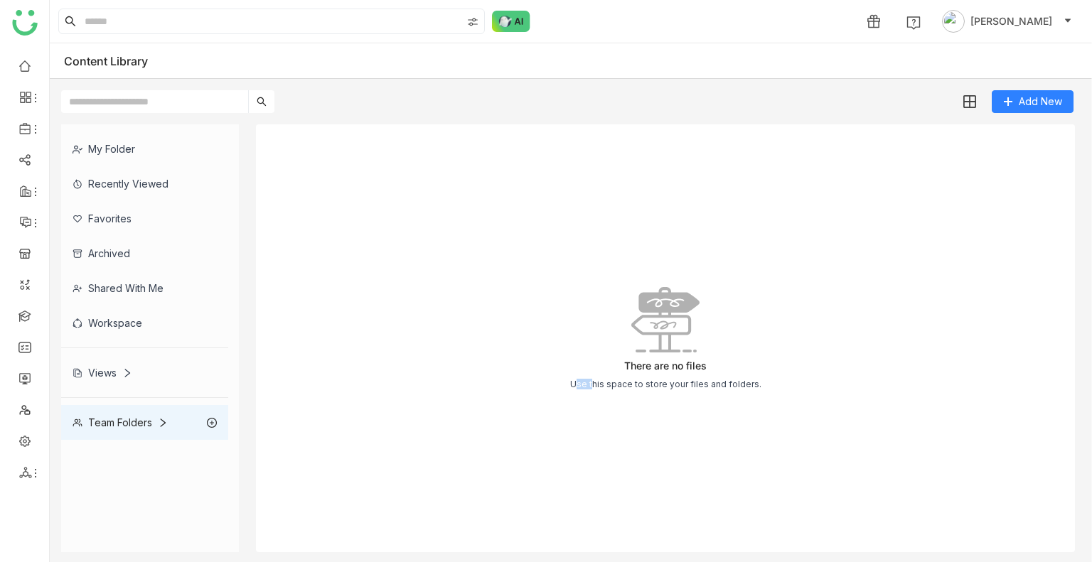
click at [347, 176] on div "There are no files Use this space to store your files and folders." at bounding box center [665, 338] width 819 height 428
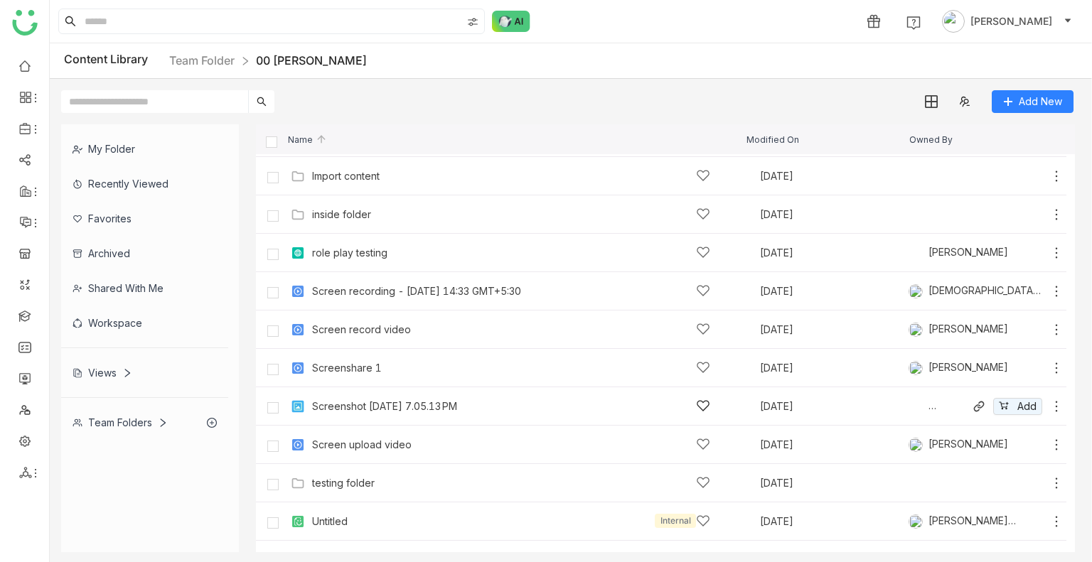
scroll to position [484, 0]
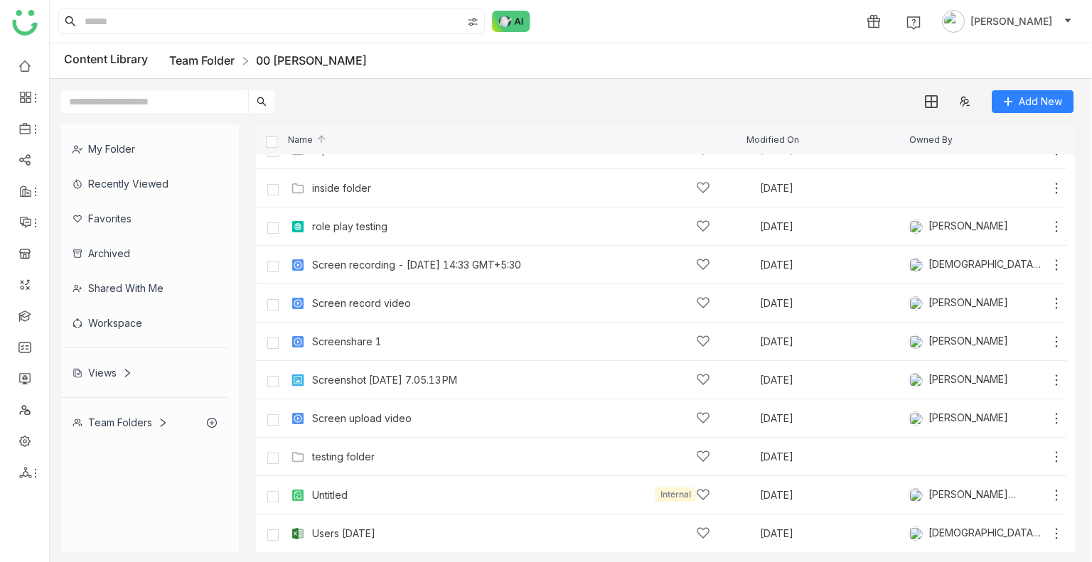
click at [209, 54] on link "Team Folder" at bounding box center [201, 60] width 65 height 14
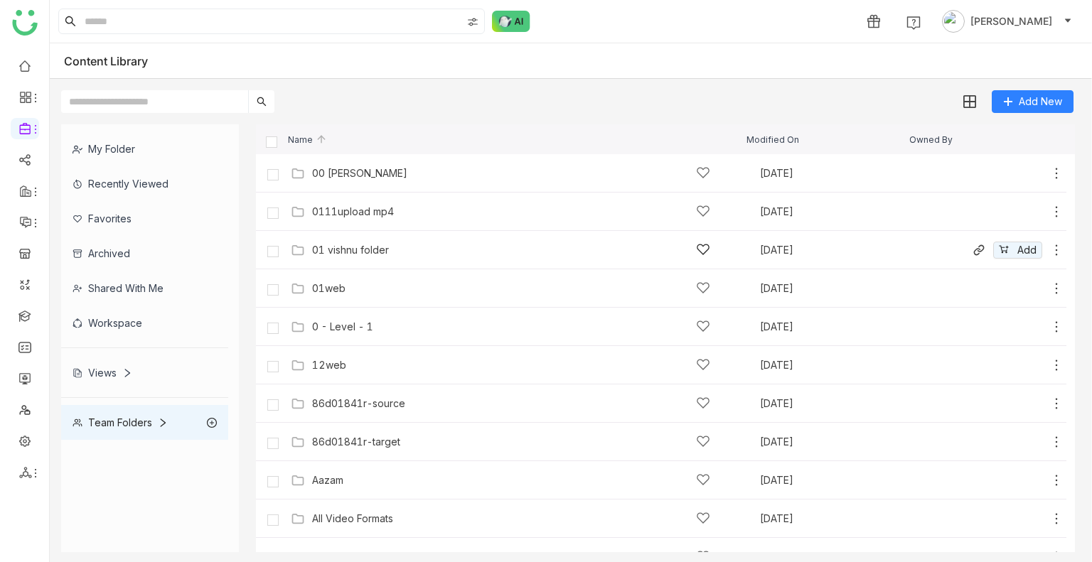
click at [328, 253] on div "01 vishnu folder" at bounding box center [350, 250] width 77 height 11
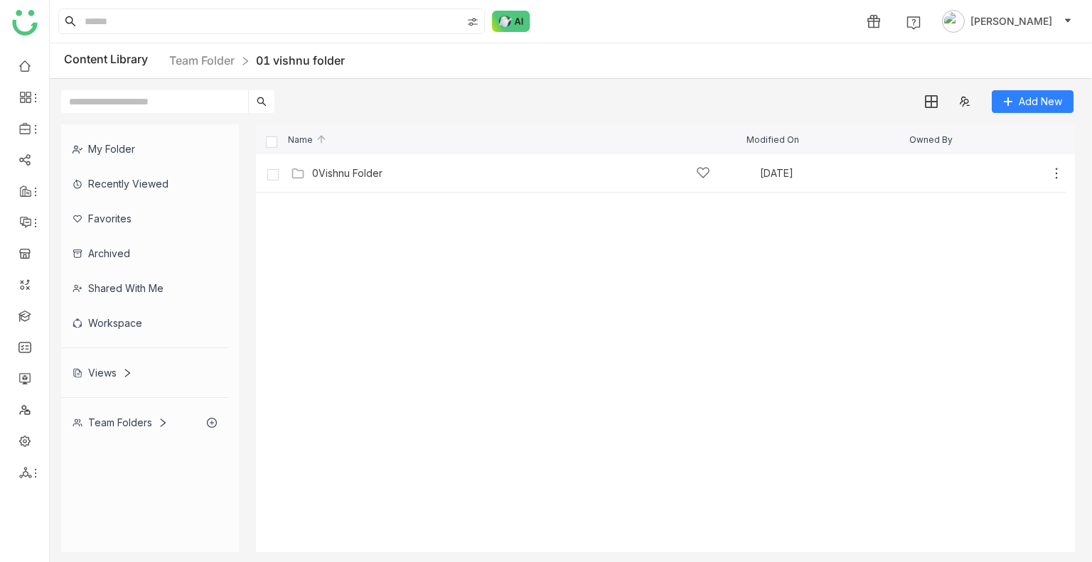
click at [326, 183] on div "0Vishnu Folder Sep 29, 2025 Add" at bounding box center [675, 173] width 776 height 22
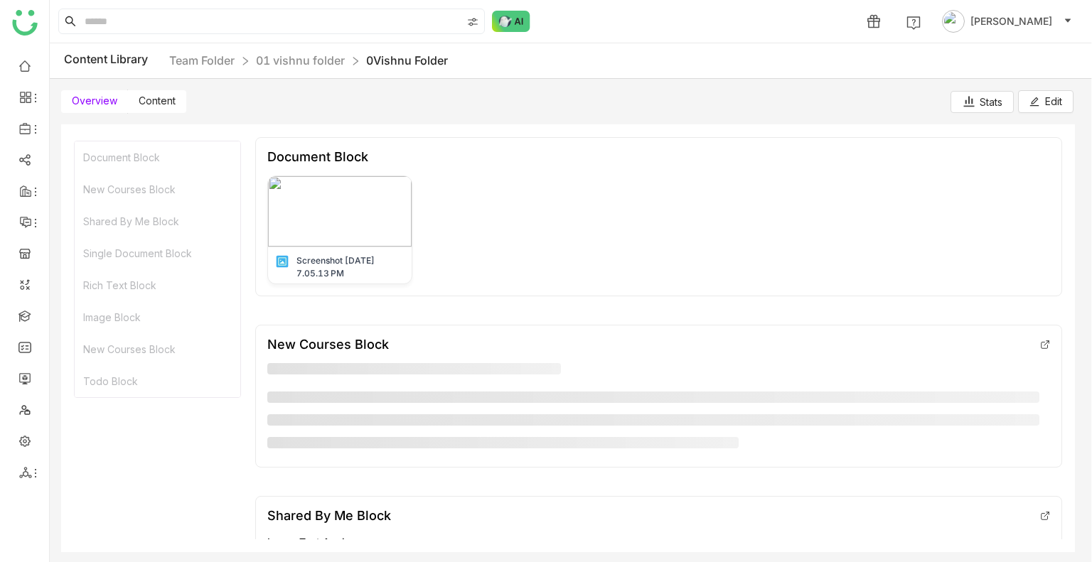
click at [159, 105] on span "Content" at bounding box center [157, 101] width 37 height 12
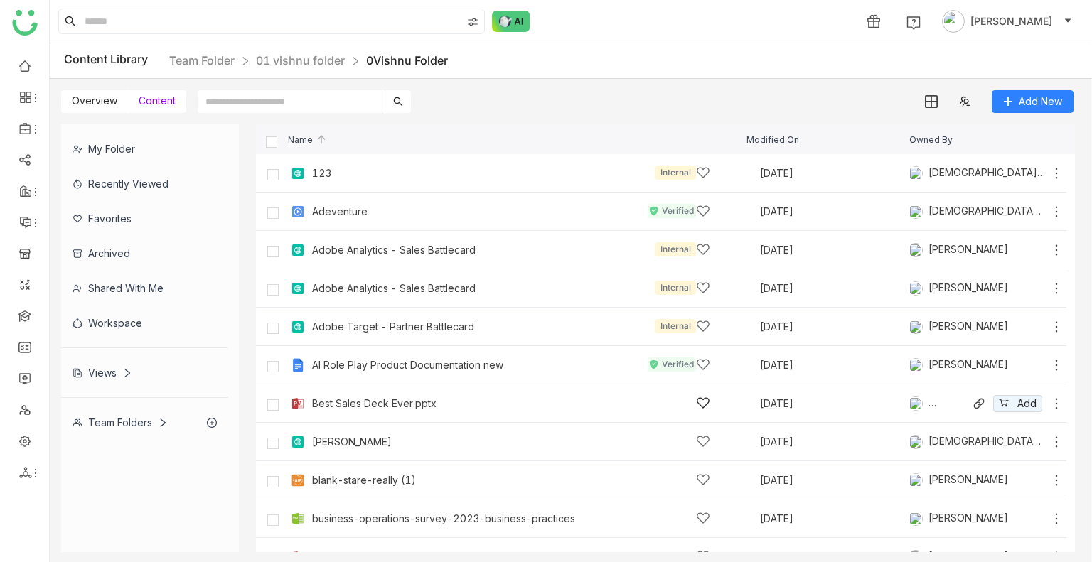
click at [1049, 403] on icon at bounding box center [1056, 404] width 14 height 14
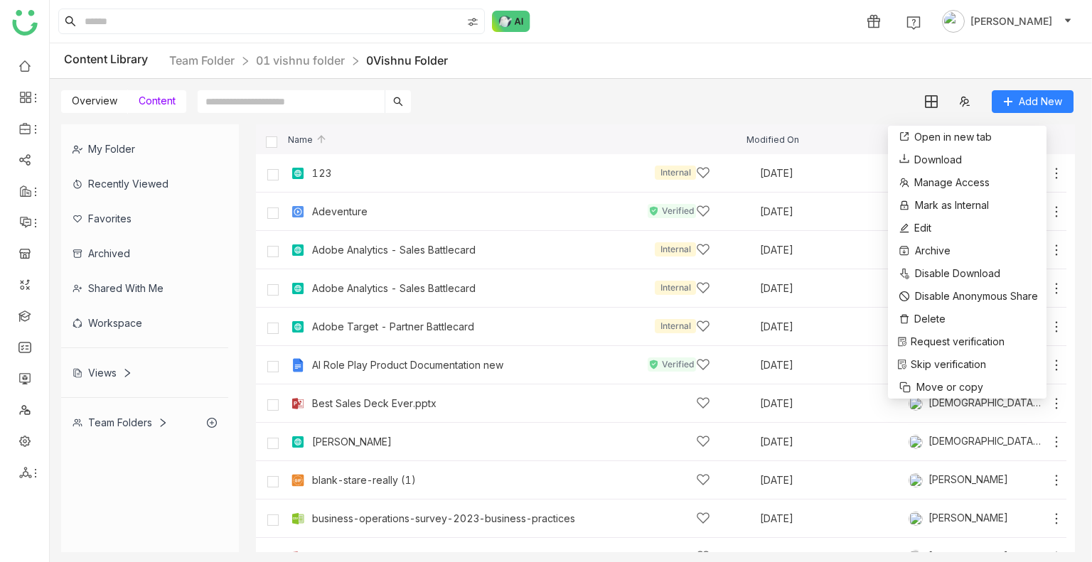
click at [889, 80] on div "Overview Content Add New" at bounding box center [567, 96] width 1035 height 34
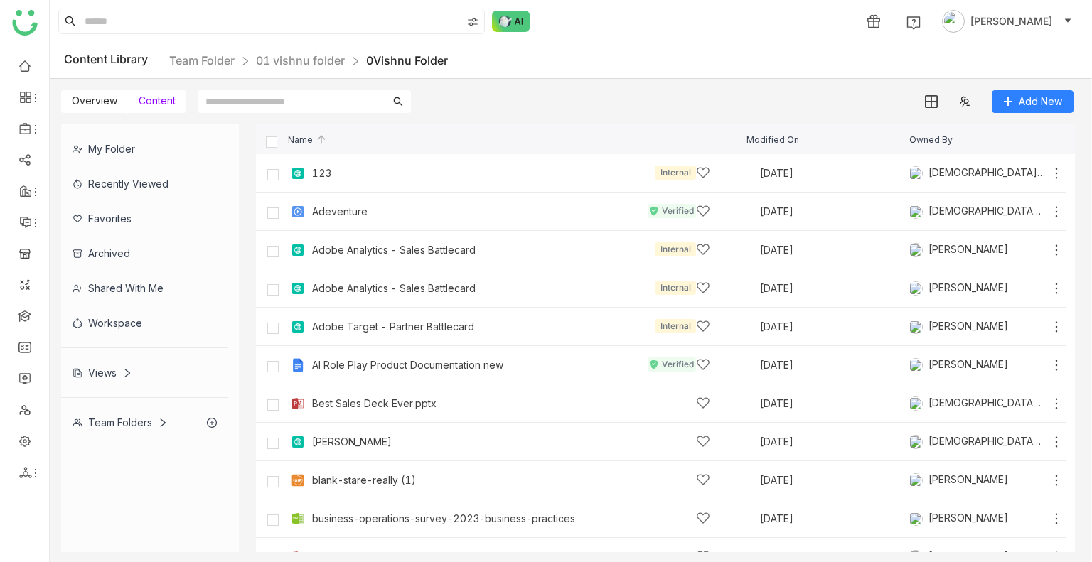
click at [885, 74] on div "Content Library Team Folder 01 vishnu folder 0Vishnu Folder" at bounding box center [571, 61] width 1042 height 36
click at [883, 75] on div "Content Library Team Folder 01 vishnu folder 0Vishnu Folder" at bounding box center [571, 61] width 1042 height 36
click at [1001, 403] on button "Add" at bounding box center [1017, 403] width 49 height 17
click at [815, 16] on div "Share" at bounding box center [802, 21] width 28 height 15
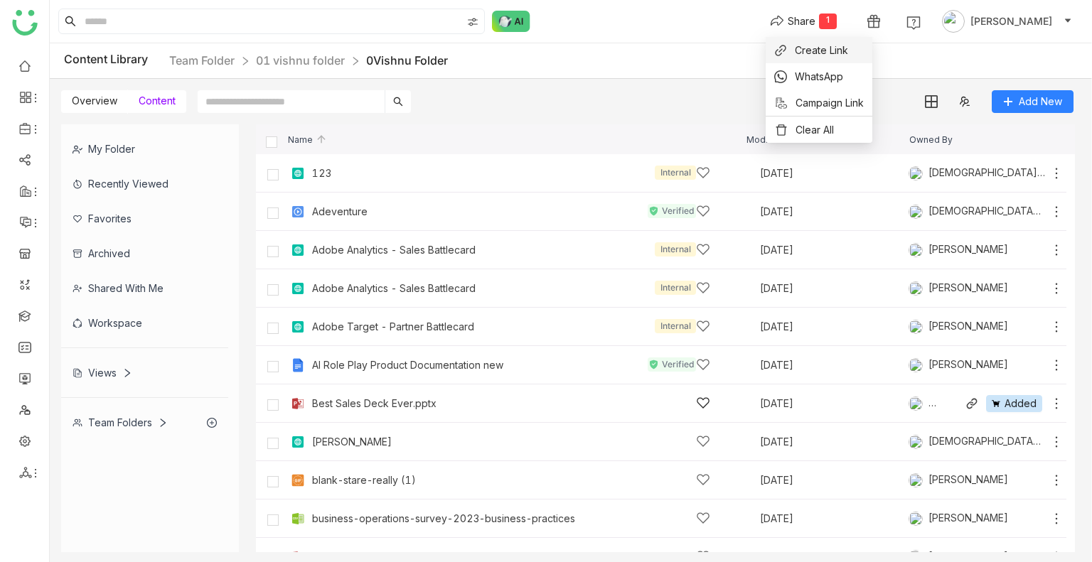
click at [807, 50] on span "Create Link" at bounding box center [821, 50] width 53 height 15
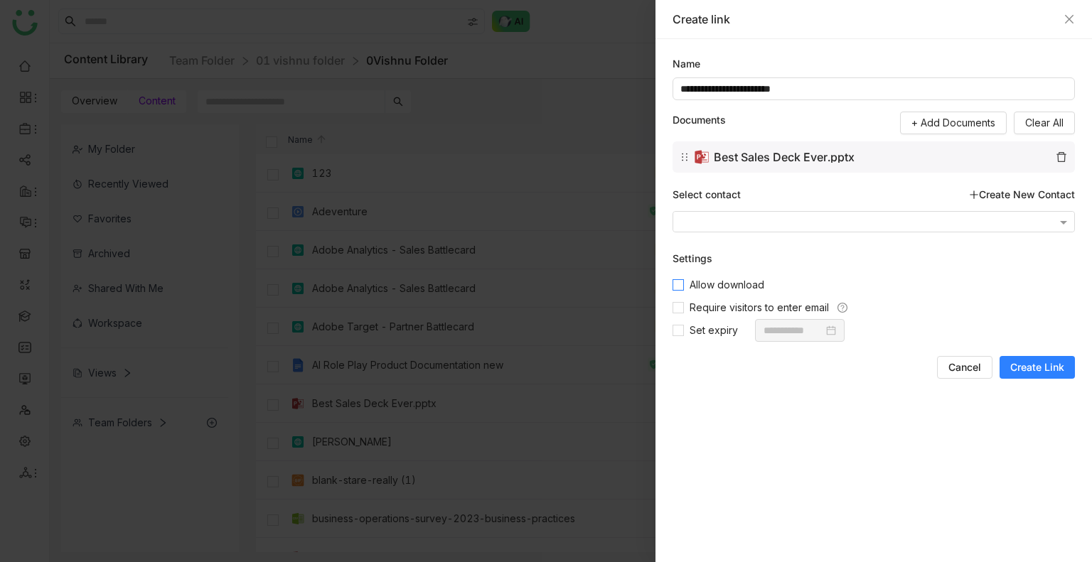
click at [690, 284] on span "Allow download" at bounding box center [727, 285] width 86 height 16
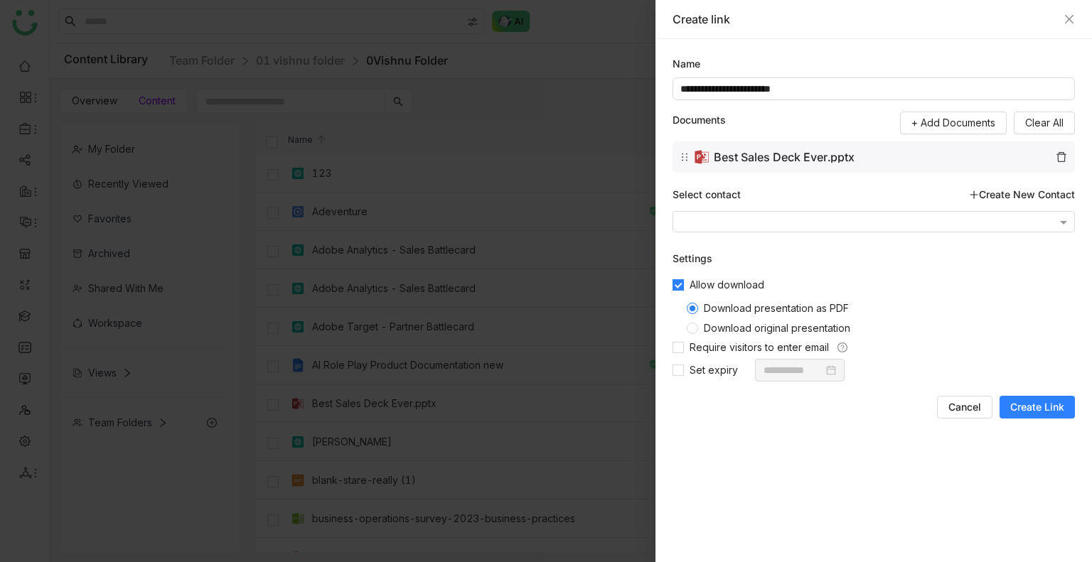
click at [1032, 409] on span "Create Link" at bounding box center [1037, 407] width 54 height 14
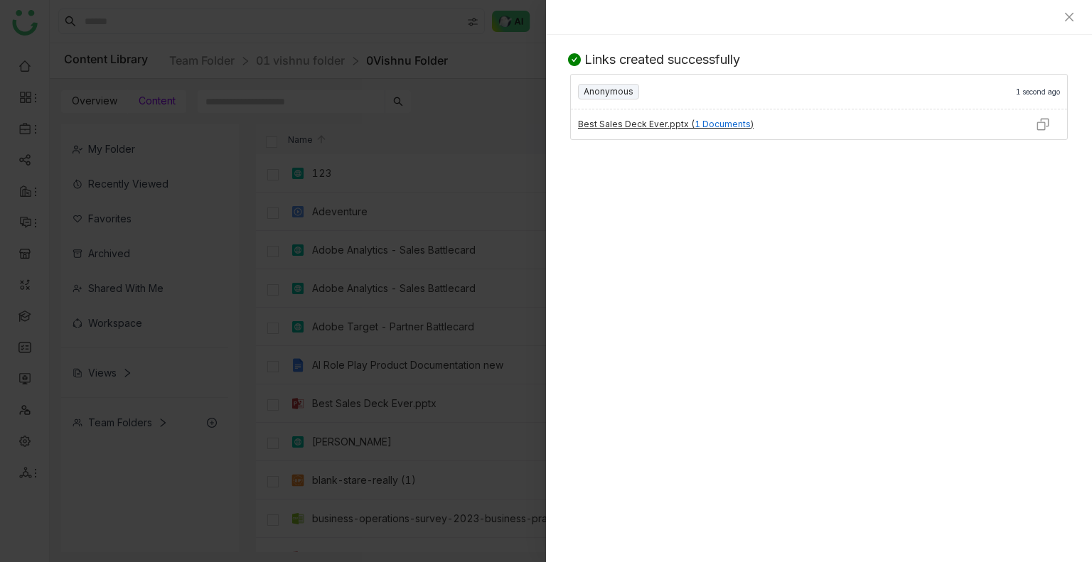
click at [1041, 124] on img at bounding box center [1043, 124] width 14 height 14
click at [1064, 18] on icon "Close" at bounding box center [1069, 16] width 11 height 11
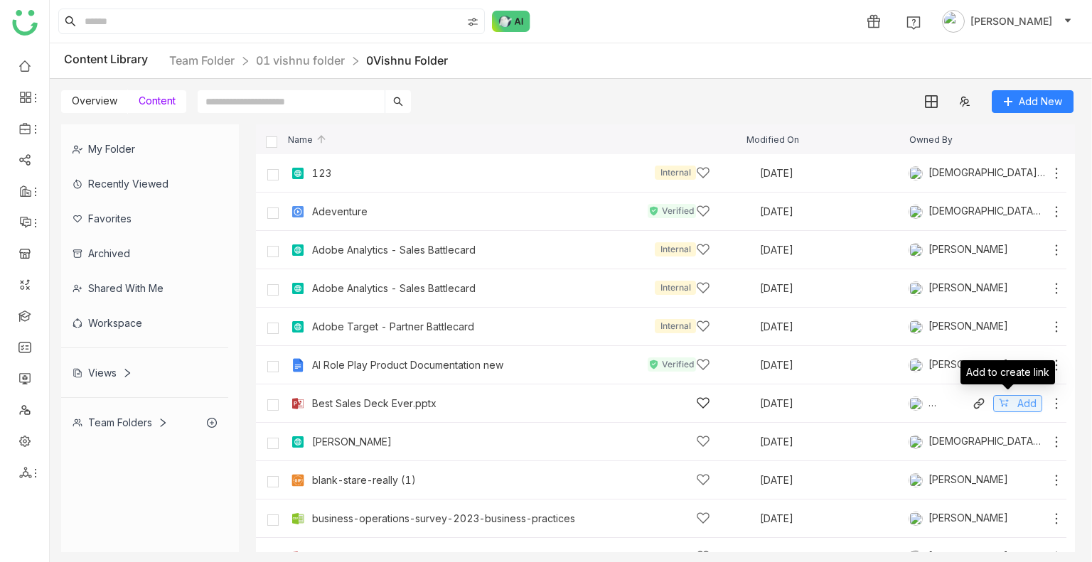
click at [999, 402] on icon at bounding box center [1004, 403] width 10 height 10
click at [815, 19] on div "Share" at bounding box center [802, 21] width 28 height 15
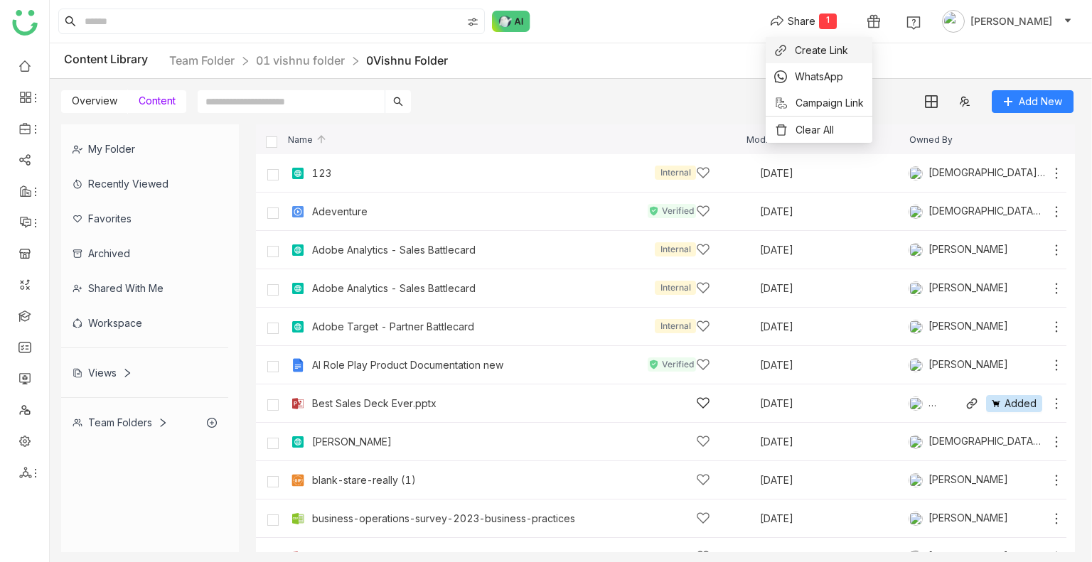
click at [819, 51] on span "Create Link" at bounding box center [821, 50] width 53 height 15
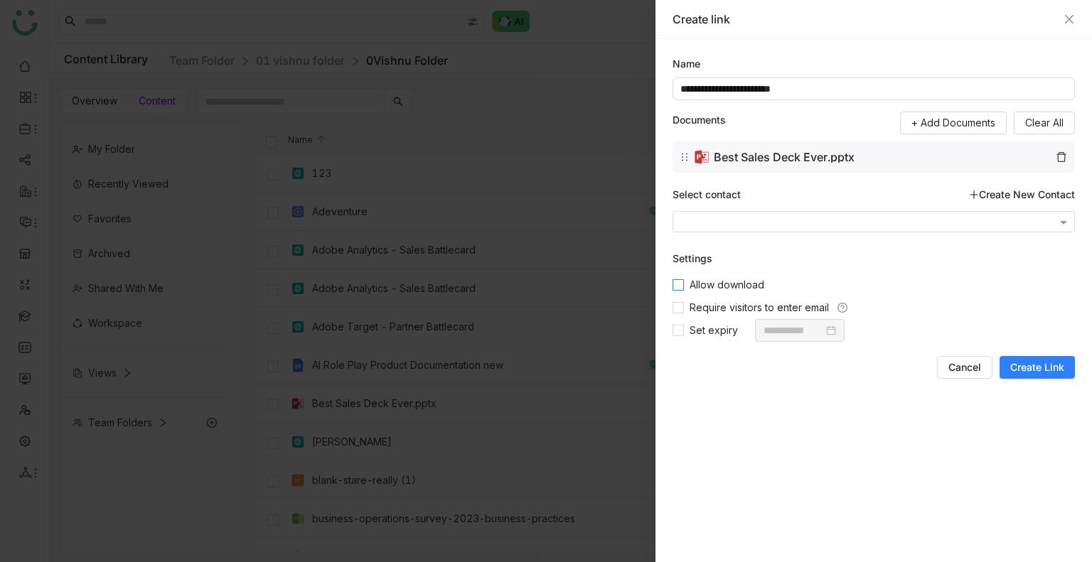
click at [690, 287] on span "Allow download" at bounding box center [727, 285] width 86 height 16
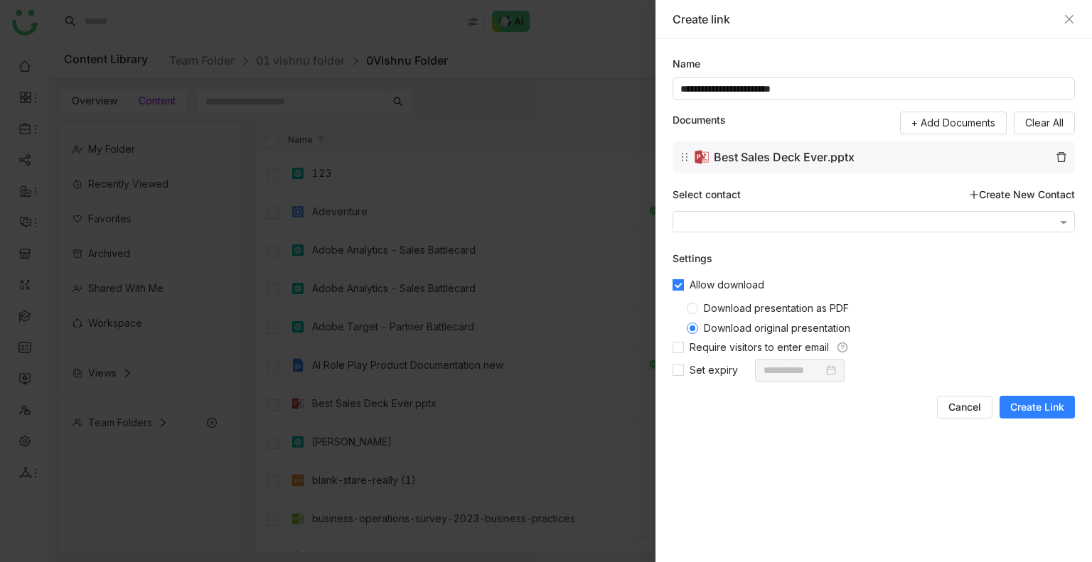
click at [1055, 403] on span "Create Link" at bounding box center [1037, 407] width 54 height 14
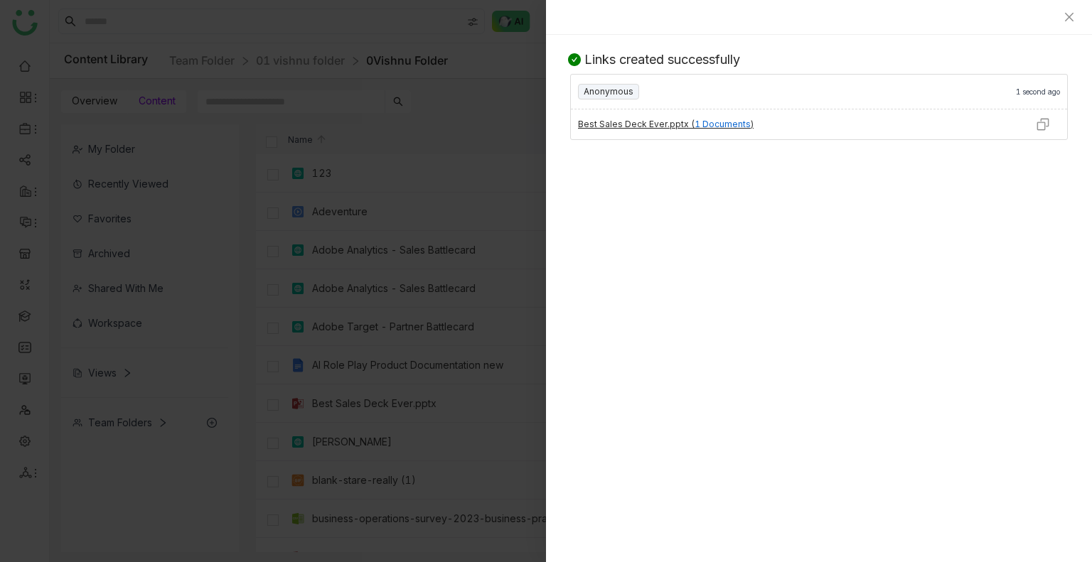
click at [1038, 127] on img at bounding box center [1043, 124] width 14 height 14
click at [858, 242] on div "Links created successfully Anonymous 1 second ago Best Sales Deck Ever.pptx ( 1…" at bounding box center [819, 299] width 546 height 528
click at [1070, 18] on icon "Close" at bounding box center [1069, 17] width 9 height 9
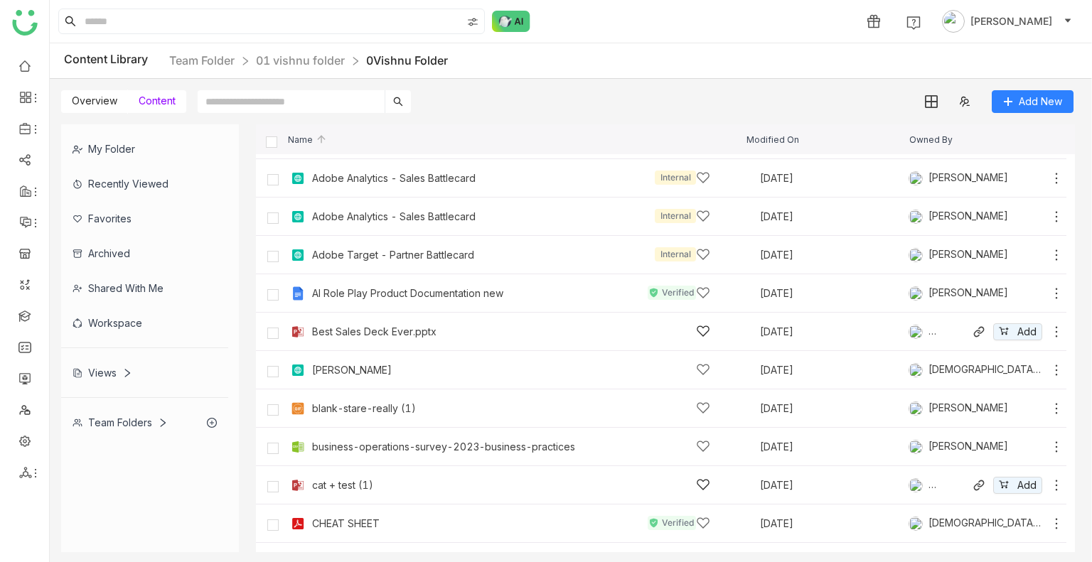
scroll to position [213, 0]
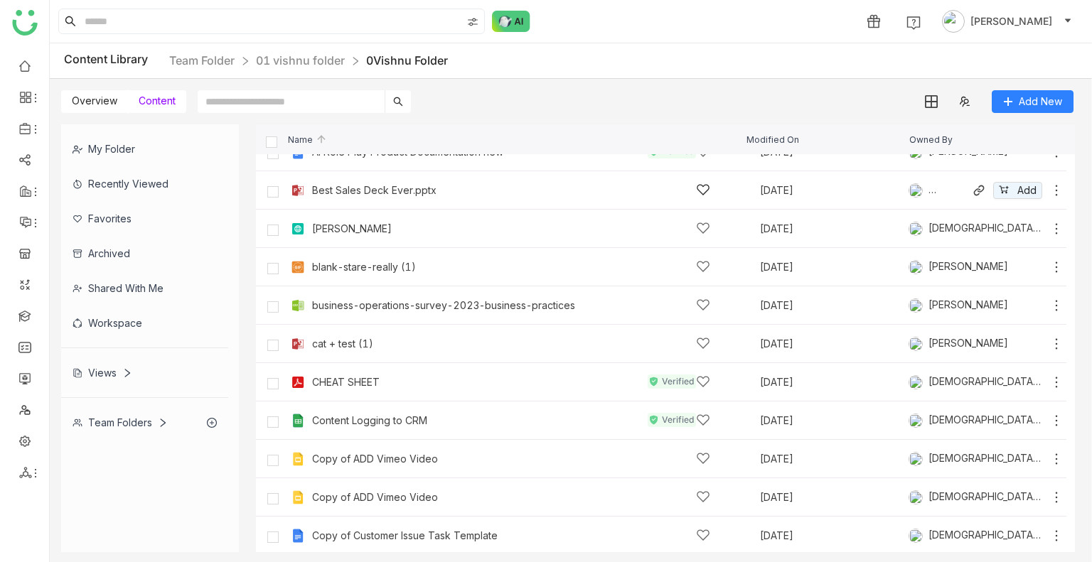
click at [137, 286] on div "Shared with me" at bounding box center [144, 288] width 167 height 35
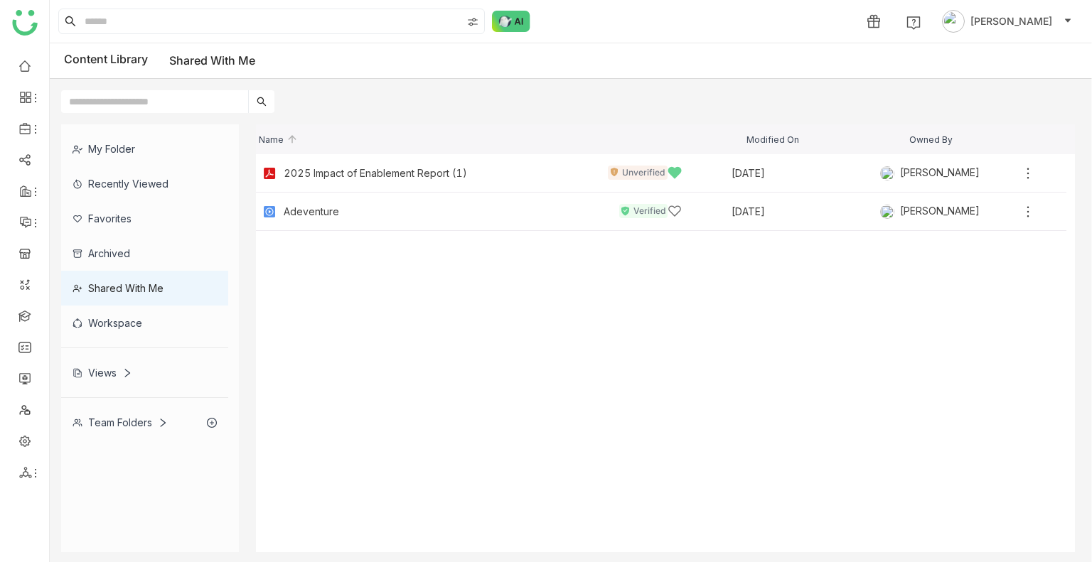
click at [103, 213] on div "Favorites" at bounding box center [144, 218] width 167 height 35
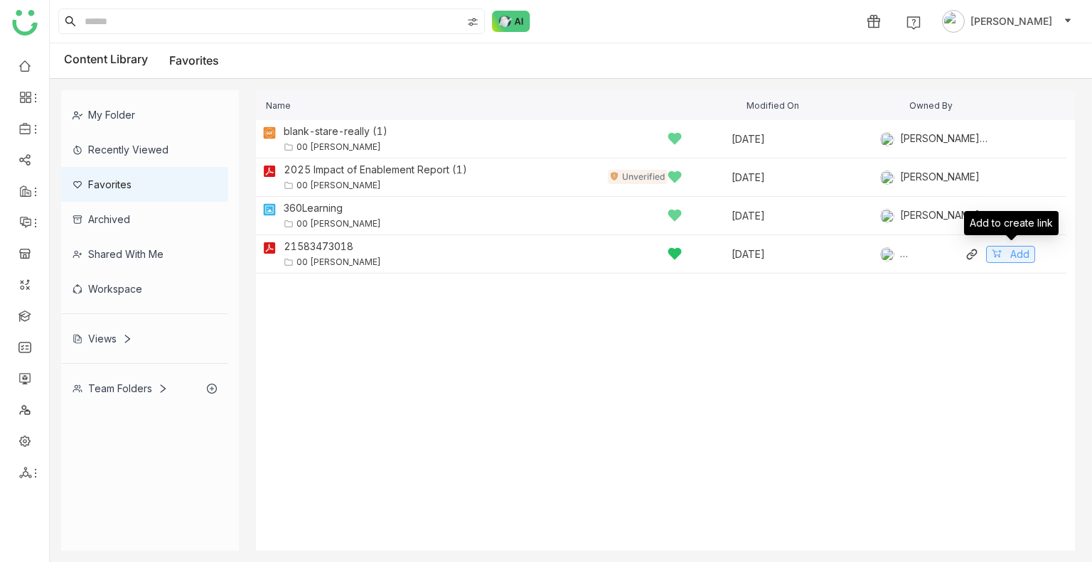
click at [1011, 259] on span "Add" at bounding box center [1019, 255] width 19 height 16
click at [812, 16] on div "Share" at bounding box center [802, 21] width 28 height 15
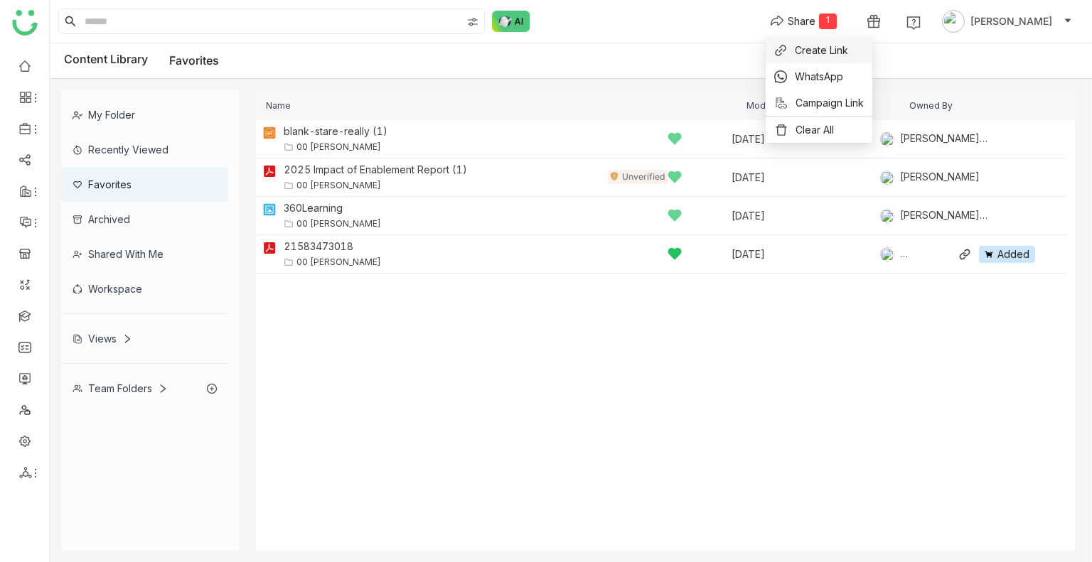
click at [809, 46] on span "Create Link" at bounding box center [821, 50] width 53 height 15
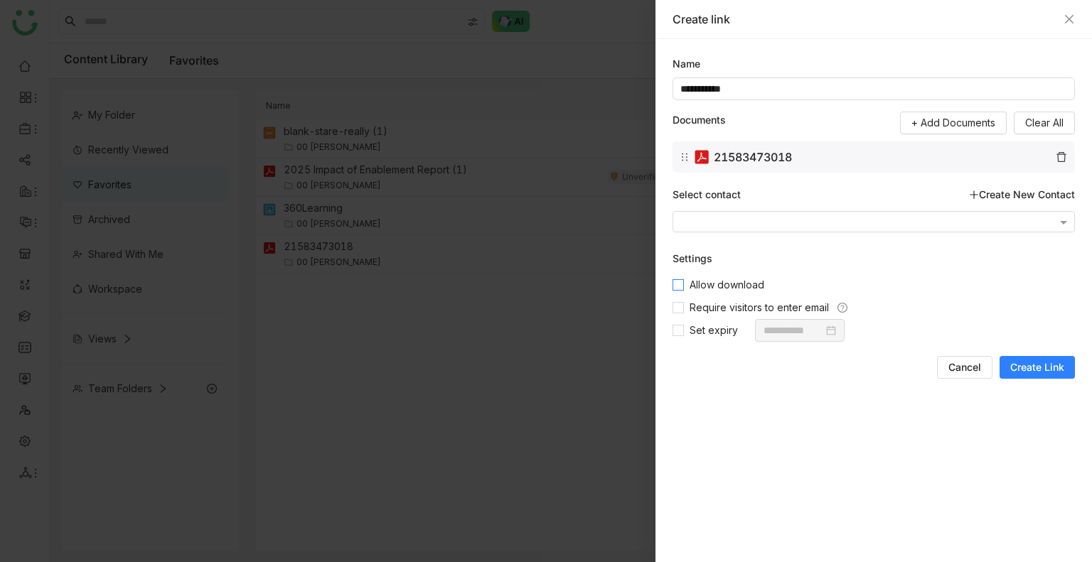
click at [731, 284] on span "Allow download" at bounding box center [727, 285] width 86 height 16
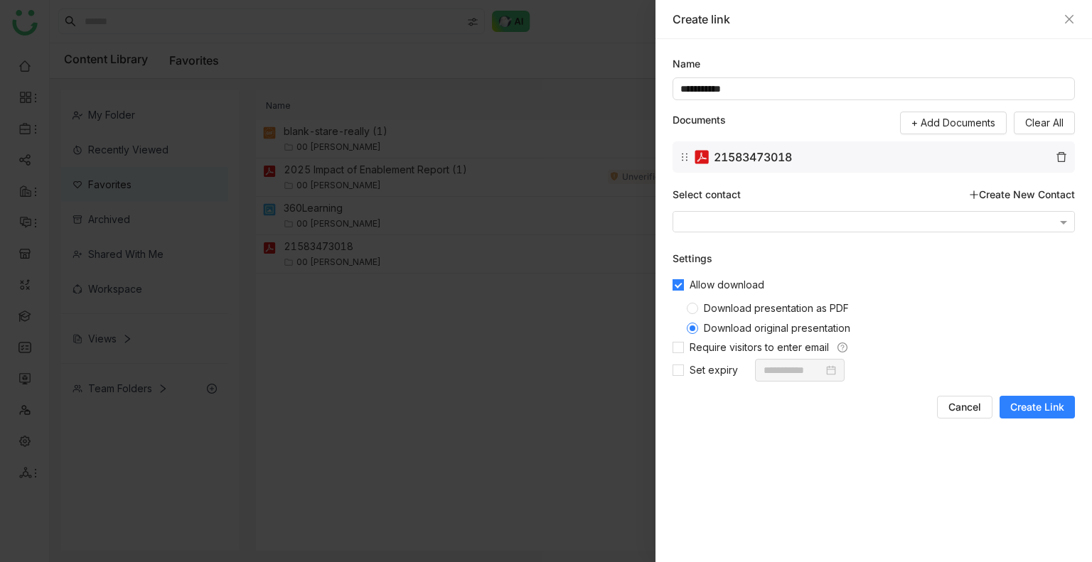
click at [755, 307] on span "Download presentation as PDF" at bounding box center [776, 308] width 156 height 12
click at [1039, 400] on span "Create Link" at bounding box center [1037, 407] width 54 height 14
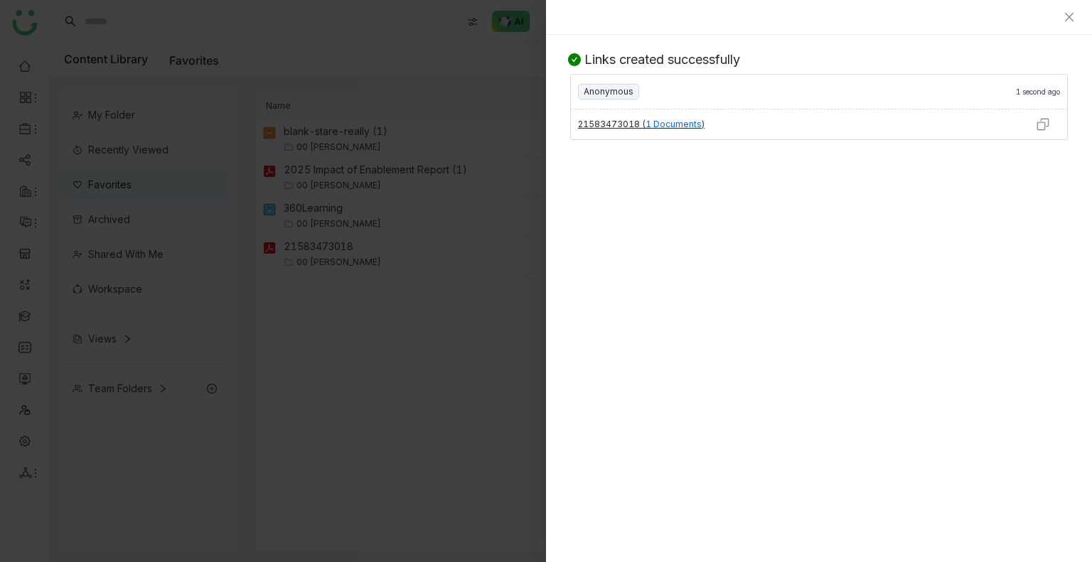
click at [1044, 124] on img at bounding box center [1043, 124] width 14 height 14
click at [1076, 24] on div at bounding box center [819, 17] width 546 height 35
click at [1066, 16] on icon "Close" at bounding box center [1069, 16] width 11 height 11
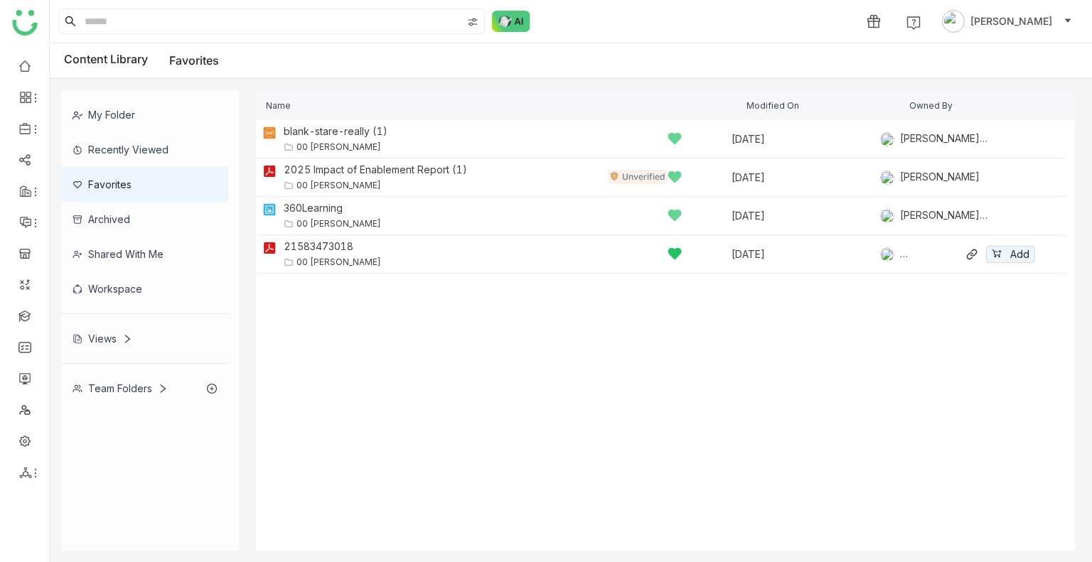
click at [187, 119] on div "My Folder" at bounding box center [144, 114] width 167 height 35
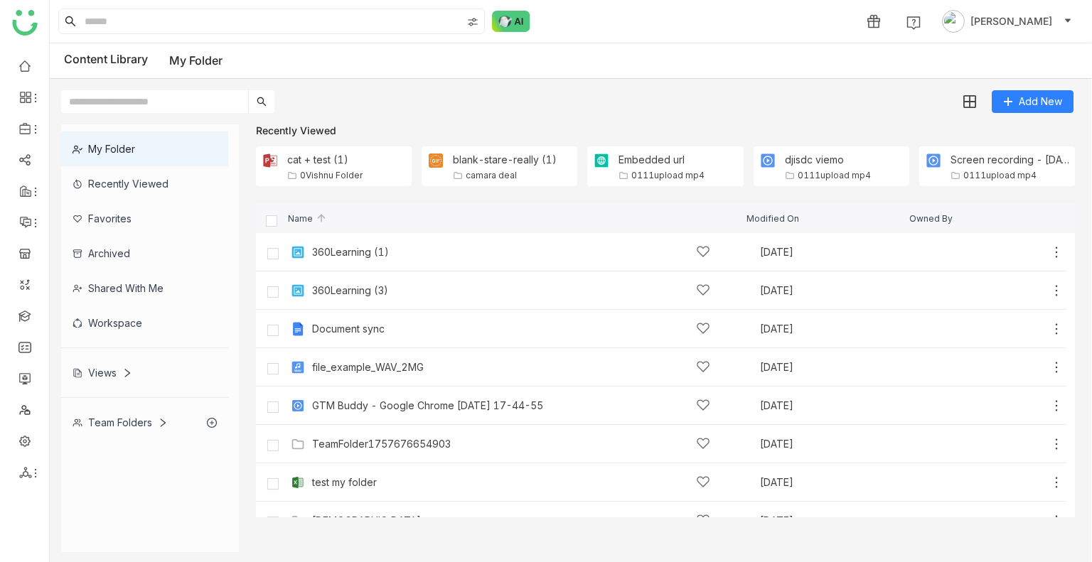
click at [128, 221] on div "Favorites" at bounding box center [144, 218] width 167 height 35
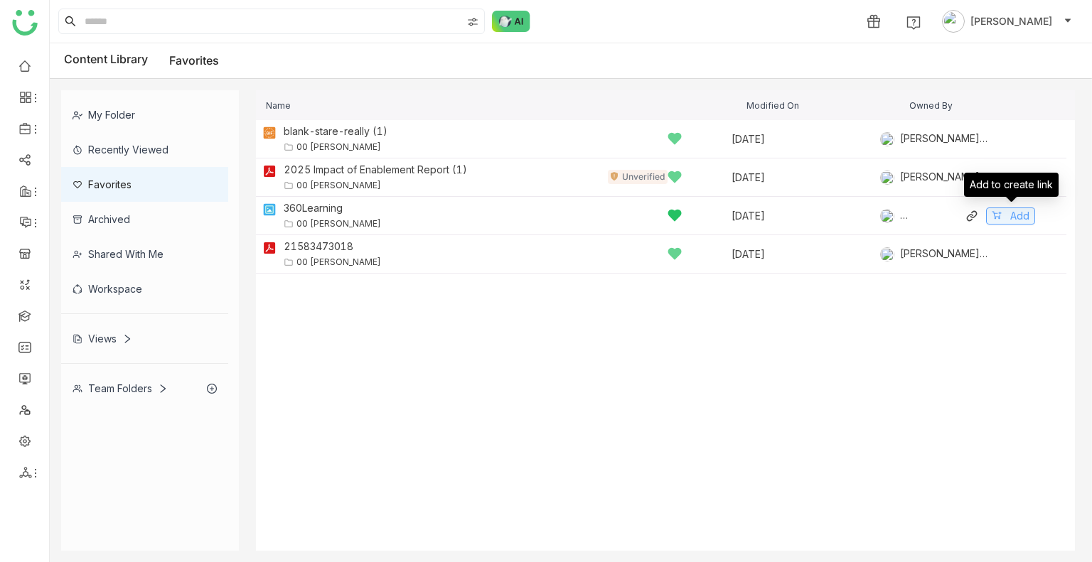
click at [1007, 215] on button "Add" at bounding box center [1010, 216] width 49 height 17
click at [815, 18] on div "Share" at bounding box center [802, 21] width 28 height 15
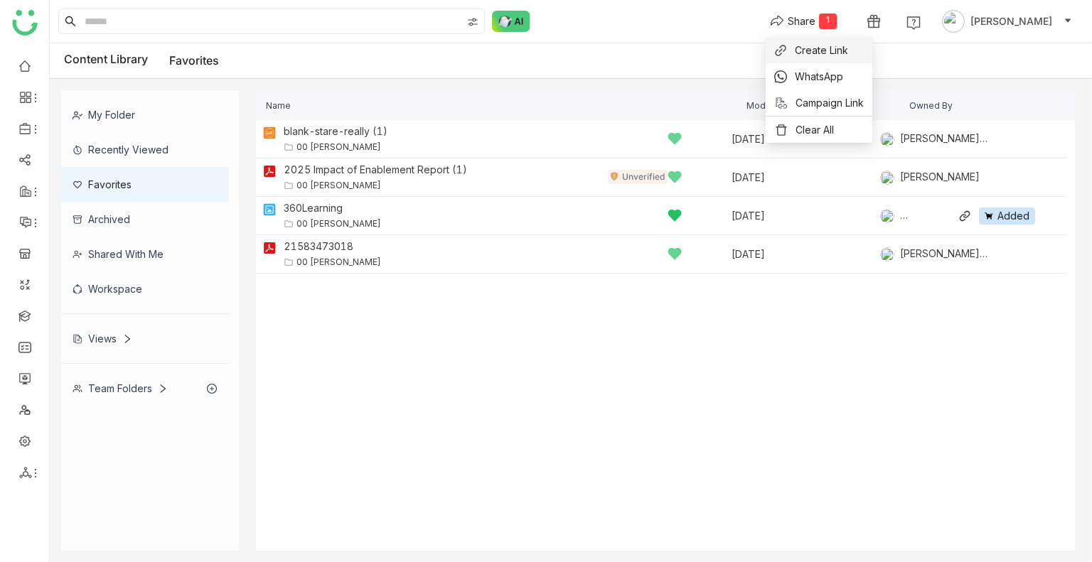
click at [837, 54] on span "Create Link" at bounding box center [821, 50] width 53 height 15
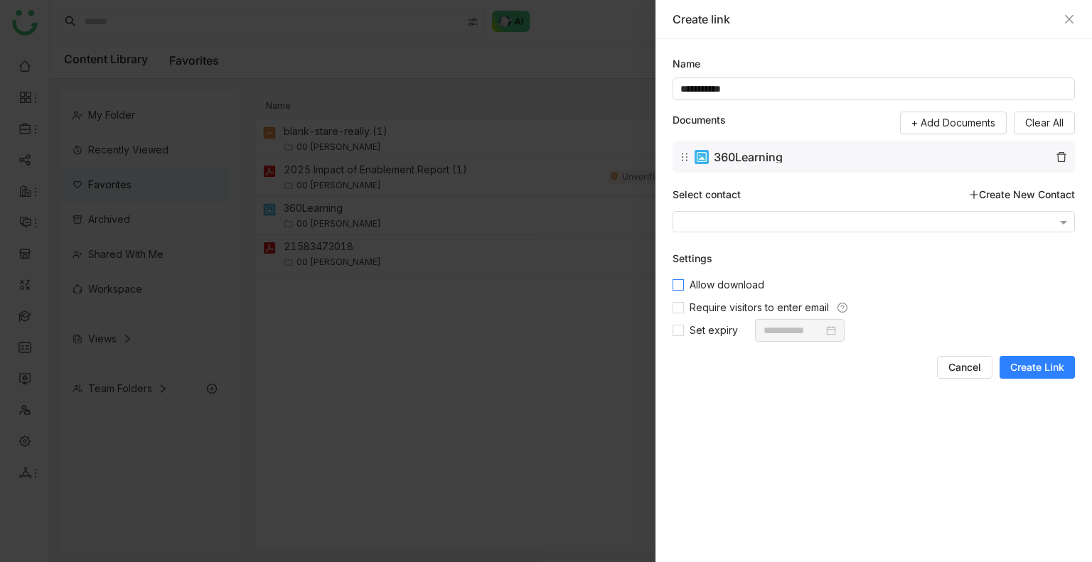
click at [701, 285] on span "Allow download" at bounding box center [727, 285] width 86 height 16
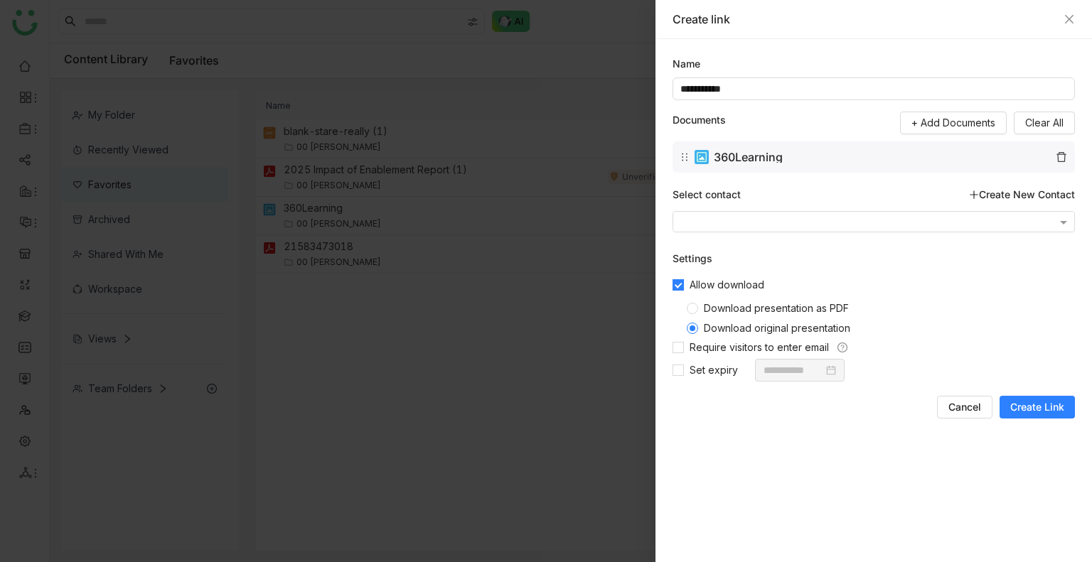
click at [707, 304] on span "Download presentation as PDF" at bounding box center [776, 308] width 156 height 12
click at [1032, 409] on span "Create Link" at bounding box center [1037, 407] width 54 height 14
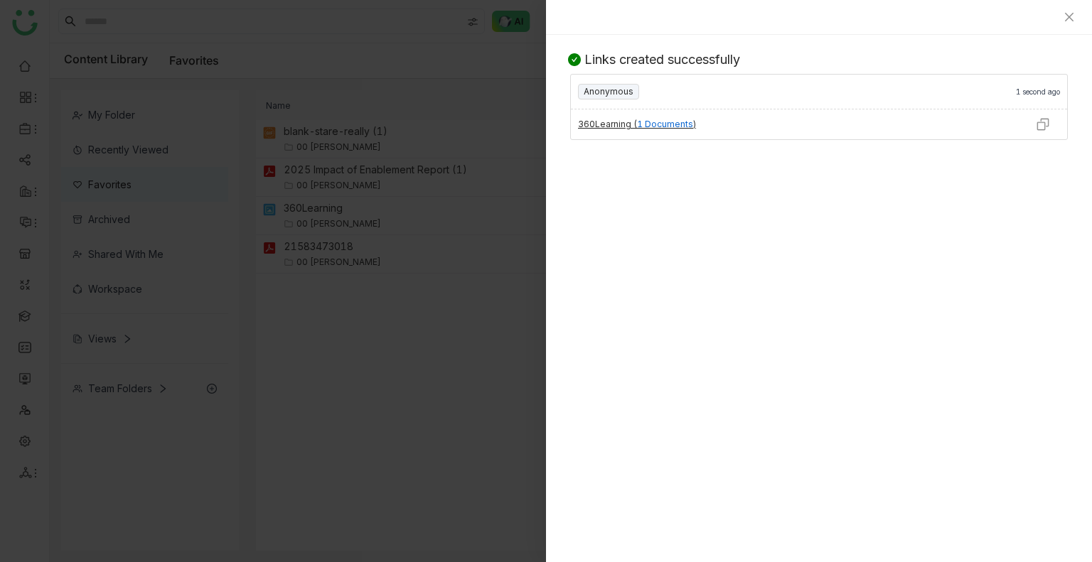
click at [1078, 22] on div at bounding box center [819, 17] width 546 height 35
click at [1066, 18] on icon "Close" at bounding box center [1069, 17] width 9 height 9
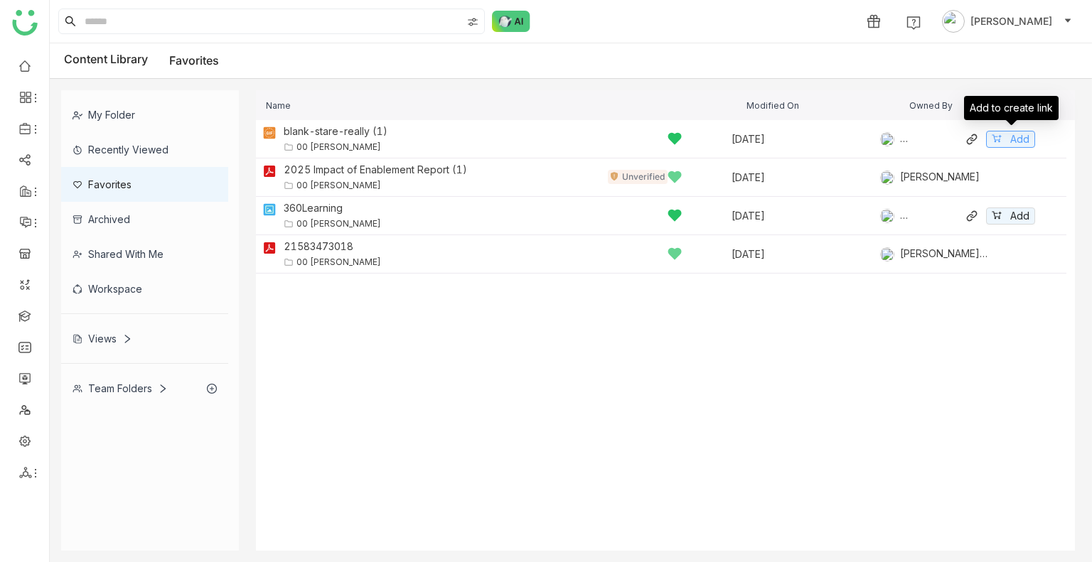
click at [993, 138] on icon at bounding box center [997, 139] width 10 height 10
click at [815, 16] on div "Share" at bounding box center [802, 21] width 28 height 15
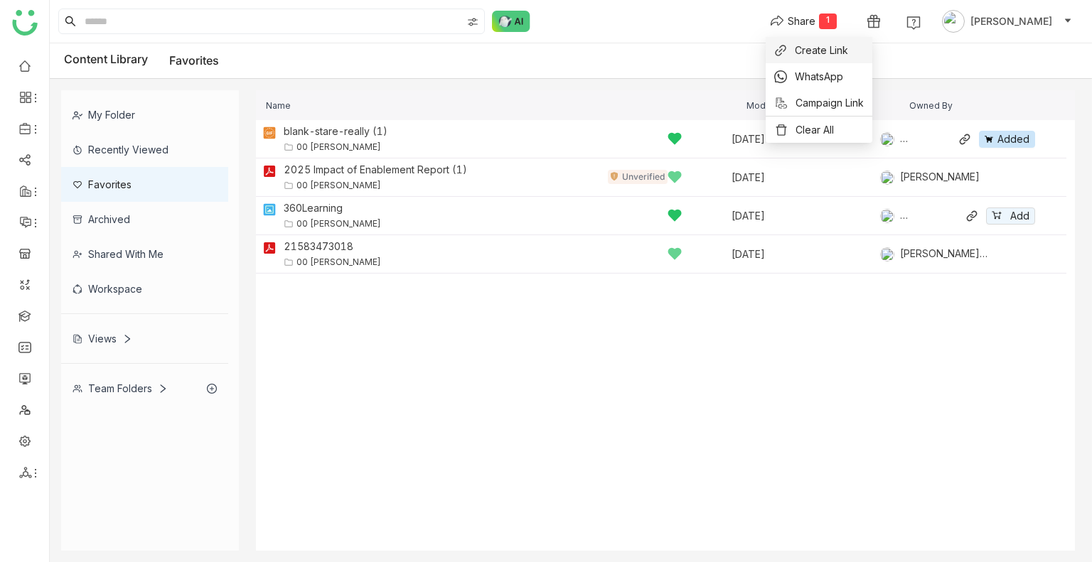
click at [820, 41] on li "Create Link" at bounding box center [819, 50] width 107 height 26
click at [813, 10] on gtmb-create-share-link "Share 1" at bounding box center [804, 21] width 90 height 23
click at [815, 19] on div "Share" at bounding box center [802, 21] width 28 height 15
click at [813, 48] on span "Create Link" at bounding box center [821, 50] width 53 height 15
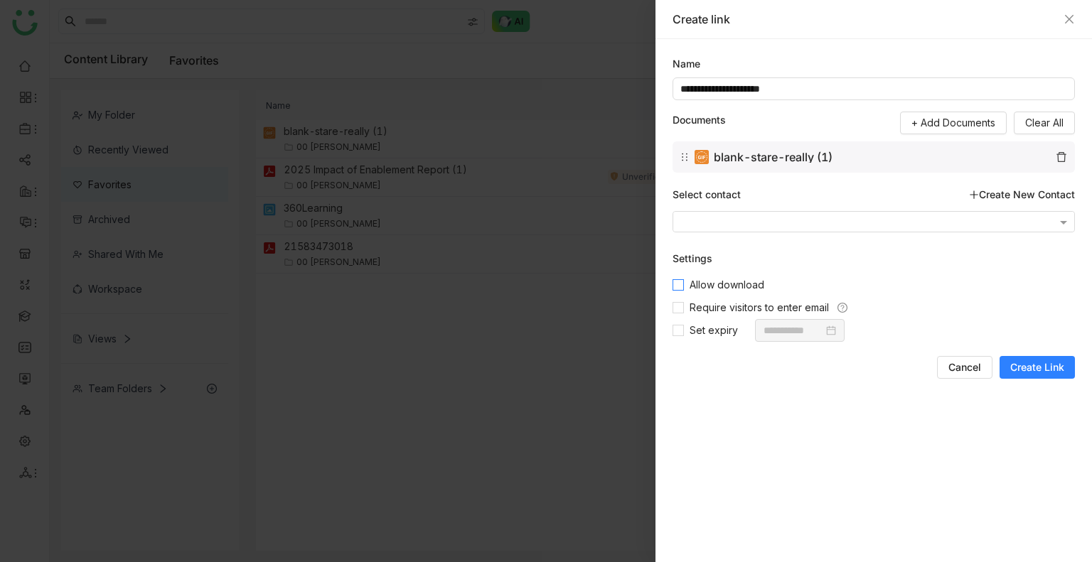
click at [719, 283] on span "Allow download" at bounding box center [727, 285] width 86 height 16
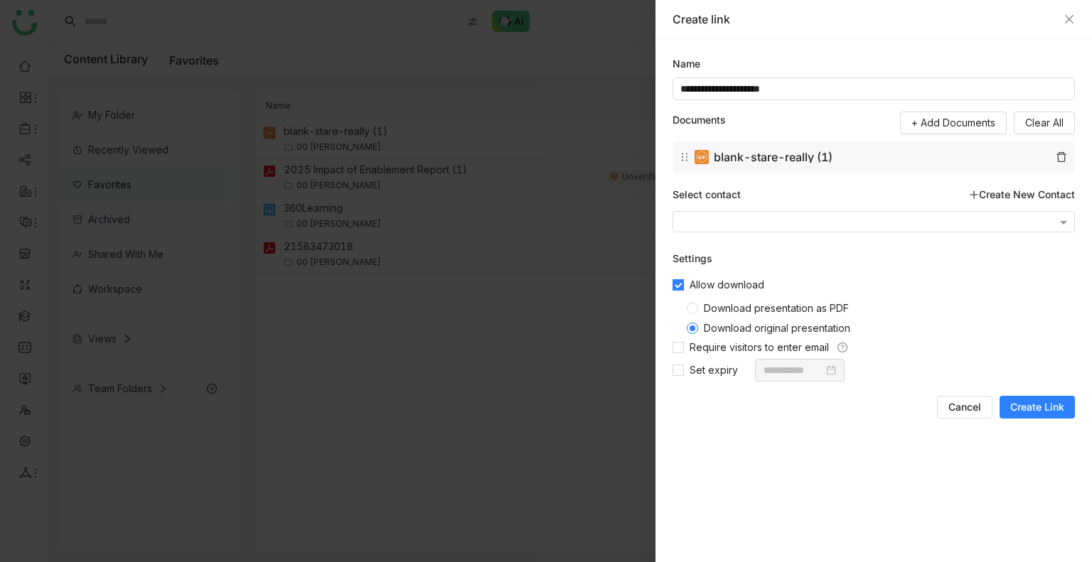
click at [720, 303] on span "Download presentation as PDF" at bounding box center [776, 308] width 156 height 12
click at [1029, 402] on span "Create Link" at bounding box center [1037, 407] width 54 height 14
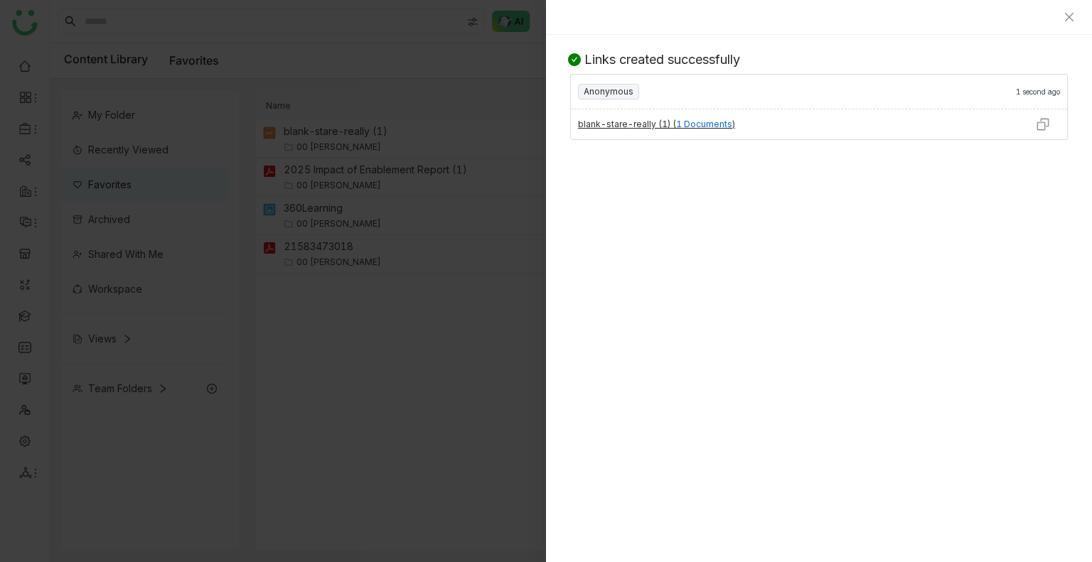
click at [1041, 124] on img at bounding box center [1043, 124] width 14 height 14
click at [1044, 124] on img at bounding box center [1043, 124] width 14 height 14
click at [1074, 16] on icon "Close" at bounding box center [1069, 16] width 11 height 11
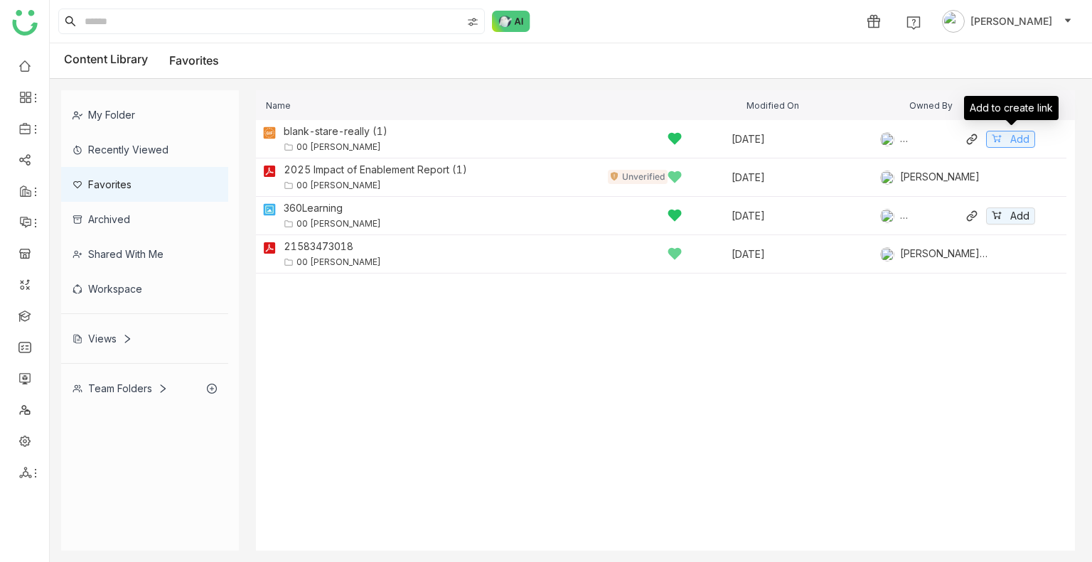
click at [1000, 132] on button "Add" at bounding box center [1010, 139] width 49 height 17
click at [842, 21] on button "Share 1" at bounding box center [804, 21] width 90 height 23
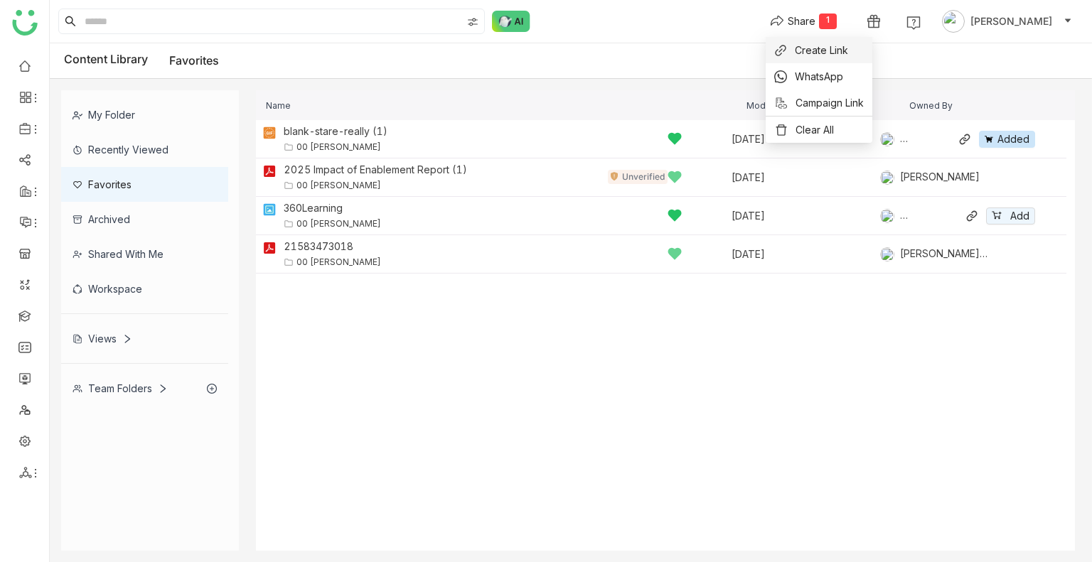
click at [815, 53] on span "Create Link" at bounding box center [821, 50] width 53 height 15
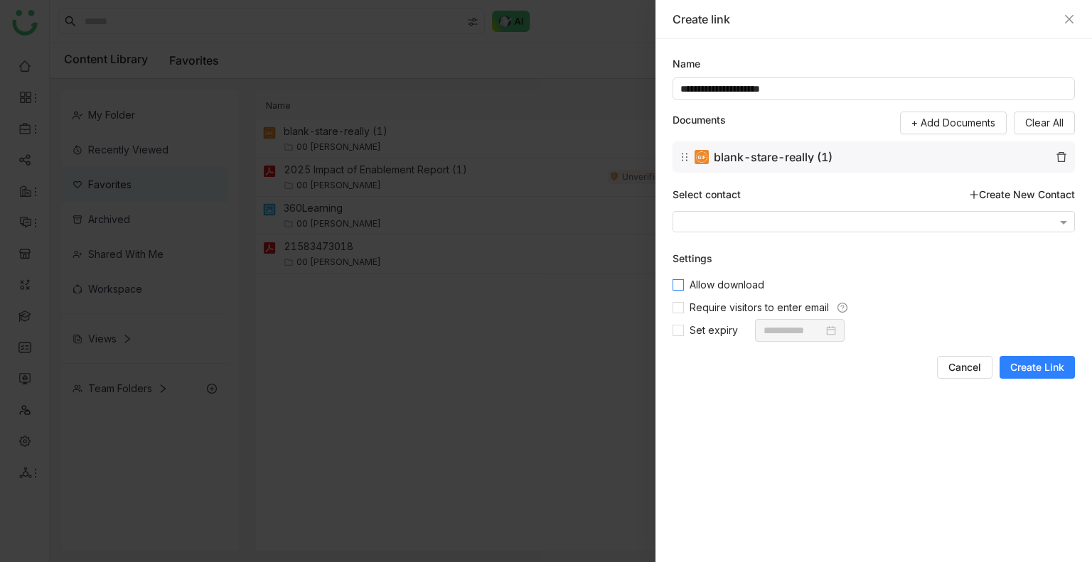
click at [710, 288] on span "Allow download" at bounding box center [727, 285] width 86 height 16
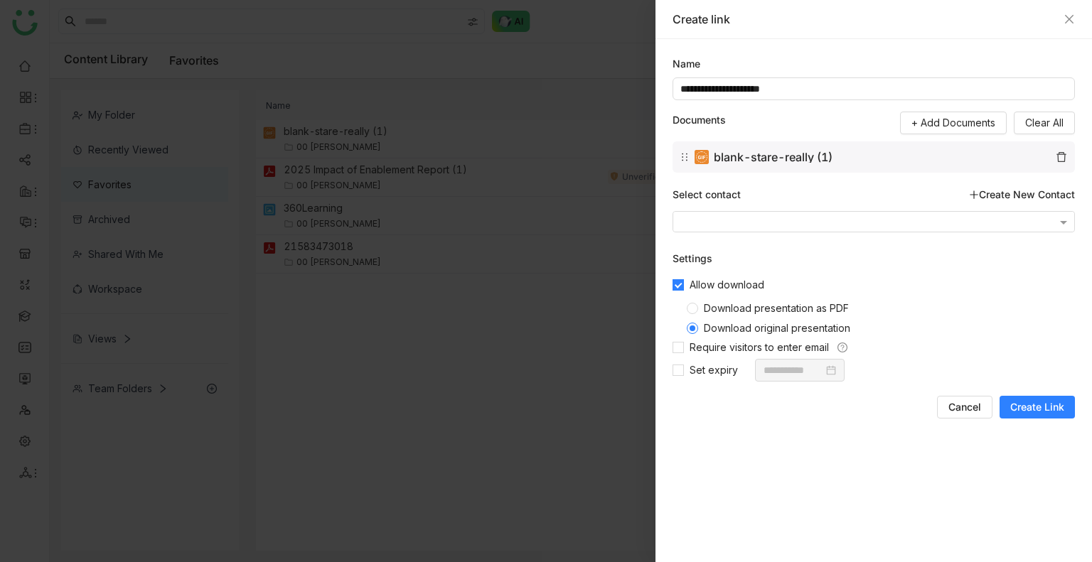
click at [711, 306] on span "Download presentation as PDF" at bounding box center [776, 308] width 156 height 12
click at [1029, 399] on button "Create Link" at bounding box center [1037, 407] width 75 height 23
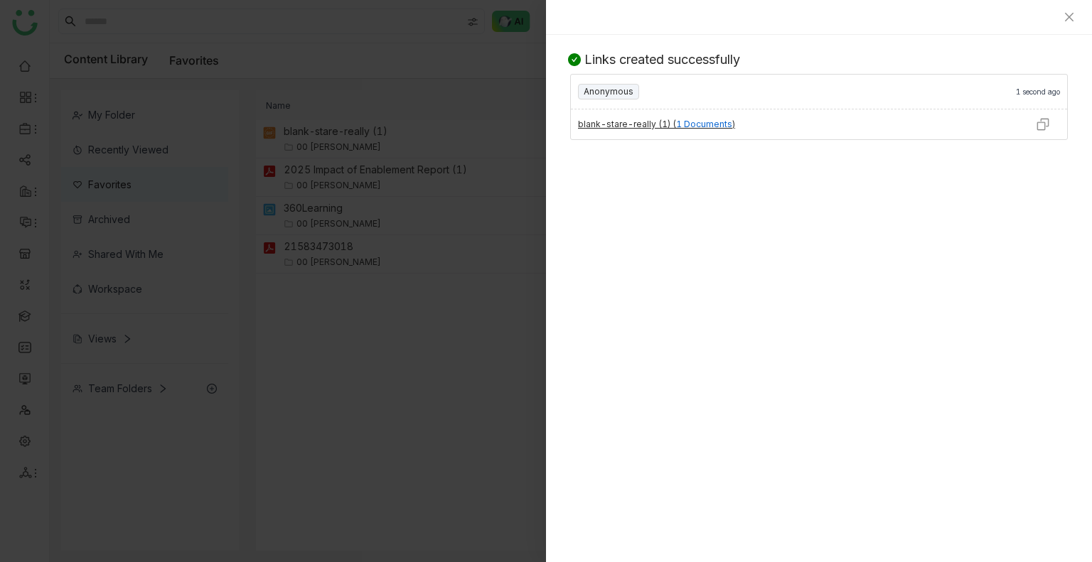
click at [1040, 126] on img at bounding box center [1043, 124] width 14 height 14
click at [1043, 124] on img at bounding box center [1043, 124] width 14 height 14
click at [1066, 19] on icon "Close" at bounding box center [1069, 17] width 9 height 9
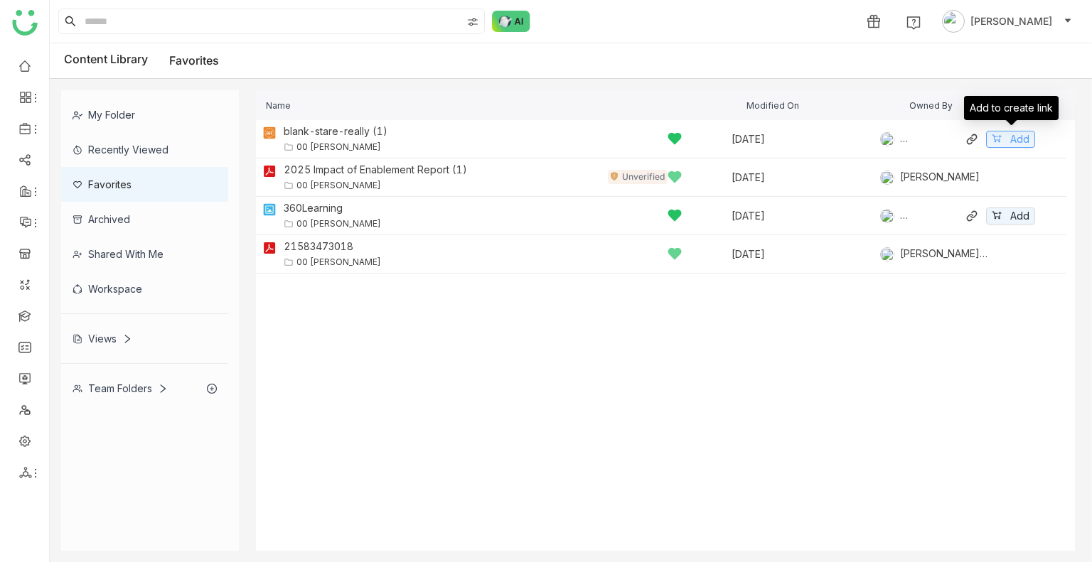
click at [998, 139] on icon at bounding box center [996, 138] width 9 height 8
click at [815, 26] on div "Share" at bounding box center [802, 21] width 28 height 15
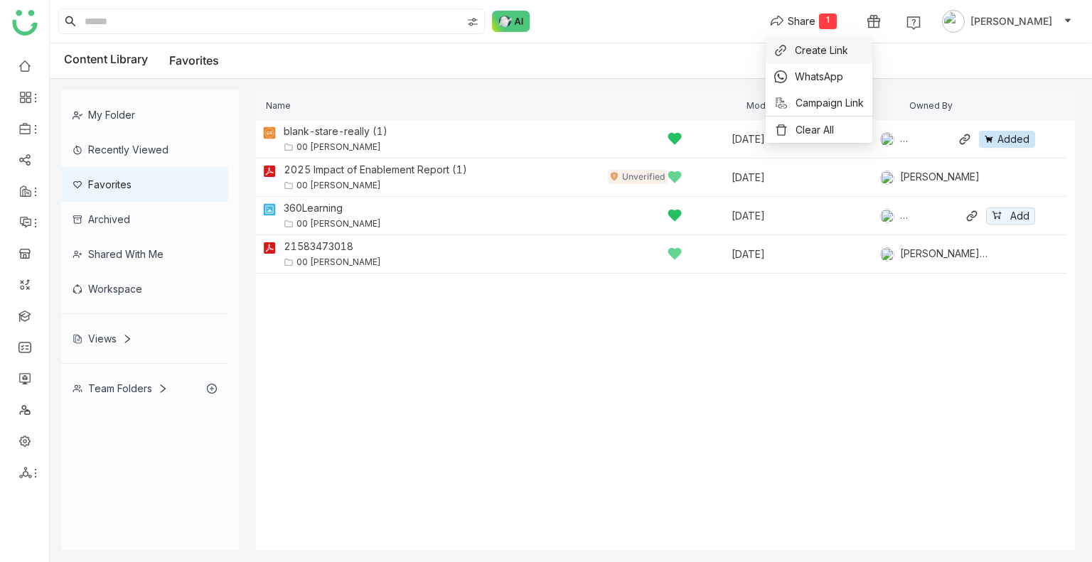
click at [818, 48] on span "Create Link" at bounding box center [821, 50] width 53 height 15
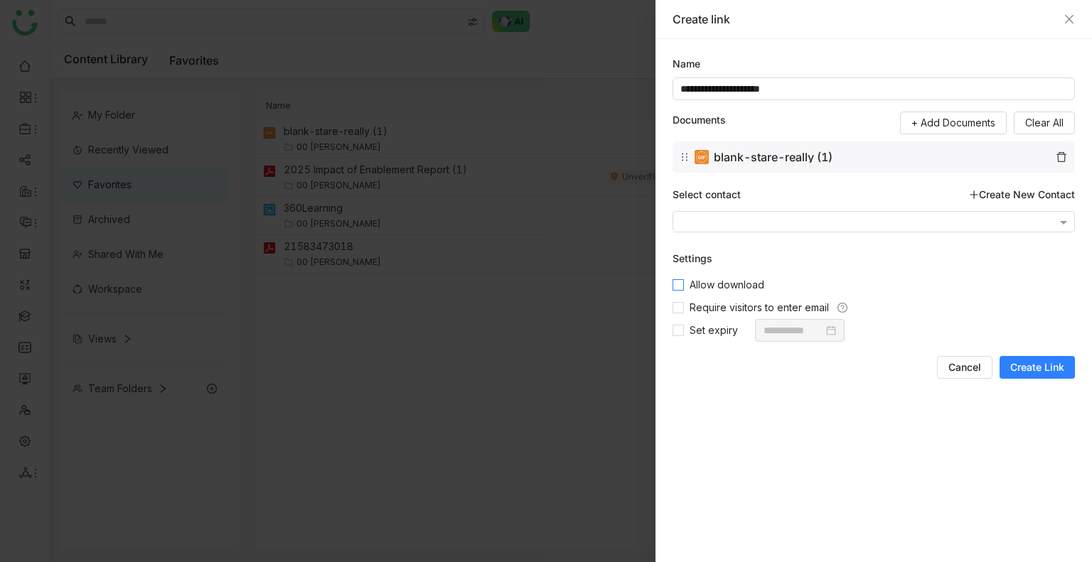
click at [715, 292] on label "Allow download" at bounding box center [874, 285] width 402 height 23
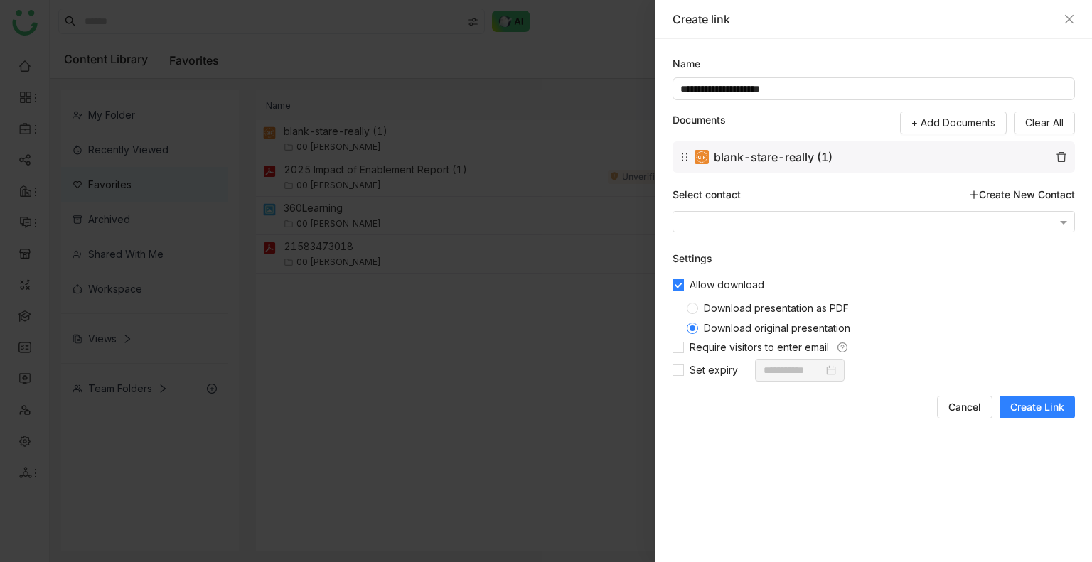
click at [717, 301] on label "Download presentation as PDF" at bounding box center [878, 306] width 382 height 20
click at [1027, 406] on span "Create Link" at bounding box center [1037, 407] width 54 height 14
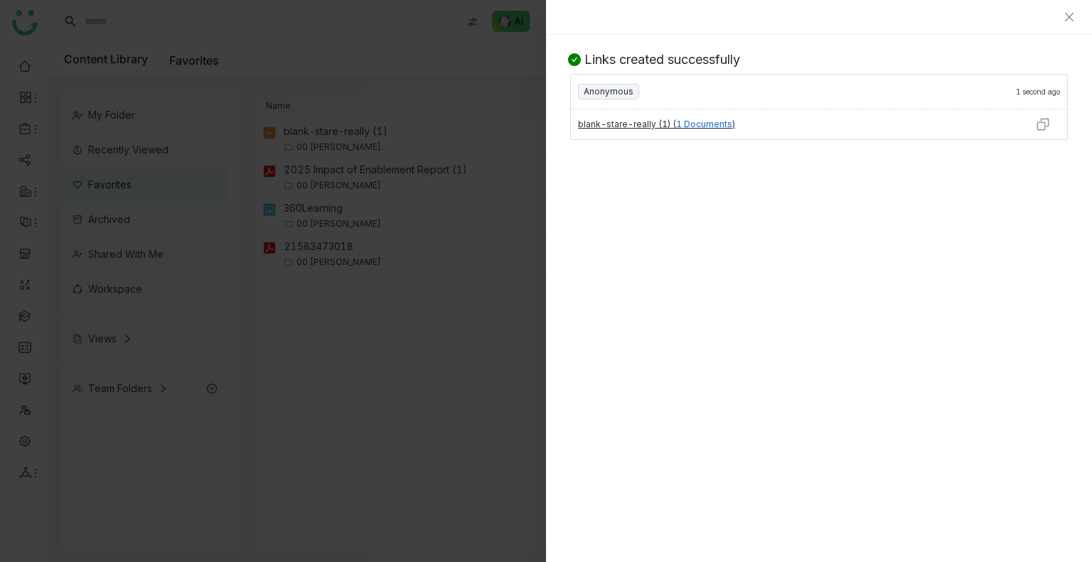
click at [1037, 127] on img at bounding box center [1043, 124] width 14 height 14
click at [1068, 21] on icon "Close" at bounding box center [1069, 16] width 11 height 11
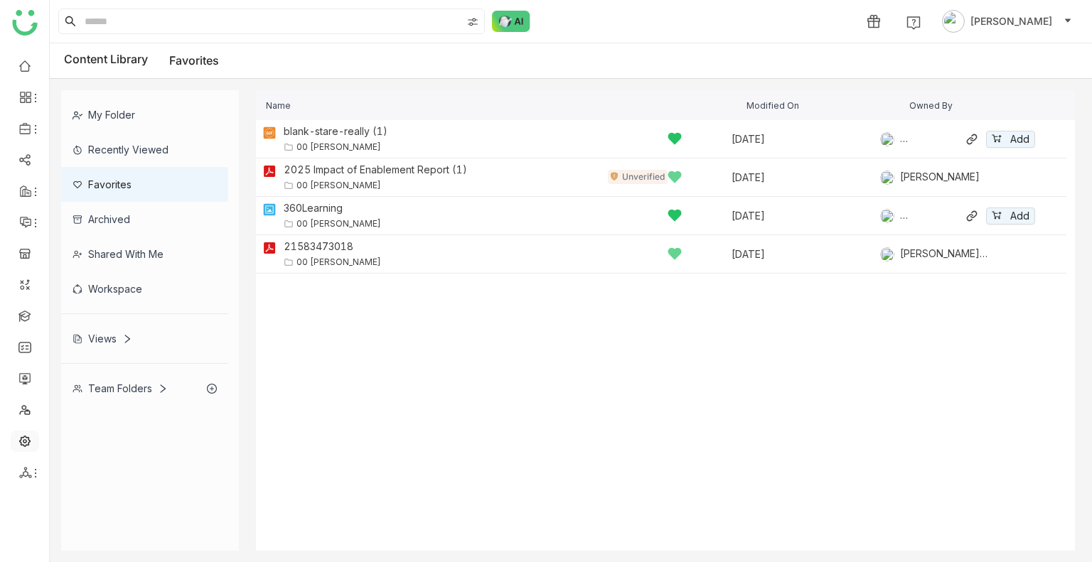
click at [18, 436] on link at bounding box center [24, 440] width 13 height 12
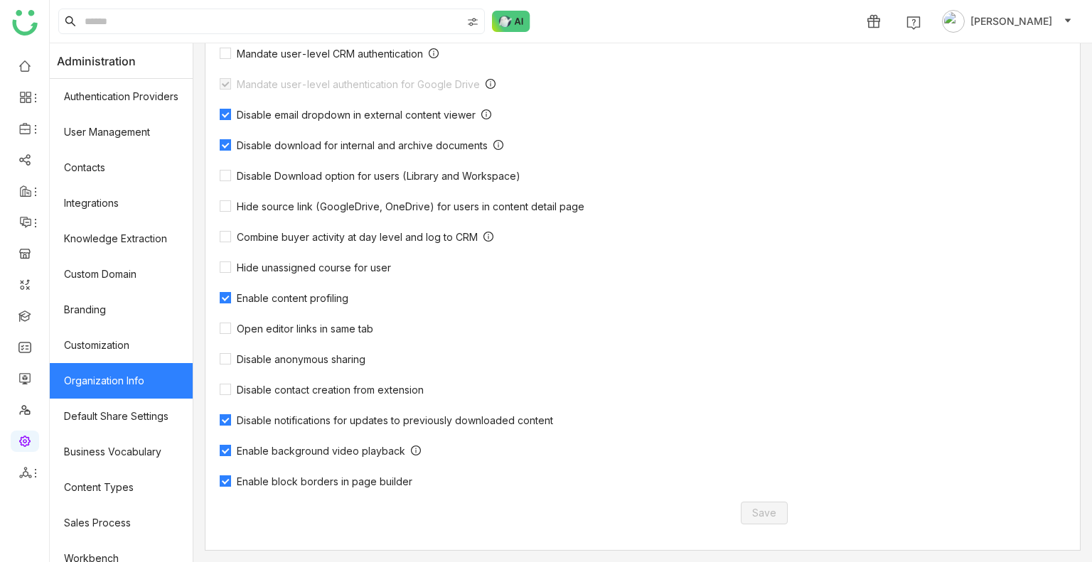
scroll to position [398, 0]
click at [63, 208] on link "Library" at bounding box center [99, 210] width 92 height 10
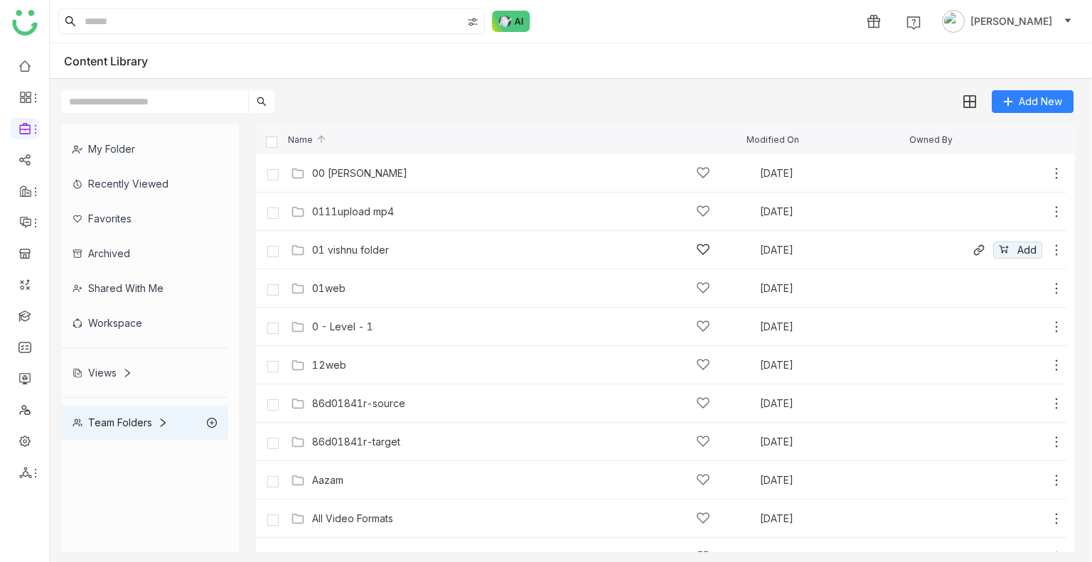
click at [353, 255] on div "01 vishnu folder" at bounding box center [511, 249] width 398 height 15
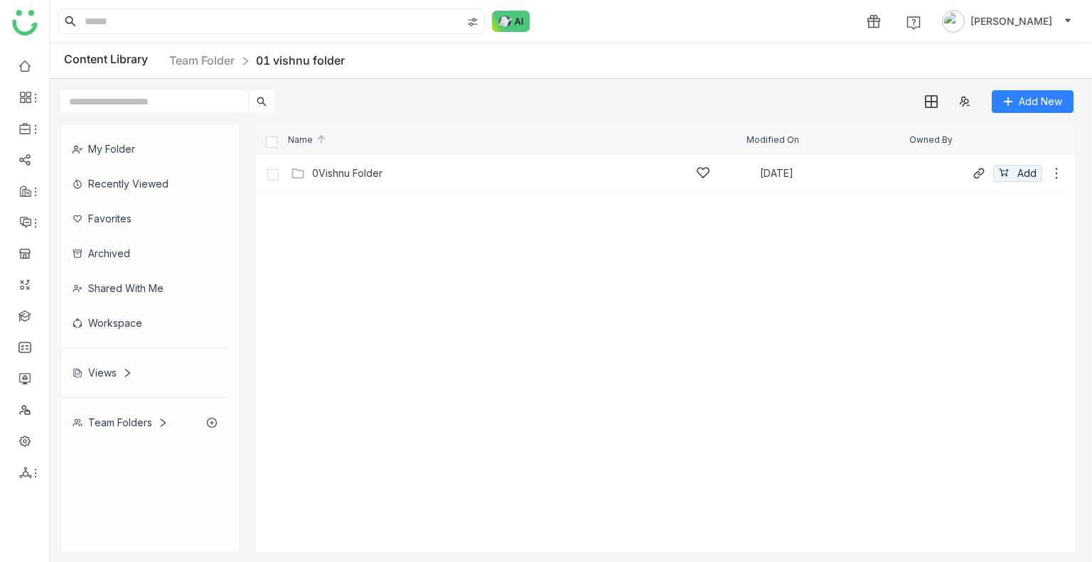
click at [343, 178] on div "0Vishnu Folder" at bounding box center [347, 173] width 70 height 11
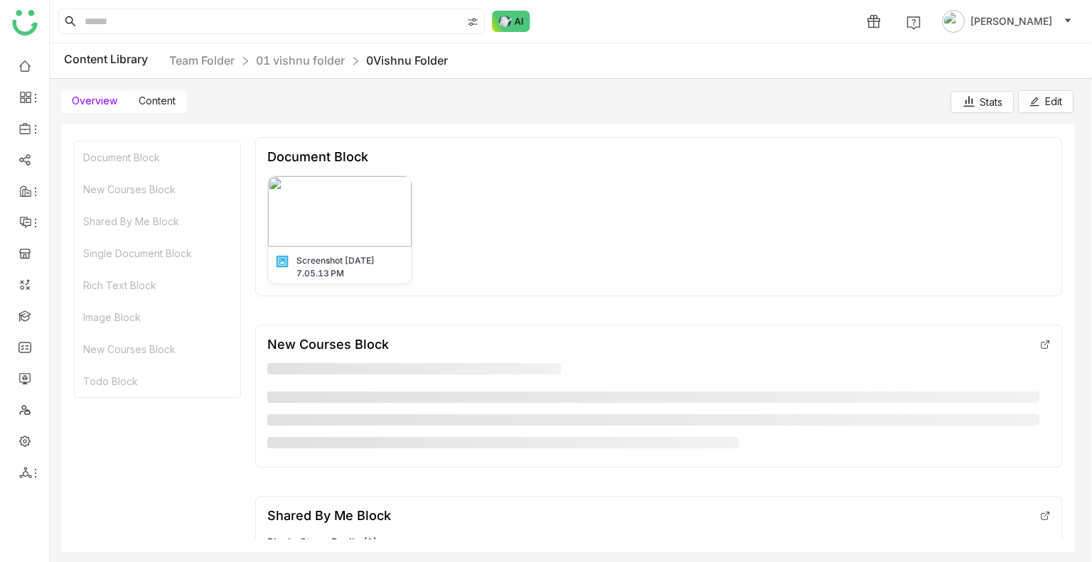
click at [172, 97] on span "Content" at bounding box center [157, 101] width 37 height 12
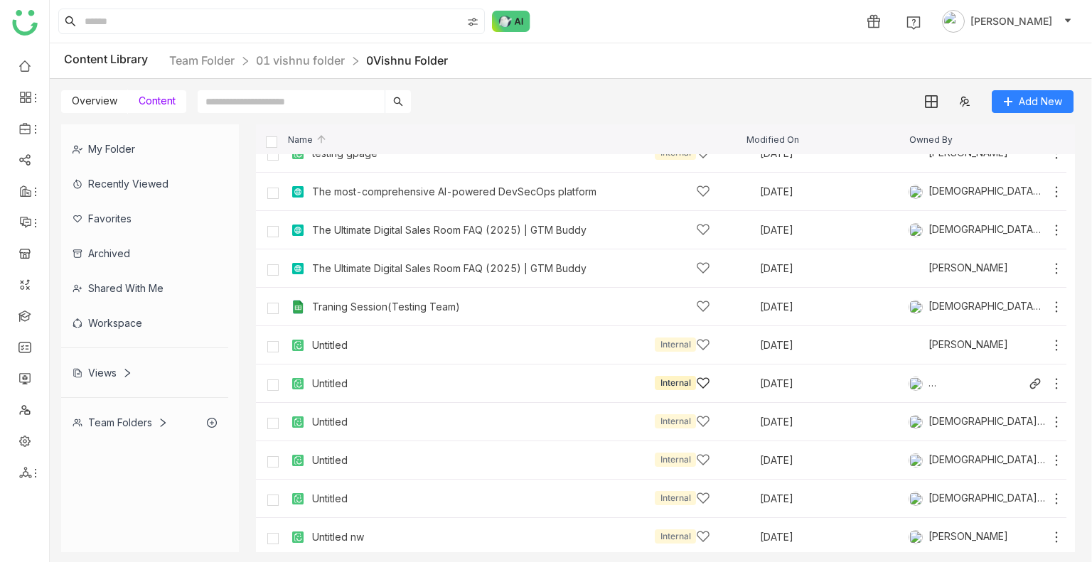
scroll to position [1636, 0]
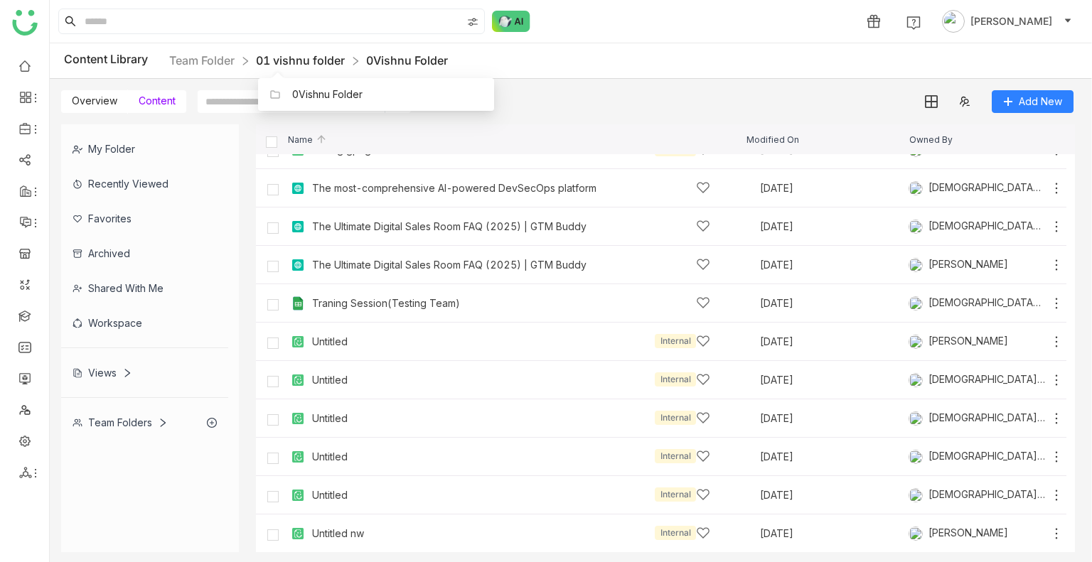
click at [290, 63] on link "01 vishnu folder" at bounding box center [300, 60] width 89 height 14
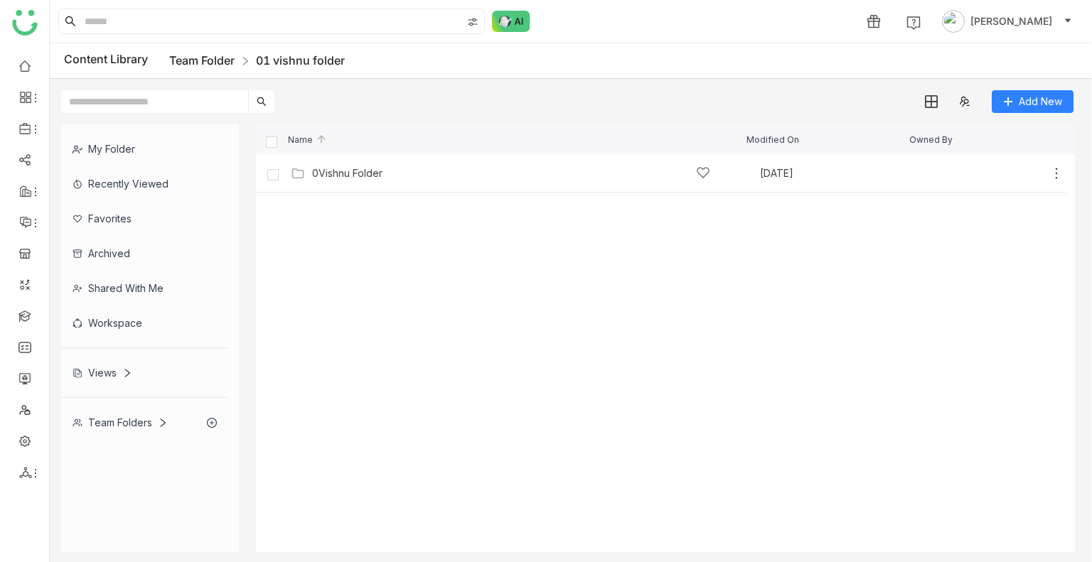
click at [198, 55] on link "Team Folder" at bounding box center [201, 60] width 65 height 14
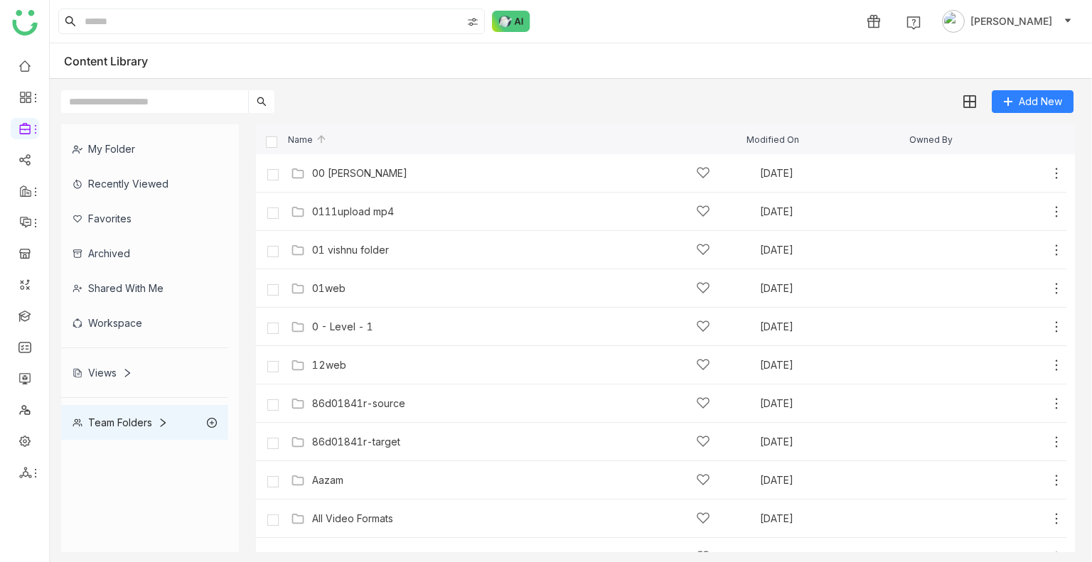
click at [109, 97] on input "text" at bounding box center [154, 101] width 187 height 23
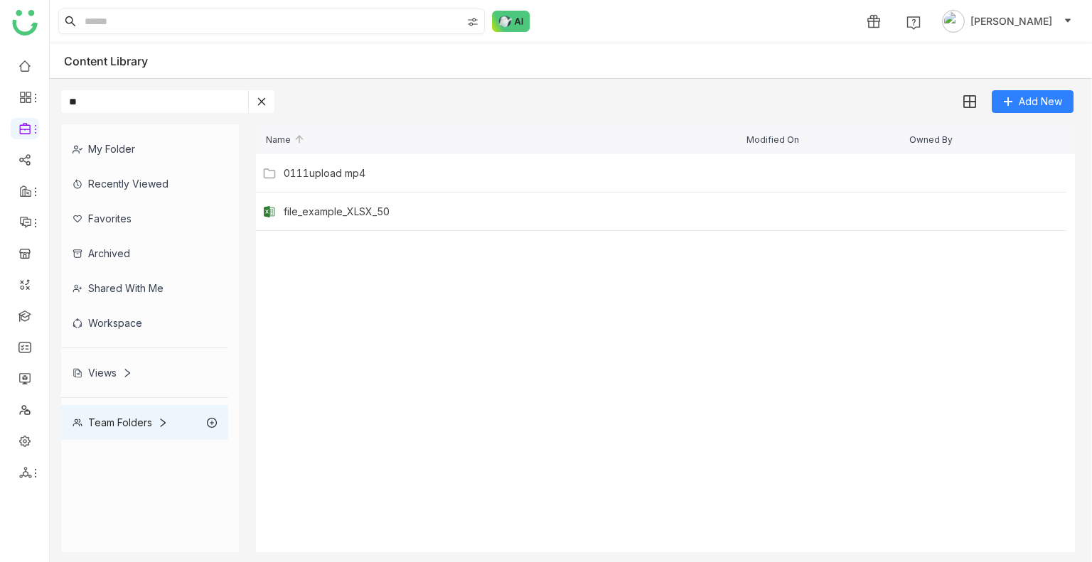
type input "*"
type input "**"
click at [1059, 213] on icon at bounding box center [1056, 212] width 14 height 14
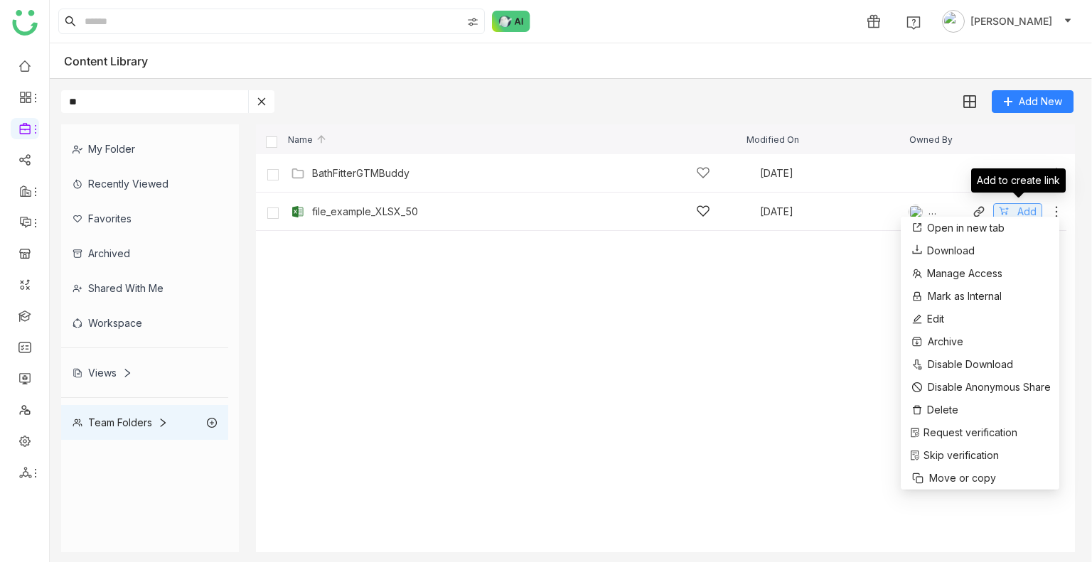
click at [1029, 208] on span "Add" at bounding box center [1026, 212] width 19 height 16
click at [815, 17] on div "Share" at bounding box center [802, 21] width 28 height 15
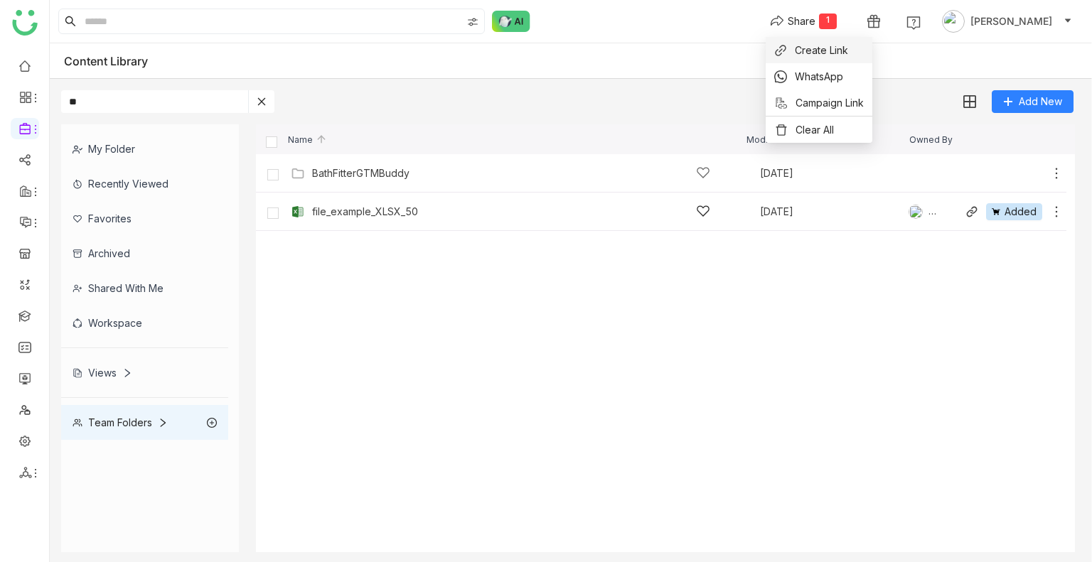
click at [819, 50] on span "Create Link" at bounding box center [821, 50] width 53 height 15
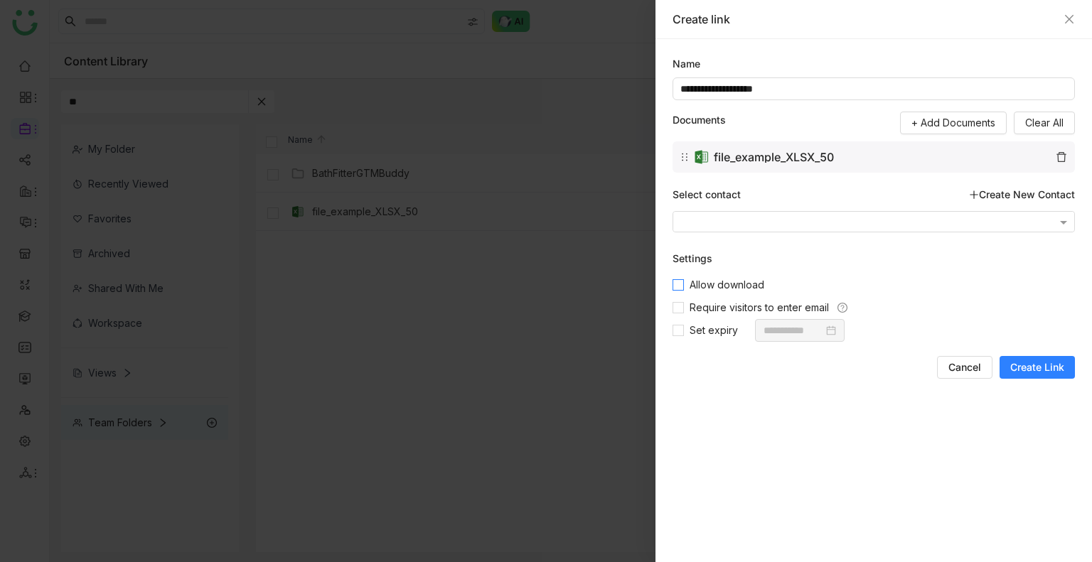
click at [707, 282] on span "Allow download" at bounding box center [727, 285] width 86 height 16
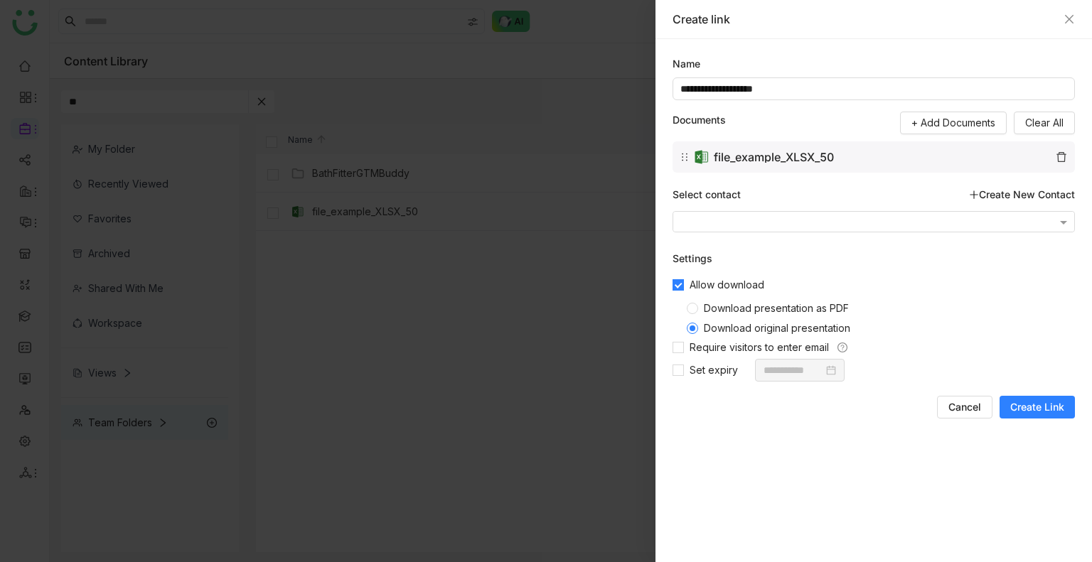
click at [705, 304] on span "Download presentation as PDF" at bounding box center [776, 308] width 156 height 12
click at [1023, 399] on button "Create Link" at bounding box center [1037, 407] width 75 height 23
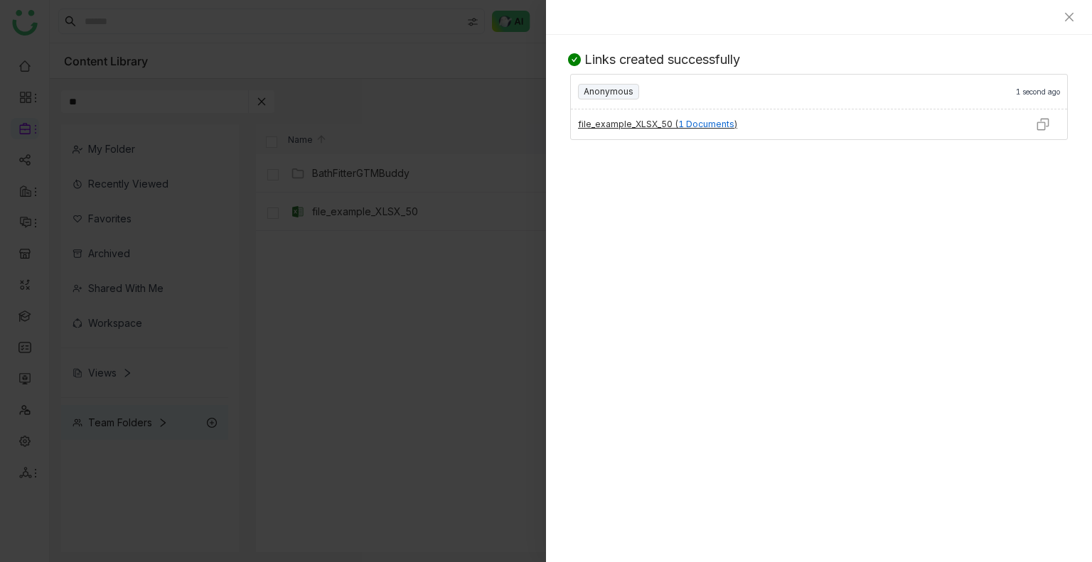
click at [1044, 125] on img at bounding box center [1043, 124] width 14 height 14
click at [1072, 17] on icon "Close" at bounding box center [1069, 16] width 11 height 11
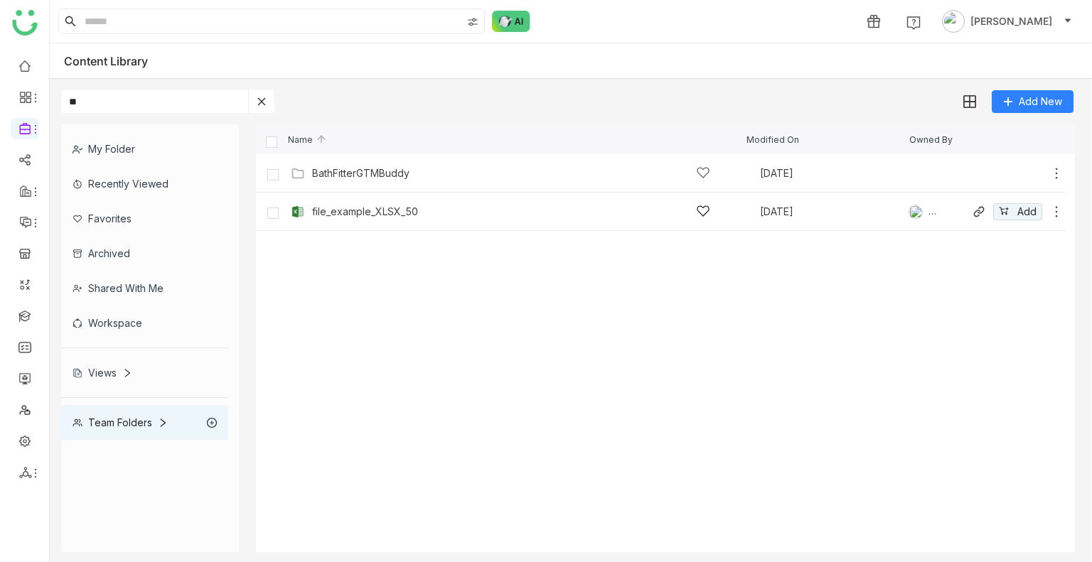
click at [258, 105] on icon at bounding box center [262, 102] width 10 height 10
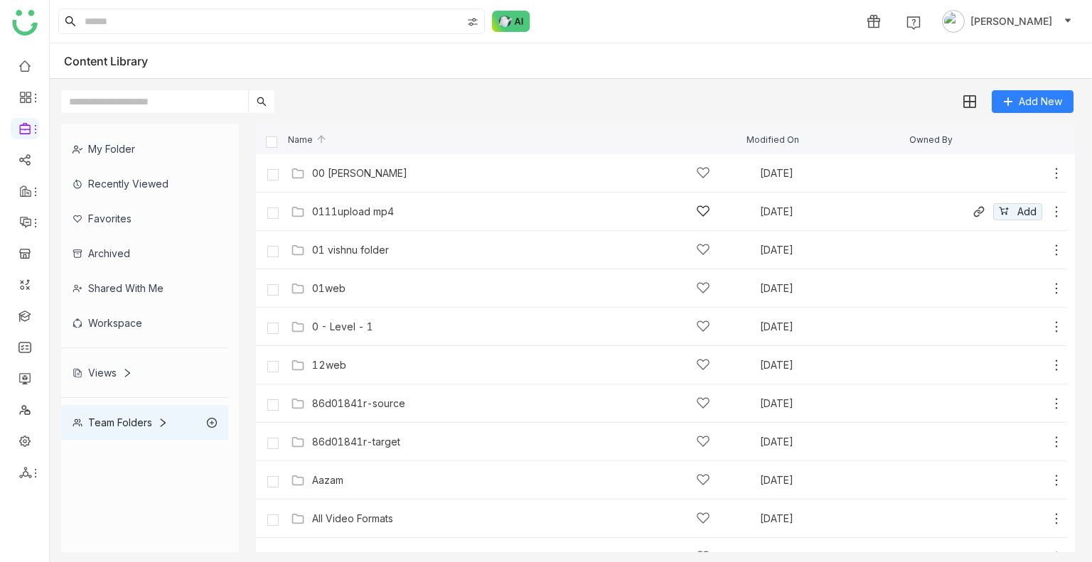
click at [344, 214] on div "0111upload mp4" at bounding box center [353, 211] width 82 height 11
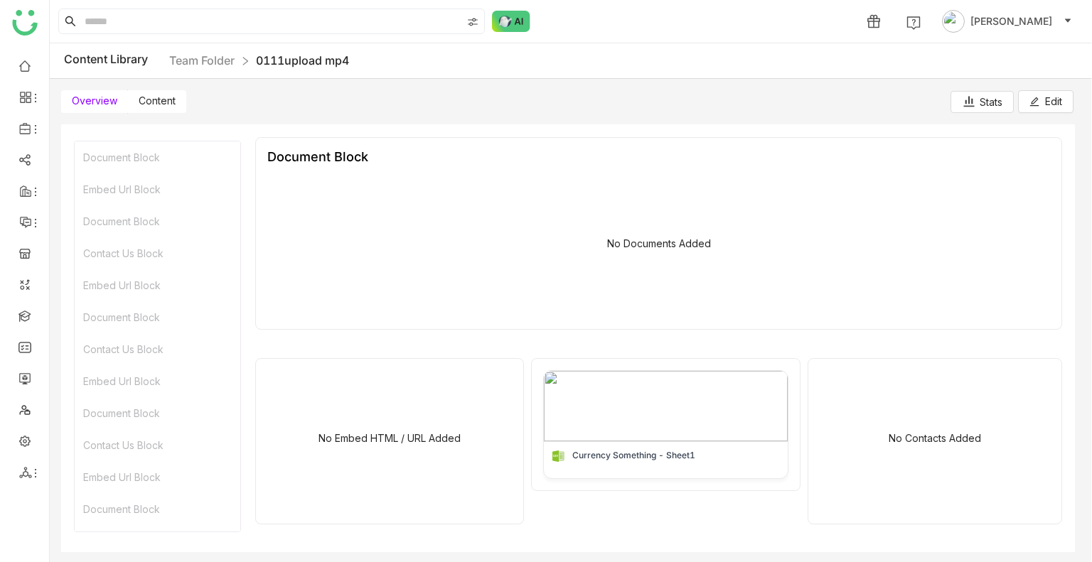
click at [164, 97] on span "Content" at bounding box center [157, 101] width 37 height 12
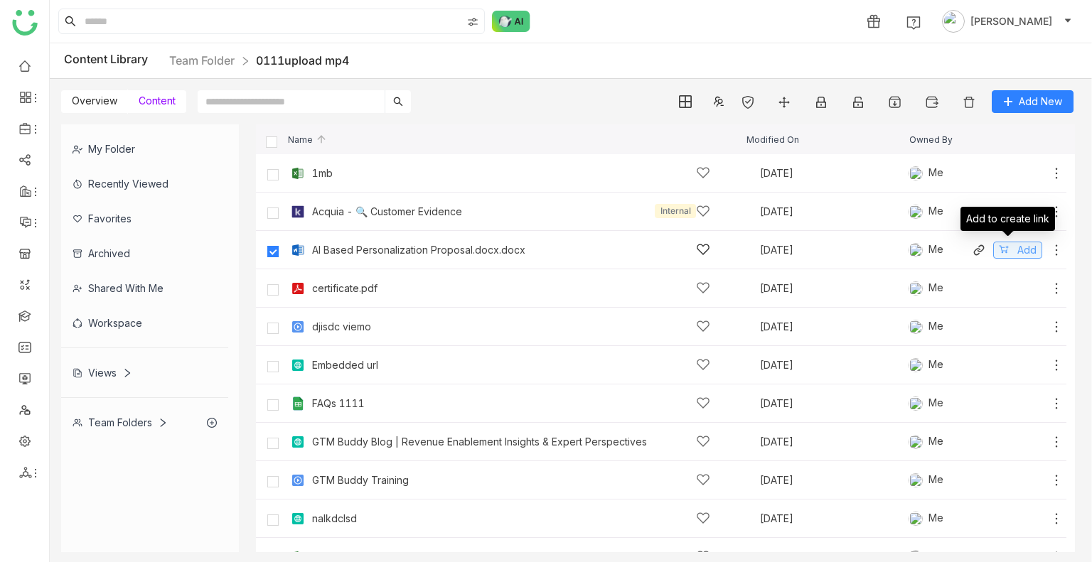
click at [1001, 250] on button "Add" at bounding box center [1017, 250] width 49 height 17
click at [1001, 19] on span "[PERSON_NAME]" at bounding box center [1011, 22] width 82 height 16
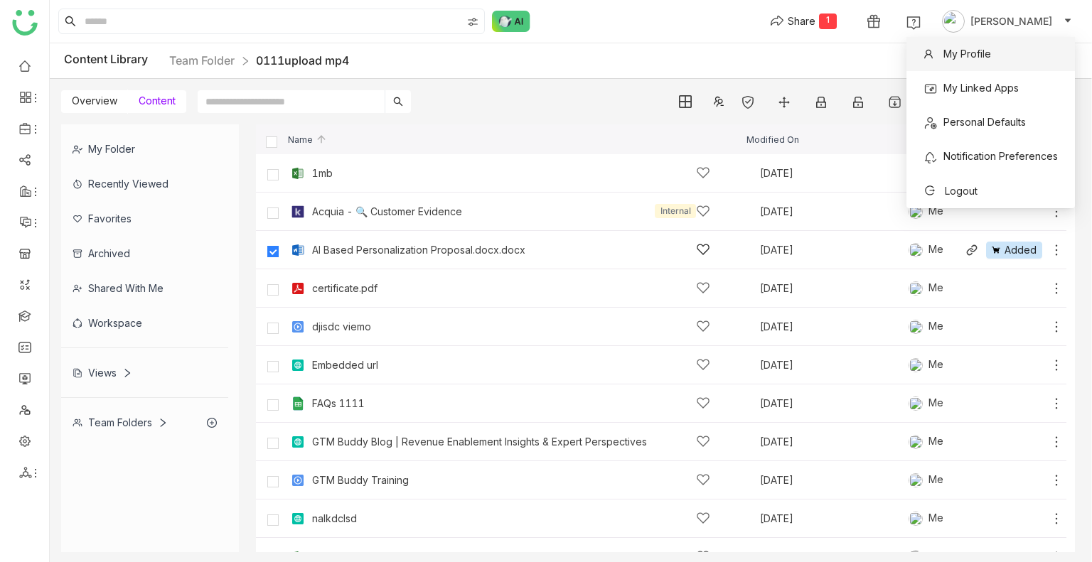
click at [954, 56] on span "My Profile" at bounding box center [967, 54] width 48 height 12
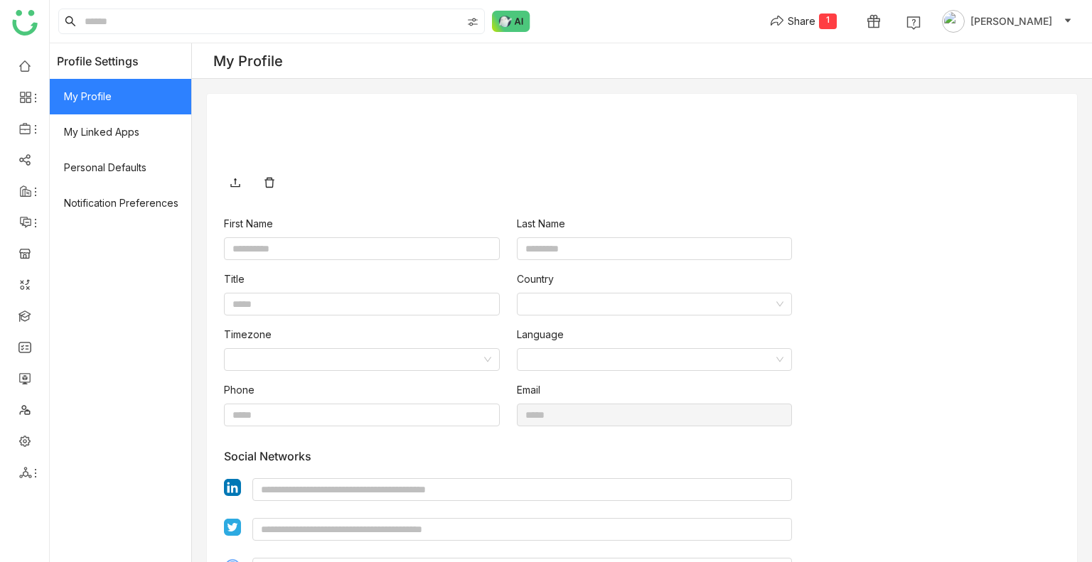
type input "****"
type input "*****"
type input "**********"
click at [270, 178] on icon at bounding box center [269, 183] width 10 height 10
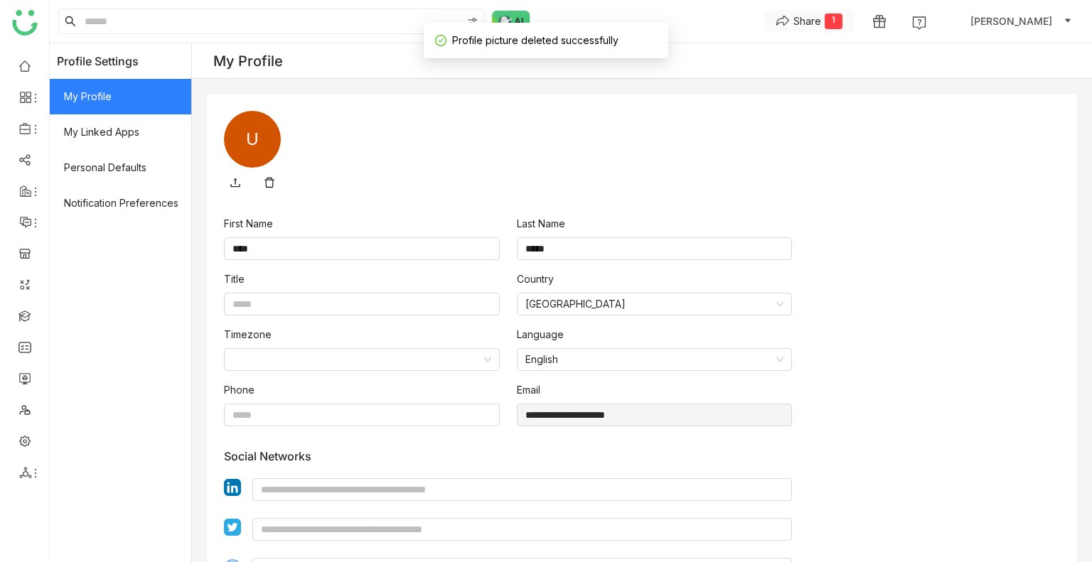
click at [821, 24] on div "Share" at bounding box center [807, 21] width 28 height 15
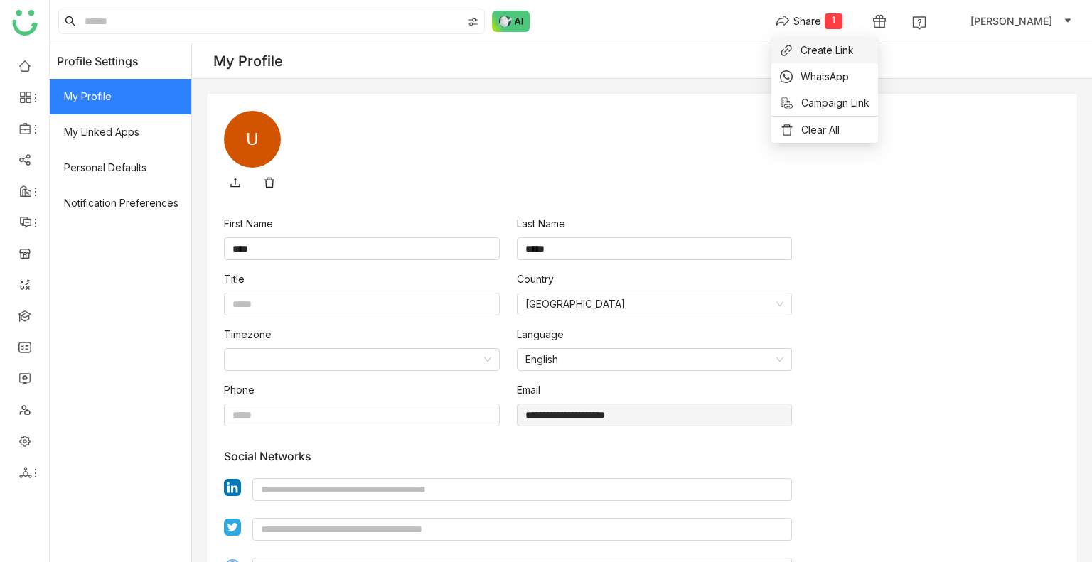
click at [796, 50] on button "Create Link" at bounding box center [817, 50] width 74 height 15
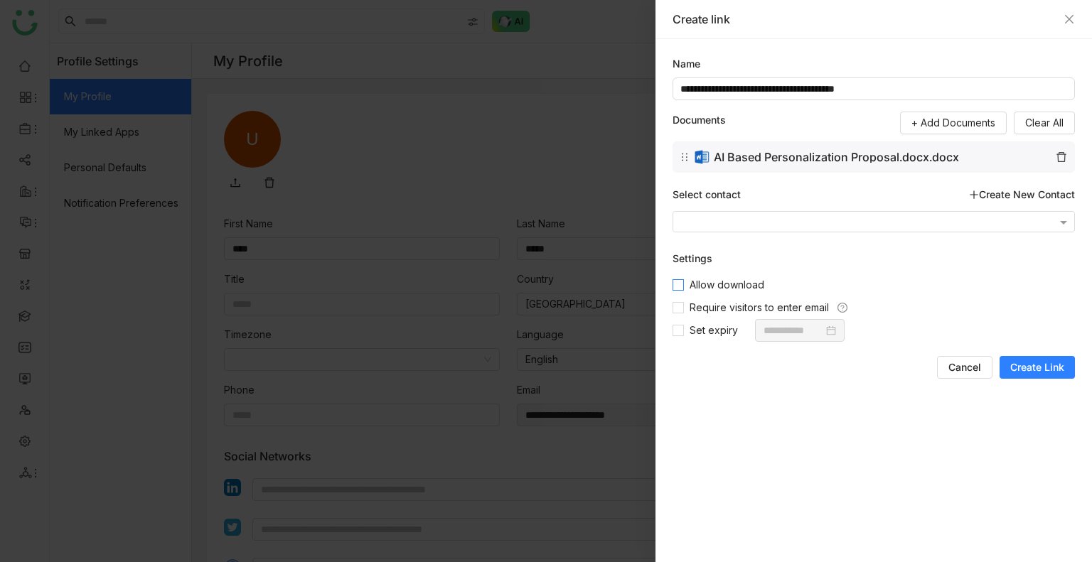
click at [730, 277] on span "Allow download" at bounding box center [727, 285] width 86 height 16
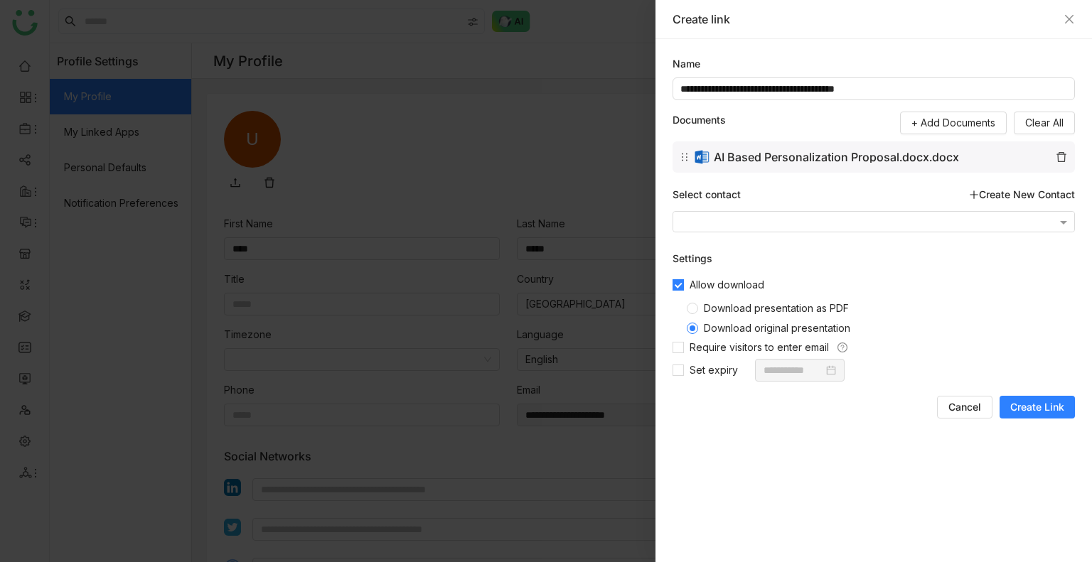
click at [749, 311] on span "Download presentation as PDF" at bounding box center [776, 308] width 156 height 12
click at [1024, 413] on span "Create Link" at bounding box center [1037, 407] width 54 height 14
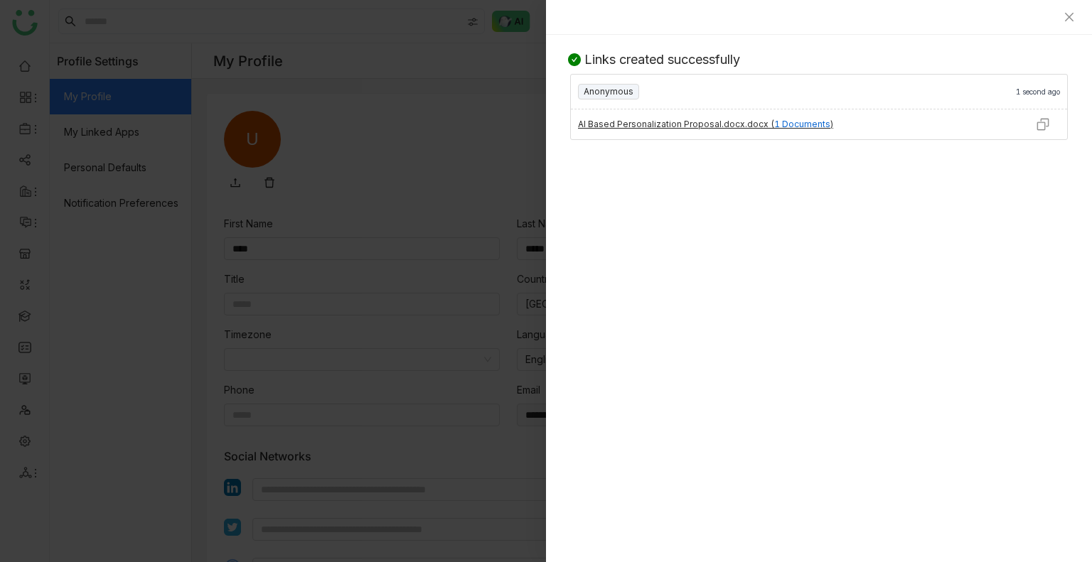
click at [1038, 126] on img at bounding box center [1043, 124] width 14 height 14
click at [1064, 16] on icon "Close" at bounding box center [1069, 16] width 11 height 11
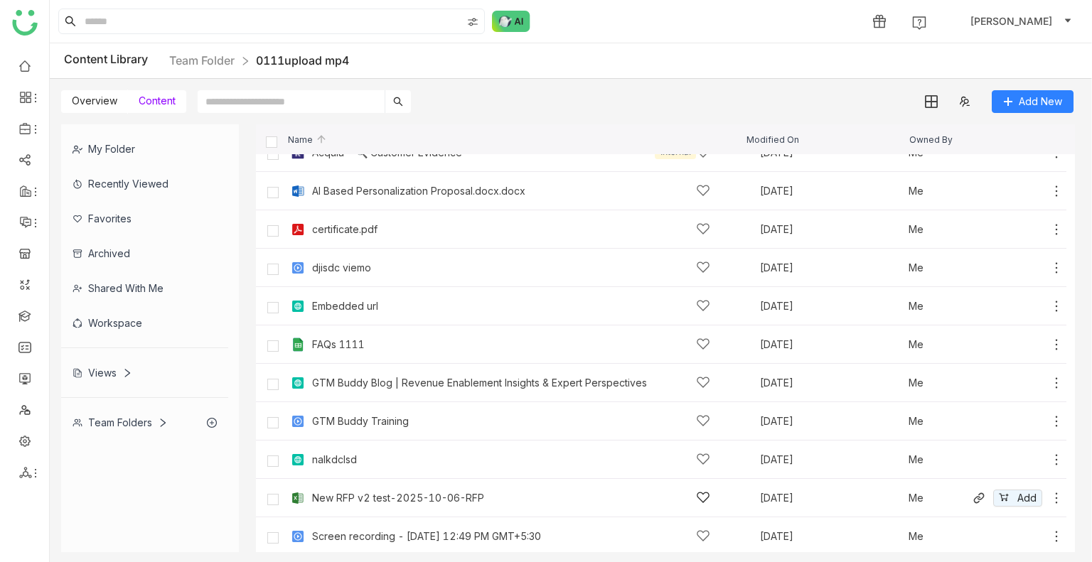
scroll to position [100, 0]
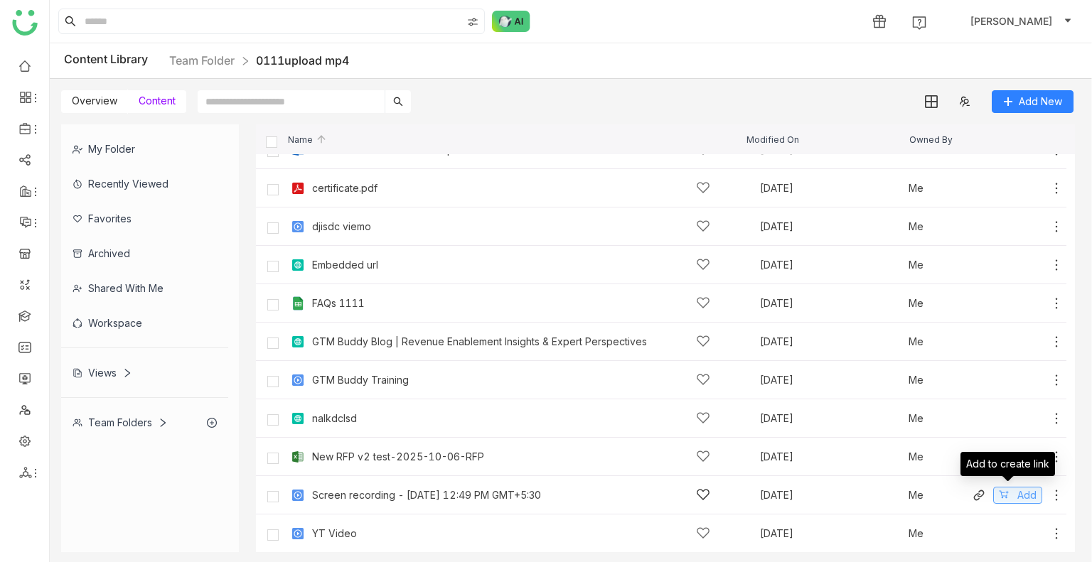
click at [1017, 488] on span "Add" at bounding box center [1026, 496] width 19 height 16
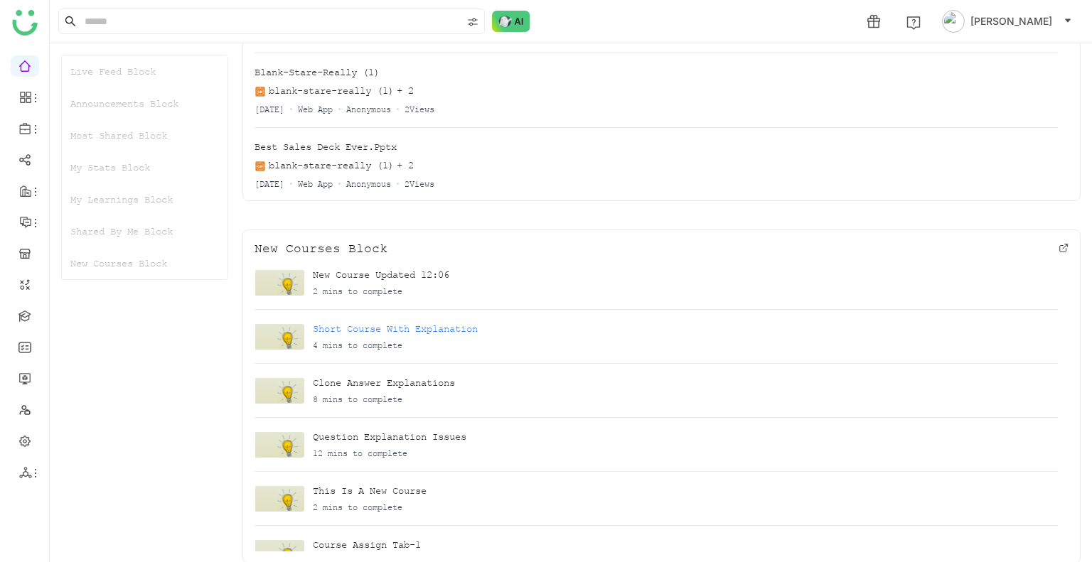
scroll to position [1840, 0]
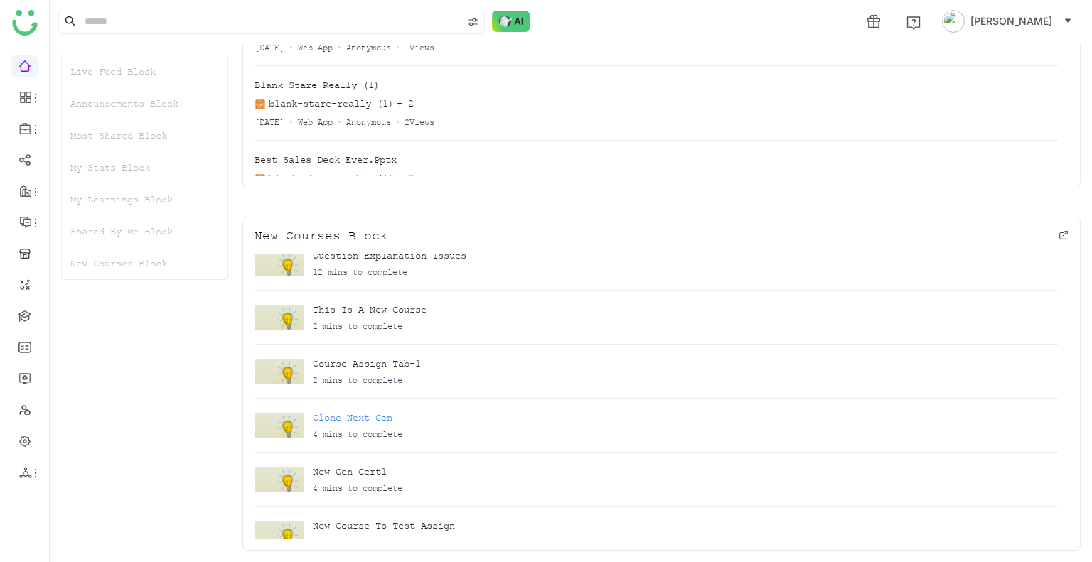
scroll to position [242, 0]
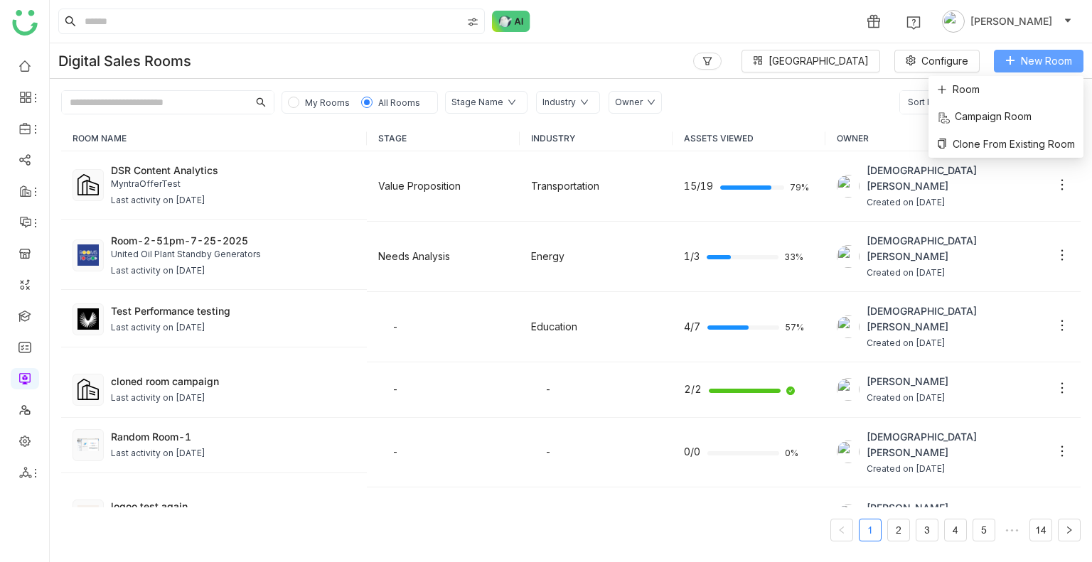
click at [1038, 59] on span "New Room" at bounding box center [1046, 61] width 51 height 16
click at [978, 85] on span "Room" at bounding box center [958, 90] width 43 height 16
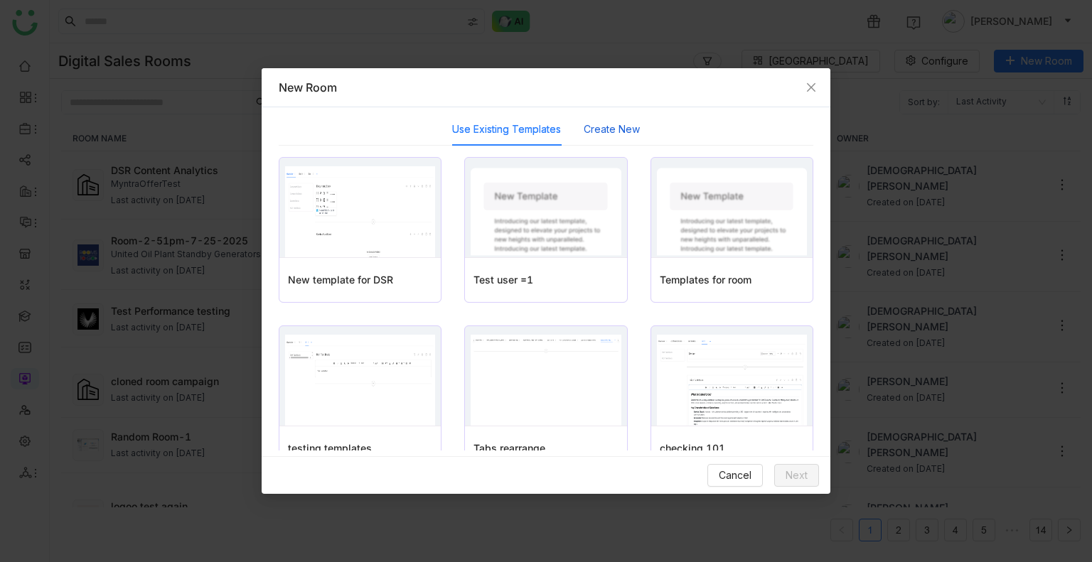
click at [623, 133] on button "Create New" at bounding box center [612, 130] width 56 height 16
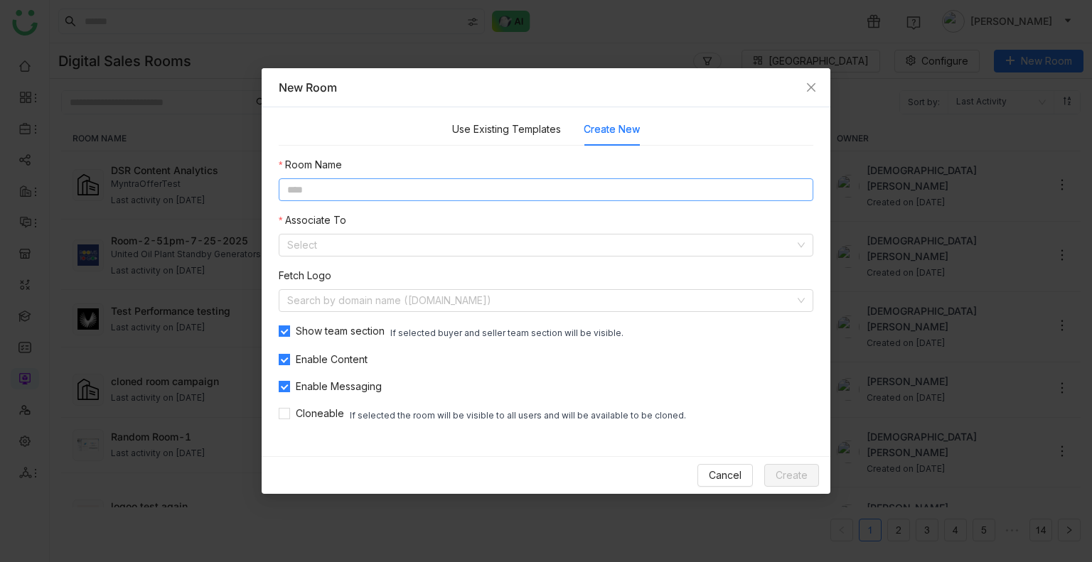
click at [512, 193] on input at bounding box center [546, 189] width 535 height 23
type input "**********"
click at [786, 486] on button "Create" at bounding box center [791, 475] width 55 height 23
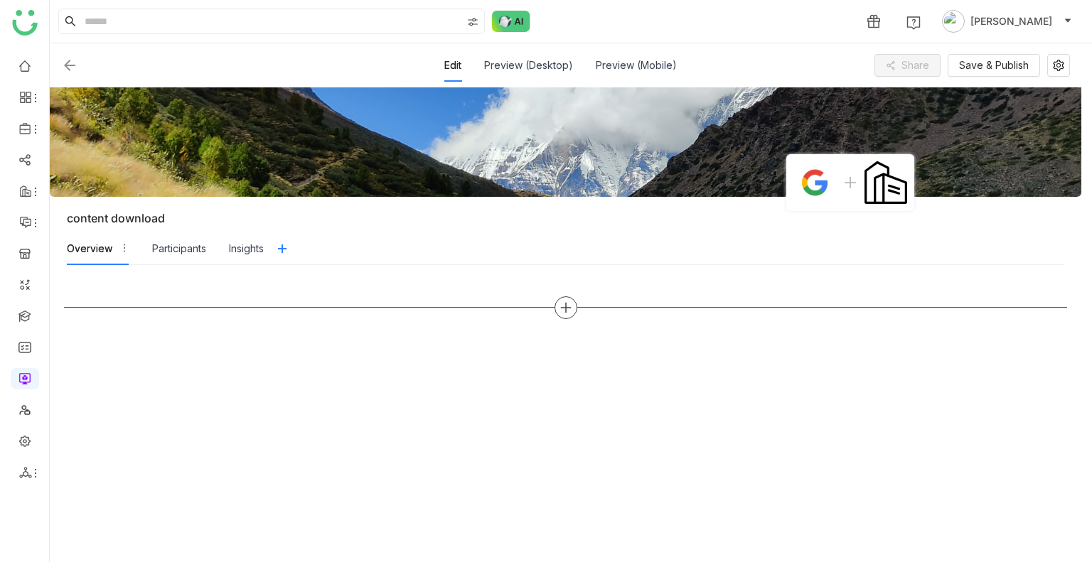
click at [570, 309] on icon at bounding box center [566, 307] width 13 height 13
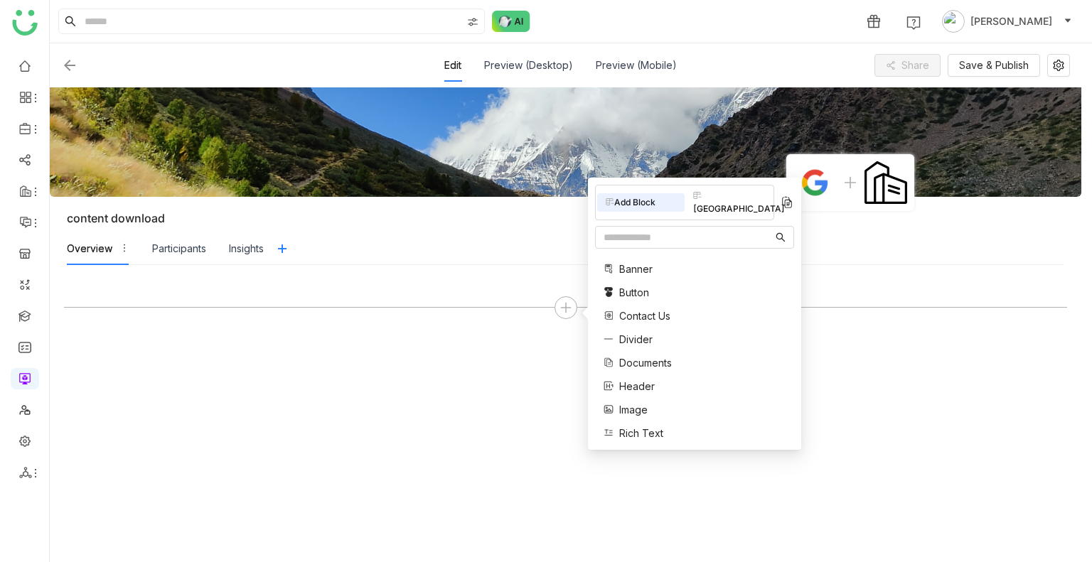
click at [631, 355] on span "Documents" at bounding box center [645, 362] width 53 height 15
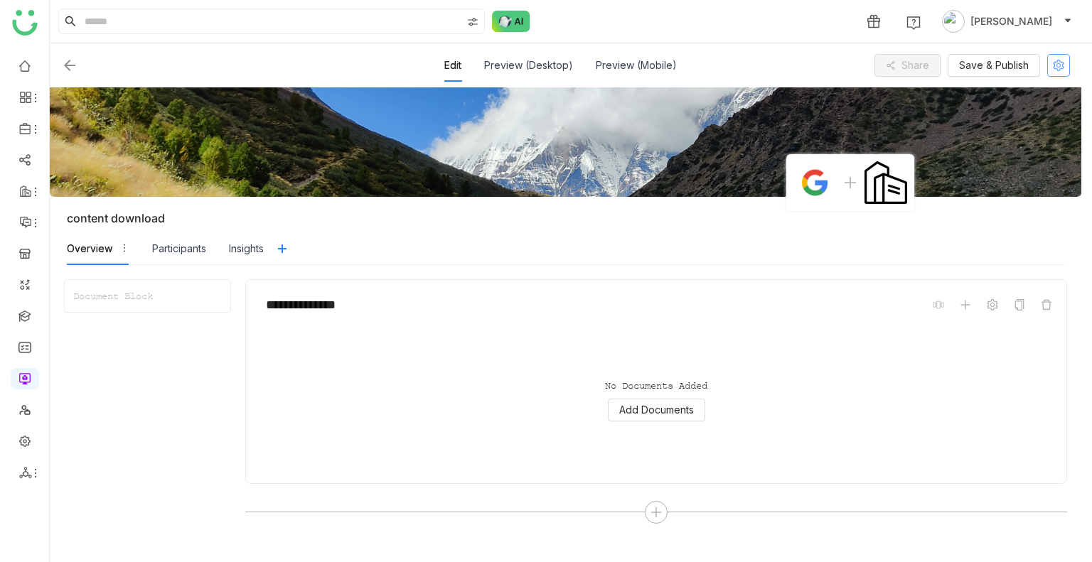
click at [1054, 71] on button at bounding box center [1058, 65] width 23 height 23
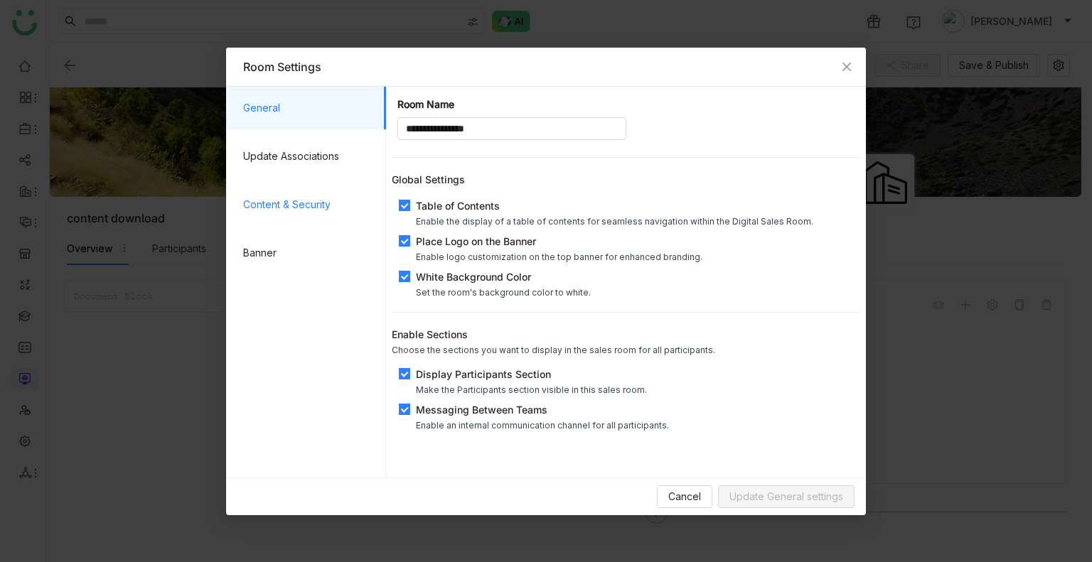
click at [284, 210] on span "Content & Security" at bounding box center [309, 204] width 132 height 43
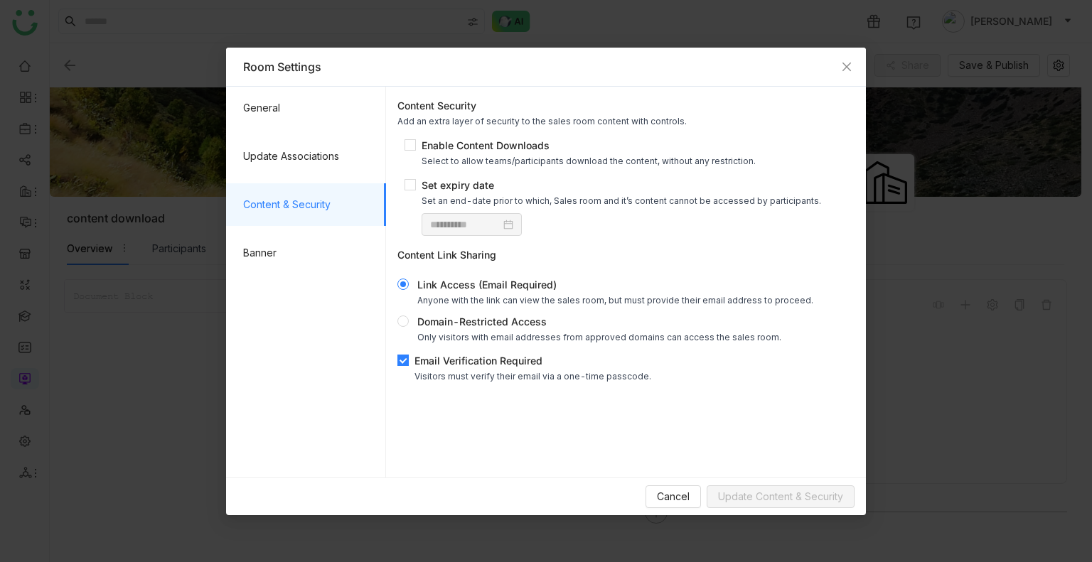
click at [396, 356] on div "**********" at bounding box center [626, 239] width 469 height 295
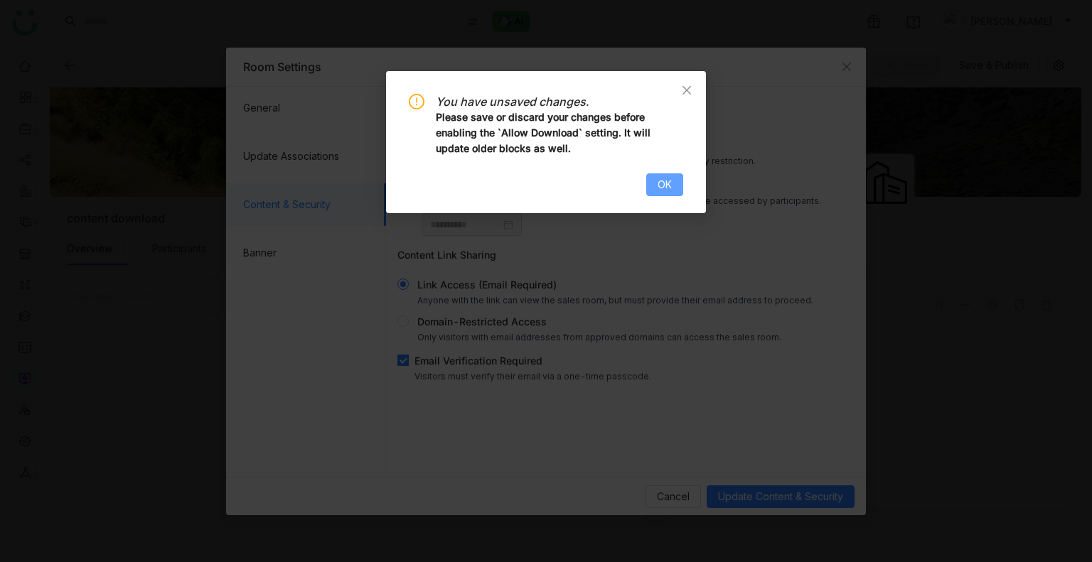
click at [670, 179] on span "OK" at bounding box center [665, 185] width 14 height 16
click at [658, 181] on span "OK" at bounding box center [665, 185] width 14 height 16
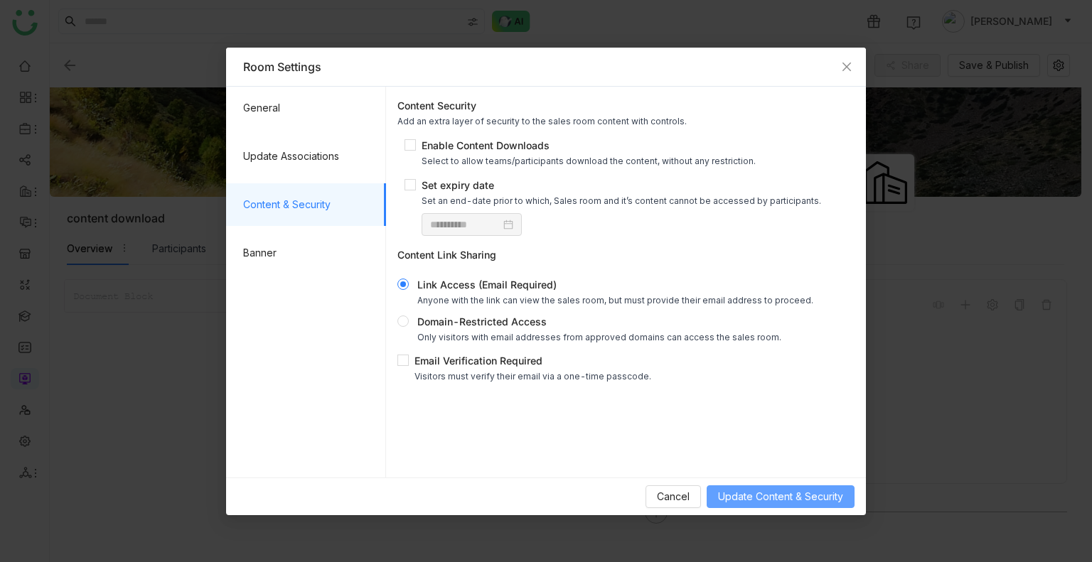
click at [774, 488] on button "Update Content & Security" at bounding box center [781, 497] width 148 height 23
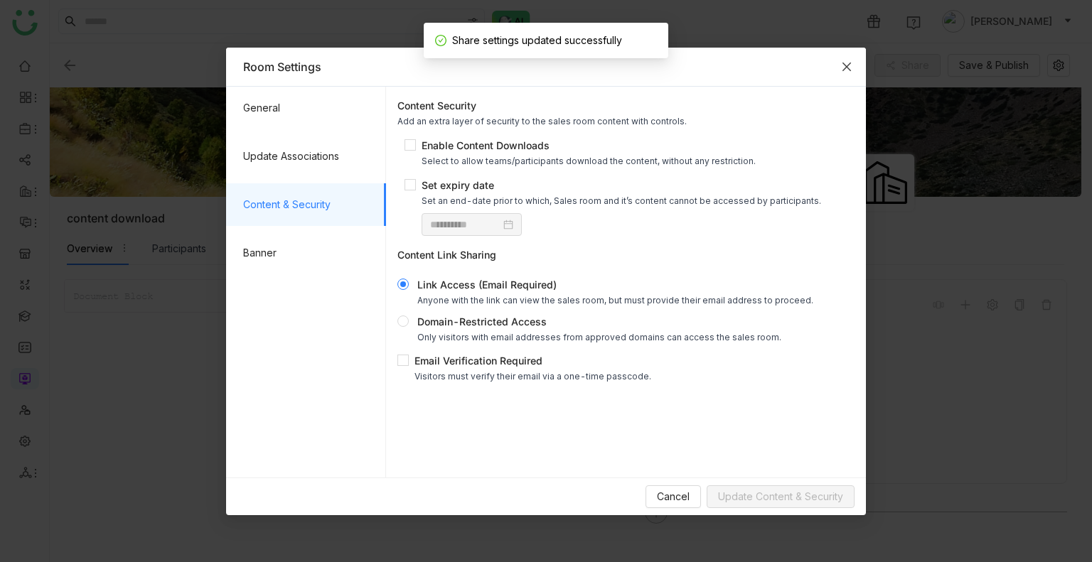
click at [849, 83] on span "Close" at bounding box center [847, 67] width 38 height 38
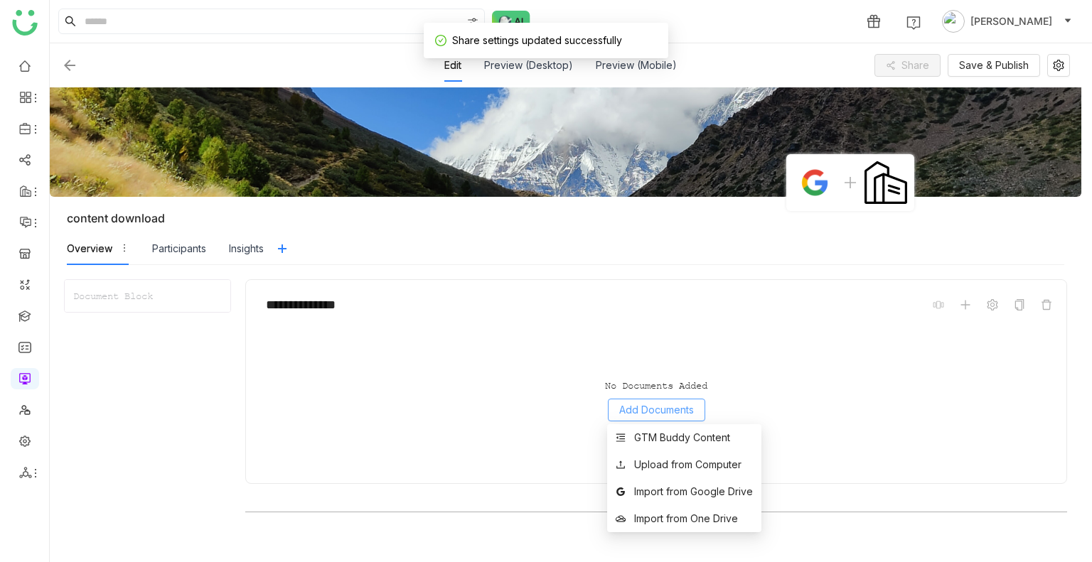
click at [671, 405] on span "Add Documents" at bounding box center [656, 410] width 75 height 16
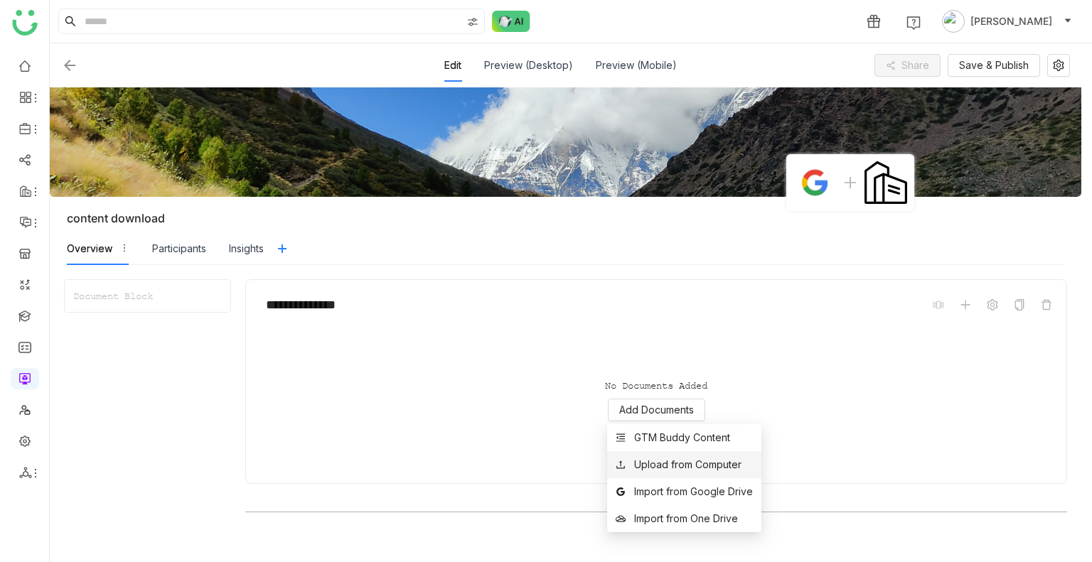
click at [667, 454] on li "Upload from Computer" at bounding box center [684, 464] width 154 height 27
click at [668, 440] on div "GTM Buddy Content" at bounding box center [682, 438] width 96 height 16
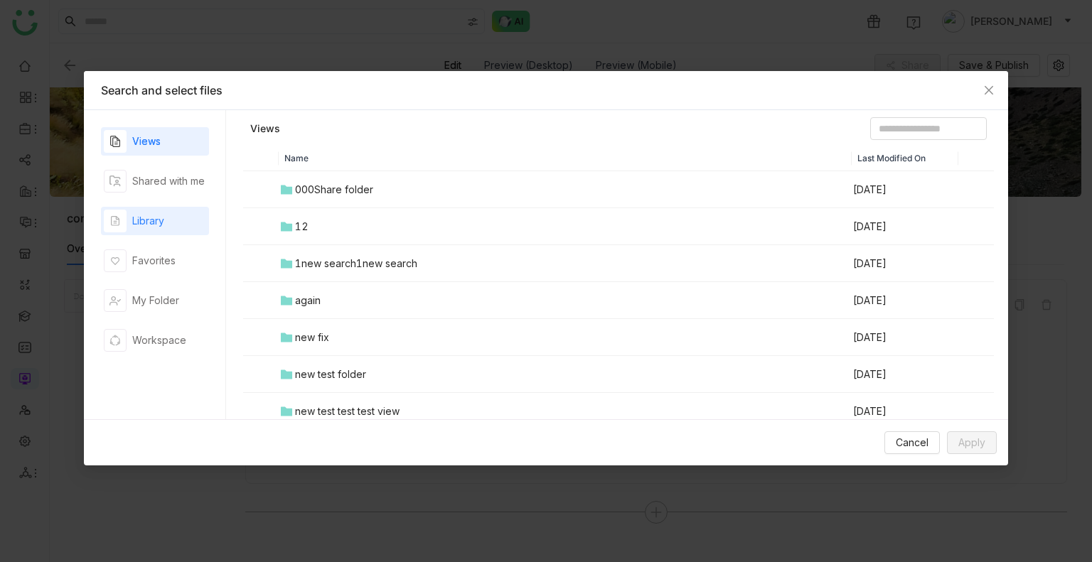
click at [193, 214] on div "Library" at bounding box center [155, 221] width 108 height 28
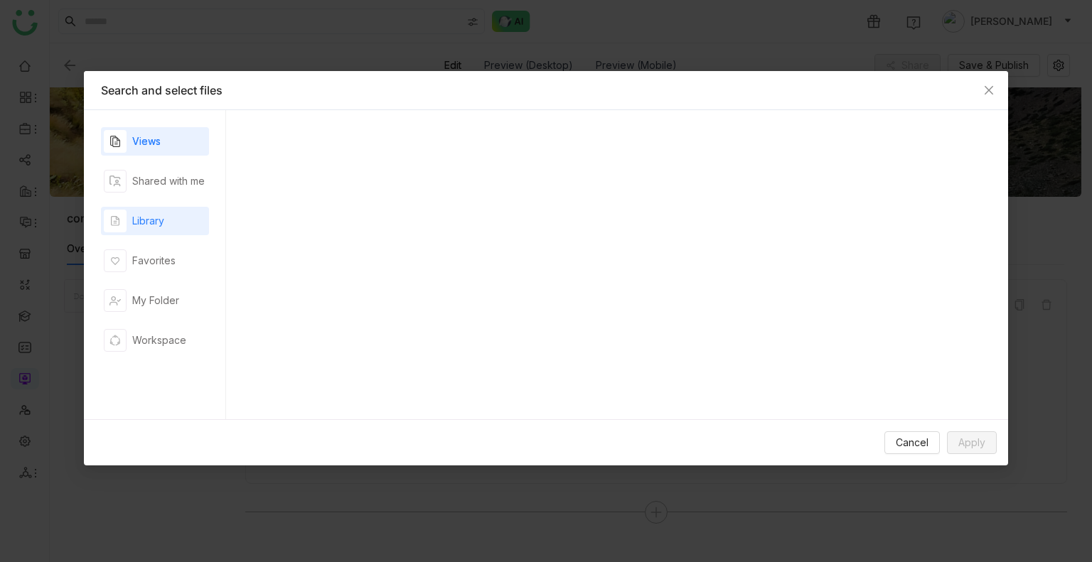
click at [193, 214] on div "Library" at bounding box center [155, 221] width 108 height 28
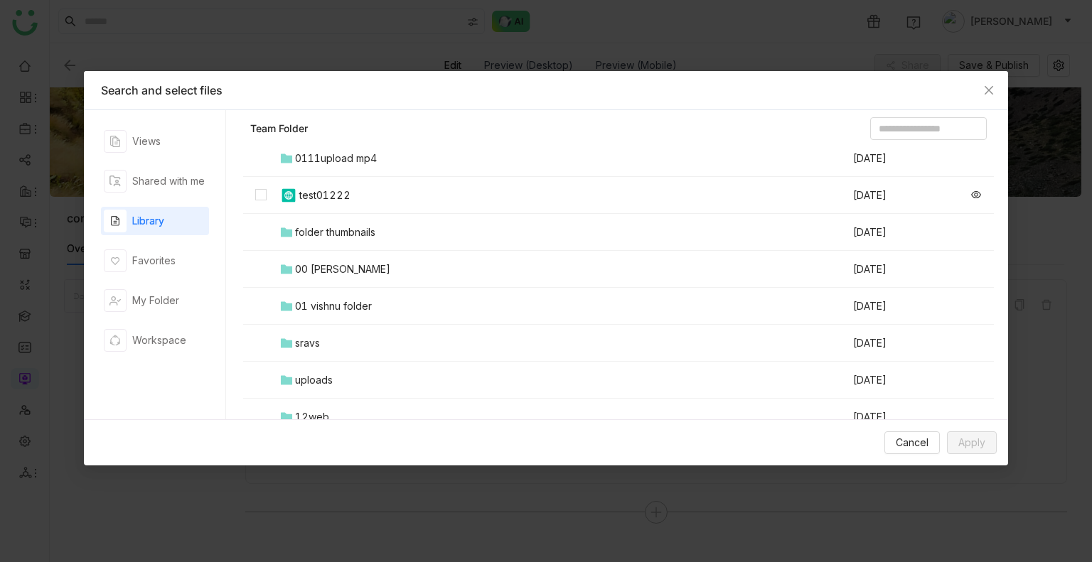
scroll to position [108, 0]
click at [336, 301] on div "01 vishnu folder" at bounding box center [333, 304] width 77 height 16
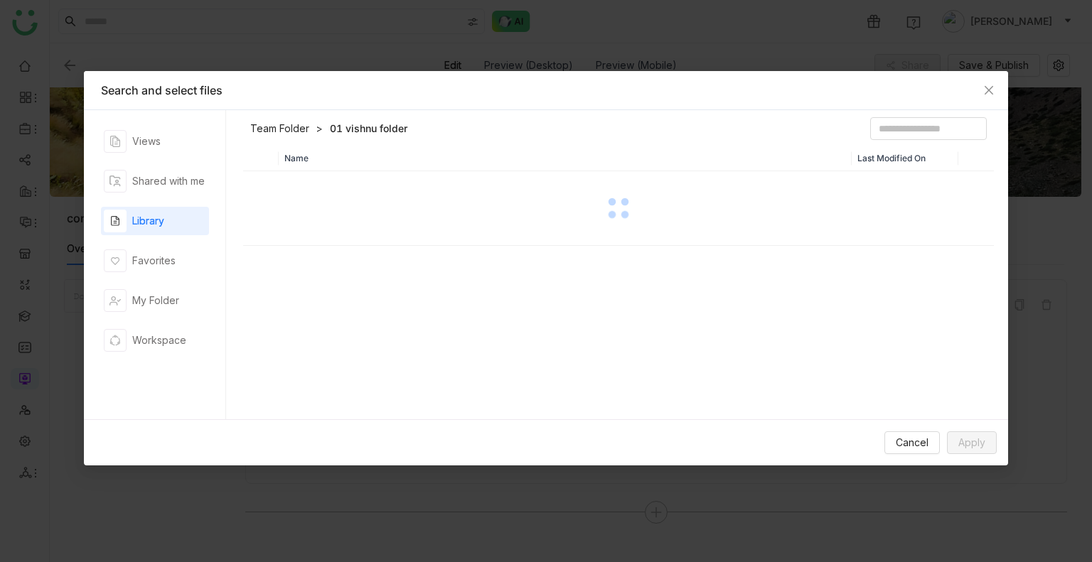
scroll to position [0, 0]
click at [336, 301] on div "Name Last Modified On" at bounding box center [618, 286] width 751 height 281
click at [326, 193] on div "0Vishnu Folder" at bounding box center [330, 190] width 70 height 16
click at [326, 193] on div at bounding box center [619, 208] width 748 height 71
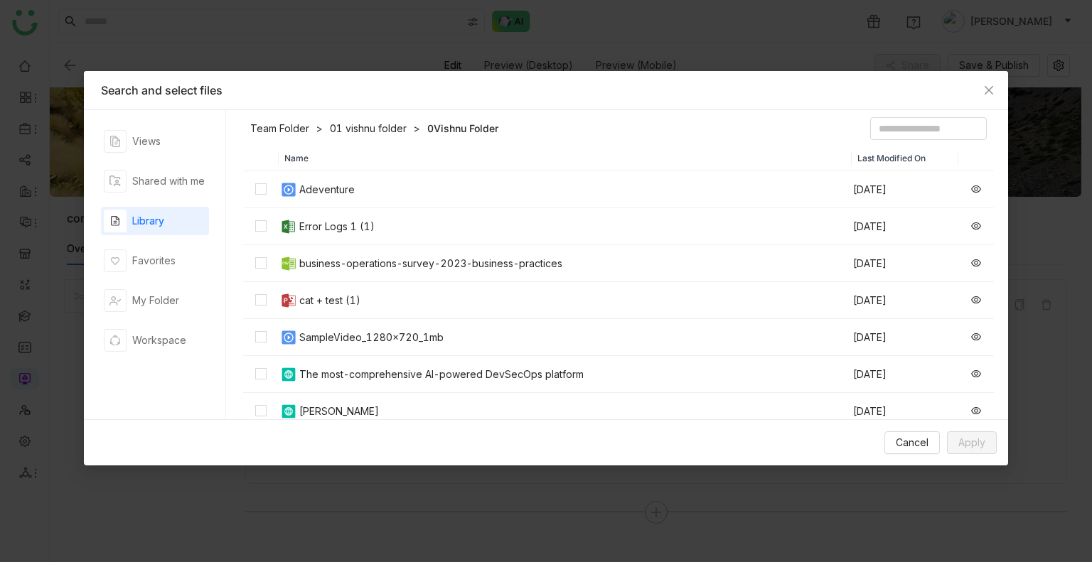
click at [296, 306] on img at bounding box center [288, 300] width 17 height 17
click at [964, 451] on button "Apply" at bounding box center [972, 443] width 50 height 23
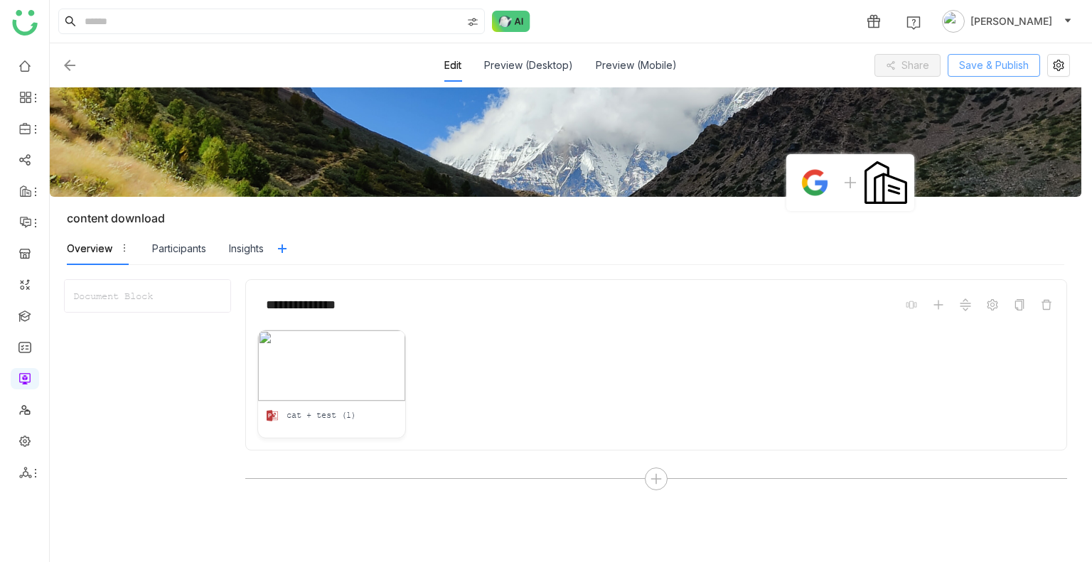
click at [984, 60] on span "Save & Publish" at bounding box center [994, 66] width 70 height 16
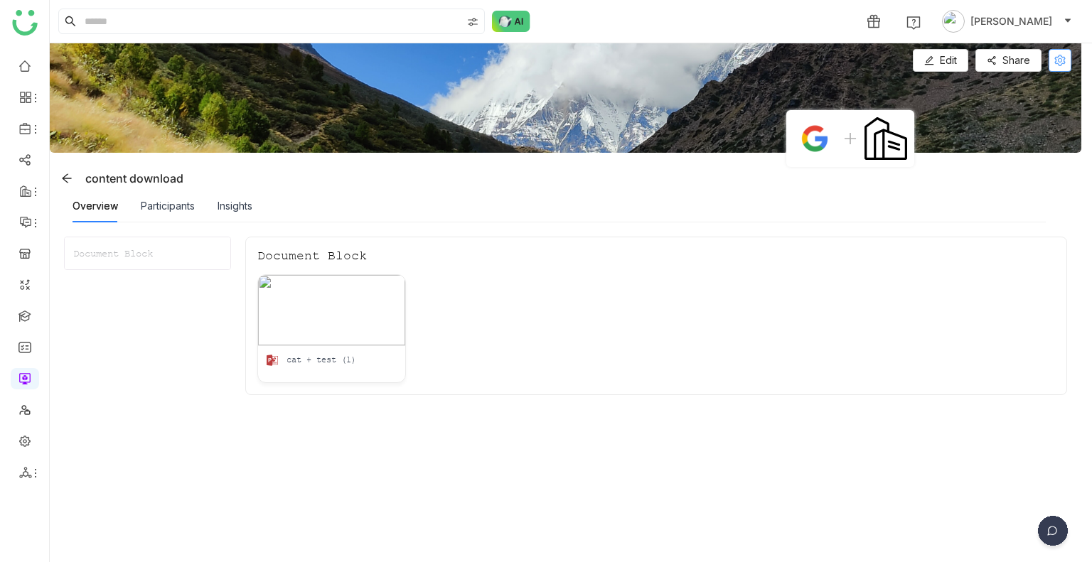
click at [1069, 62] on icon at bounding box center [1059, 60] width 21 height 11
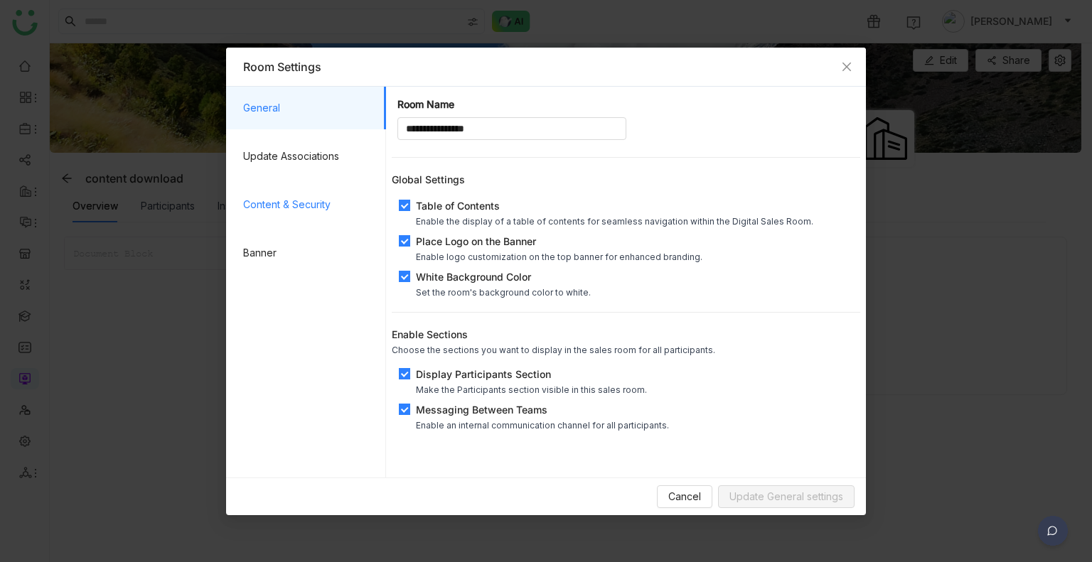
click at [275, 208] on span "Content & Security" at bounding box center [309, 204] width 132 height 43
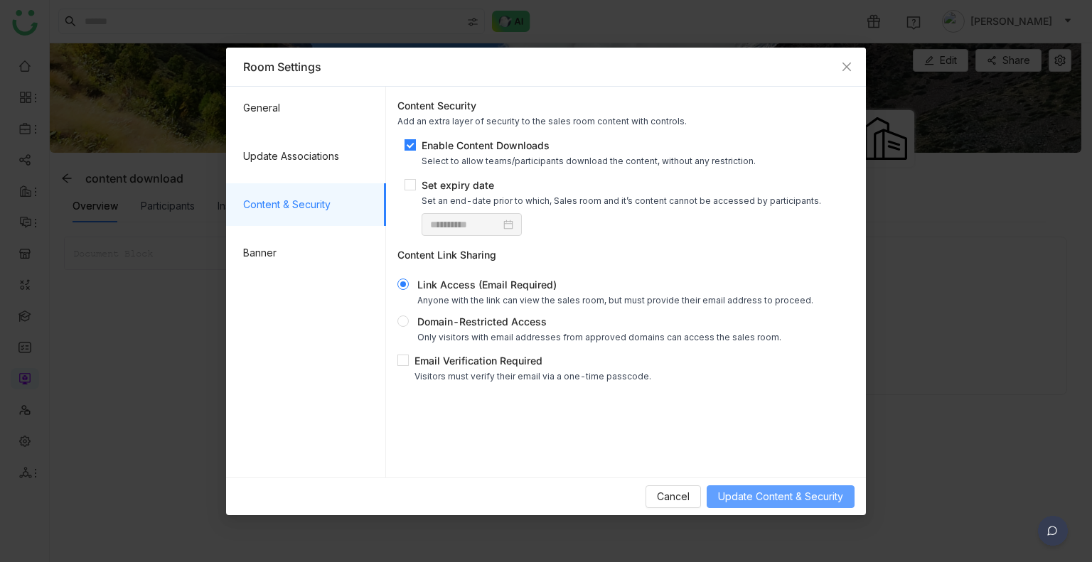
click at [748, 500] on span "Update Content & Security" at bounding box center [780, 497] width 125 height 16
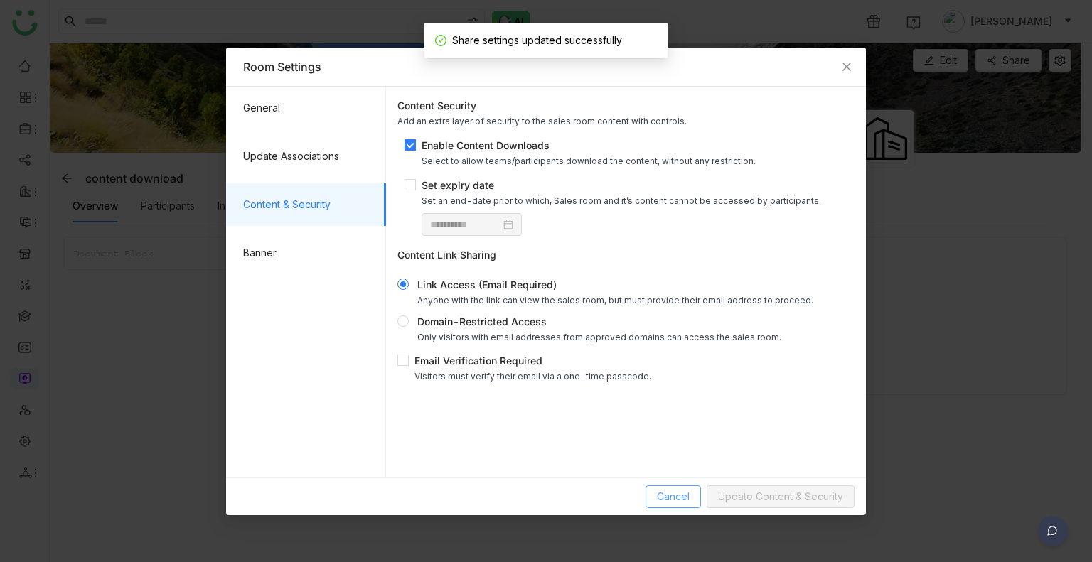
click at [674, 489] on span "Cancel" at bounding box center [673, 497] width 33 height 16
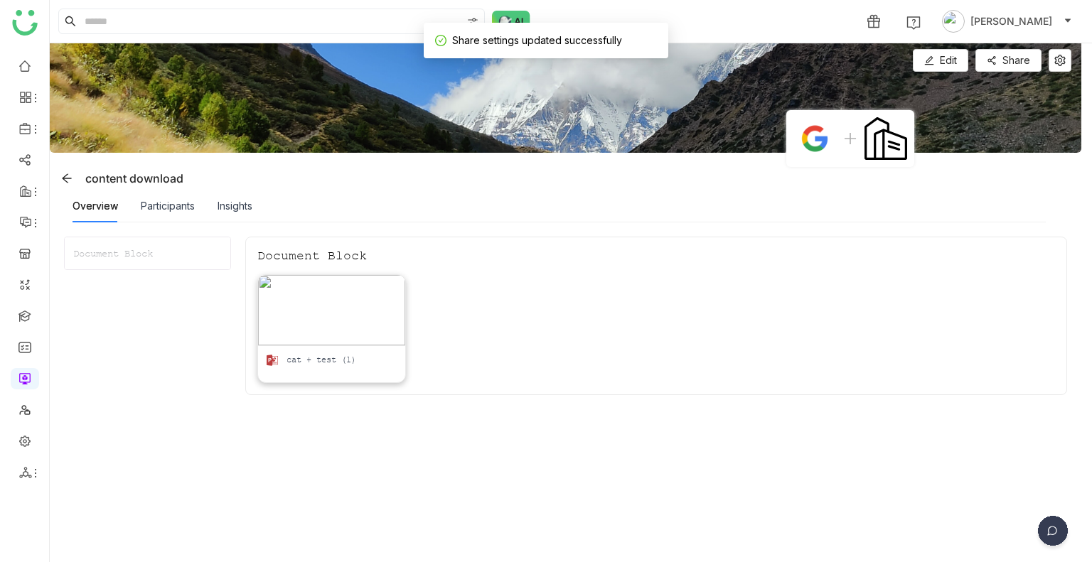
click at [320, 299] on img at bounding box center [331, 310] width 146 height 70
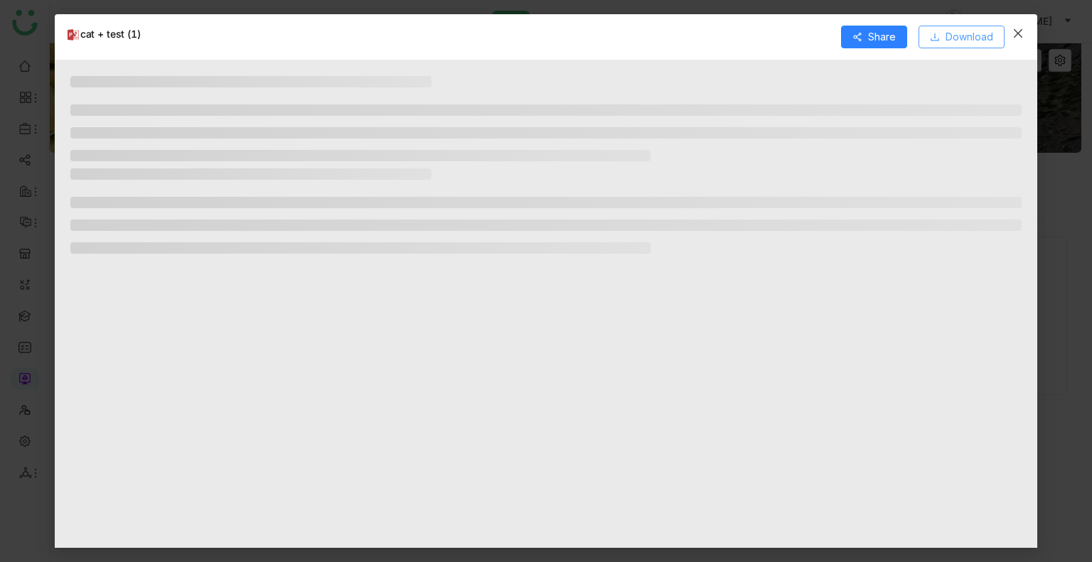
click at [940, 35] on icon at bounding box center [935, 37] width 10 height 10
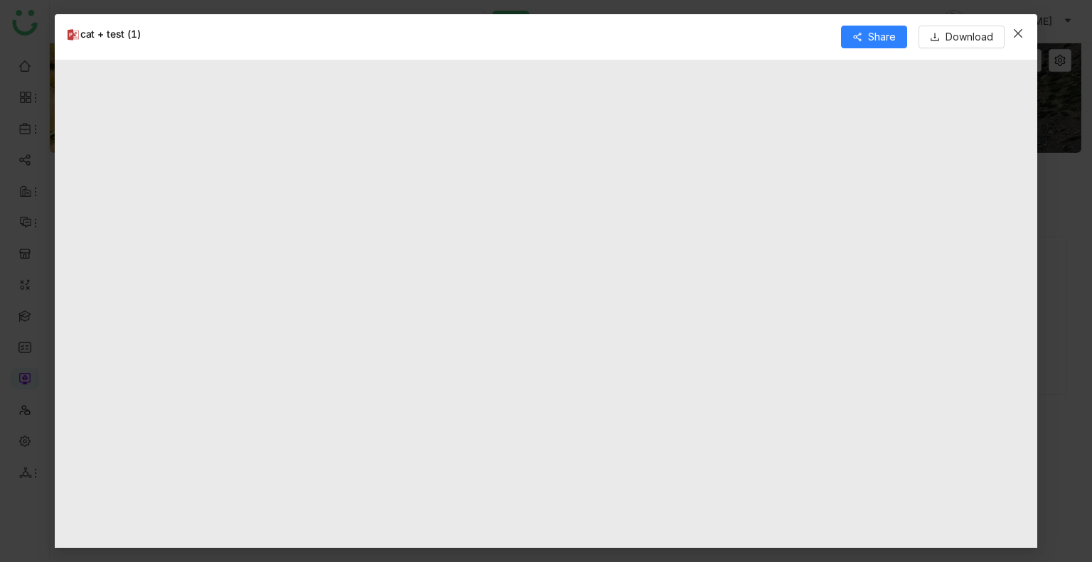
click at [1025, 33] on span "Close" at bounding box center [1018, 33] width 38 height 38
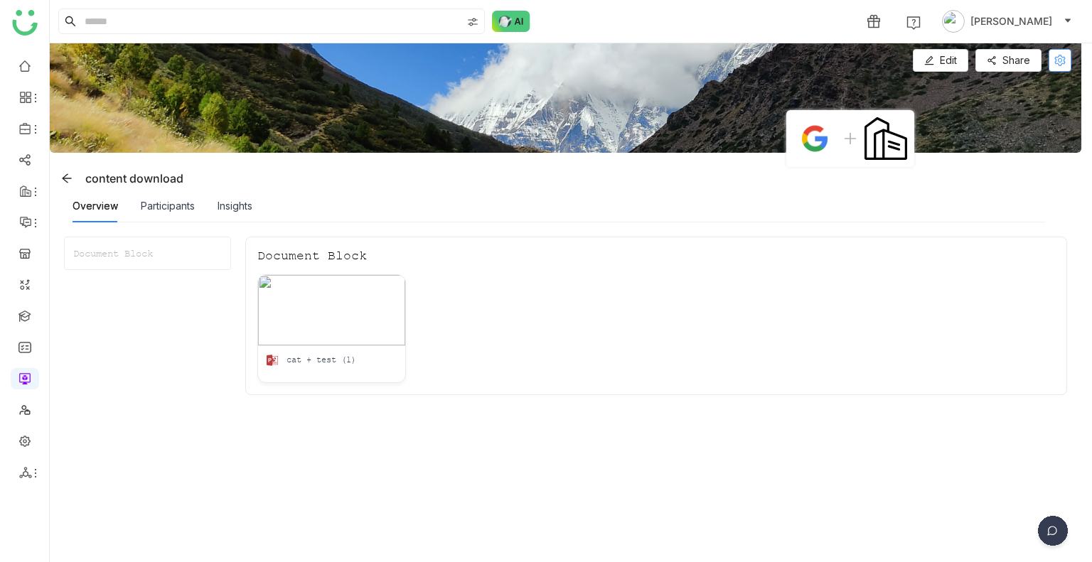
click at [1066, 69] on button at bounding box center [1060, 60] width 23 height 23
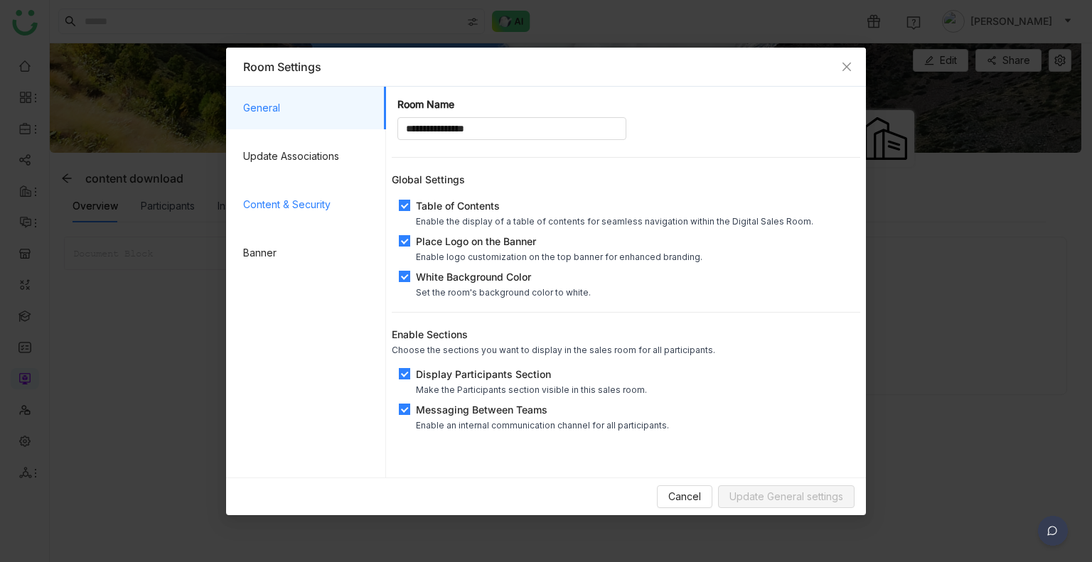
click at [296, 218] on span "Content & Security" at bounding box center [309, 204] width 132 height 43
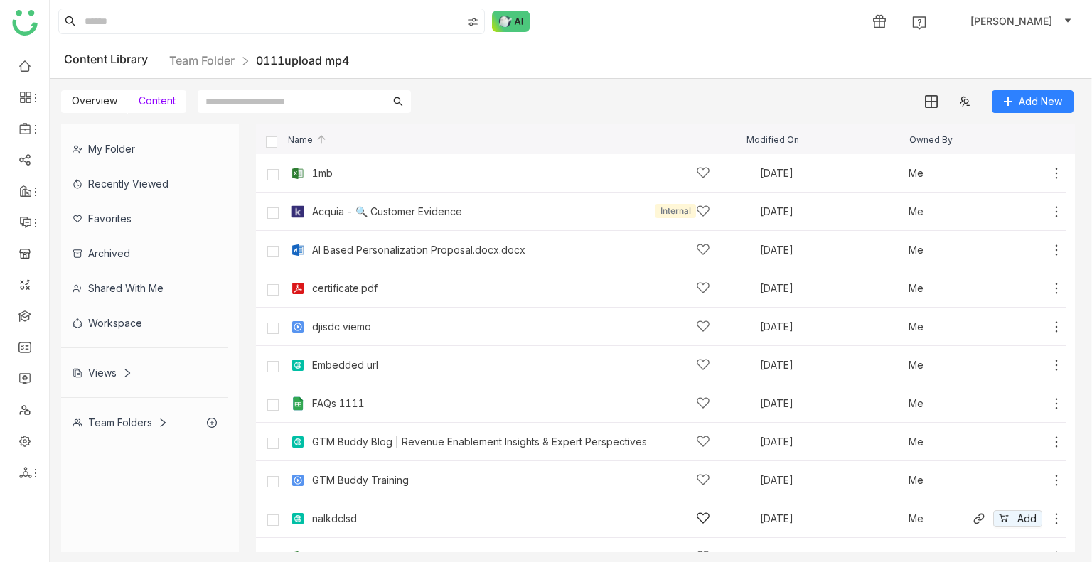
scroll to position [100, 0]
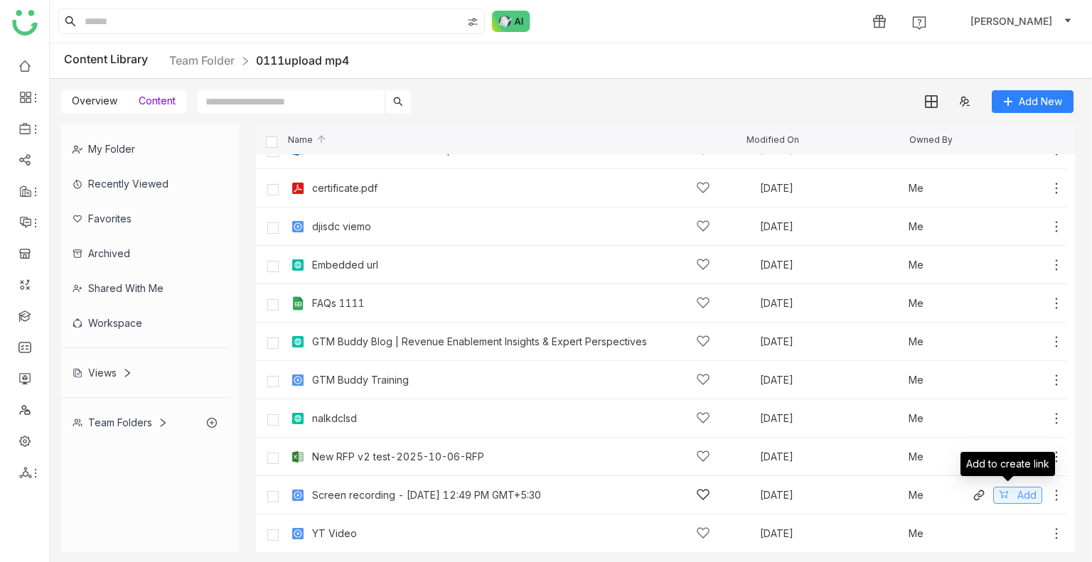
click at [999, 490] on icon at bounding box center [1004, 495] width 10 height 10
click at [821, 21] on div "Share" at bounding box center [807, 21] width 28 height 15
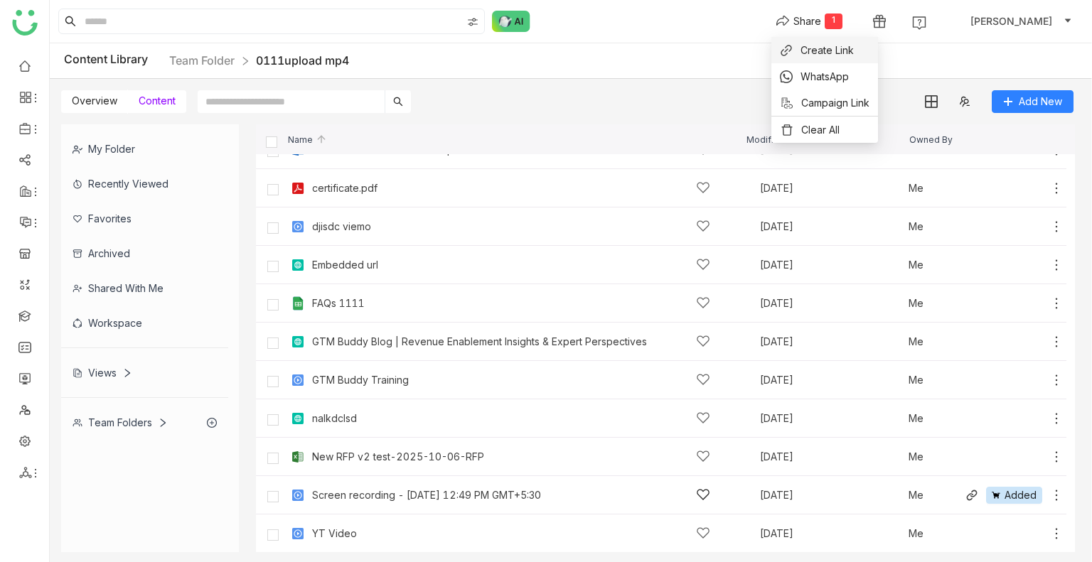
click at [830, 47] on span "Create Link" at bounding box center [827, 50] width 53 height 15
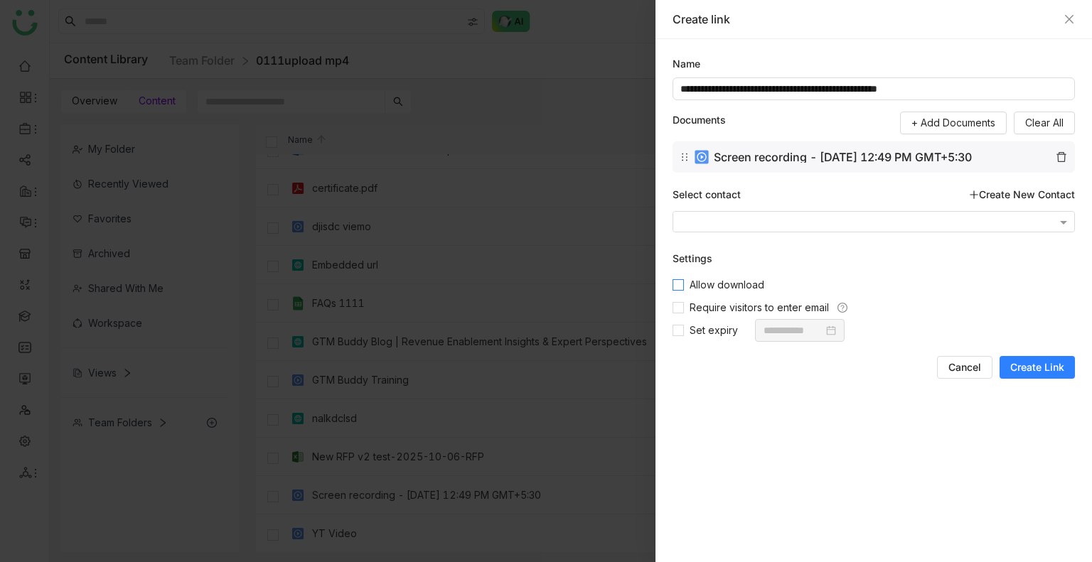
click at [707, 286] on span "Allow download" at bounding box center [727, 285] width 86 height 16
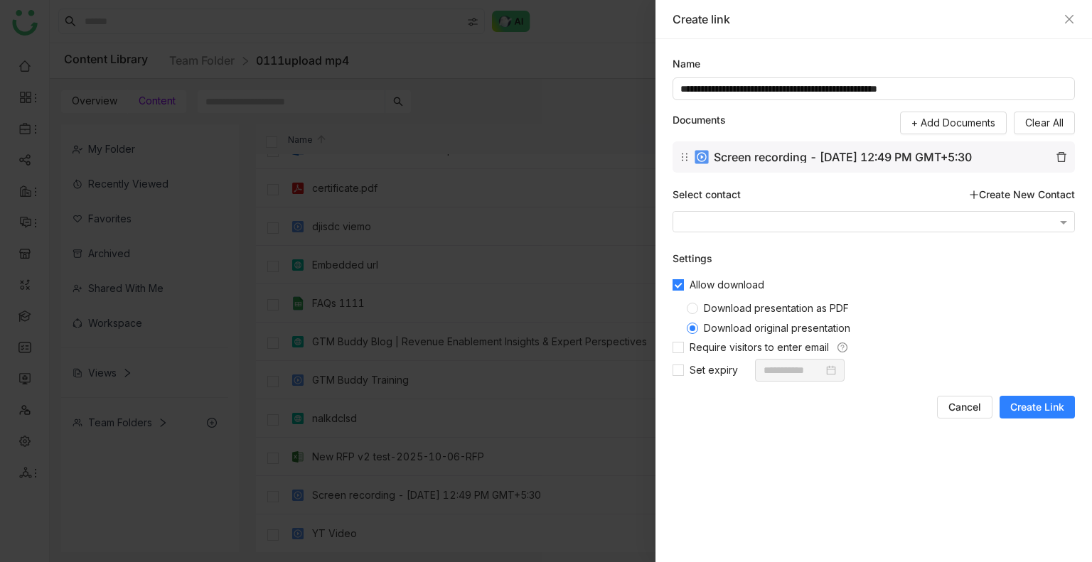
click at [712, 310] on span "Download presentation as PDF" at bounding box center [776, 308] width 156 height 12
click at [1044, 412] on span "Create Link" at bounding box center [1037, 407] width 54 height 14
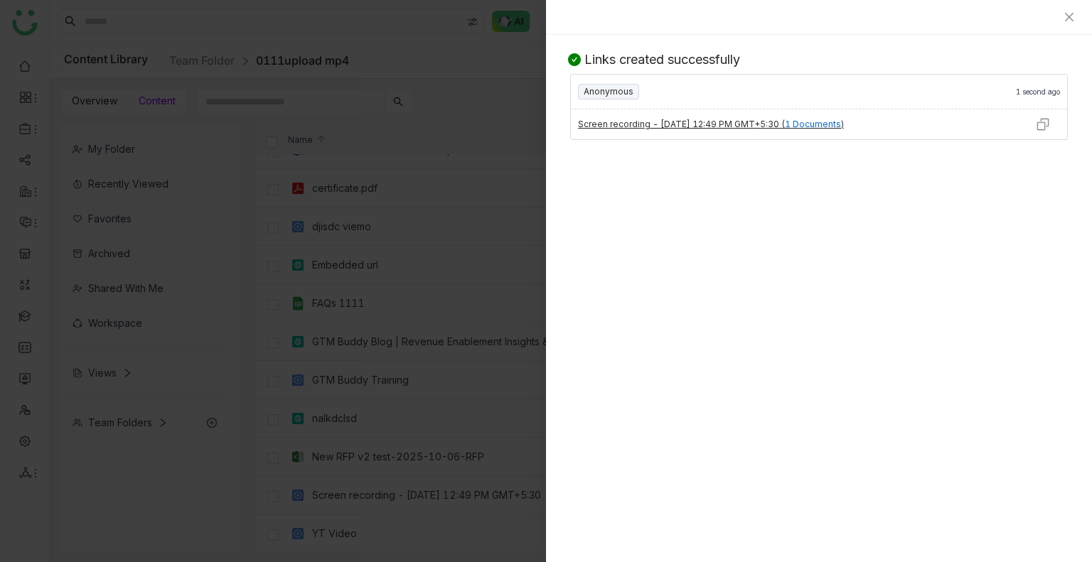
click at [1072, 8] on div at bounding box center [819, 17] width 546 height 35
click at [1068, 21] on icon "Close" at bounding box center [1069, 16] width 11 height 11
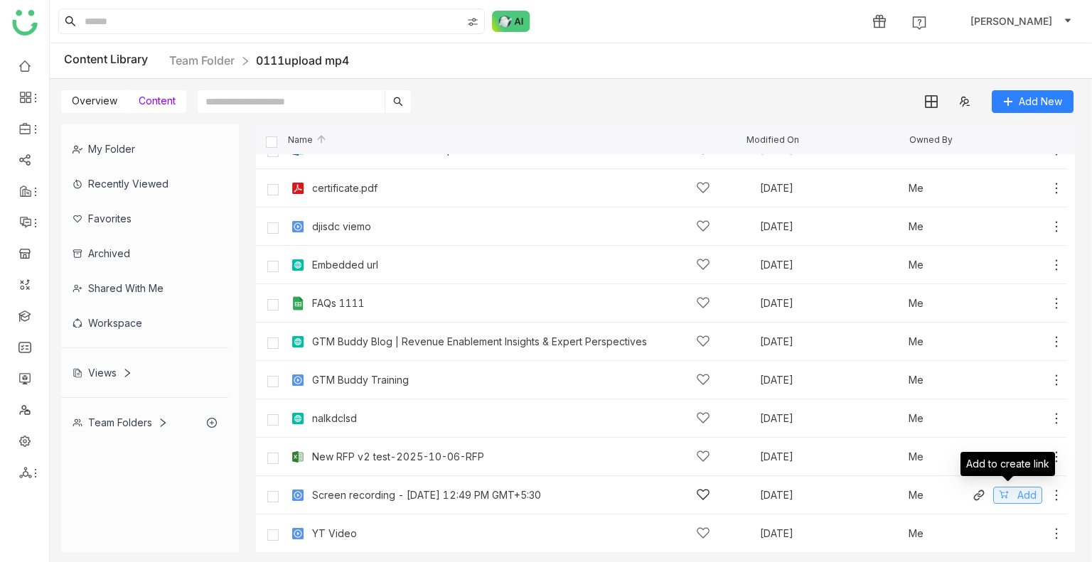
click at [1022, 491] on span "Add" at bounding box center [1026, 496] width 19 height 16
click at [842, 20] on div "1" at bounding box center [834, 22] width 18 height 16
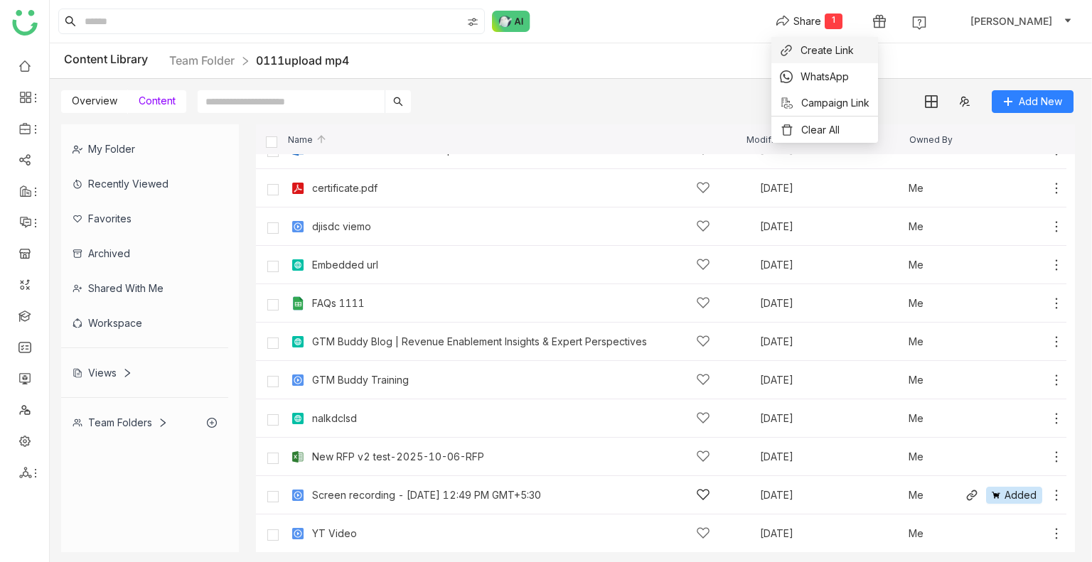
click at [840, 52] on span "Create Link" at bounding box center [827, 50] width 53 height 15
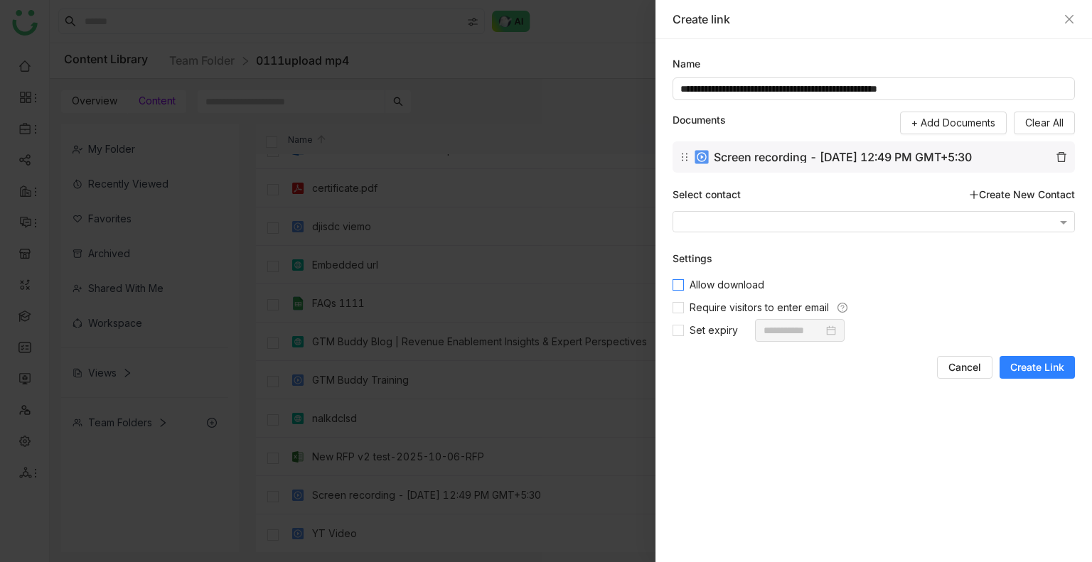
click at [742, 282] on span "Allow download" at bounding box center [727, 285] width 86 height 16
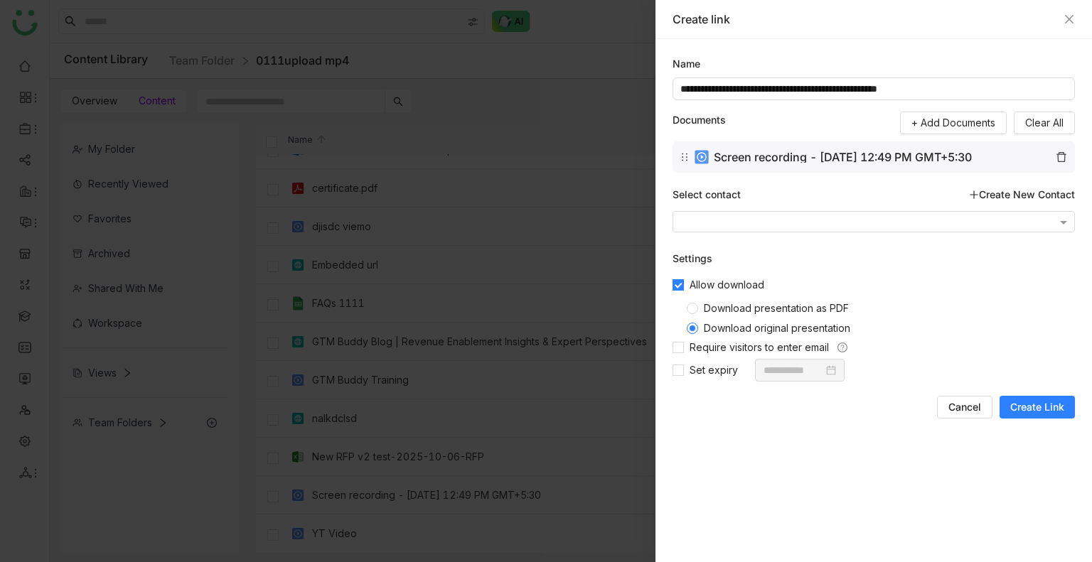
click at [739, 299] on label "Download presentation as PDF" at bounding box center [878, 306] width 382 height 20
click at [1043, 405] on span "Create Link" at bounding box center [1037, 407] width 54 height 14
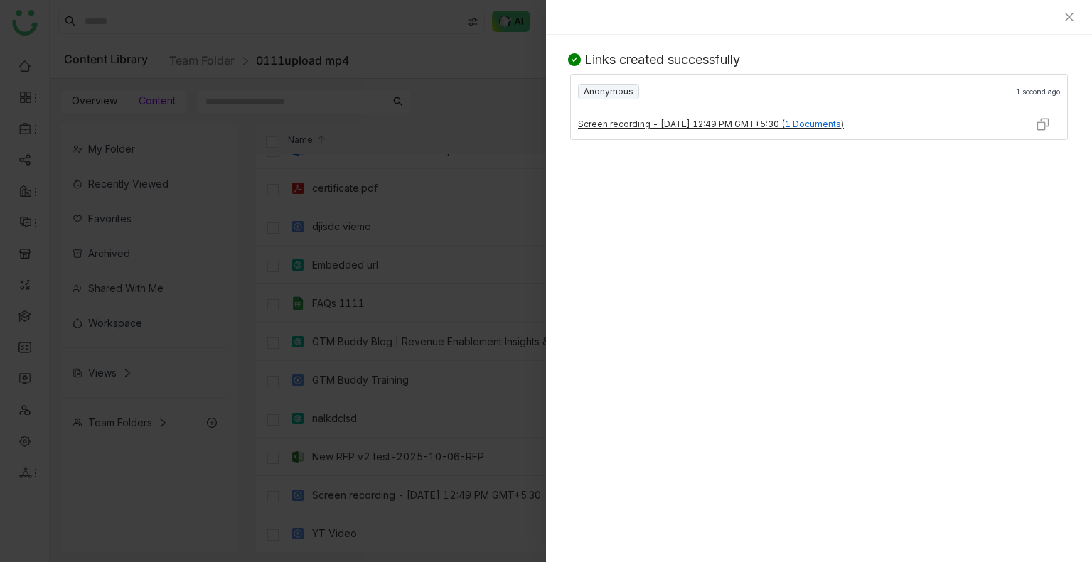
click at [1044, 124] on img at bounding box center [1043, 124] width 14 height 14
click at [1058, 22] on div at bounding box center [819, 16] width 512 height 11
click at [1061, 22] on div at bounding box center [819, 16] width 512 height 11
click at [1072, 16] on icon "Close" at bounding box center [1069, 16] width 11 height 11
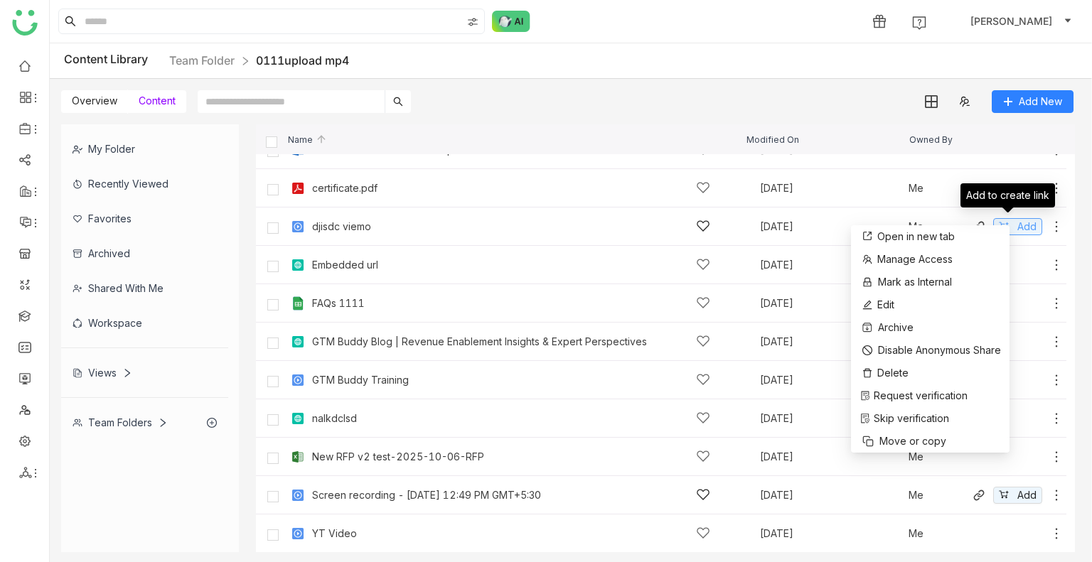
click at [1017, 219] on span "Add" at bounding box center [1026, 227] width 19 height 16
click at [821, 23] on div "Share" at bounding box center [807, 21] width 28 height 15
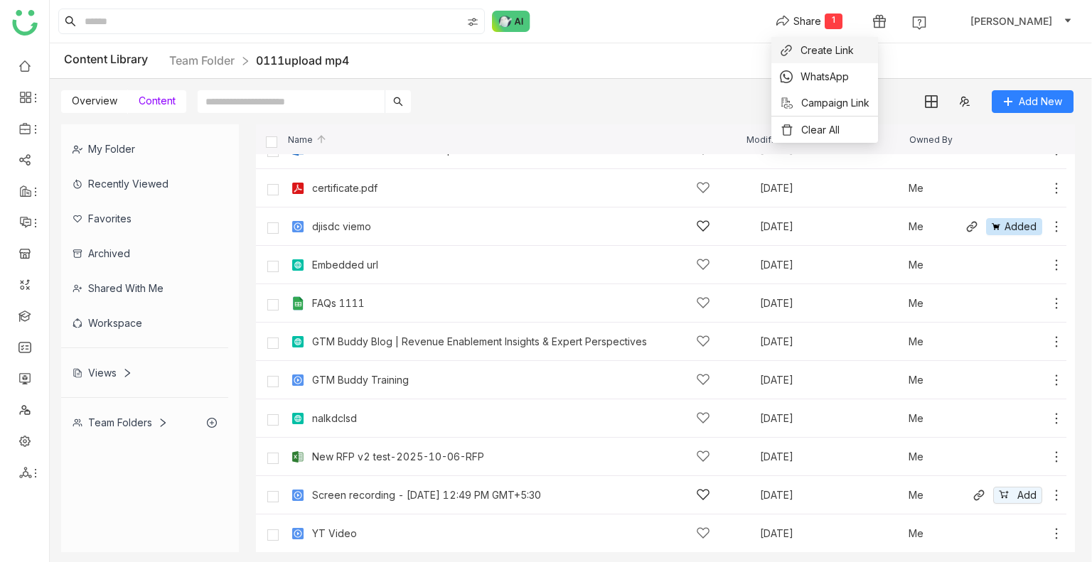
click at [823, 52] on span "Create Link" at bounding box center [827, 50] width 53 height 15
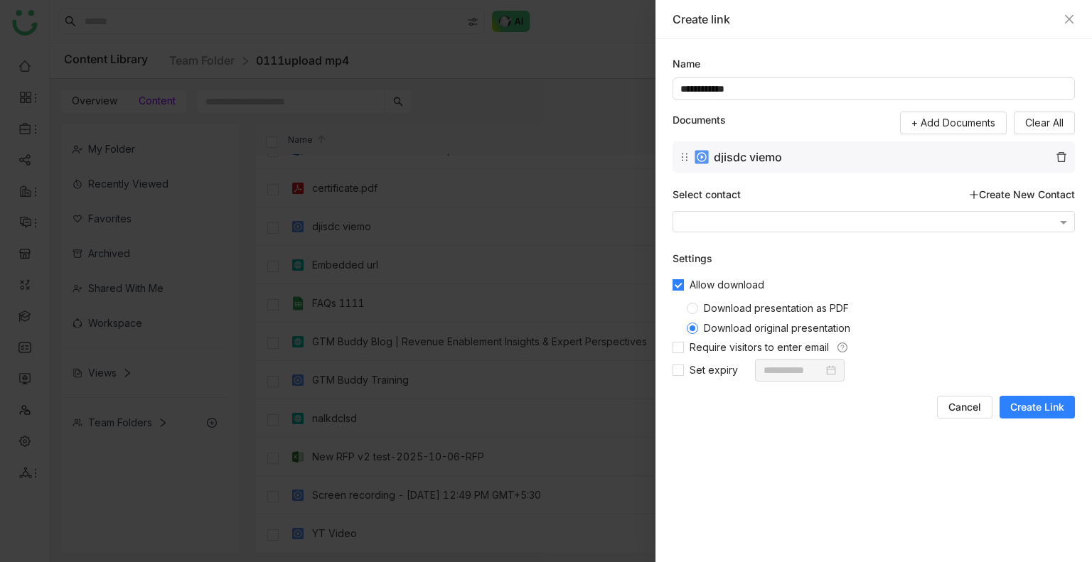
click at [671, 284] on div "**********" at bounding box center [873, 300] width 437 height 523
click at [1069, 20] on icon "Close" at bounding box center [1069, 19] width 11 height 11
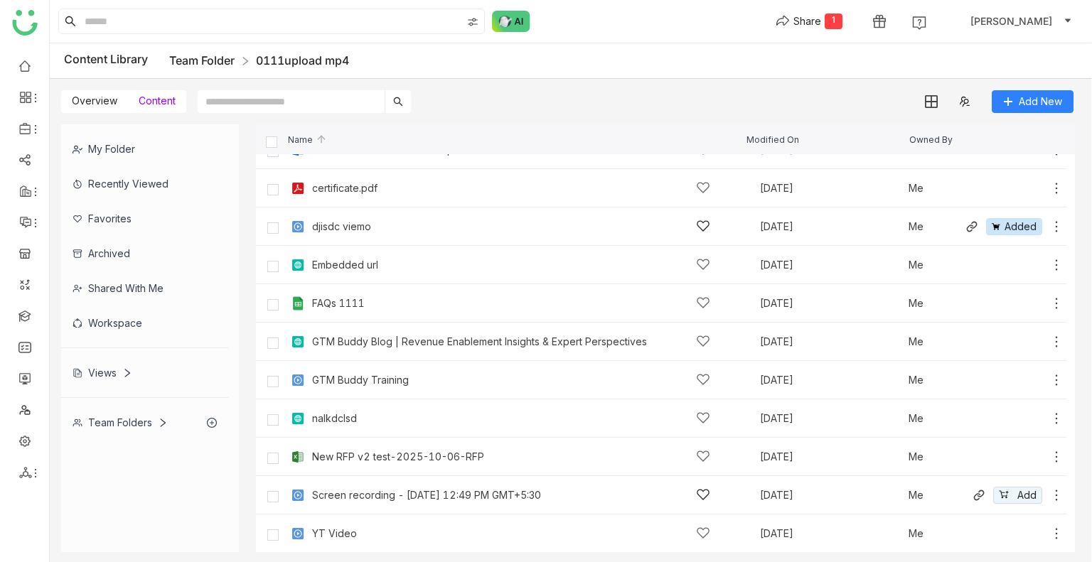
click at [200, 66] on link "Team Folder" at bounding box center [201, 60] width 65 height 14
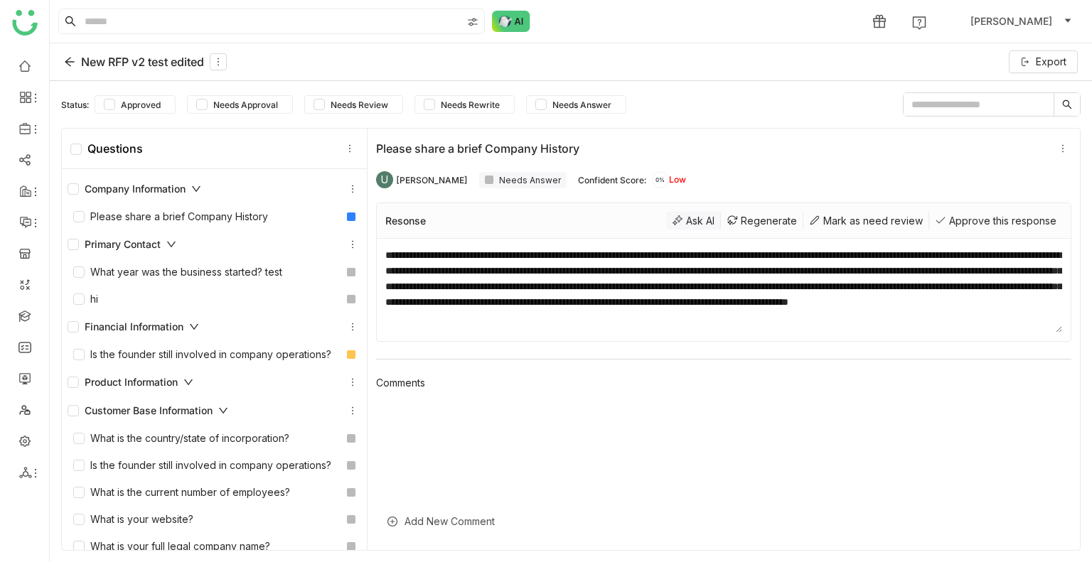
click at [680, 215] on div "Ask AI" at bounding box center [693, 221] width 55 height 18
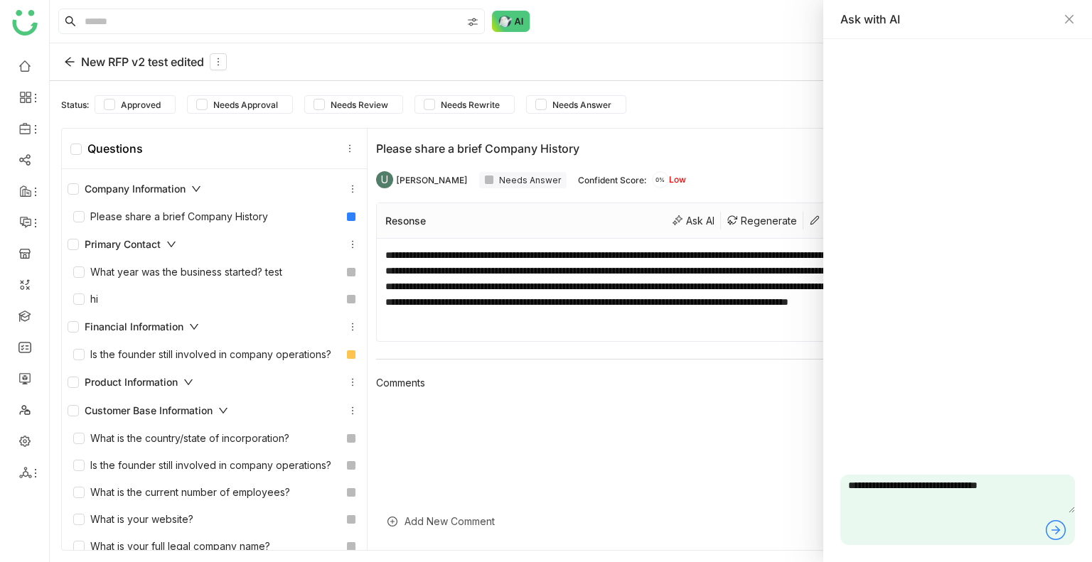
click at [146, 326] on div "Financial Information" at bounding box center [134, 327] width 132 height 16
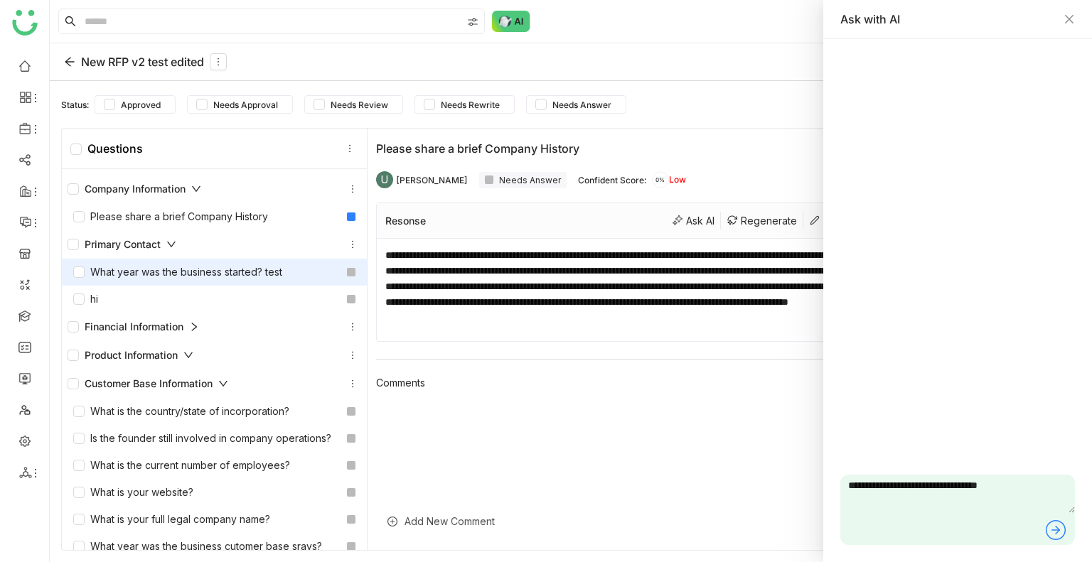
click at [131, 275] on div "What year was the business started? test" at bounding box center [177, 272] width 209 height 16
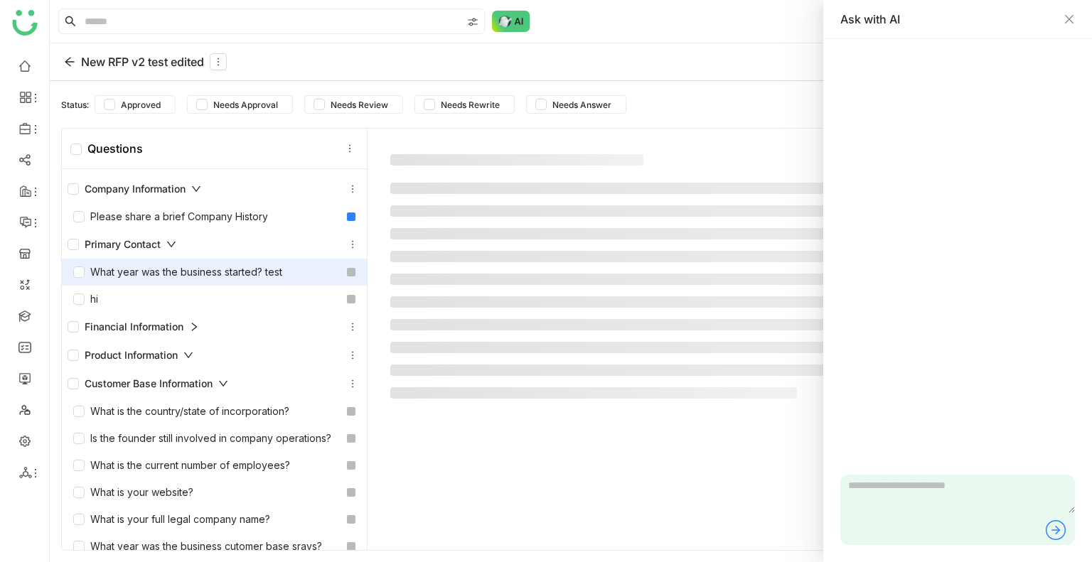
type textarea "**********"
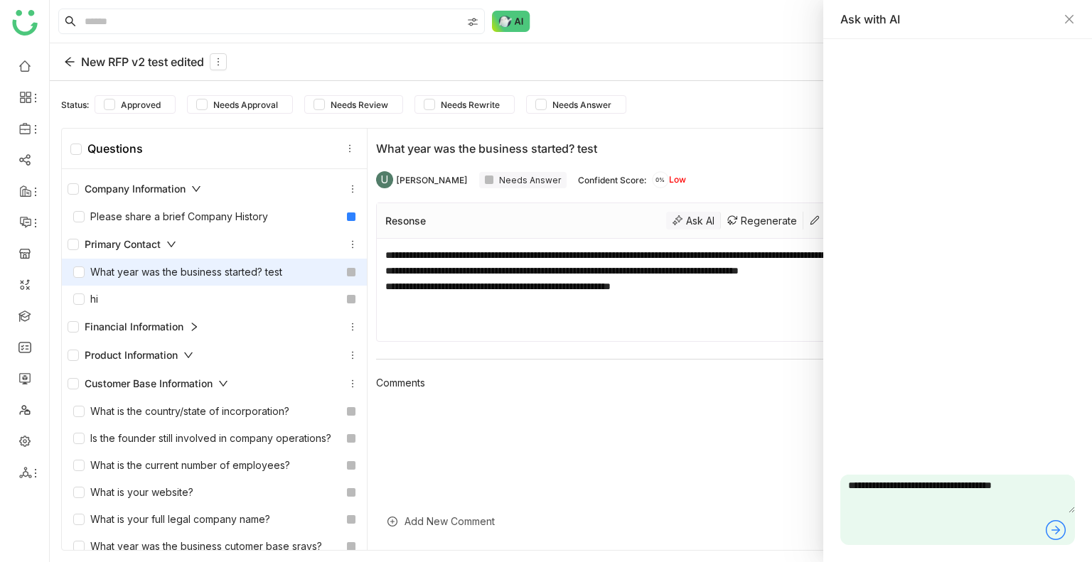
click at [683, 221] on div "Ask AI" at bounding box center [693, 221] width 55 height 18
click at [692, 212] on div "Ask AI" at bounding box center [693, 221] width 55 height 18
click at [1049, 528] on icon at bounding box center [1055, 530] width 23 height 23
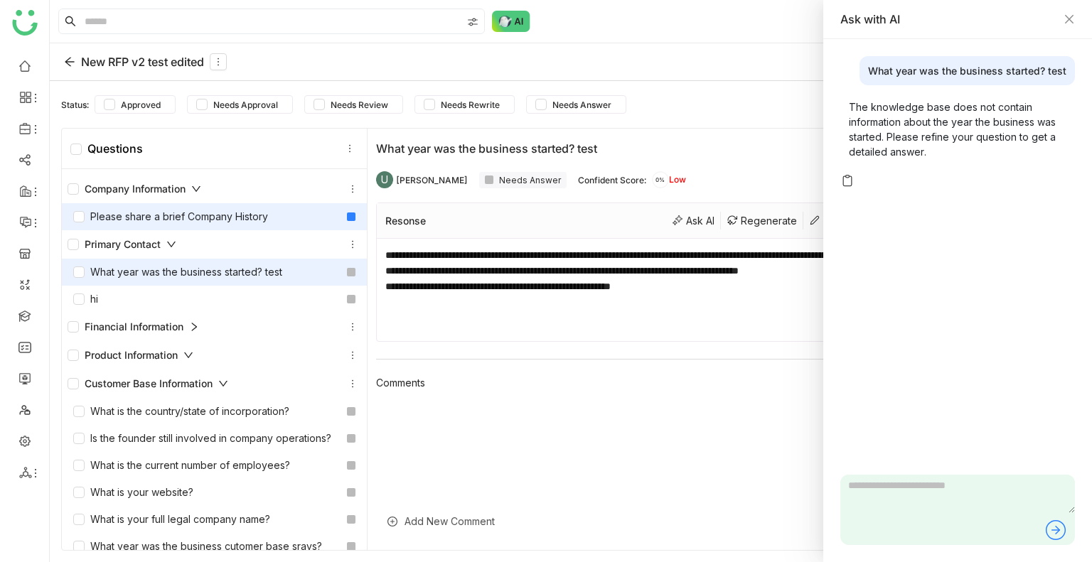
click at [154, 210] on div "Please share a brief Company History" at bounding box center [170, 217] width 195 height 16
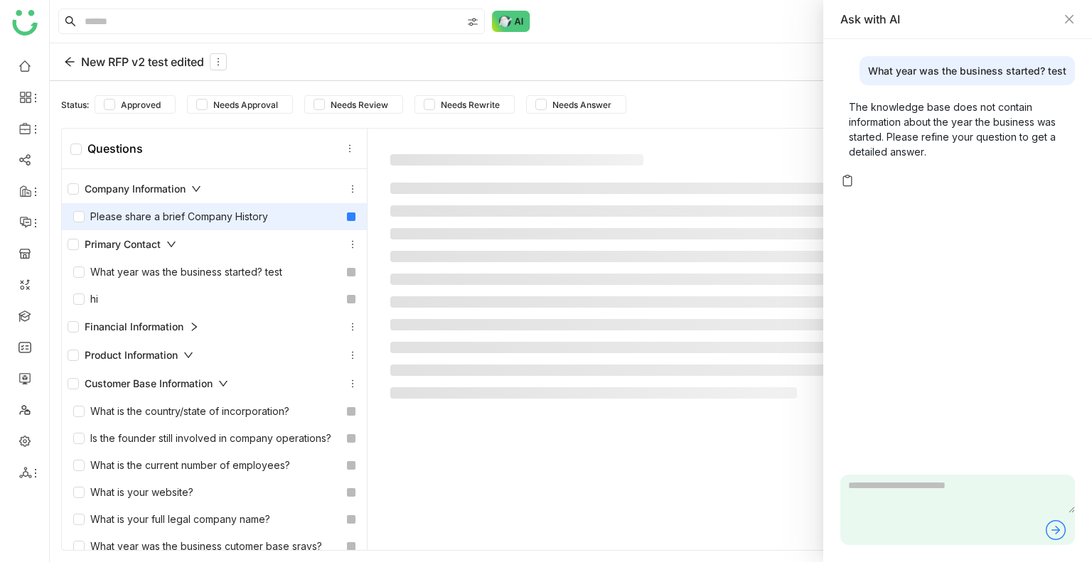
type textarea "**********"
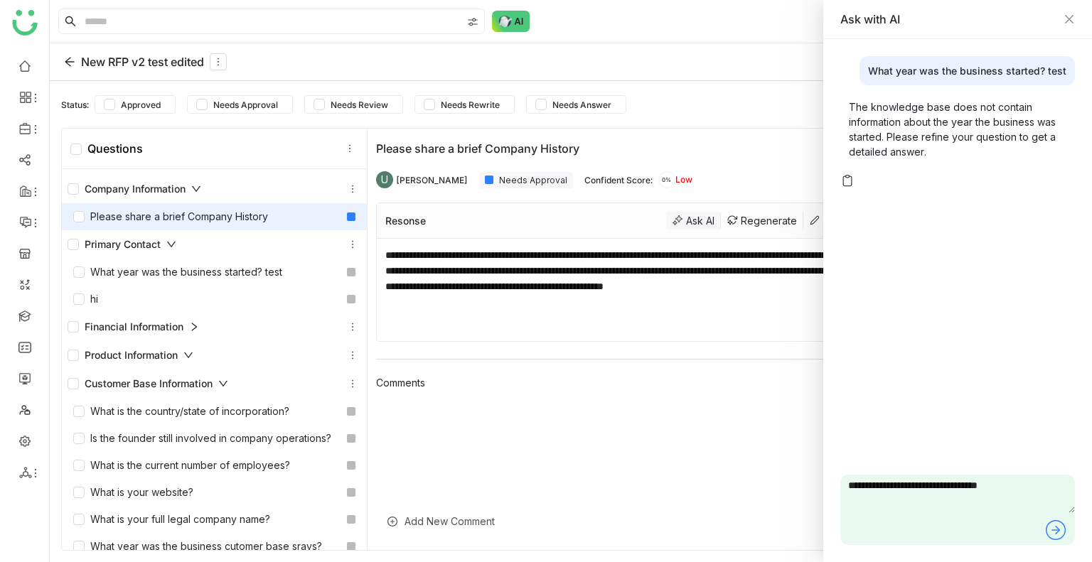
click at [692, 213] on div "Ask AI" at bounding box center [693, 221] width 55 height 18
click at [1054, 531] on icon at bounding box center [1055, 530] width 23 height 23
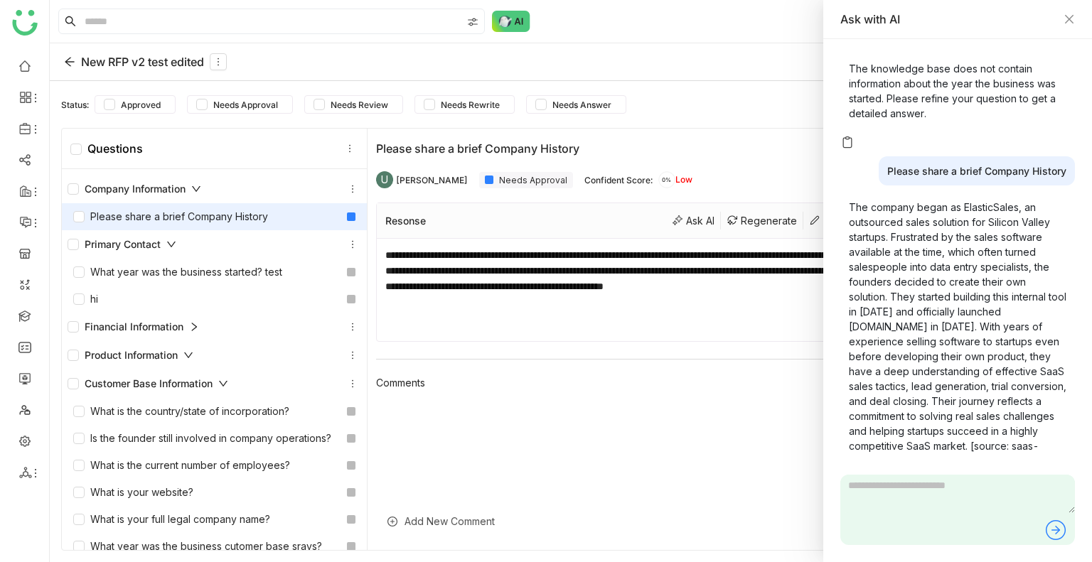
scroll to position [158, 0]
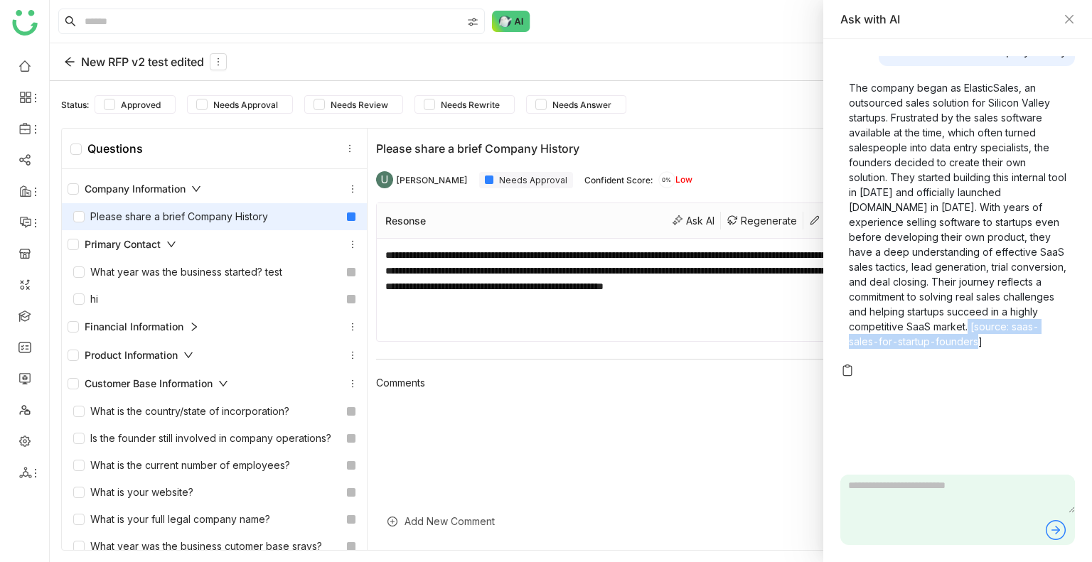
drag, startPoint x: 1010, startPoint y: 326, endPoint x: 1017, endPoint y: 338, distance: 13.7
click at [1017, 338] on p "The company began as ElasticSales, an outsourced sales solution for Silicon Val…" at bounding box center [958, 214] width 218 height 269
click at [987, 339] on p "The company began as ElasticSales, an outsourced sales solution for Silicon Val…" at bounding box center [958, 214] width 218 height 269
click at [987, 338] on p "The company began as ElasticSales, an outsourced sales solution for Silicon Val…" at bounding box center [958, 214] width 218 height 269
click at [1021, 342] on p "The company began as ElasticSales, an outsourced sales solution for Silicon Val…" at bounding box center [958, 214] width 218 height 269
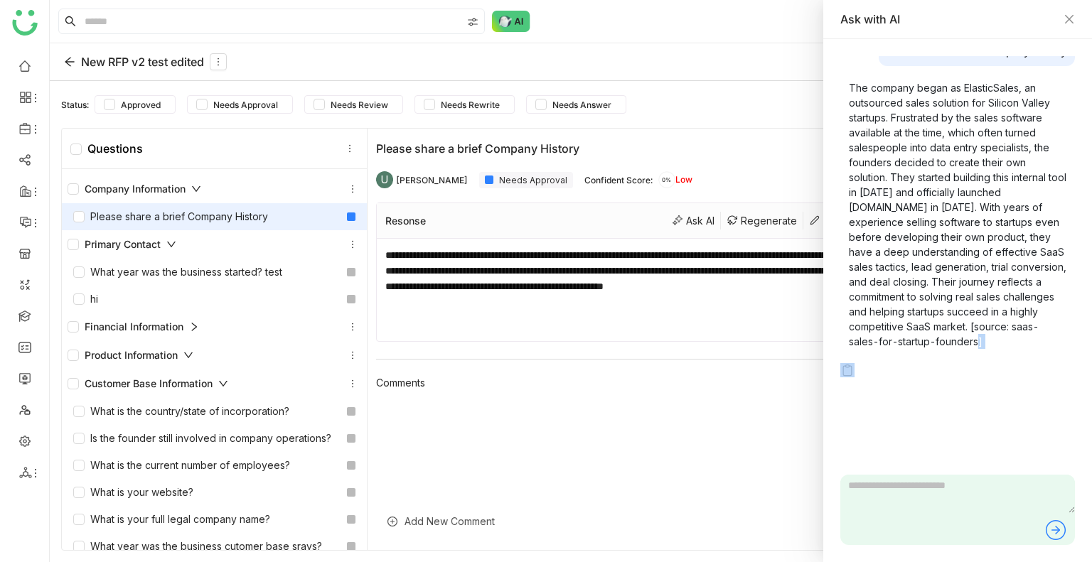
click at [1020, 342] on p "The company began as ElasticSales, an outsourced sales solution for Silicon Val…" at bounding box center [958, 214] width 218 height 269
drag, startPoint x: 1007, startPoint y: 327, endPoint x: 1050, endPoint y: 353, distance: 49.7
click at [1050, 353] on div "The company began as ElasticSales, an outsourced sales solution for Silicon Val…" at bounding box center [957, 215] width 235 height 286
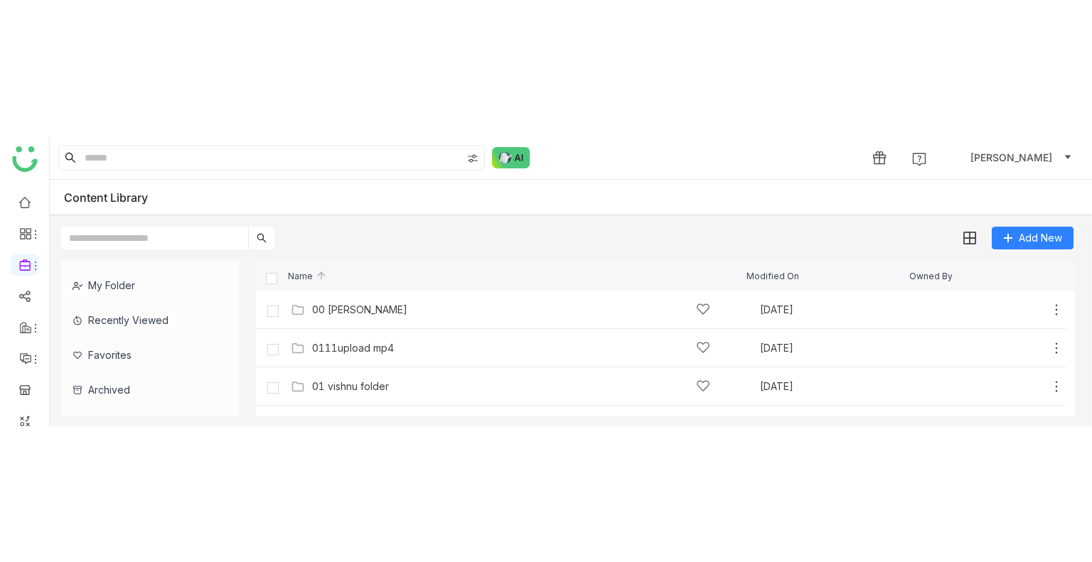
scroll to position [71, 0]
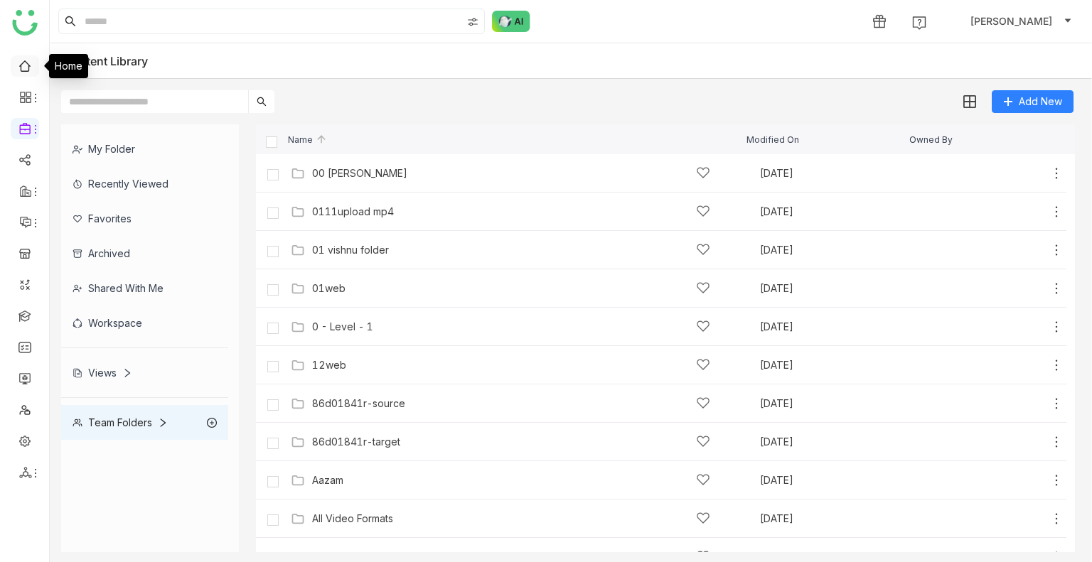
click at [28, 67] on link at bounding box center [24, 65] width 13 height 12
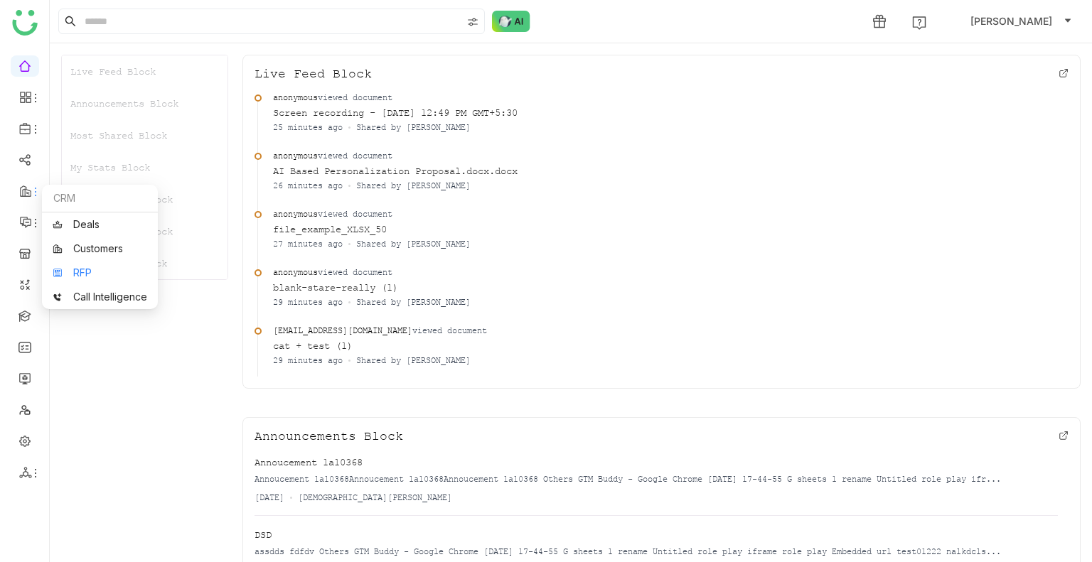
click at [89, 271] on link "RFP" at bounding box center [100, 273] width 95 height 10
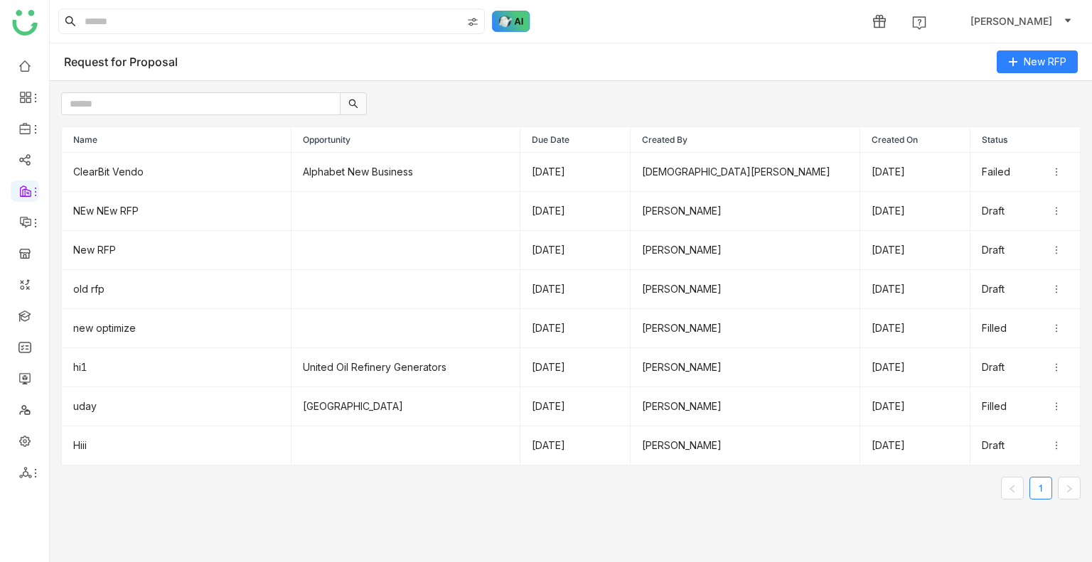
click at [513, 27] on img at bounding box center [511, 21] width 38 height 21
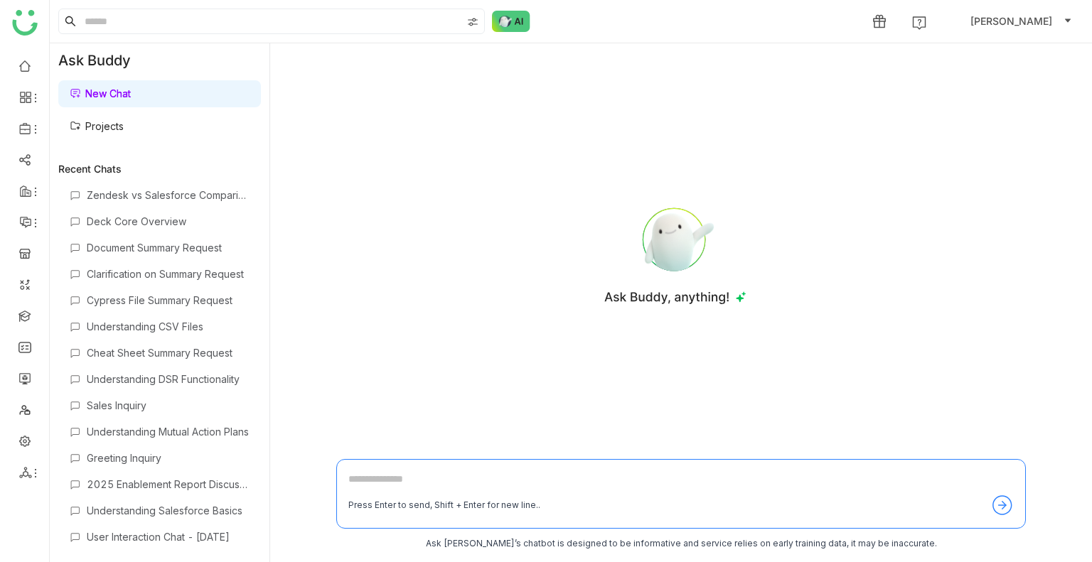
click at [91, 127] on link "Projects" at bounding box center [97, 126] width 54 height 12
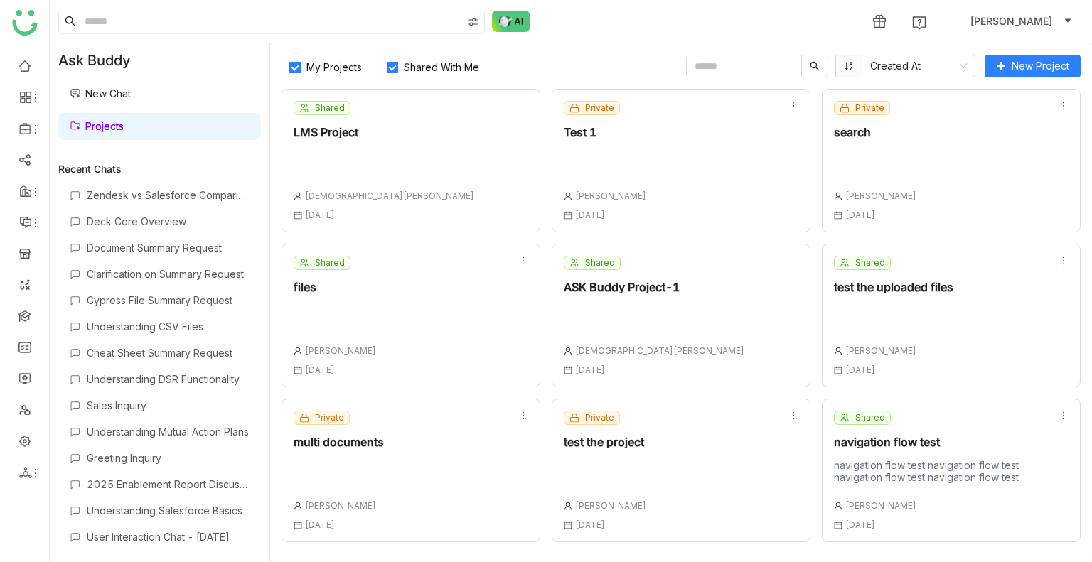
click at [449, 147] on div "Shared LMS Project [PERSON_NAME] [DATE]" at bounding box center [411, 161] width 259 height 144
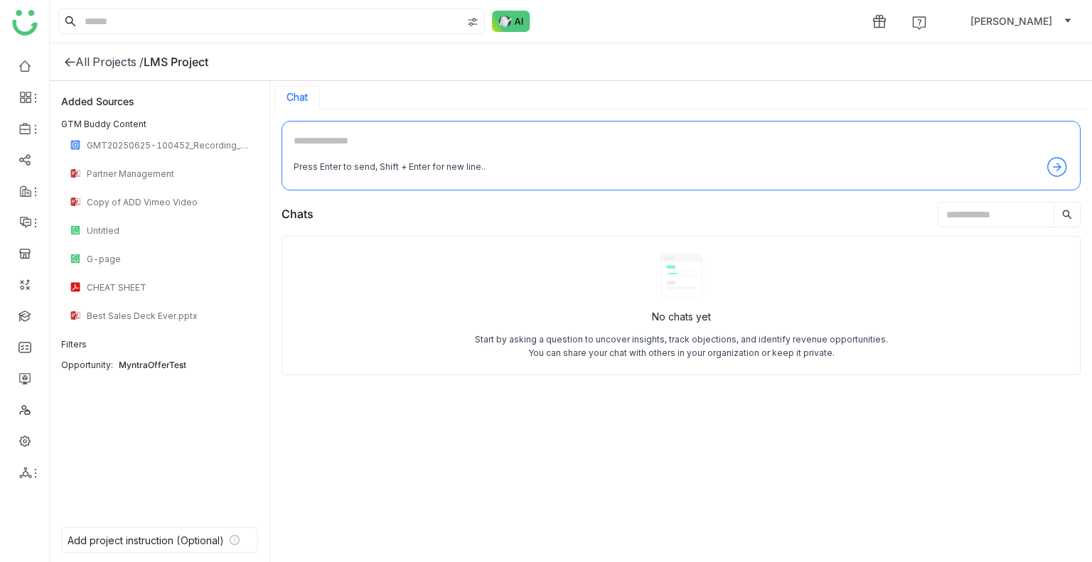
click at [107, 60] on div "All Projects /" at bounding box center [109, 62] width 68 height 14
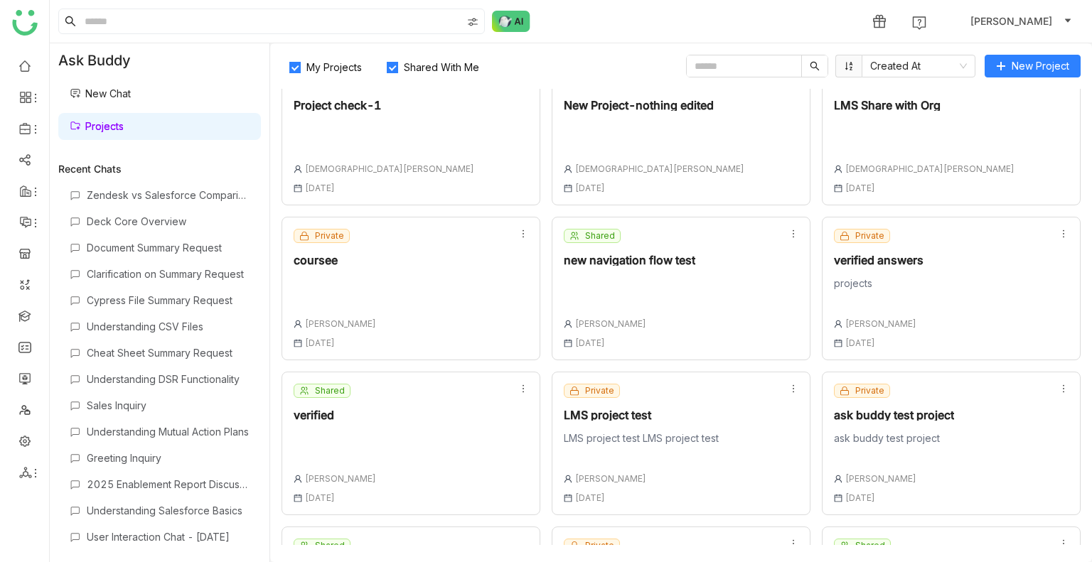
scroll to position [771, 0]
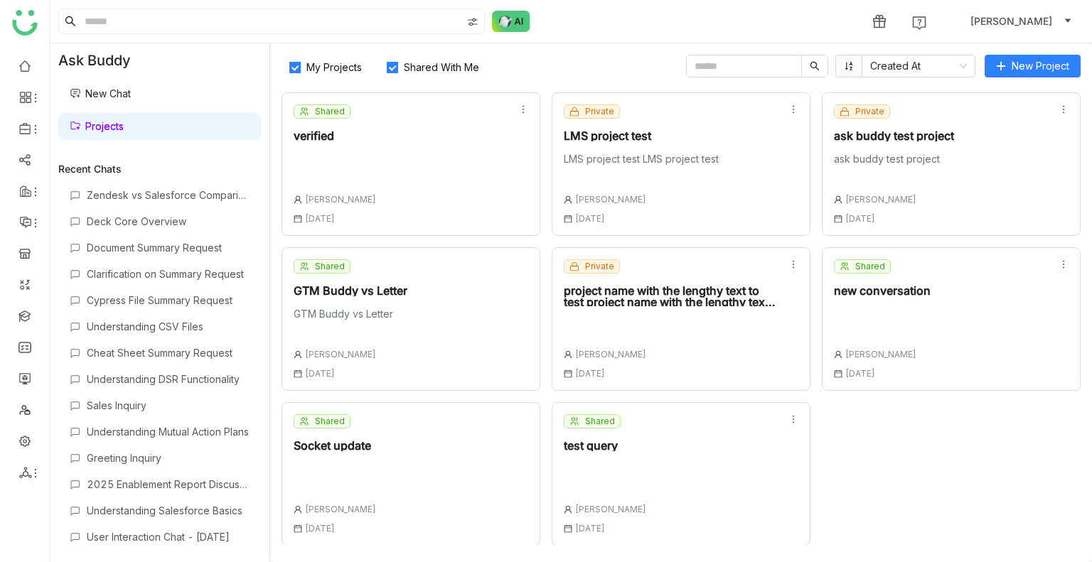
click at [601, 446] on div "test query" at bounding box center [605, 445] width 82 height 11
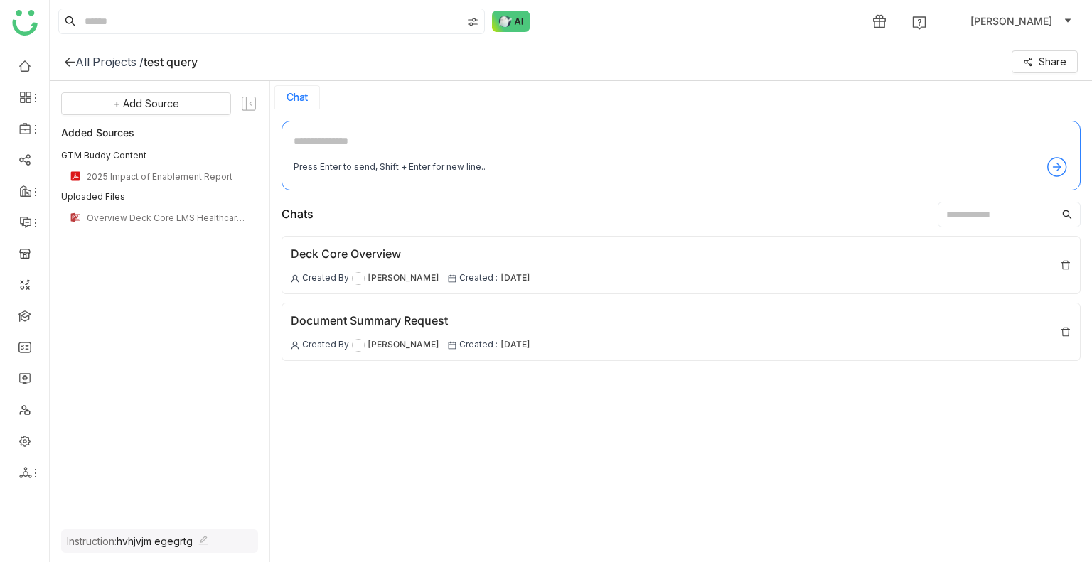
click at [427, 133] on textarea at bounding box center [681, 144] width 775 height 23
type textarea "**********"
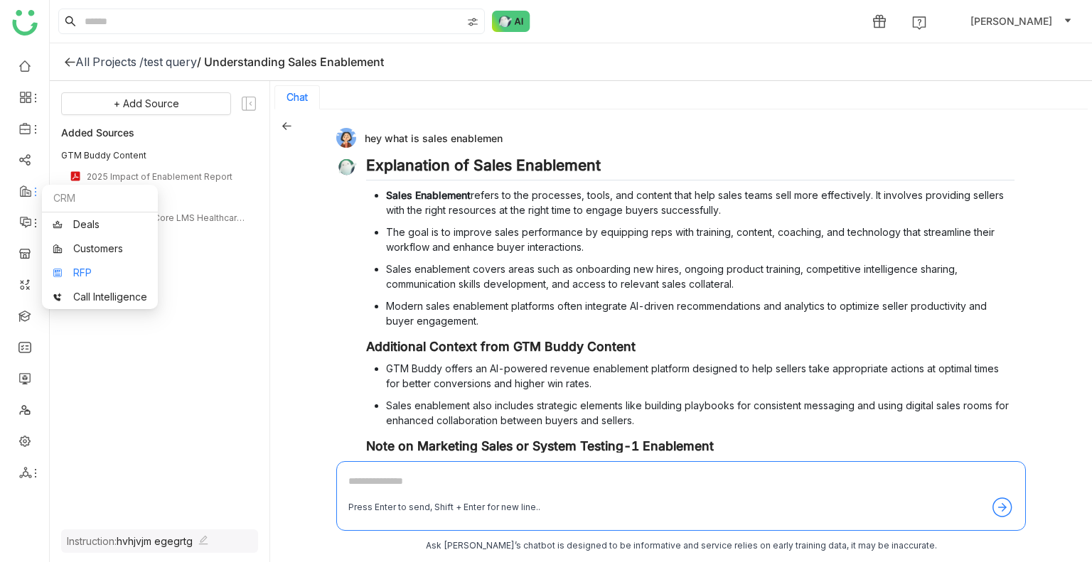
click at [75, 268] on link "RFP" at bounding box center [100, 273] width 95 height 10
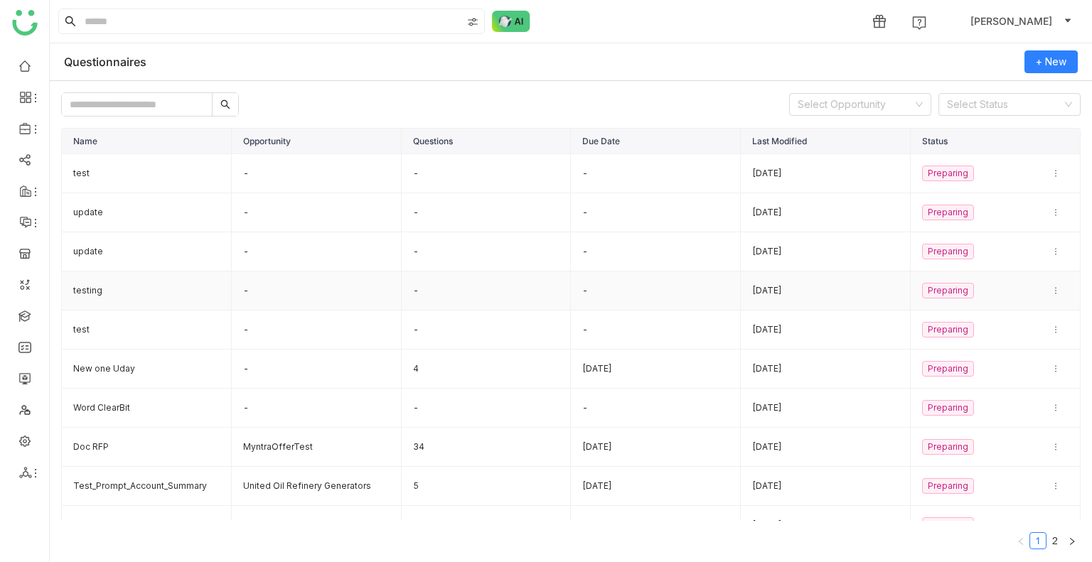
scroll to position [20, 0]
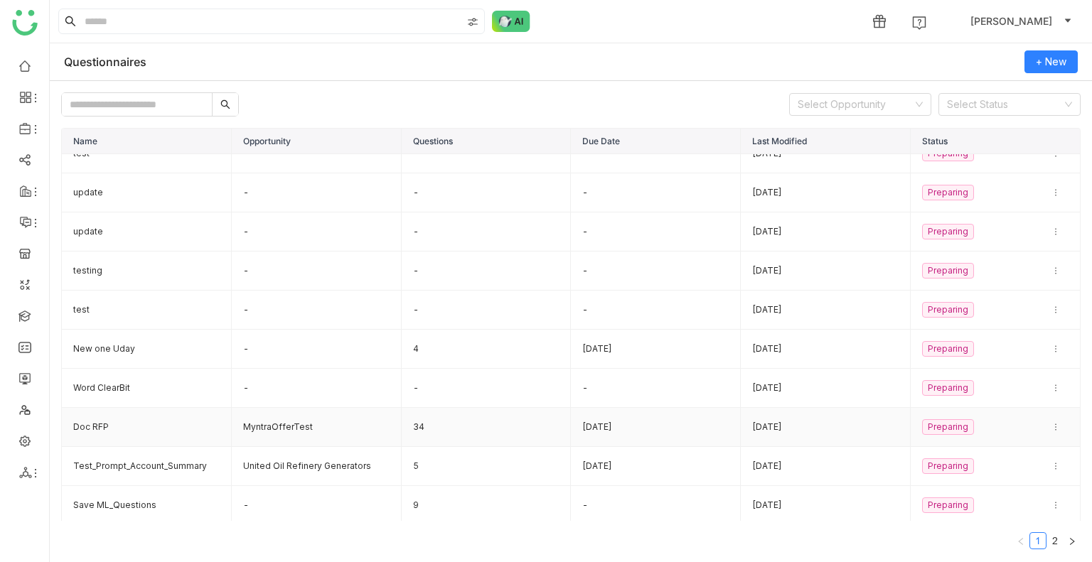
click at [99, 416] on td "Doc RFP" at bounding box center [147, 427] width 170 height 39
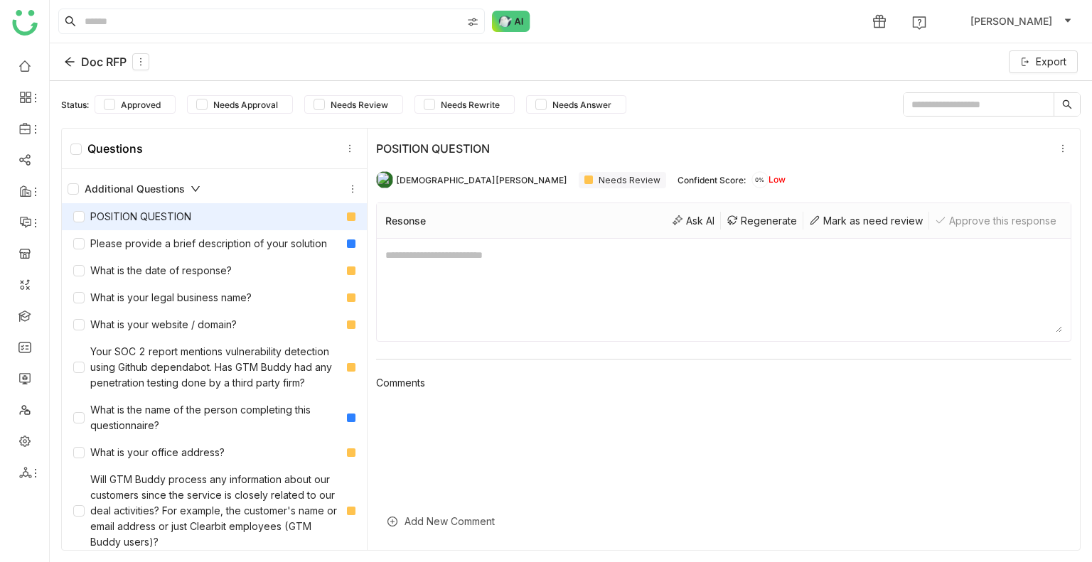
click at [431, 408] on div at bounding box center [723, 466] width 695 height 127
click at [429, 251] on textarea at bounding box center [723, 289] width 677 height 85
click at [1064, 146] on icon at bounding box center [1063, 149] width 10 height 10
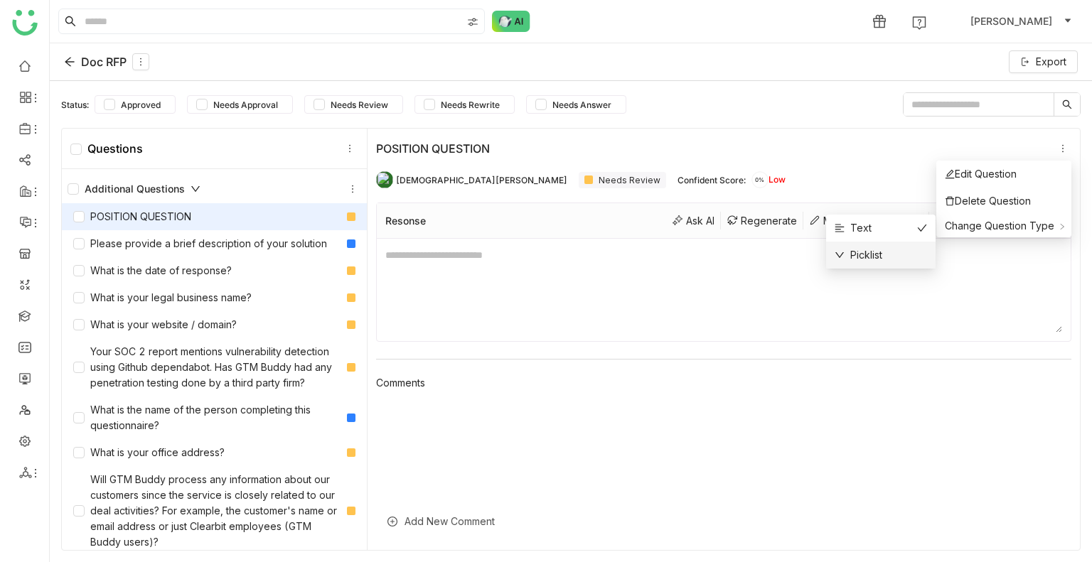
click at [884, 257] on div "Picklist" at bounding box center [881, 255] width 92 height 16
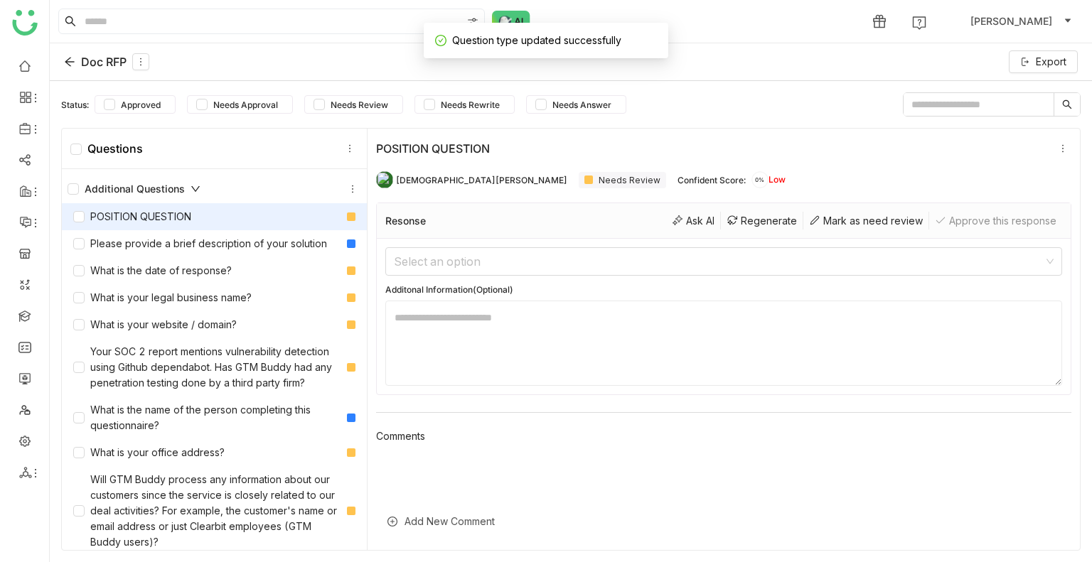
click at [410, 326] on textarea at bounding box center [723, 343] width 677 height 85
click at [411, 261] on input at bounding box center [719, 261] width 650 height 27
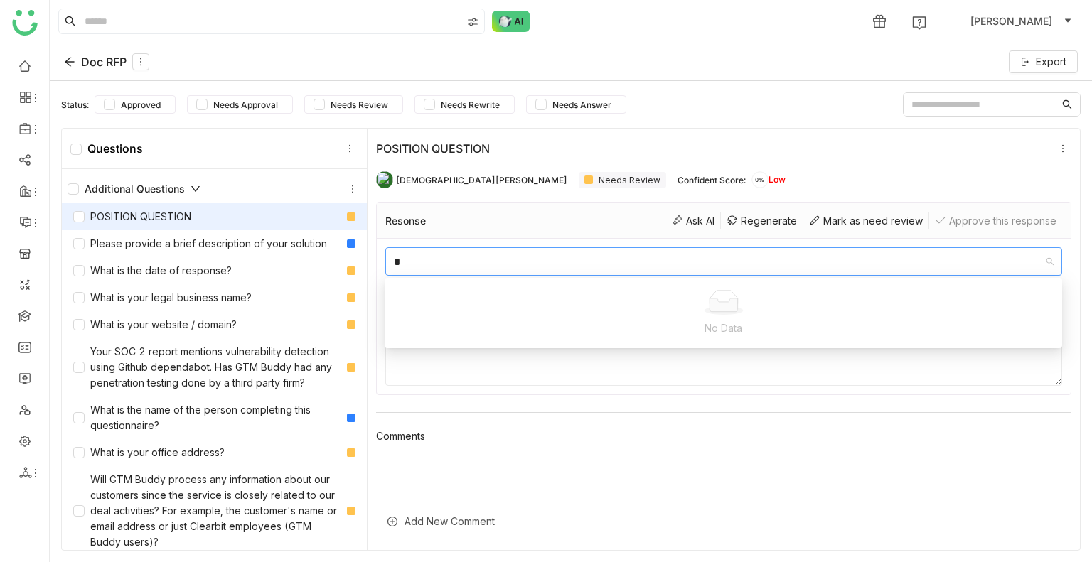
type input "*"
click at [493, 368] on textarea at bounding box center [723, 343] width 677 height 85
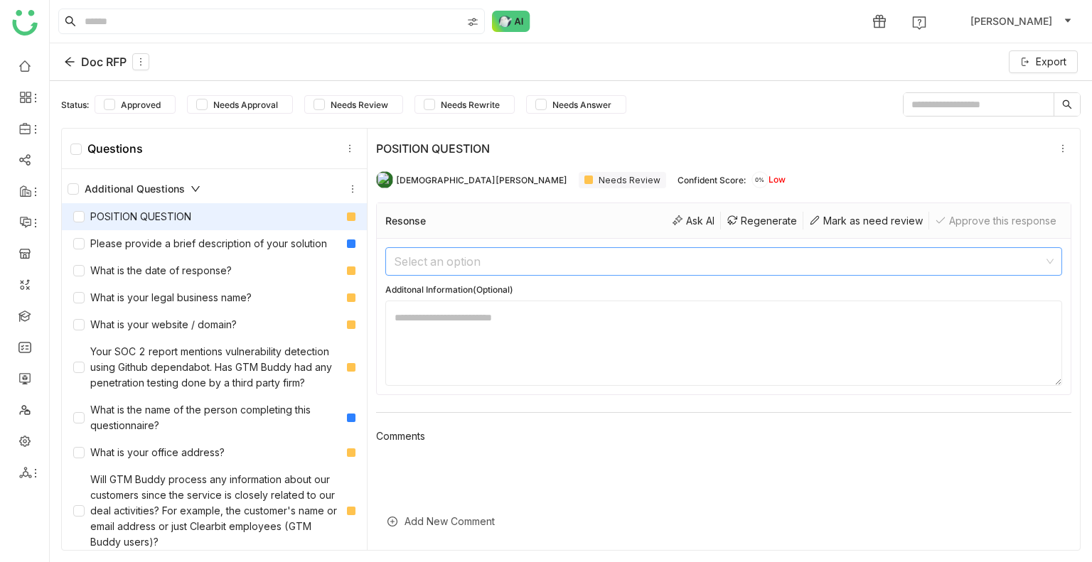
click at [419, 267] on input at bounding box center [719, 261] width 650 height 27
type input "*"
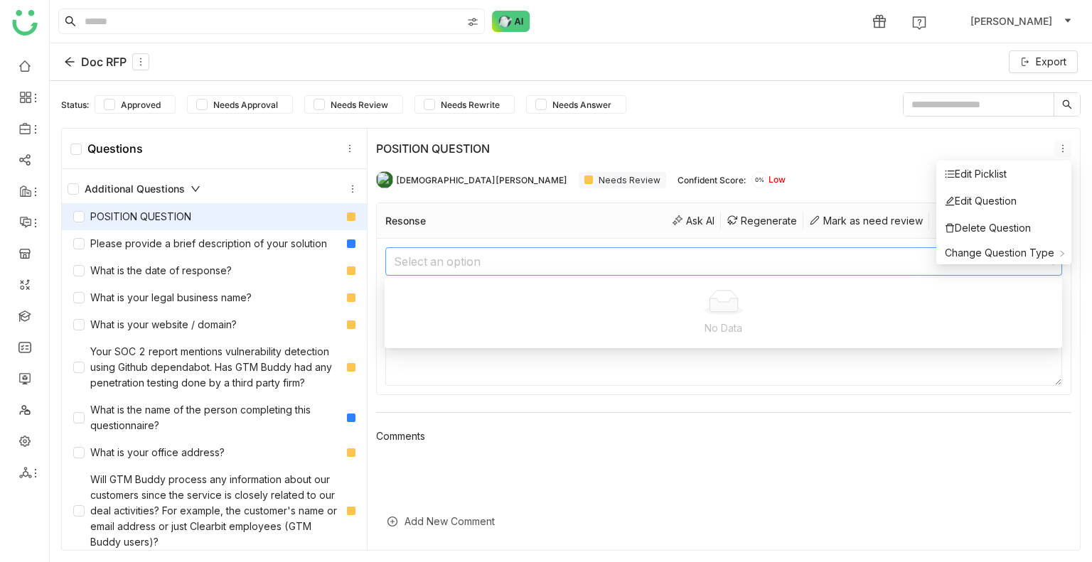
click at [1066, 144] on icon at bounding box center [1063, 149] width 10 height 10
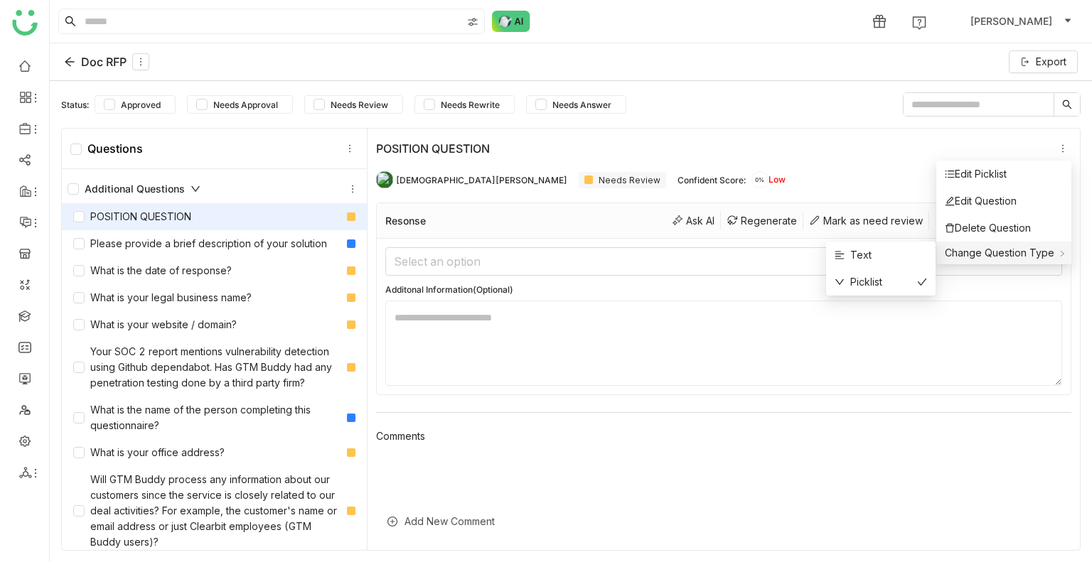
click at [1009, 250] on span "Change Question Type" at bounding box center [999, 253] width 109 height 12
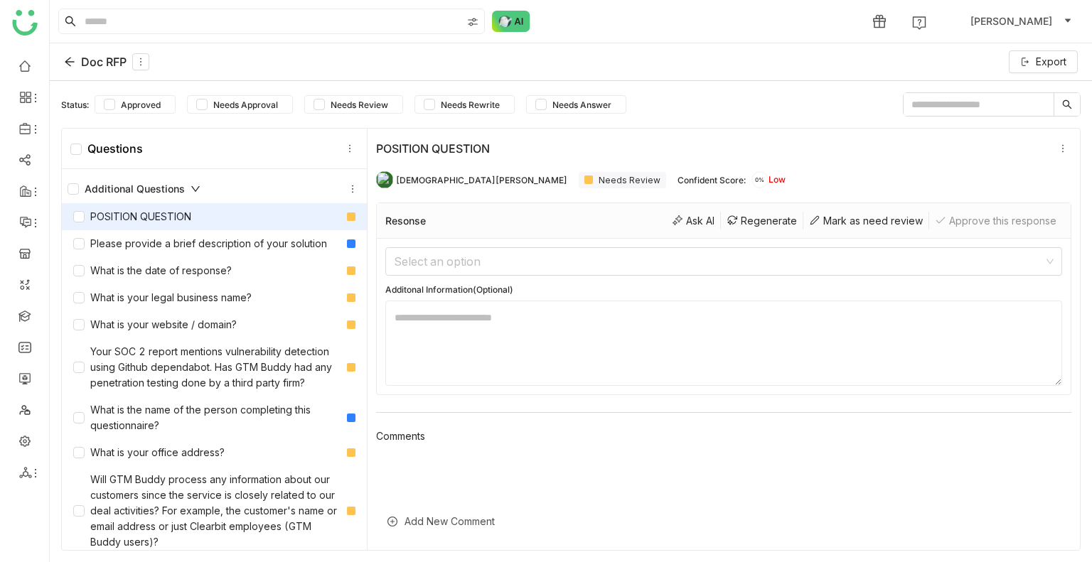
click at [720, 309] on textarea at bounding box center [723, 343] width 677 height 85
click at [540, 313] on textarea "**" at bounding box center [723, 343] width 677 height 85
type textarea "**********"
click at [492, 258] on input at bounding box center [719, 261] width 650 height 27
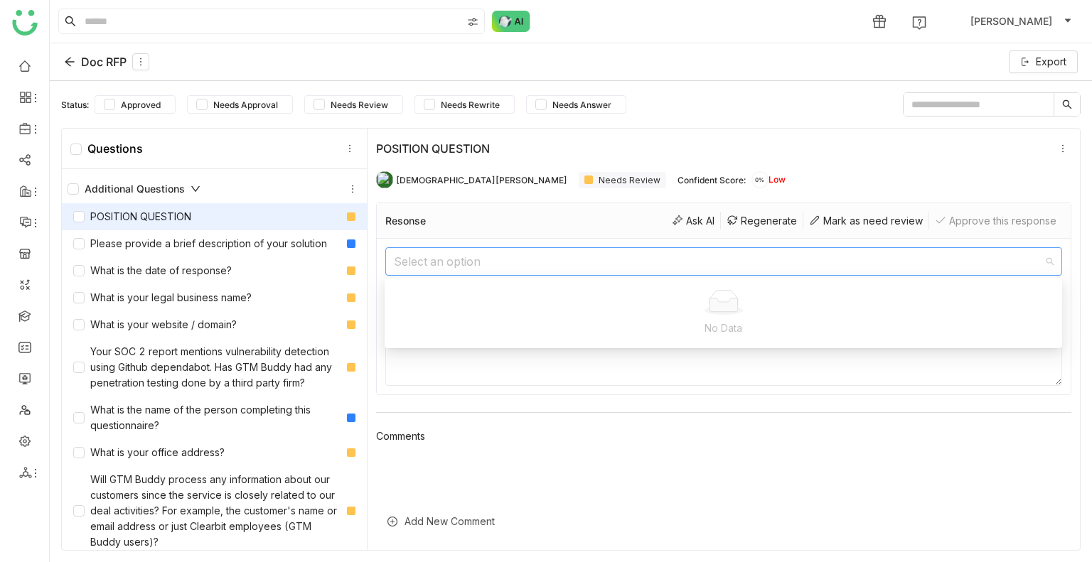
click at [492, 258] on input at bounding box center [719, 261] width 650 height 27
type input "*"
click at [556, 386] on div "**********" at bounding box center [724, 317] width 694 height 156
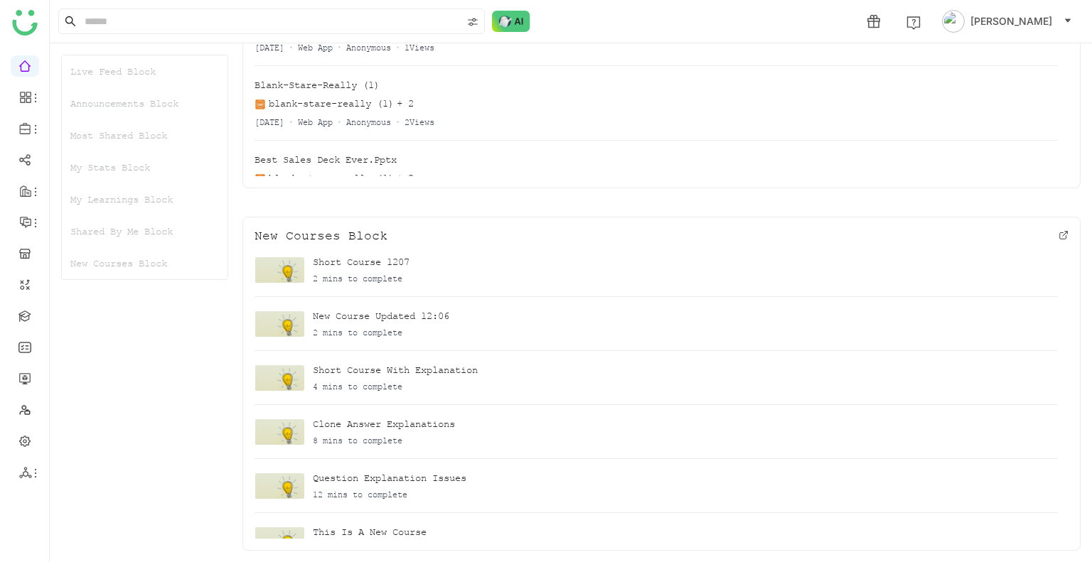
scroll to position [242, 0]
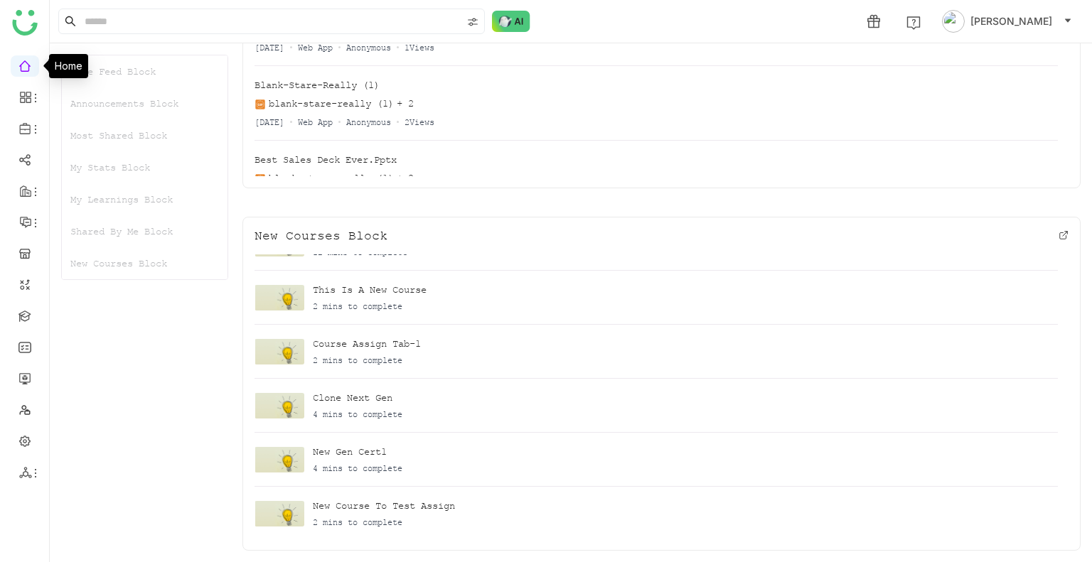
click at [23, 67] on link at bounding box center [24, 65] width 13 height 12
